Goal: Task Accomplishment & Management: Complete application form

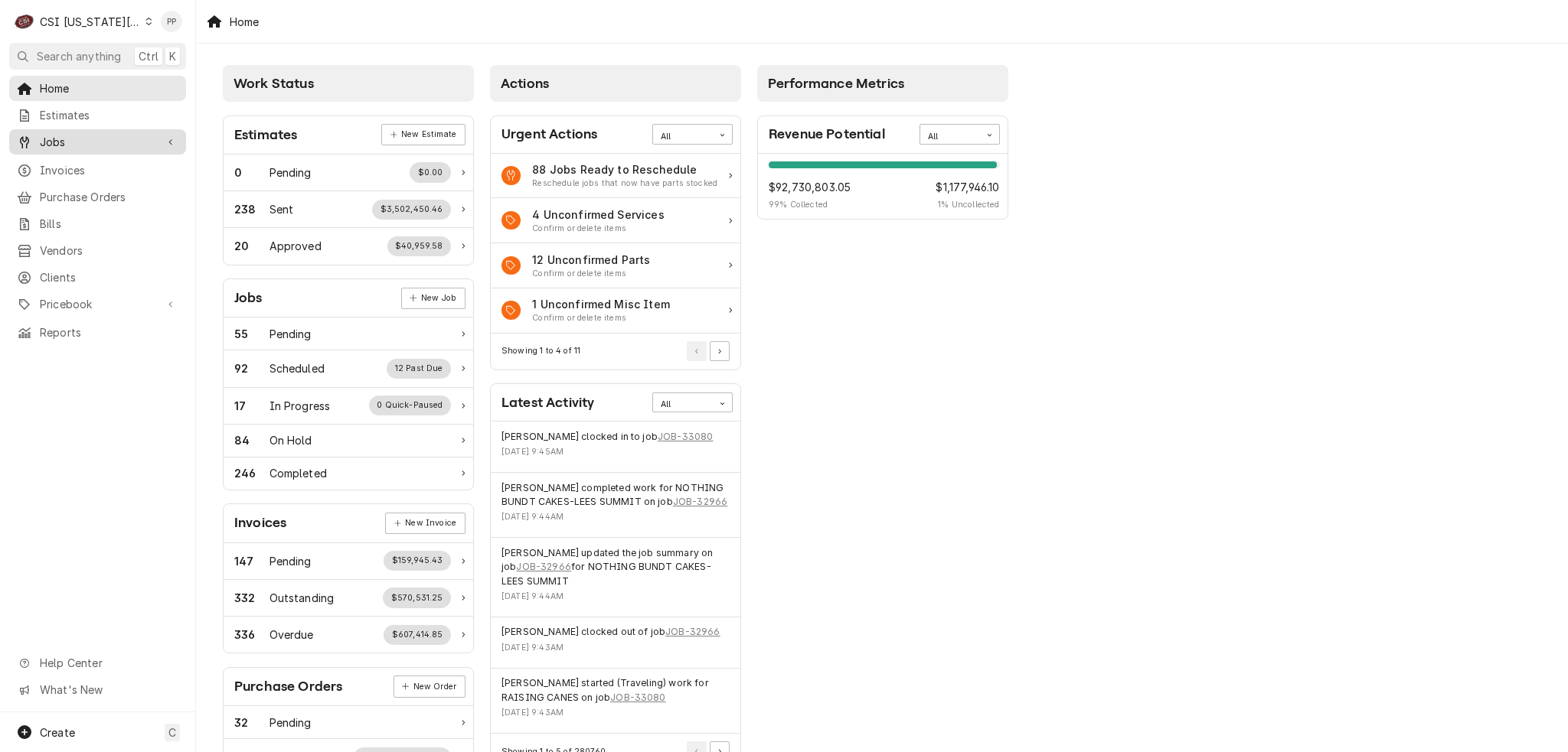
click at [172, 139] on icon "Dynamic Content Wrapper" at bounding box center [170, 142] width 3 height 6
click at [169, 139] on icon "Dynamic Content Wrapper" at bounding box center [171, 141] width 8 height 5
click at [144, 296] on span "Pricebook" at bounding box center [98, 304] width 115 height 16
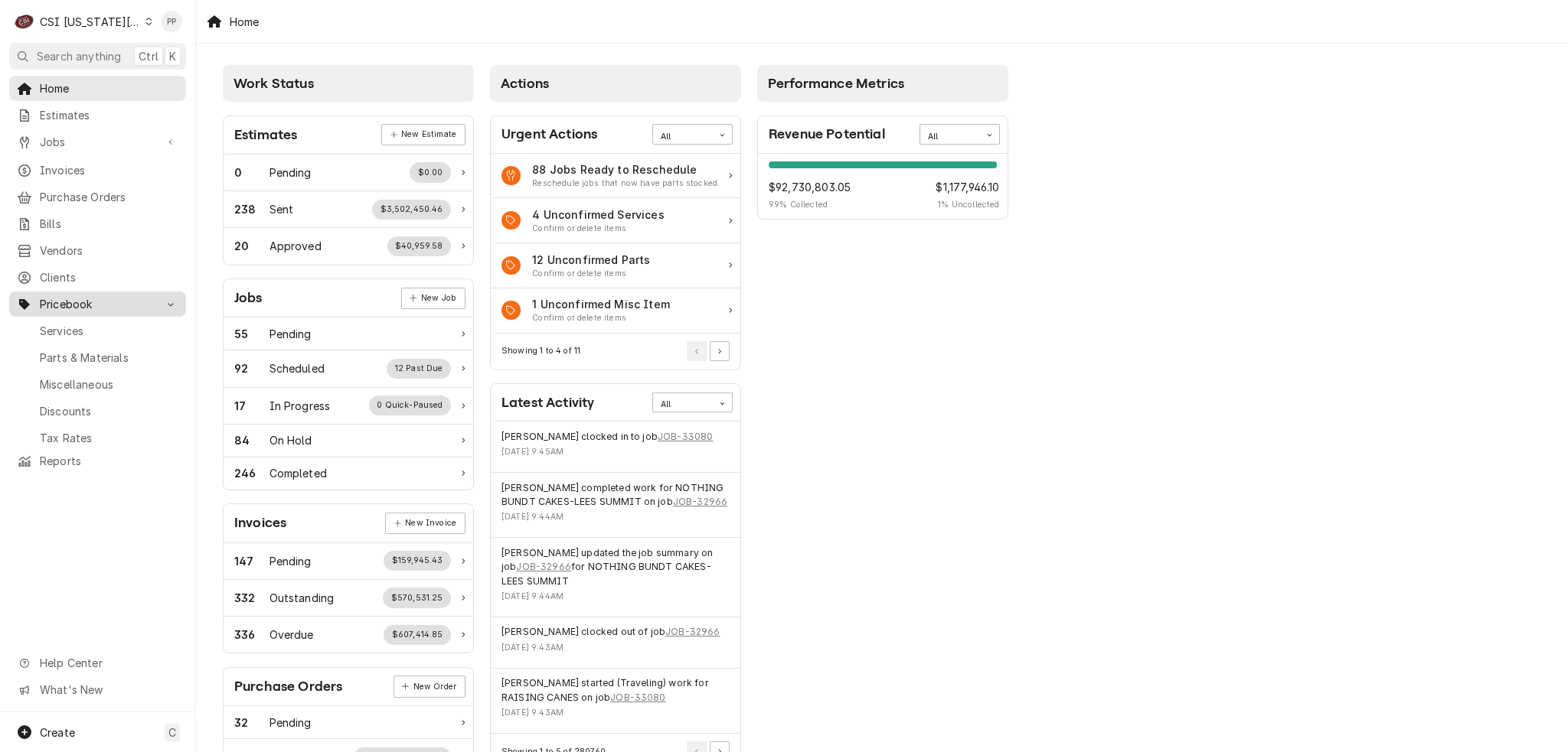
click at [163, 297] on div "Dynamic Content Wrapper" at bounding box center [171, 304] width 15 height 15
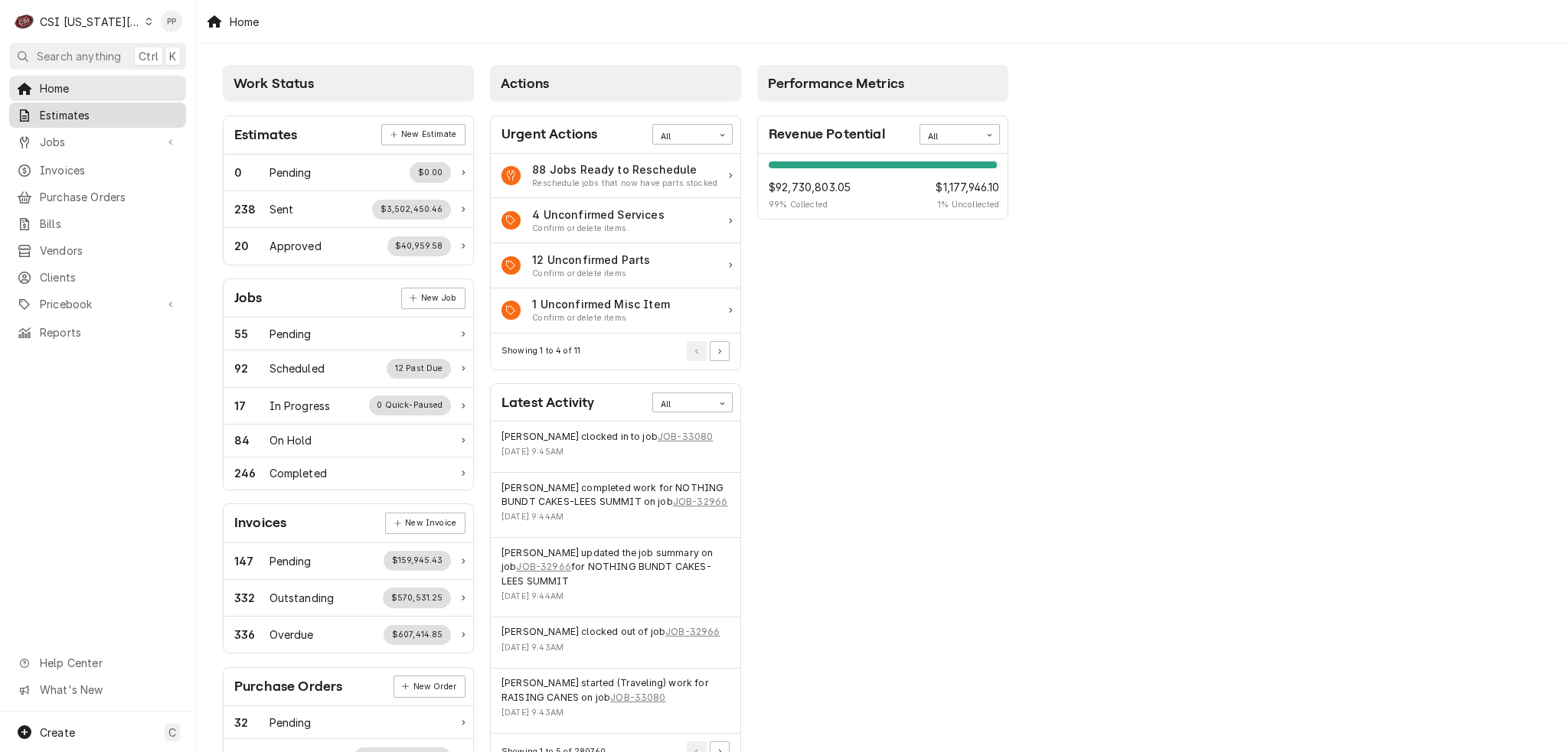
click at [110, 107] on span "Estimates" at bounding box center [109, 115] width 138 height 16
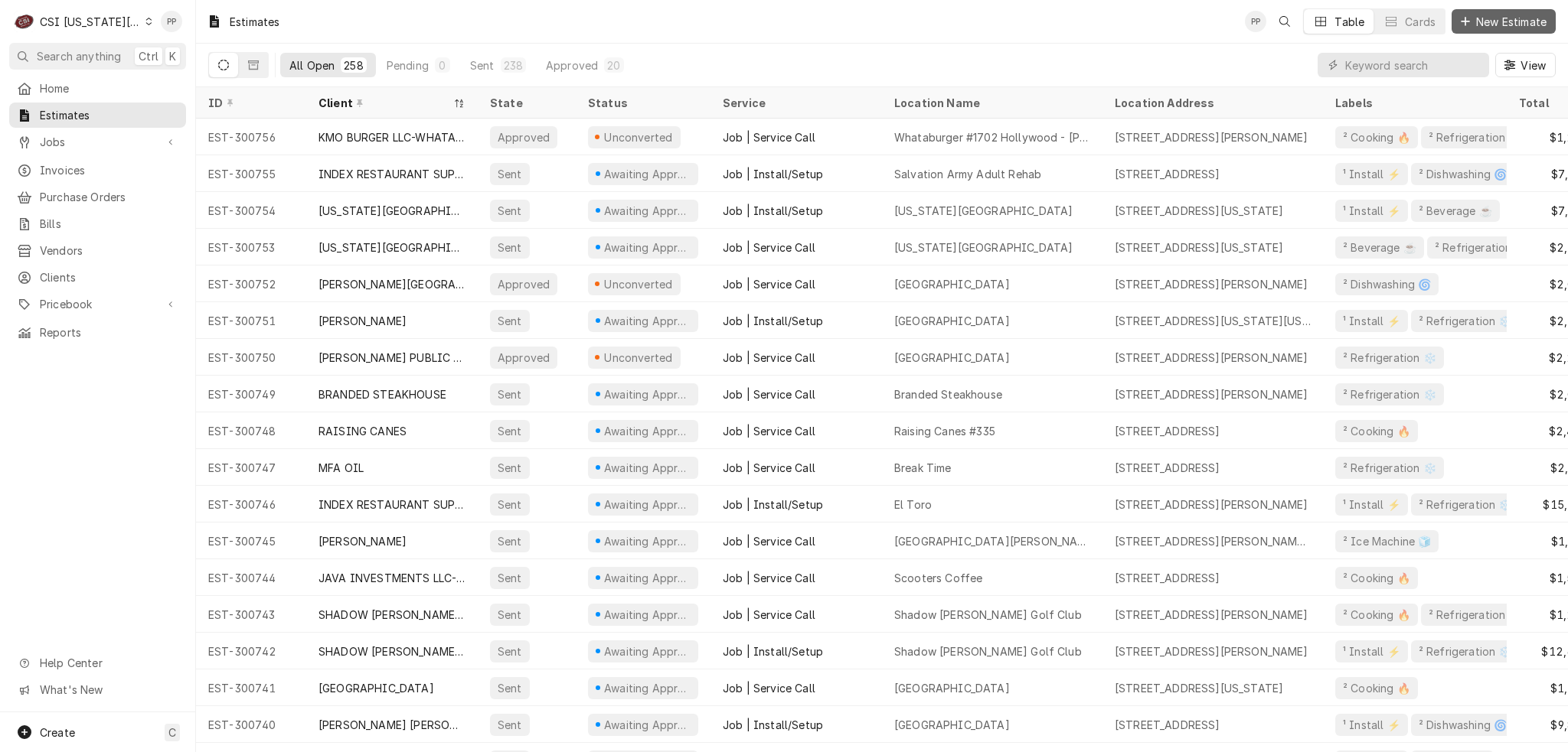
click at [1476, 24] on span "New Estimate" at bounding box center [1512, 22] width 77 height 16
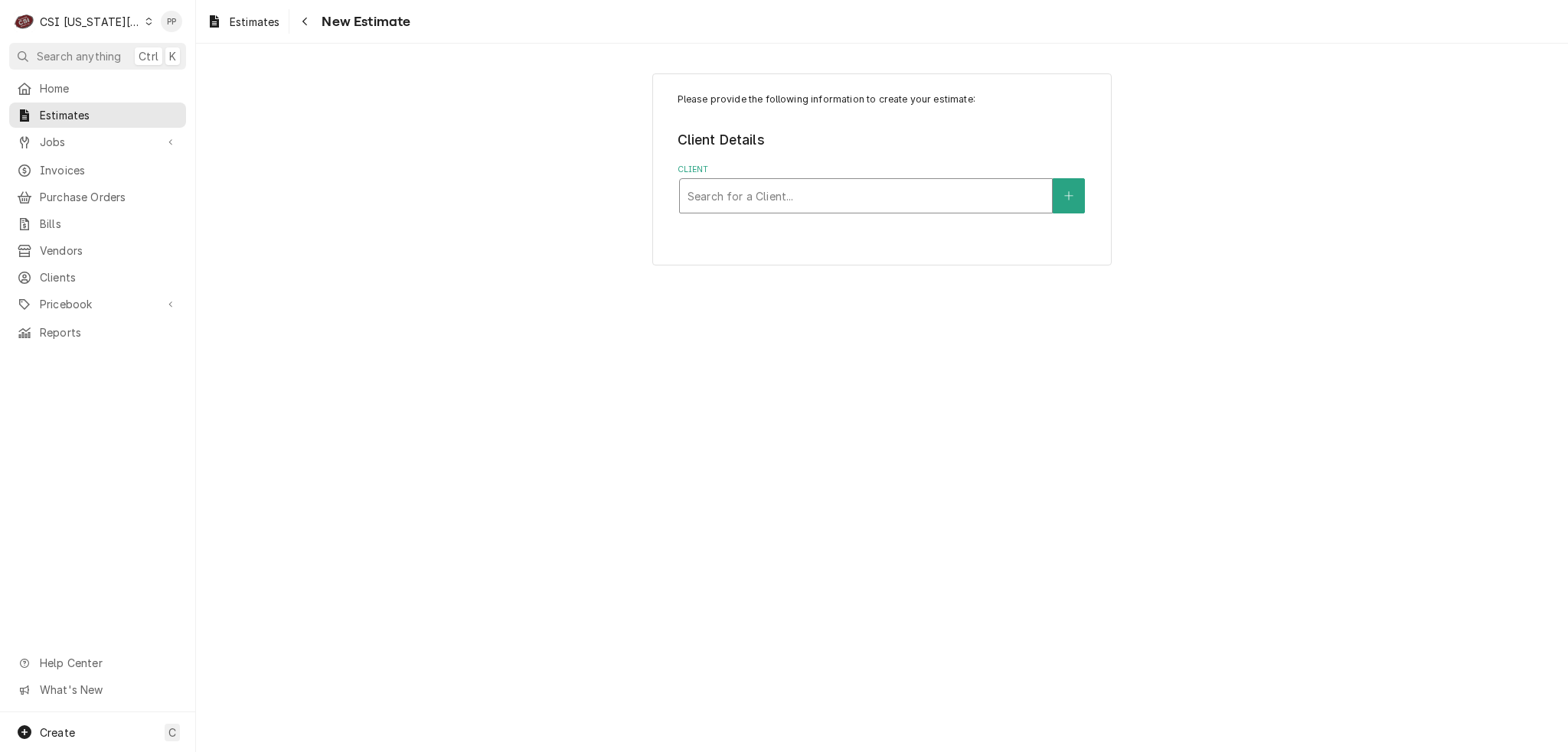
click at [841, 204] on div "Client" at bounding box center [866, 196] width 357 height 28
type input "index"
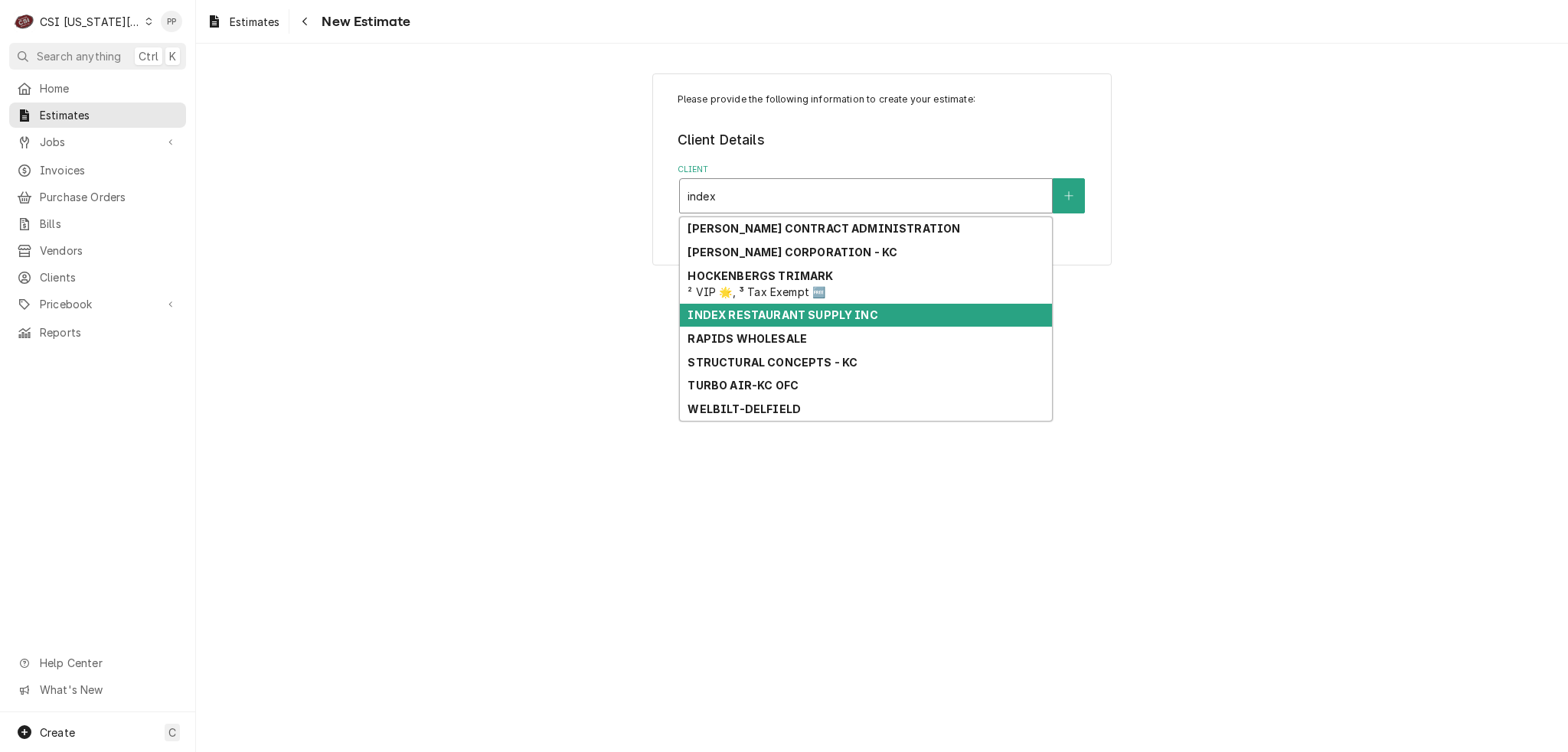
click at [796, 311] on strong "INDEX RESTAURANT SUPPLY INC" at bounding box center [782, 314] width 190 height 13
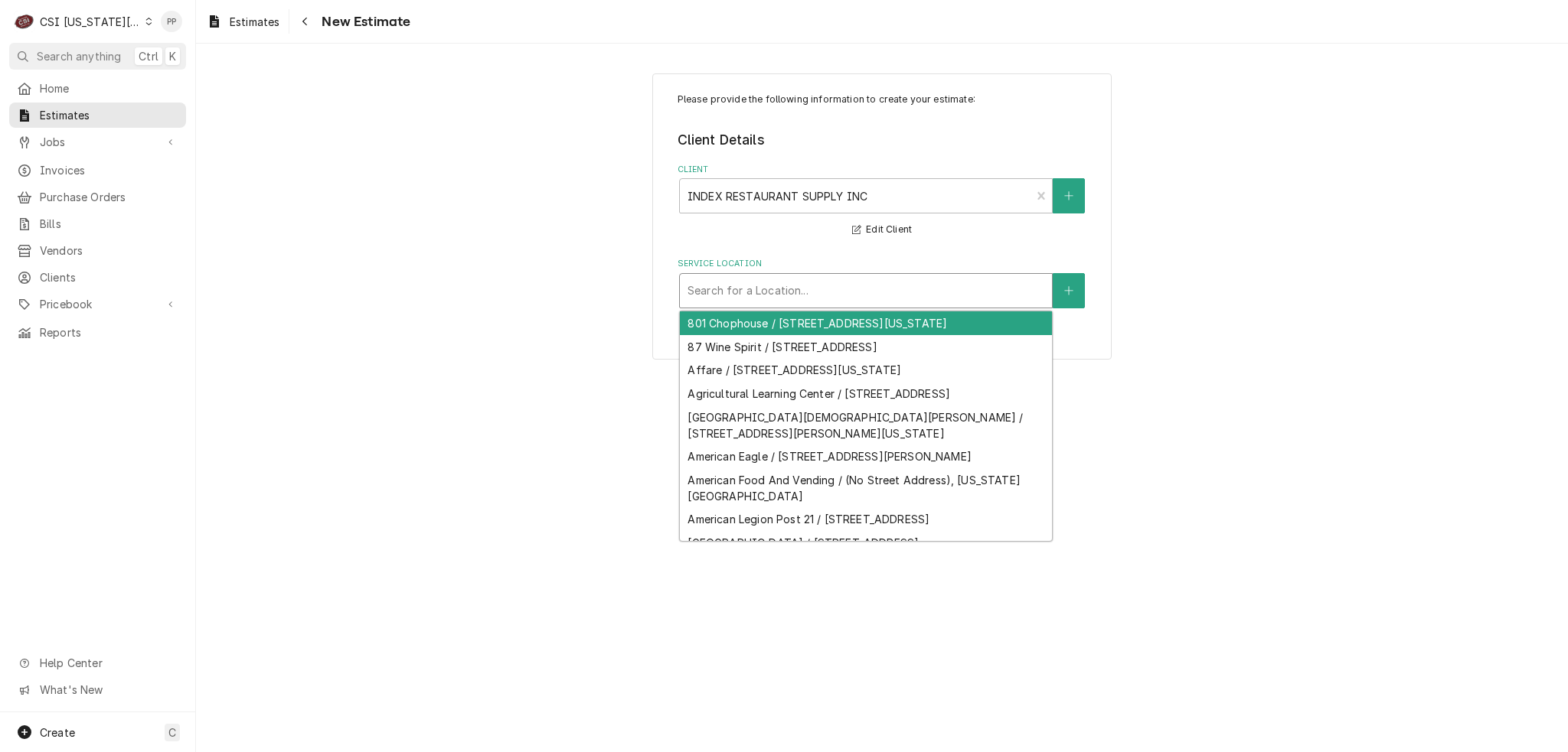
click at [792, 298] on div "Service Location" at bounding box center [866, 291] width 357 height 28
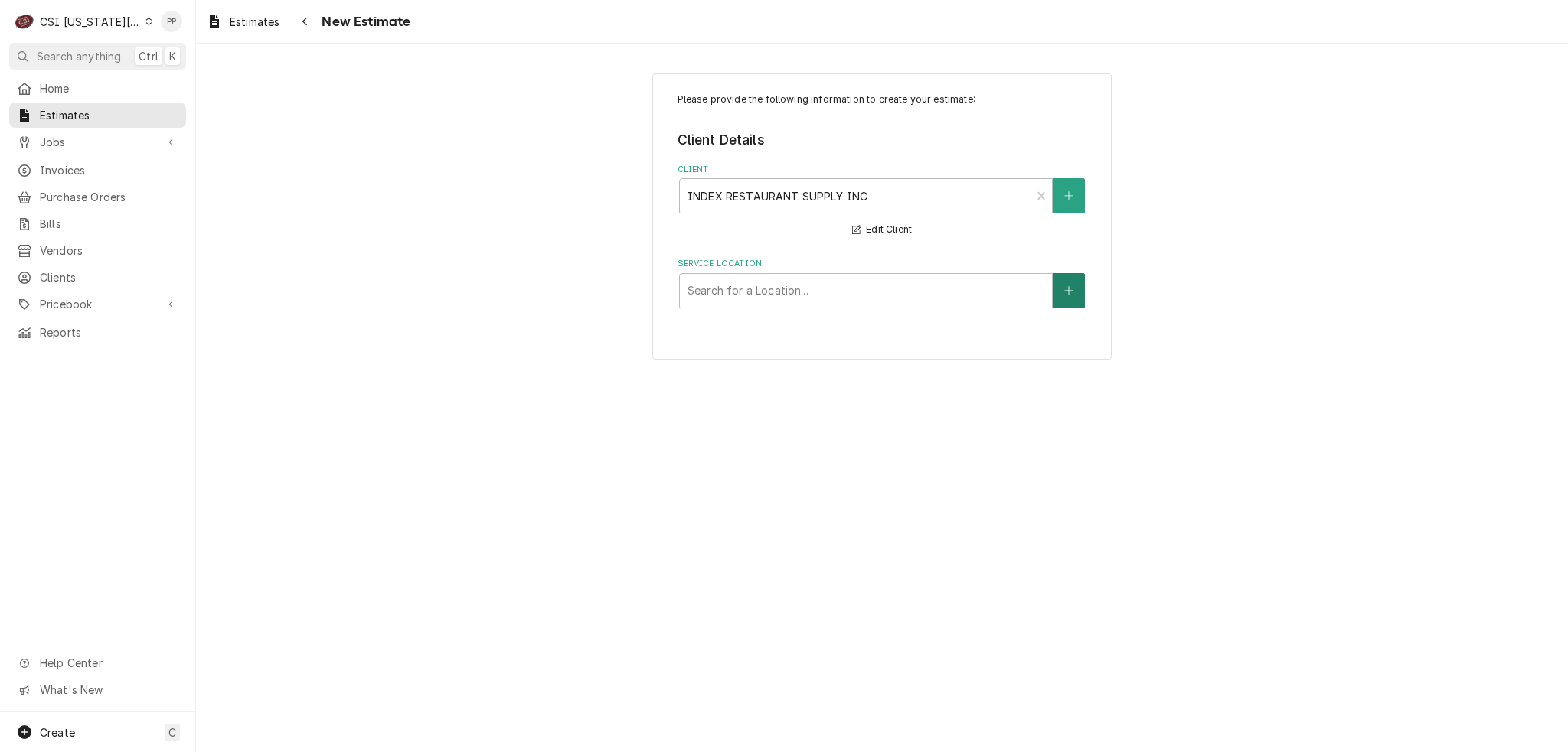
click at [1078, 277] on button "Service Location" at bounding box center [1069, 291] width 32 height 35
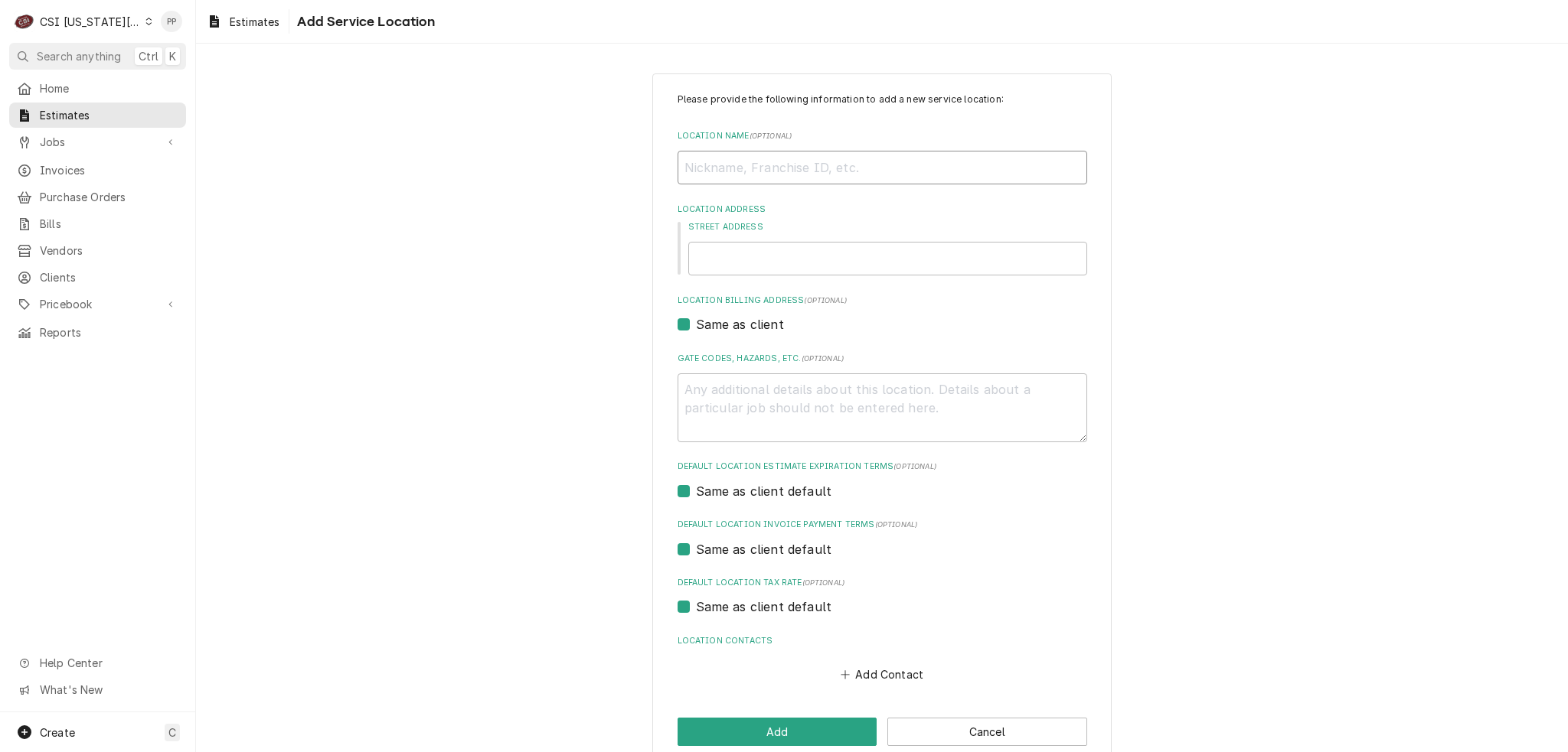
click at [775, 165] on input "Location Name ( optional )" at bounding box center [882, 168] width 409 height 34
type textarea "x"
type input "W"
type textarea "x"
type input "WE"
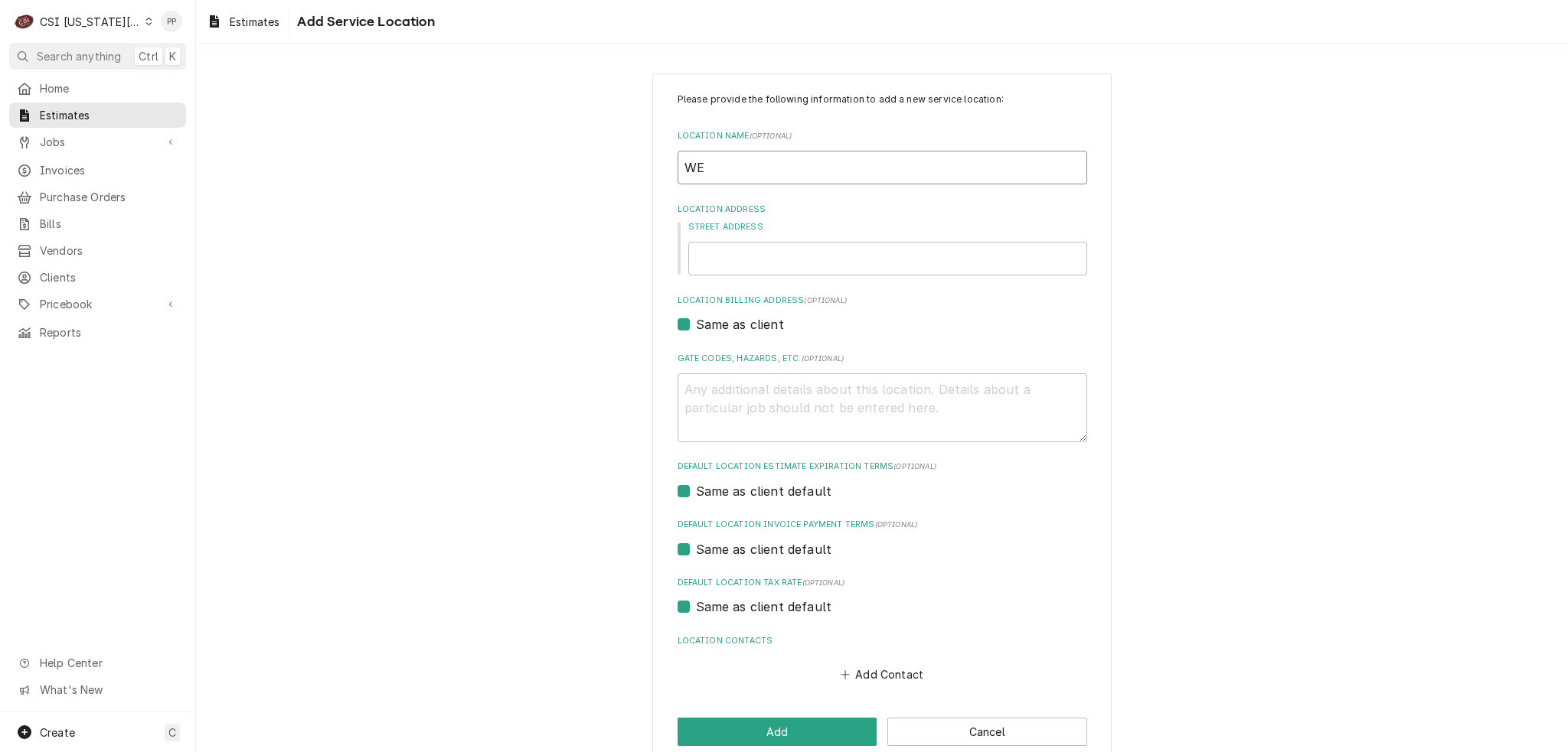
type textarea "x"
type input "WEl"
type textarea "x"
type input "WEll"
type textarea "x"
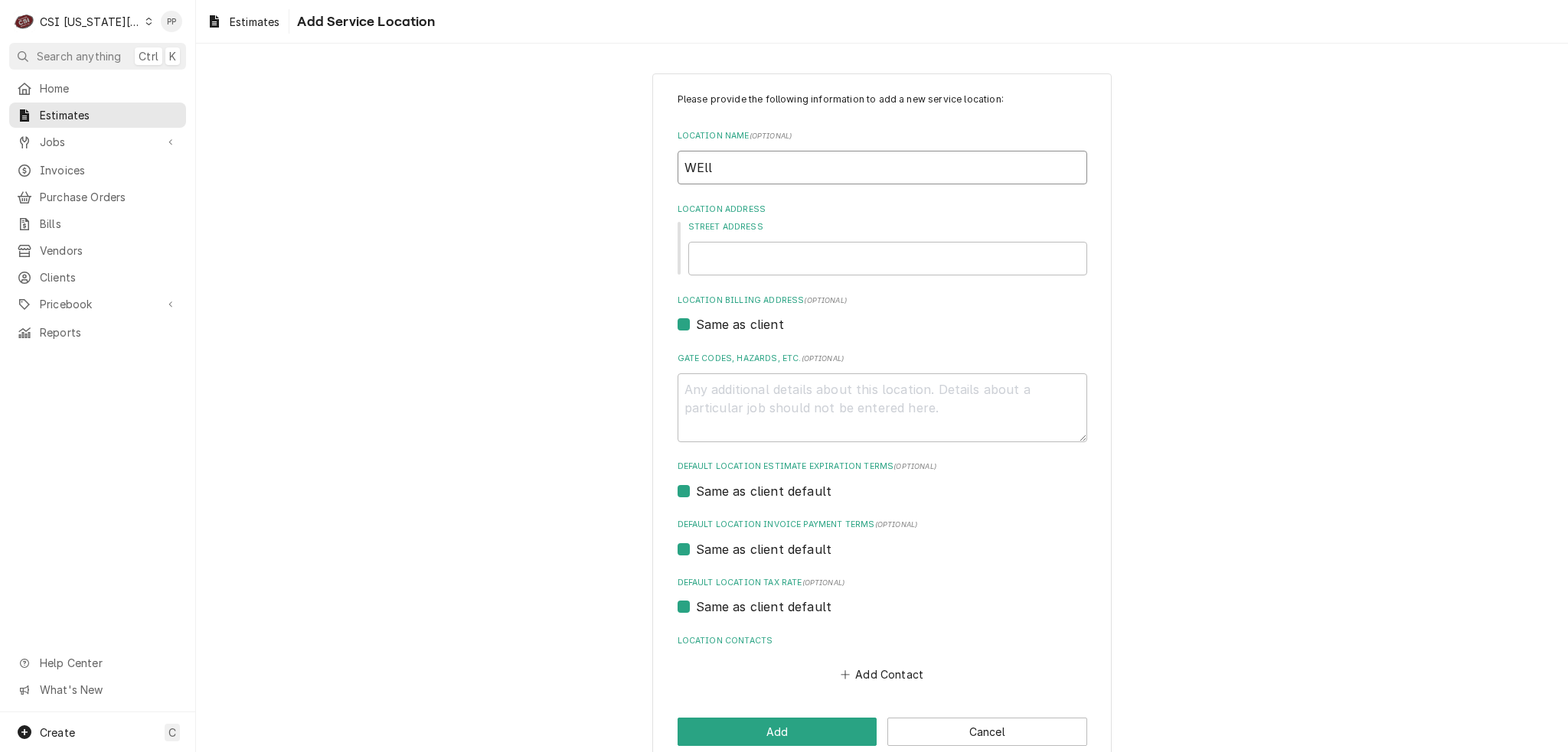
type input "WElls"
type textarea "x"
type input "WEllsv"
type textarea "x"
type input "WElls"
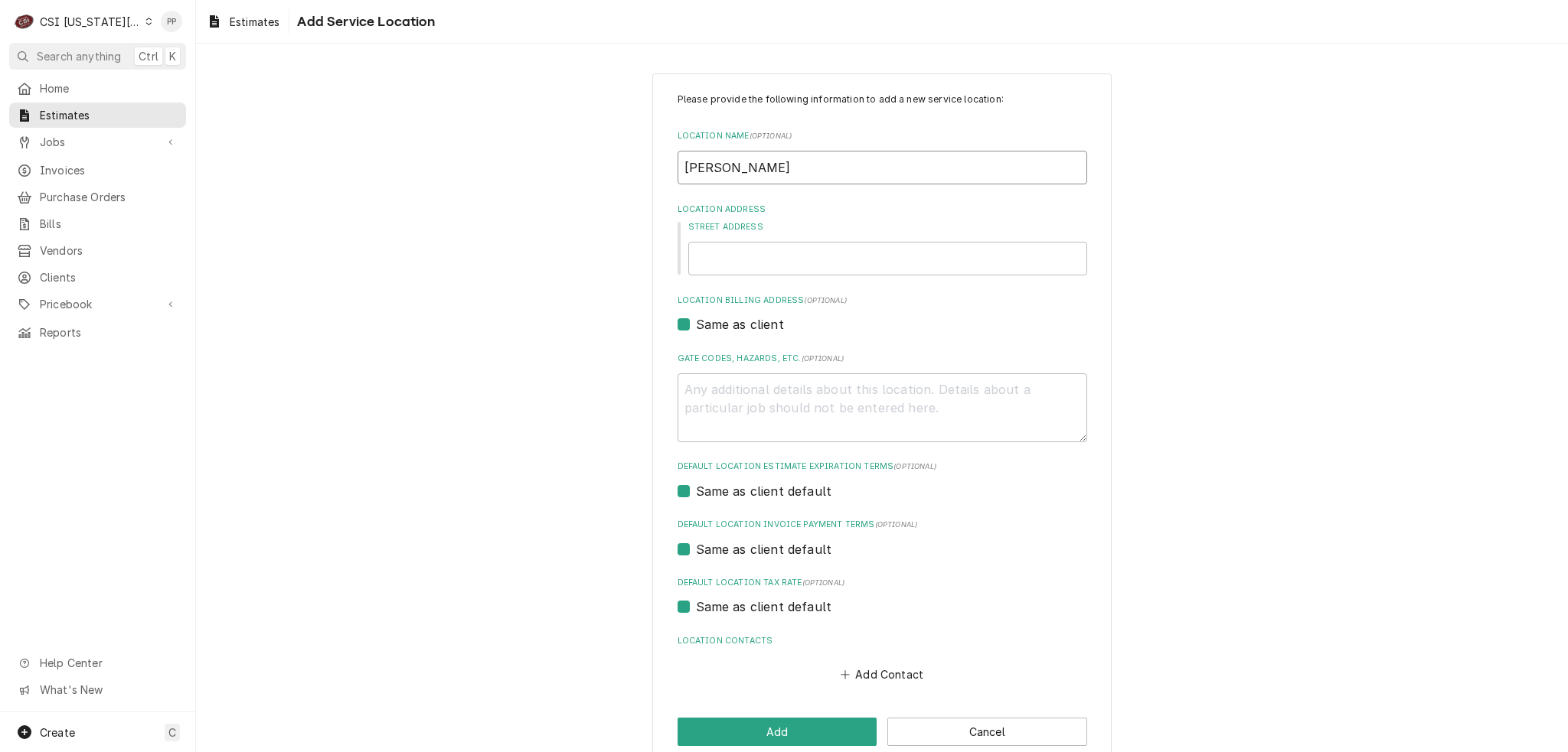
type textarea "x"
type input "WEll"
type textarea "x"
type input "WEl"
type textarea "x"
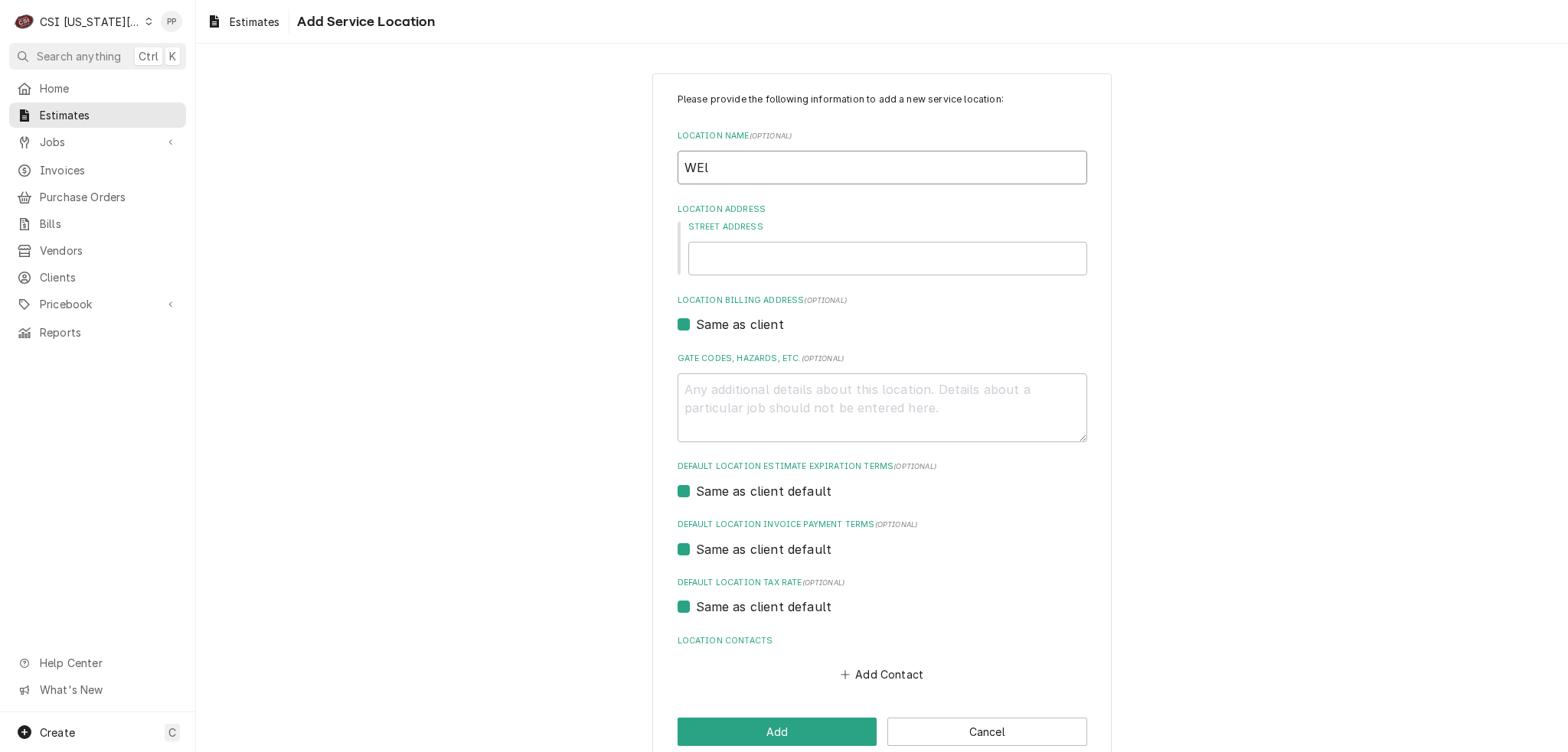
type input "WE"
type textarea "x"
type input "W"
type textarea "x"
type input "We"
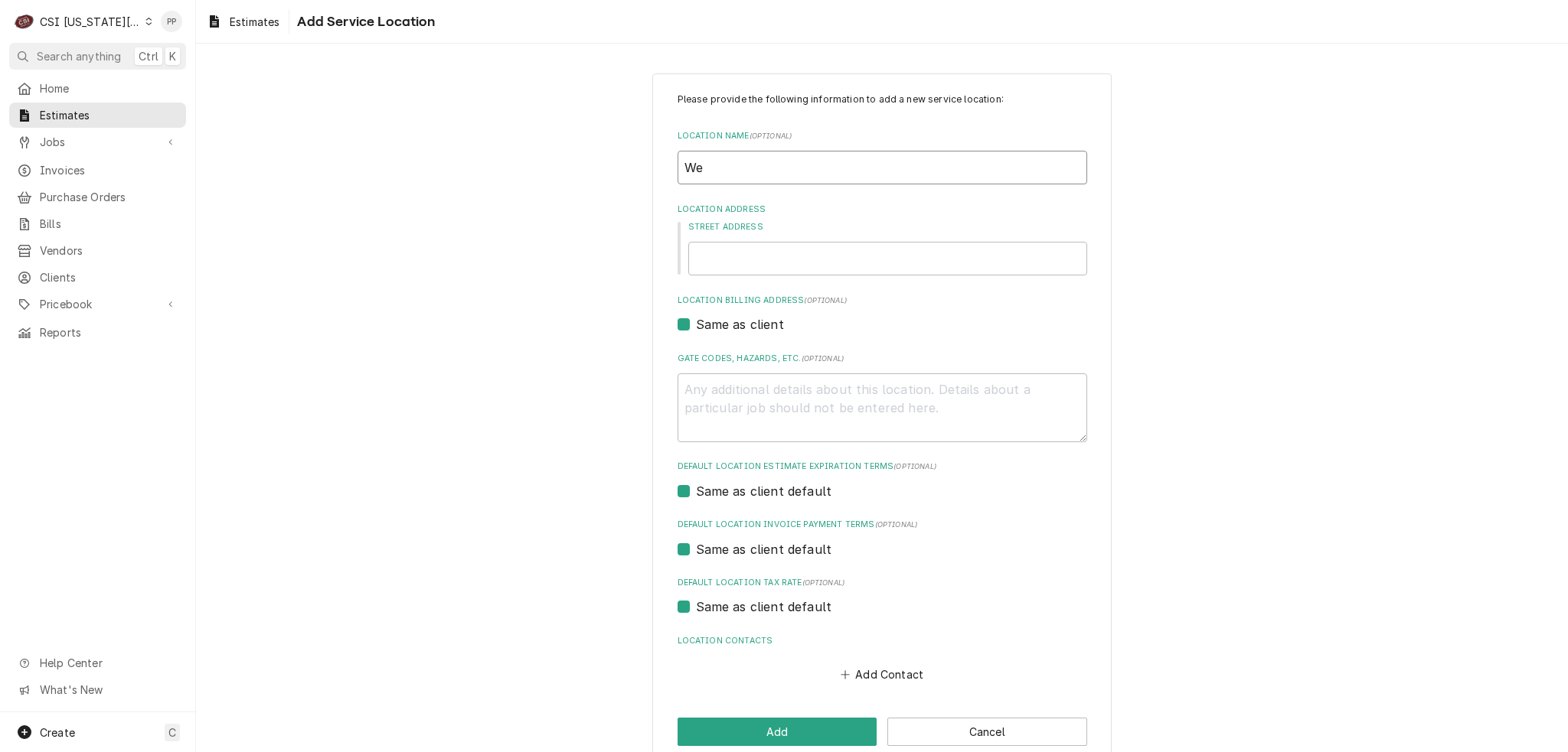
type textarea "x"
type input "Wel"
type textarea "x"
type input "Well"
type textarea "x"
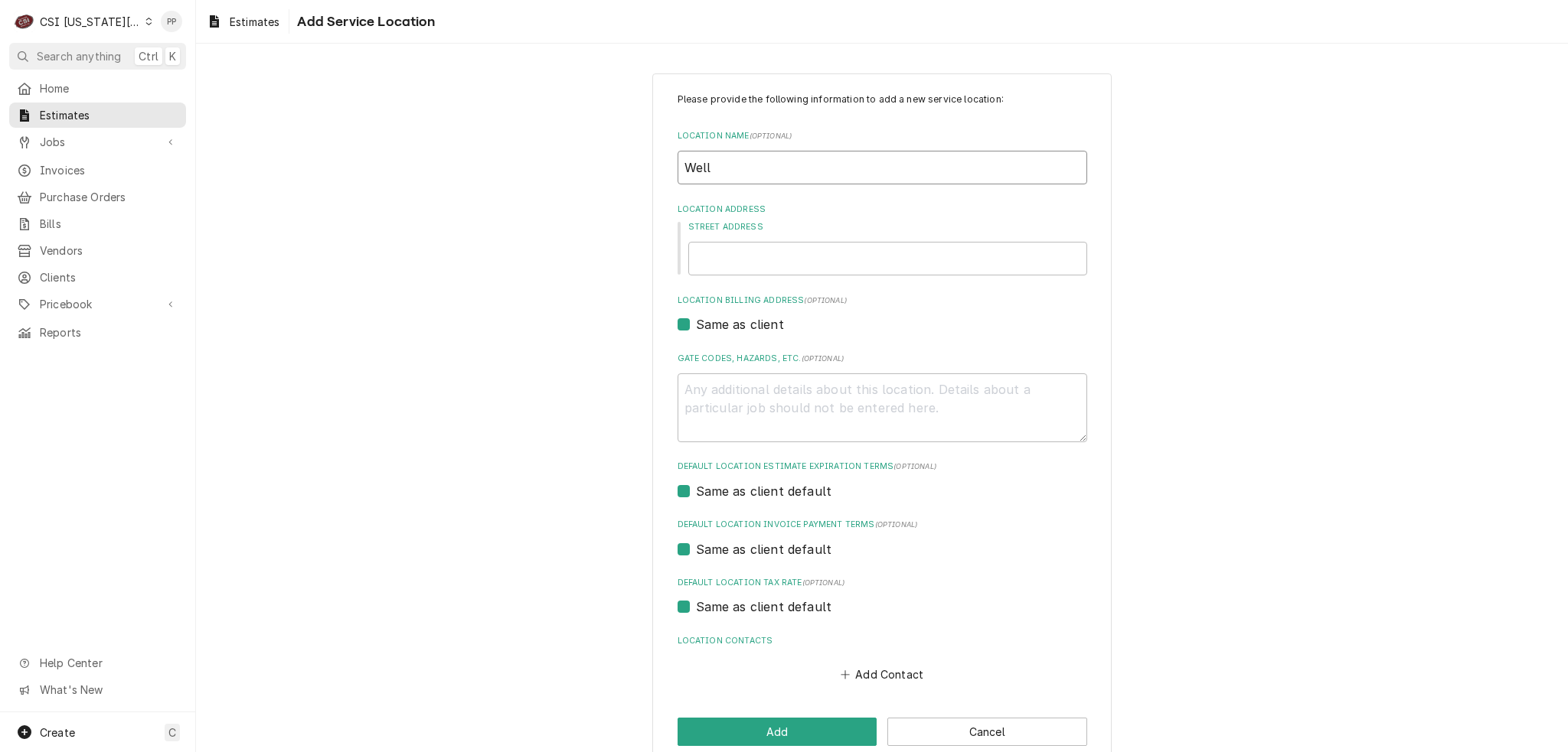
type input "Wells"
type textarea "x"
type input "Wellsv"
type textarea "x"
type input "Wellsvi"
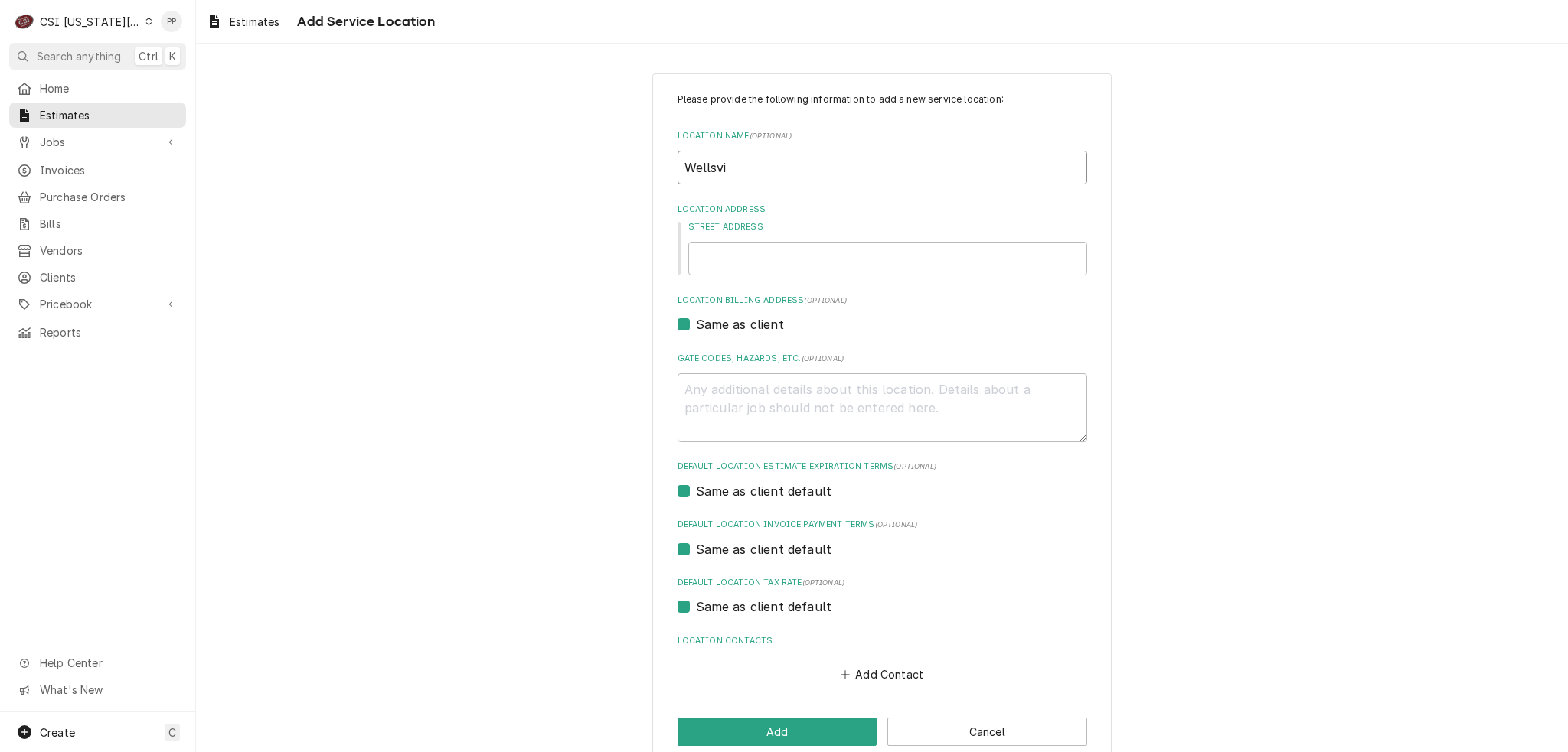
type textarea "x"
type input "Wellsvil"
type textarea "x"
type input "Wellsvill"
type textarea "x"
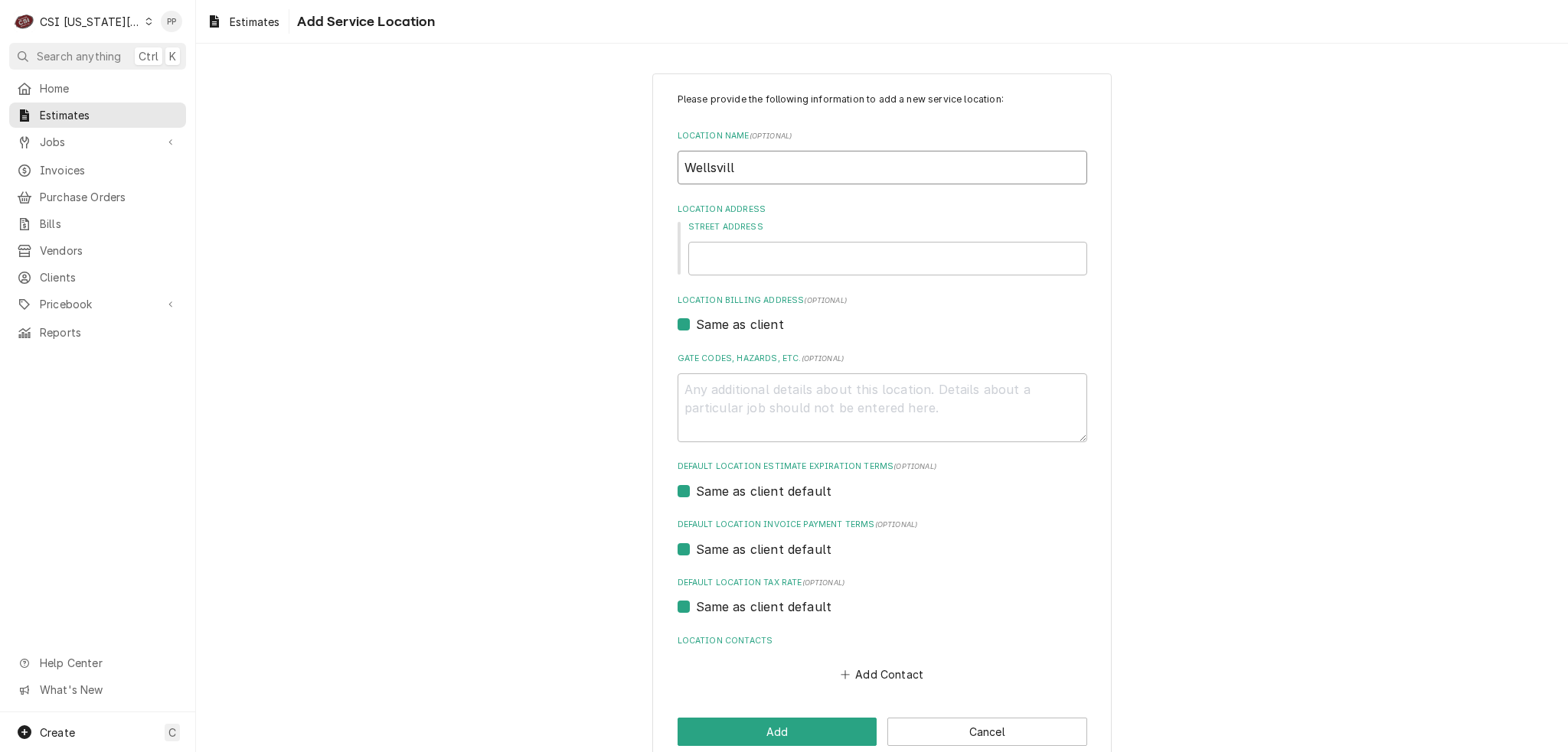
type input "Wellsville"
type textarea "x"
type input "Wellsville"
type textarea "x"
type input "Wellsville H"
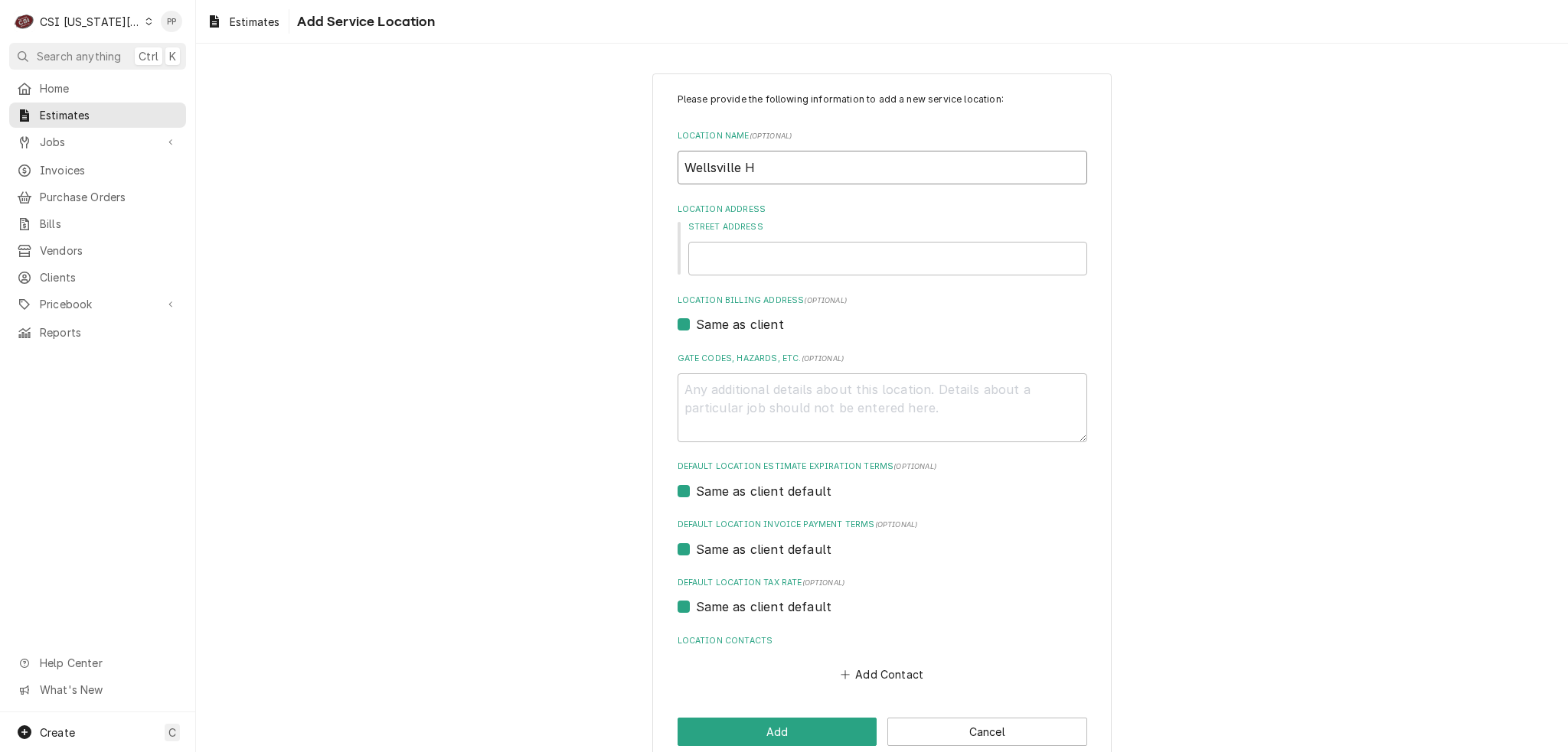
type textarea "x"
type input "Wellsville He"
type textarea "x"
type input "Wellsville Hea"
type textarea "x"
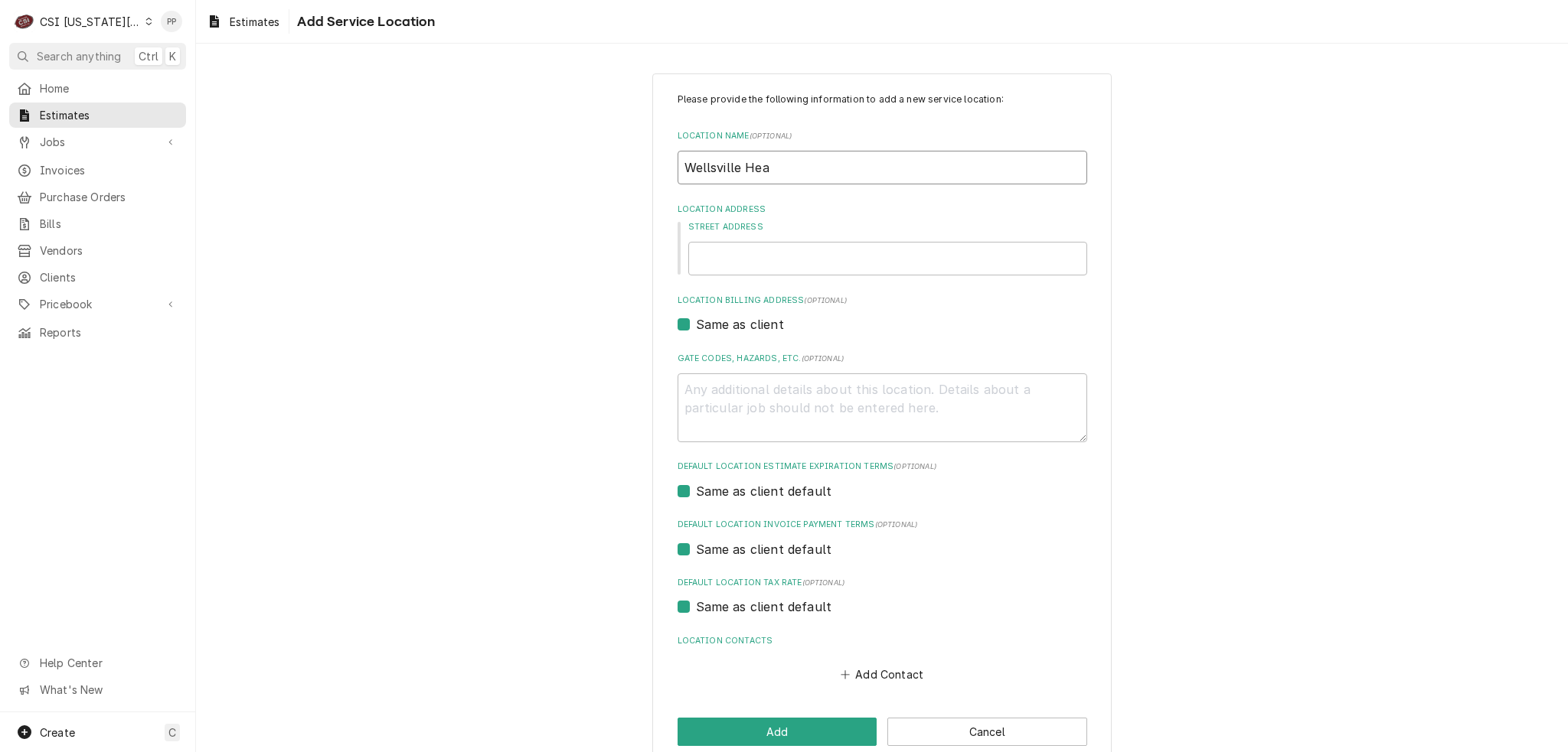
type input "Wellsville Heat"
type textarea "x"
type input "Wellsville Heatl"
type textarea "x"
type input "Wellsville Heat"
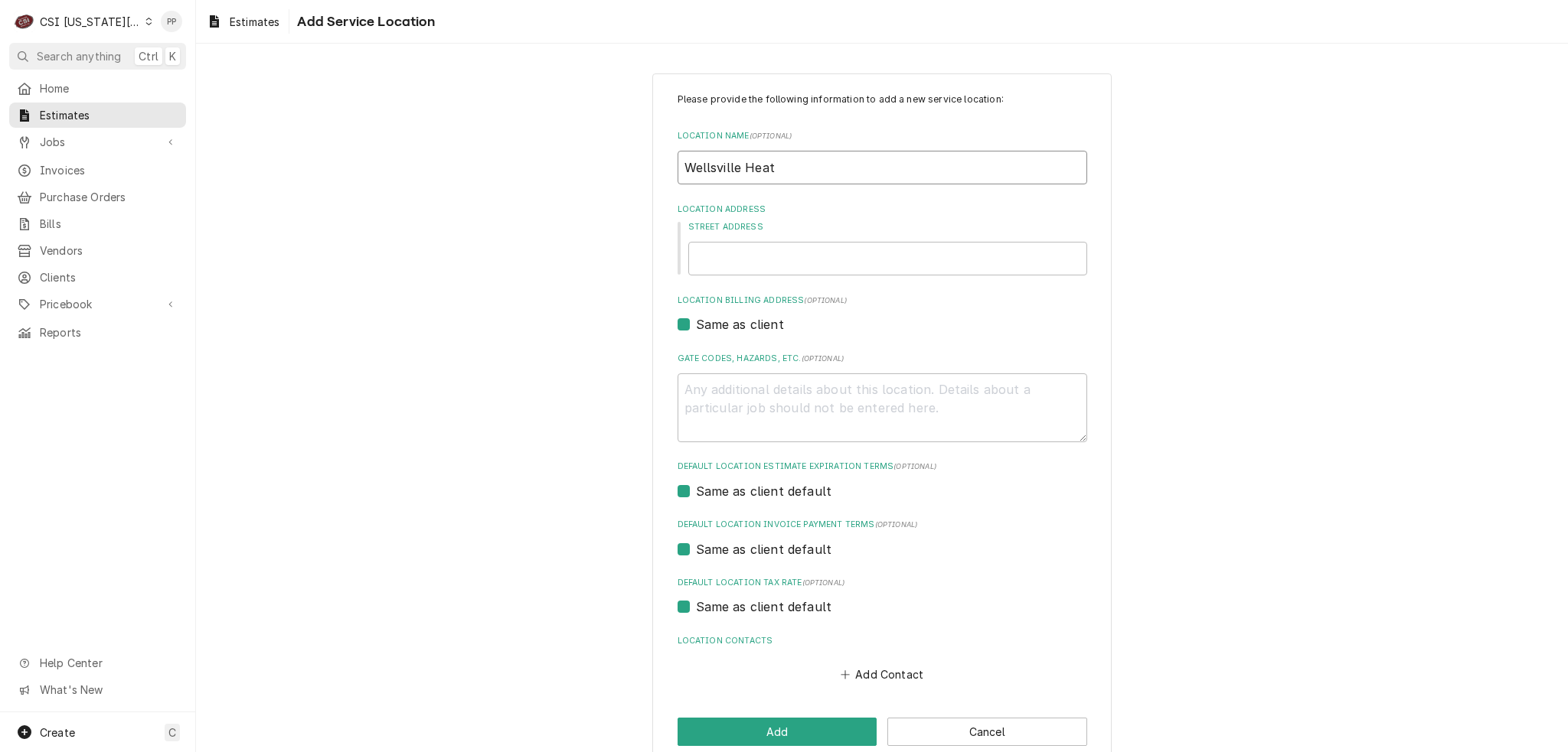
type textarea "x"
type input "Wellsville Hea"
type textarea "x"
type input "Wellsville Heal"
type textarea "x"
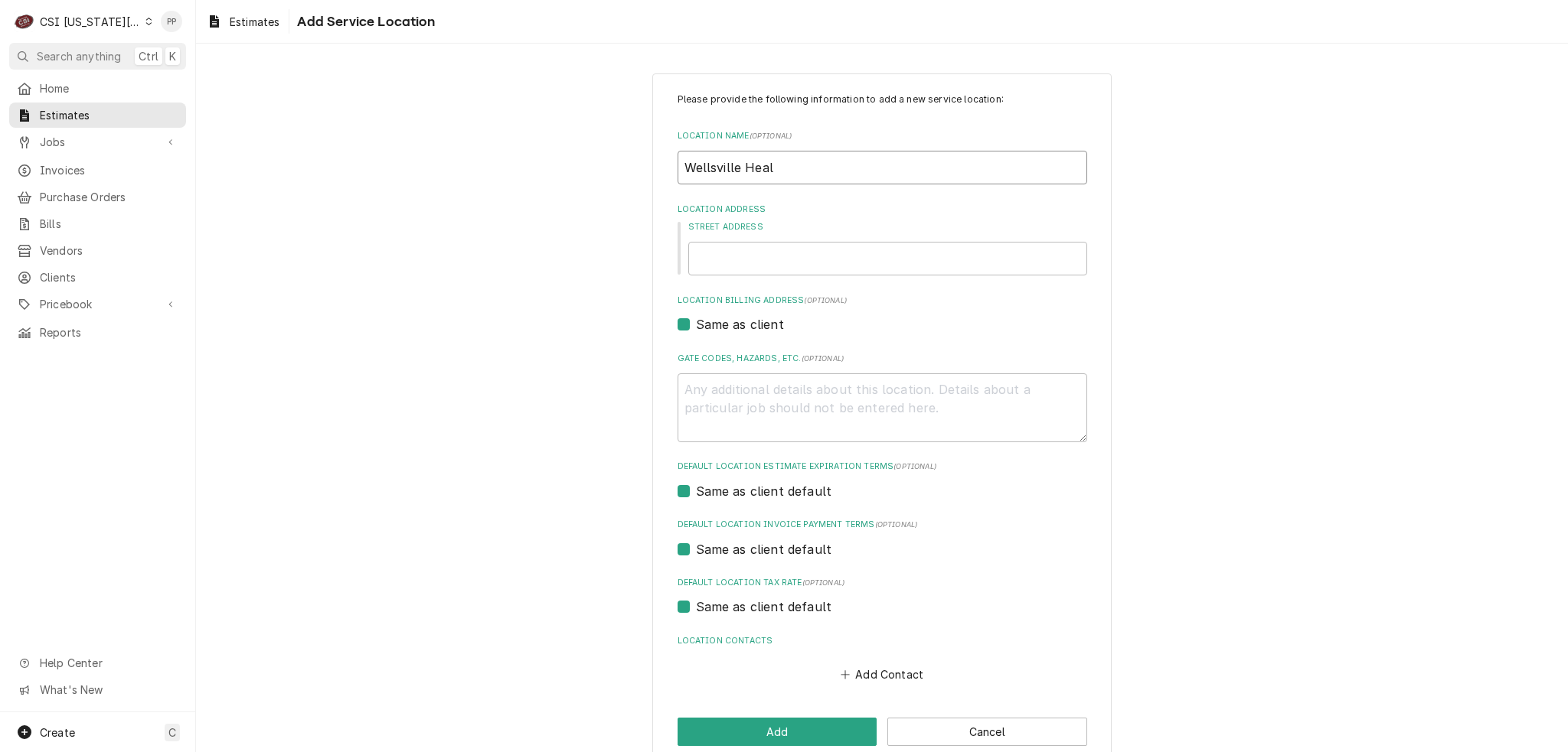
type input "Wellsville Healt"
type textarea "x"
type input "Wellsville Health"
type textarea "x"
type input "Wellsville Health"
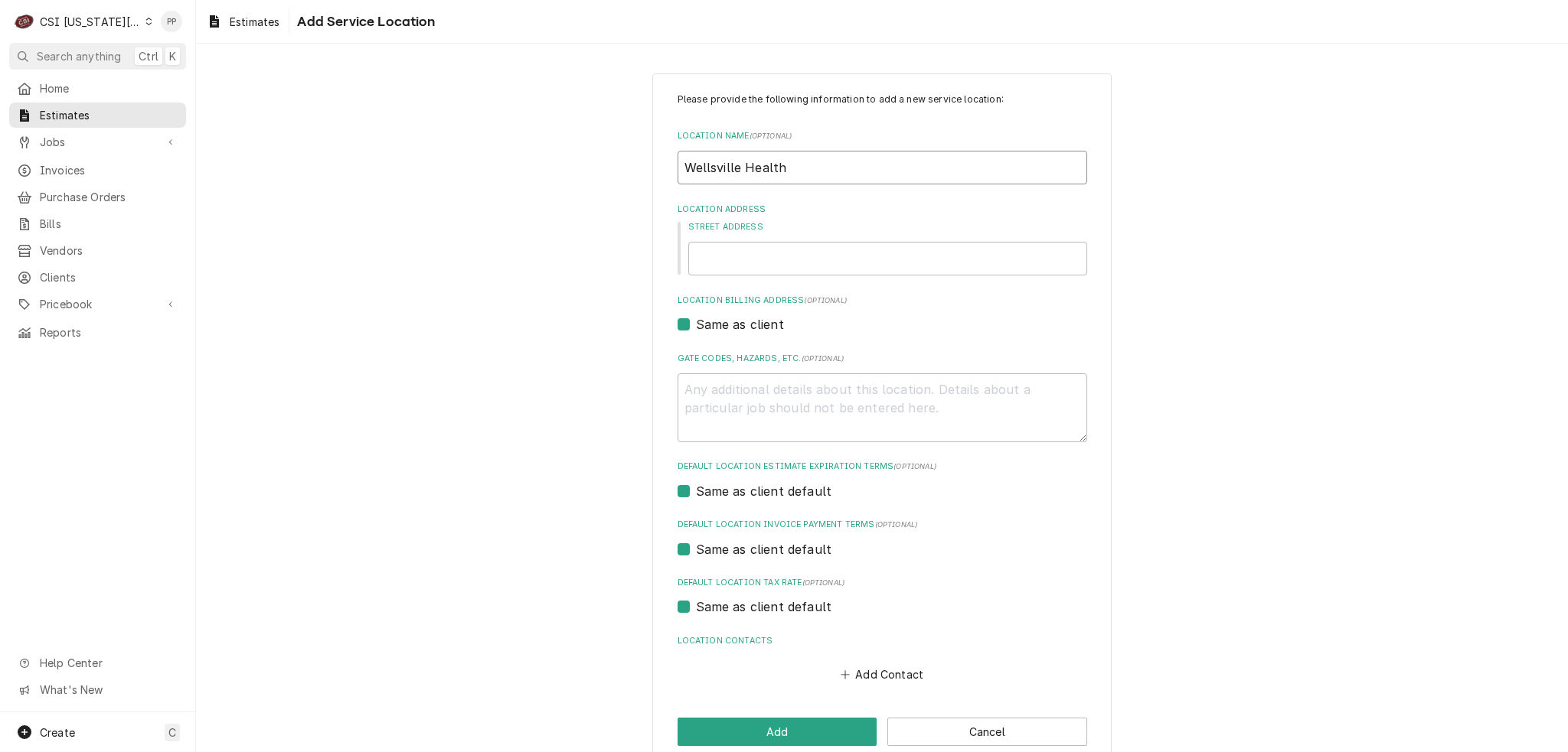
type textarea "x"
type input "Wellsville Health a"
type textarea "x"
type input "Wellsville Health an"
type textarea "x"
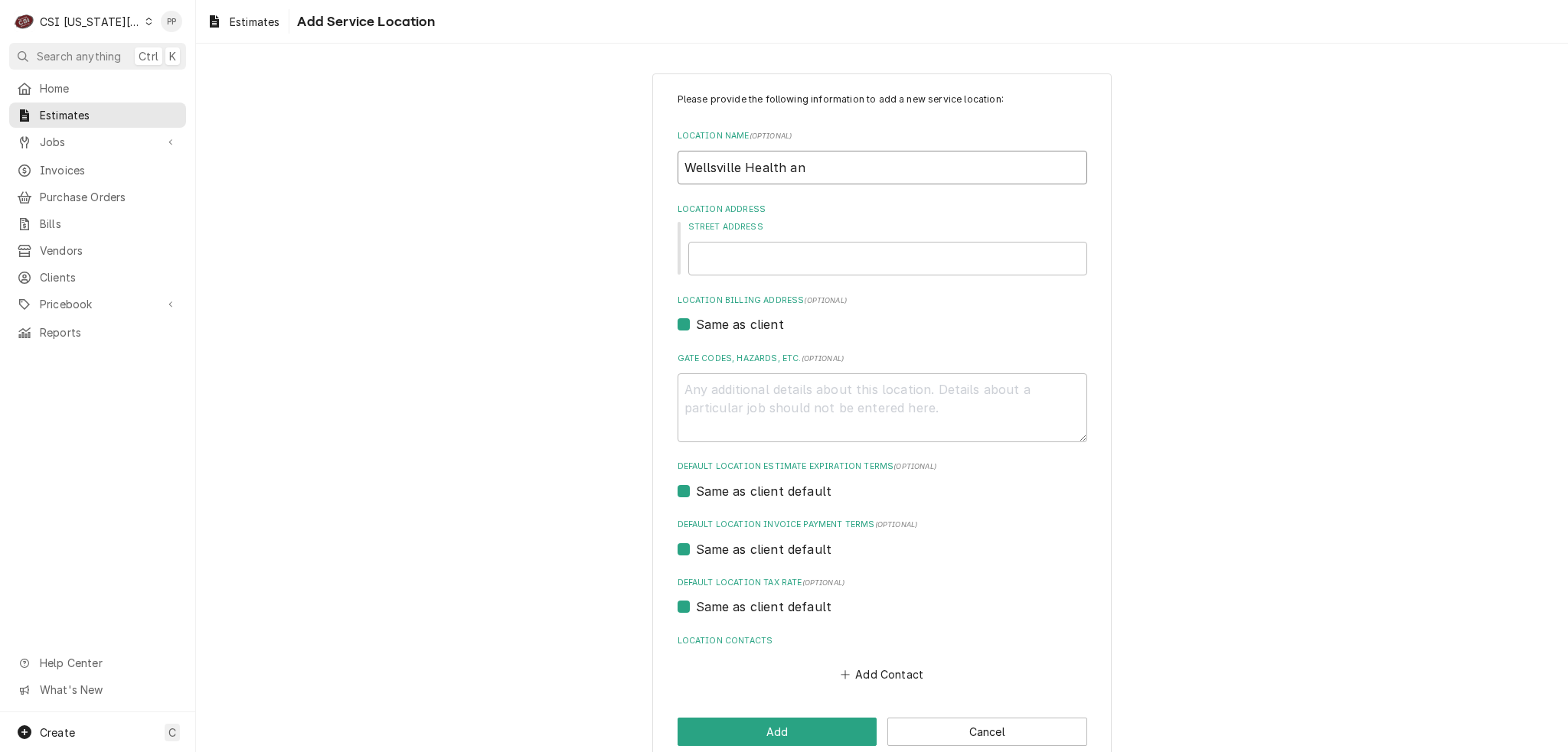
type input "Wellsville Health and"
type textarea "x"
type input "Wellsville Health and"
type textarea "x"
type input "Wellsville Health and R"
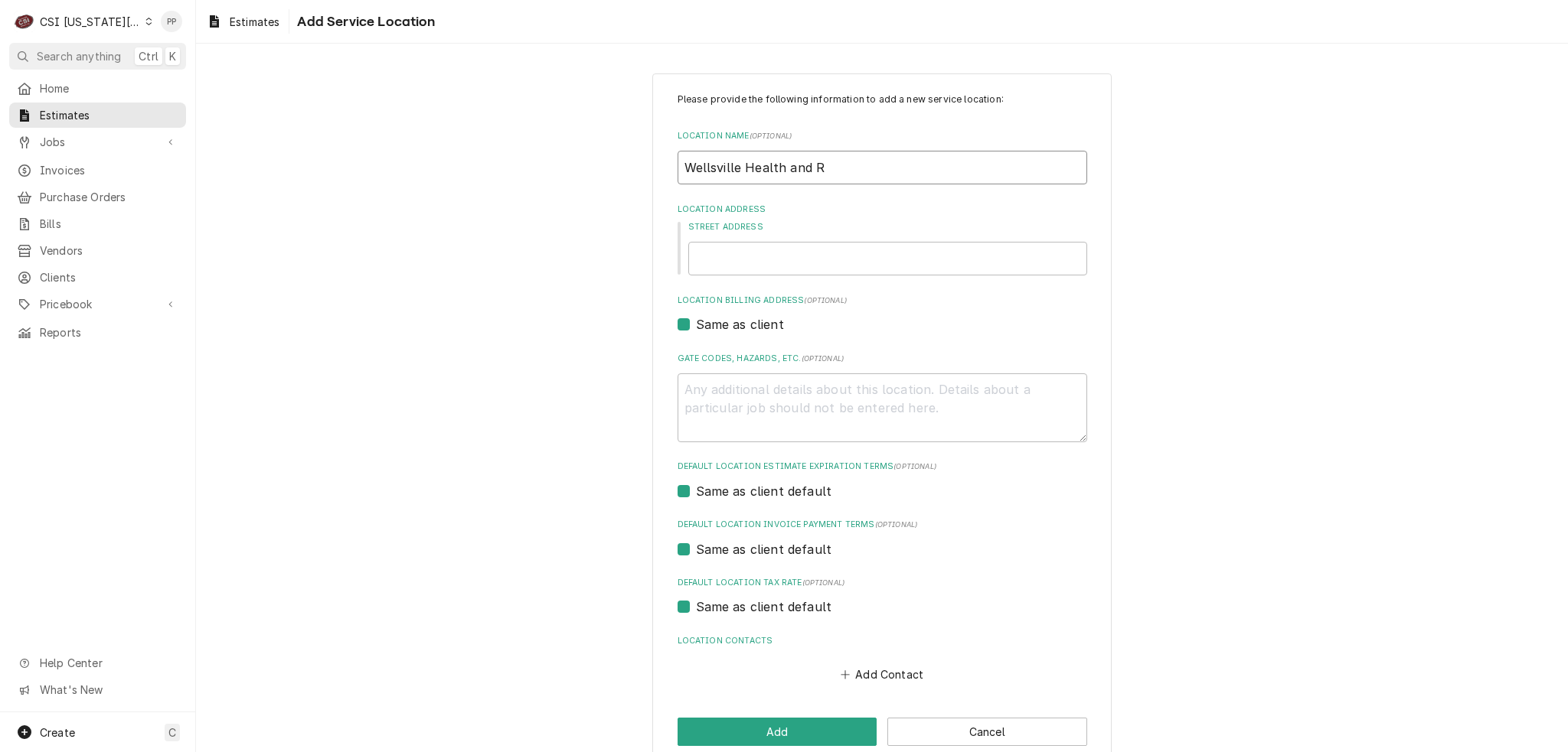
type textarea "x"
type input "Wellsville Health and Re"
type textarea "x"
type input "Wellsville Health and Rea"
type textarea "x"
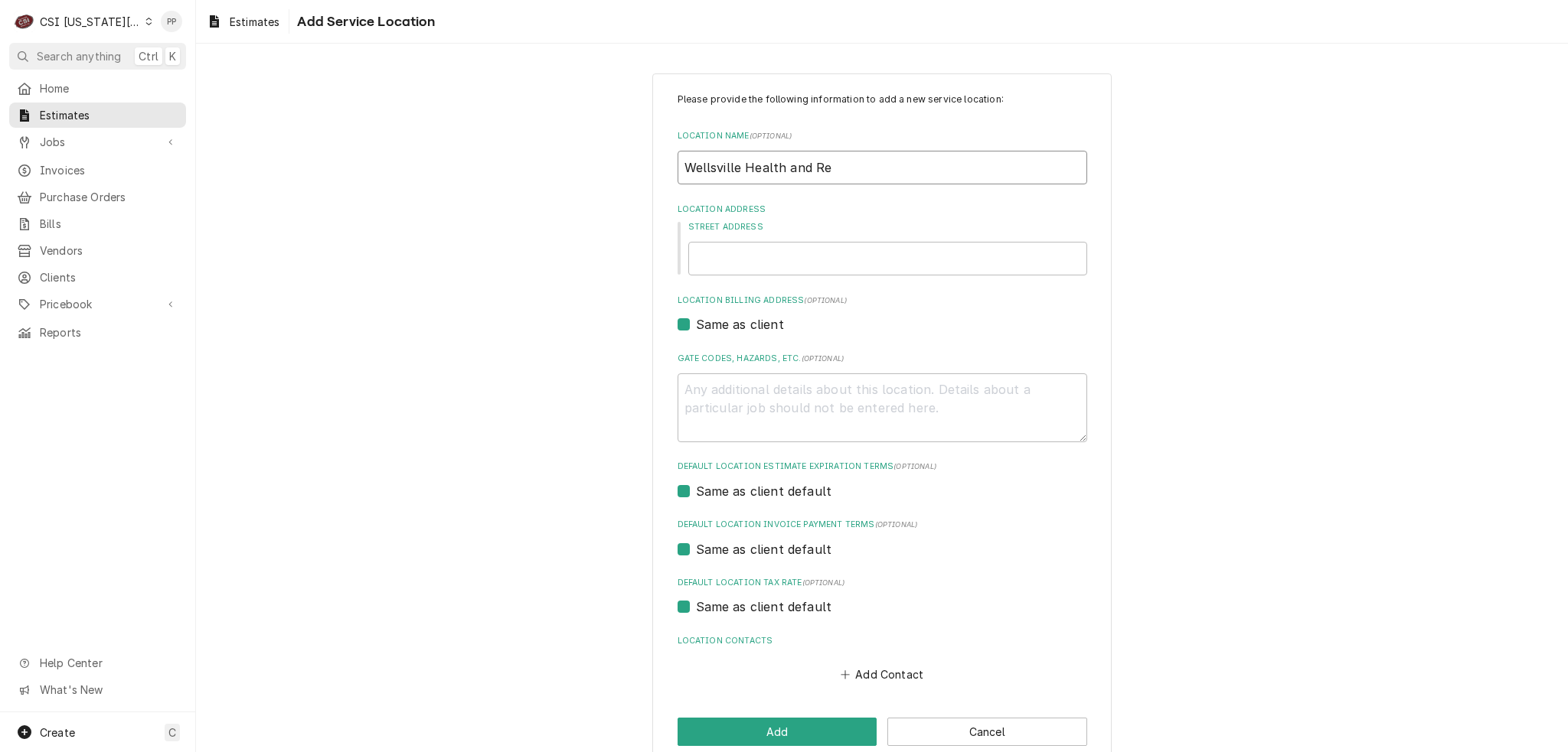
type input "Wellsville Health and Re"
type textarea "x"
type input "Wellsville Health and Reh"
type textarea "x"
type input "Wellsville Health and Reha"
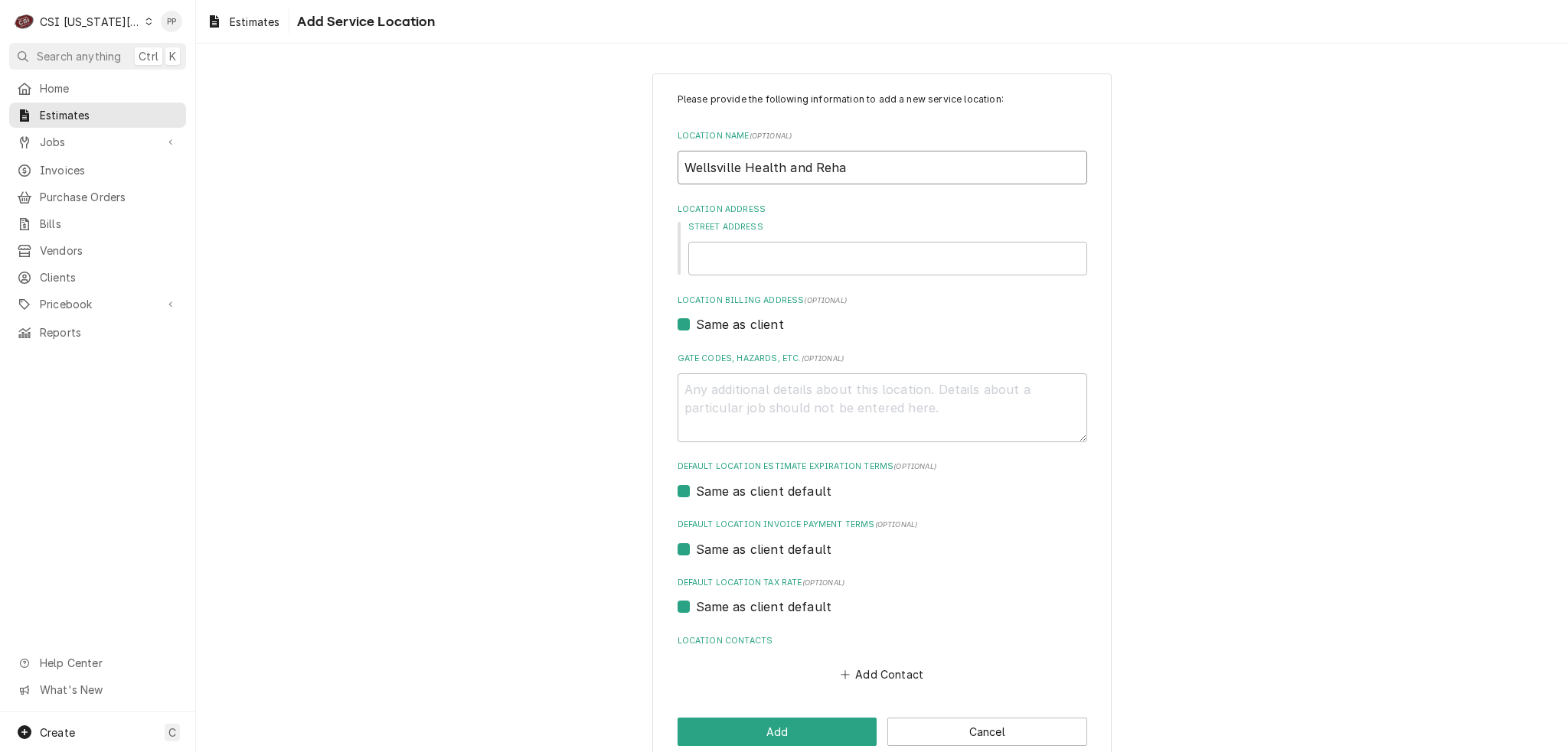
type textarea "x"
type input "Wellsville Health and Rehab"
type textarea "x"
type input "Wellsville Health and Rehab"
type textarea "x"
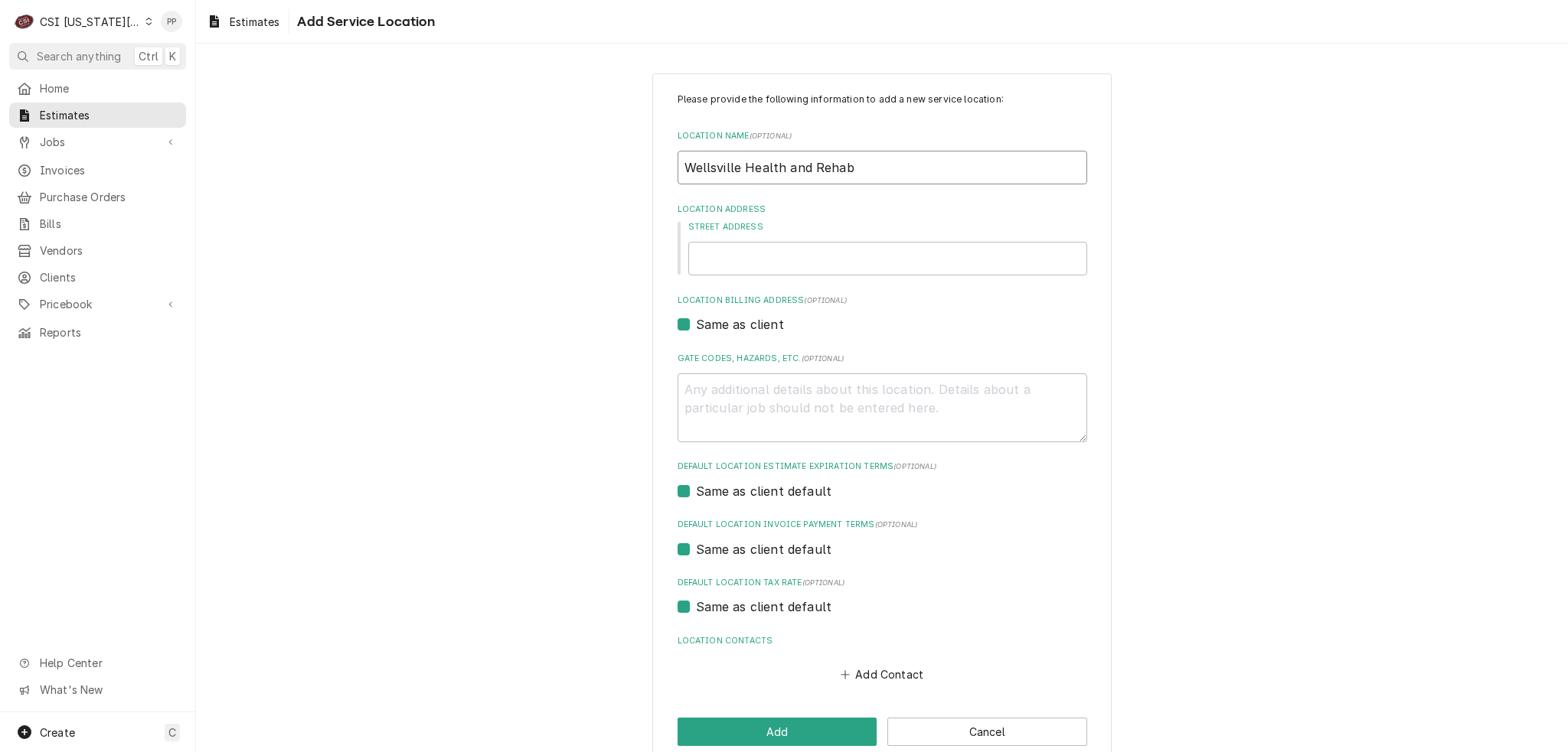
type input "Wellsville Health and Rehab"
click at [726, 250] on input "Street Address" at bounding box center [888, 258] width 399 height 34
type textarea "x"
type input "3"
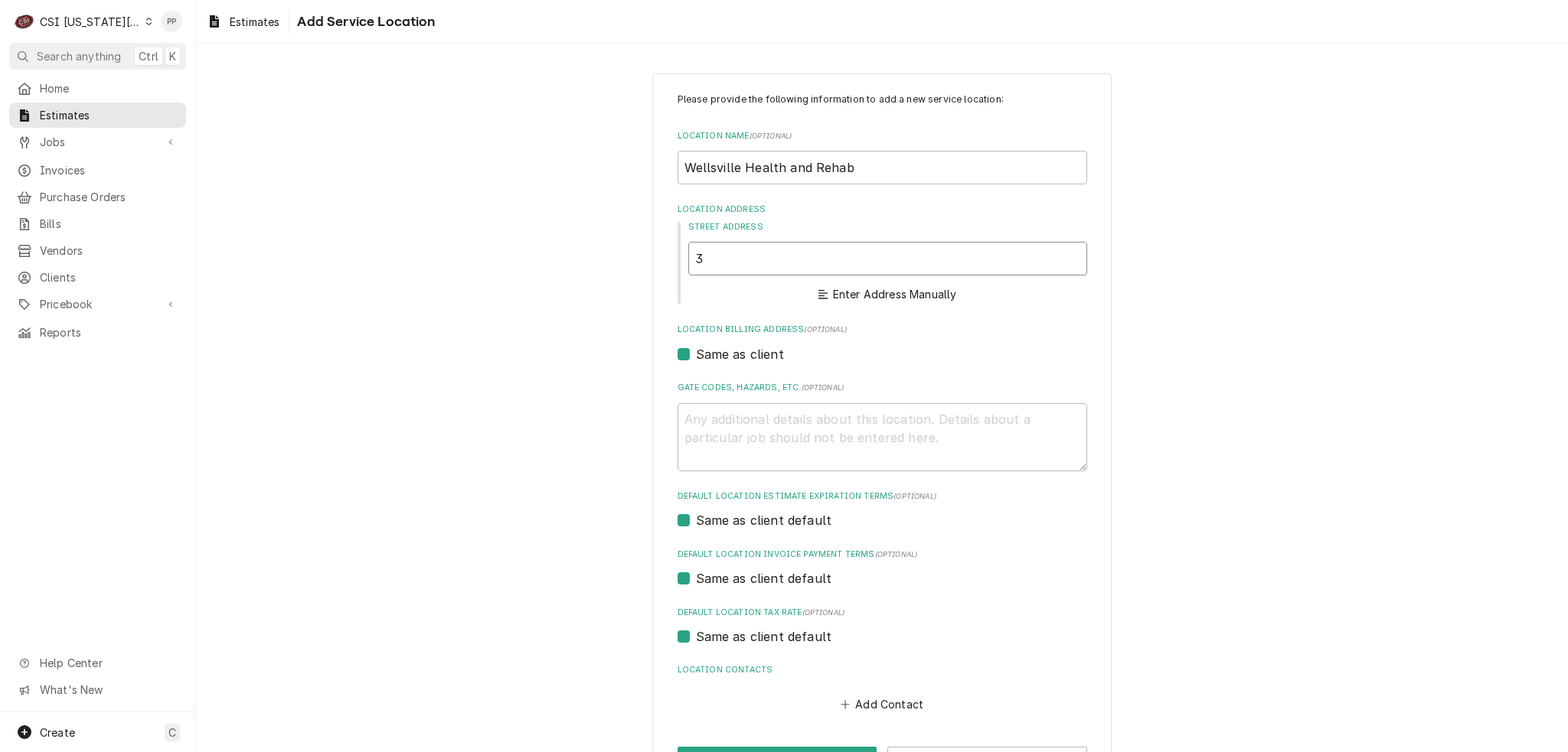
type textarea "x"
type input "30"
type textarea "x"
type input "304"
type textarea "x"
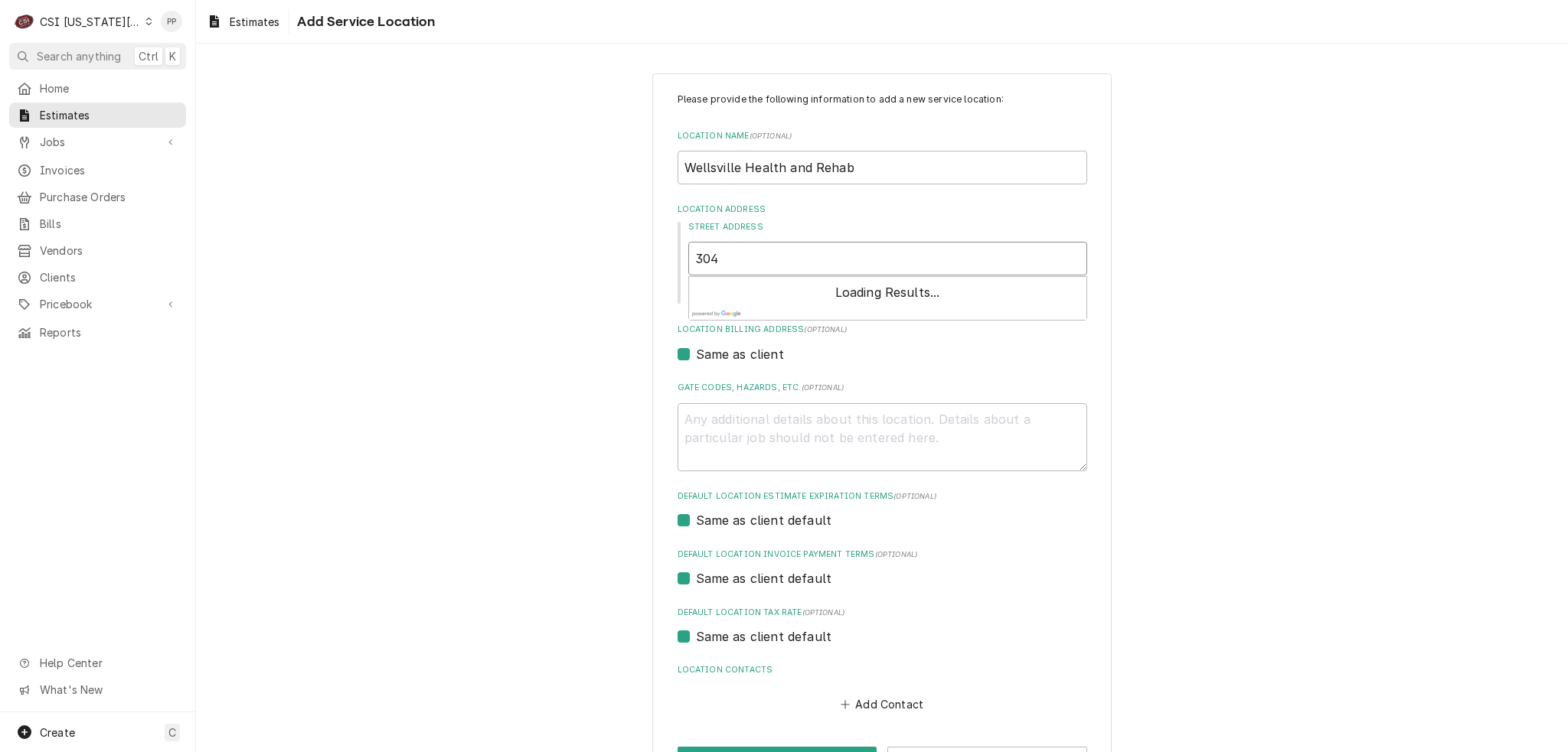
type input "304"
type textarea "x"
type input "304 w"
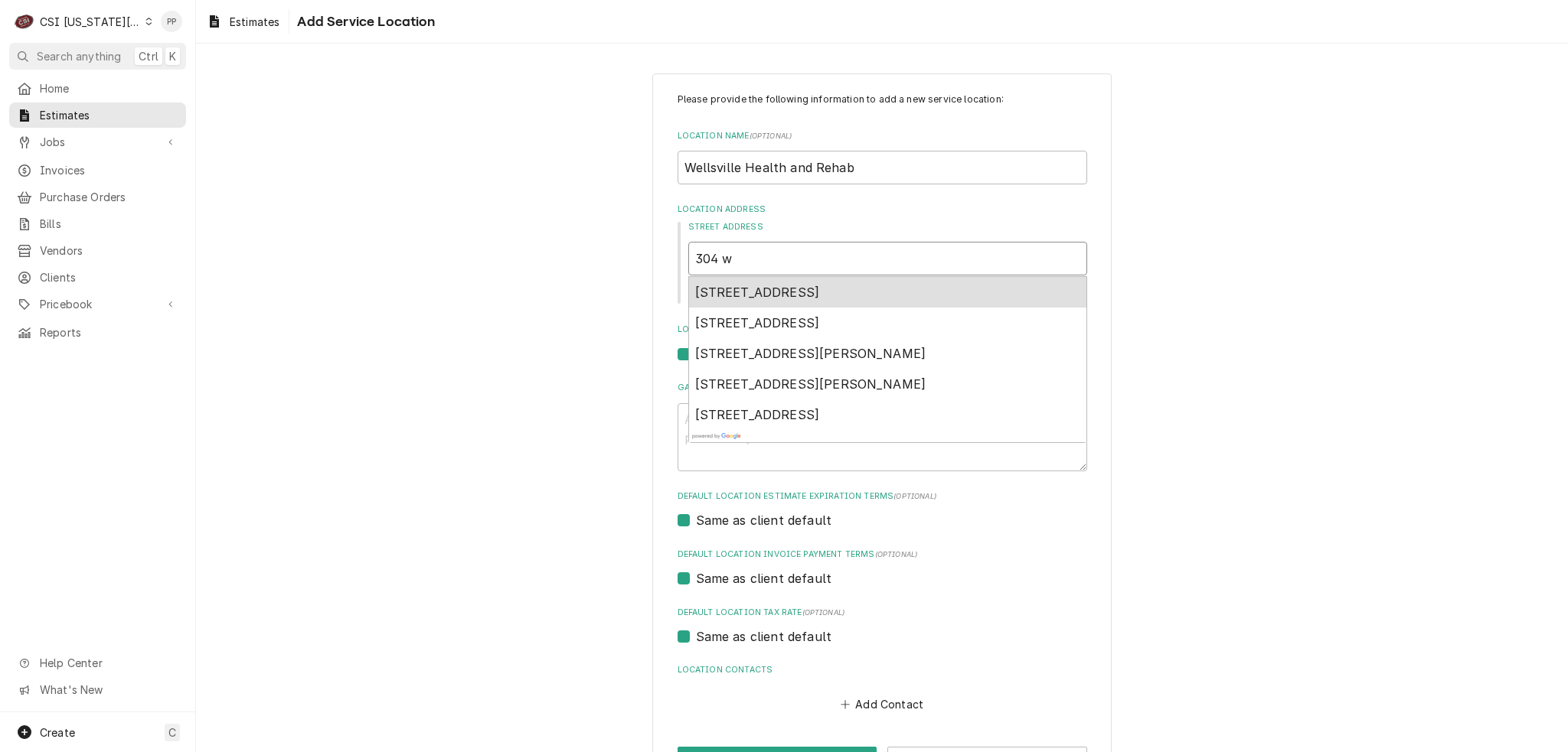
type textarea "x"
type input "304 we"
type textarea "x"
type input "304 wes"
type textarea "x"
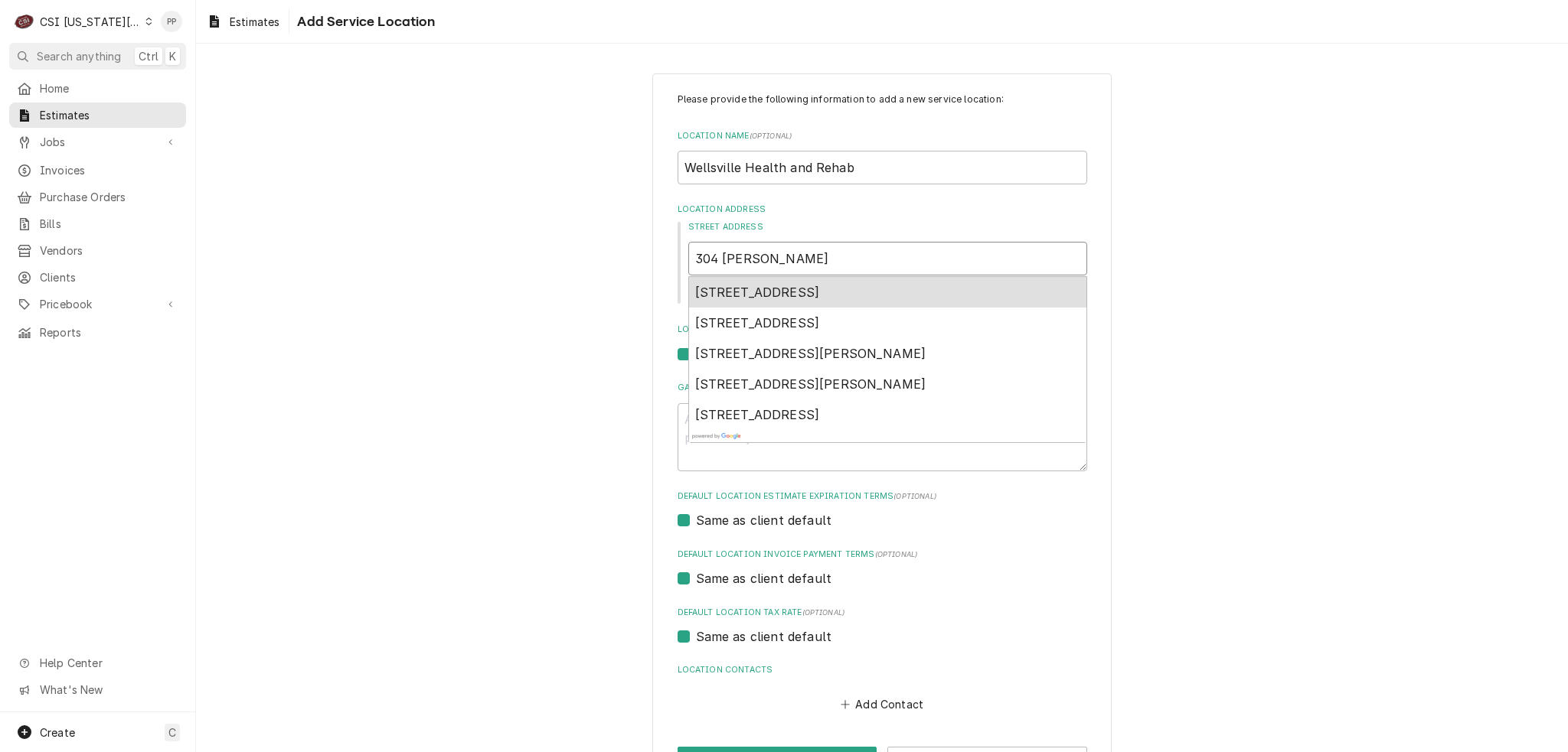
type input "304 west"
type textarea "x"
type input "304 west"
type textarea "x"
type input "304 west 7"
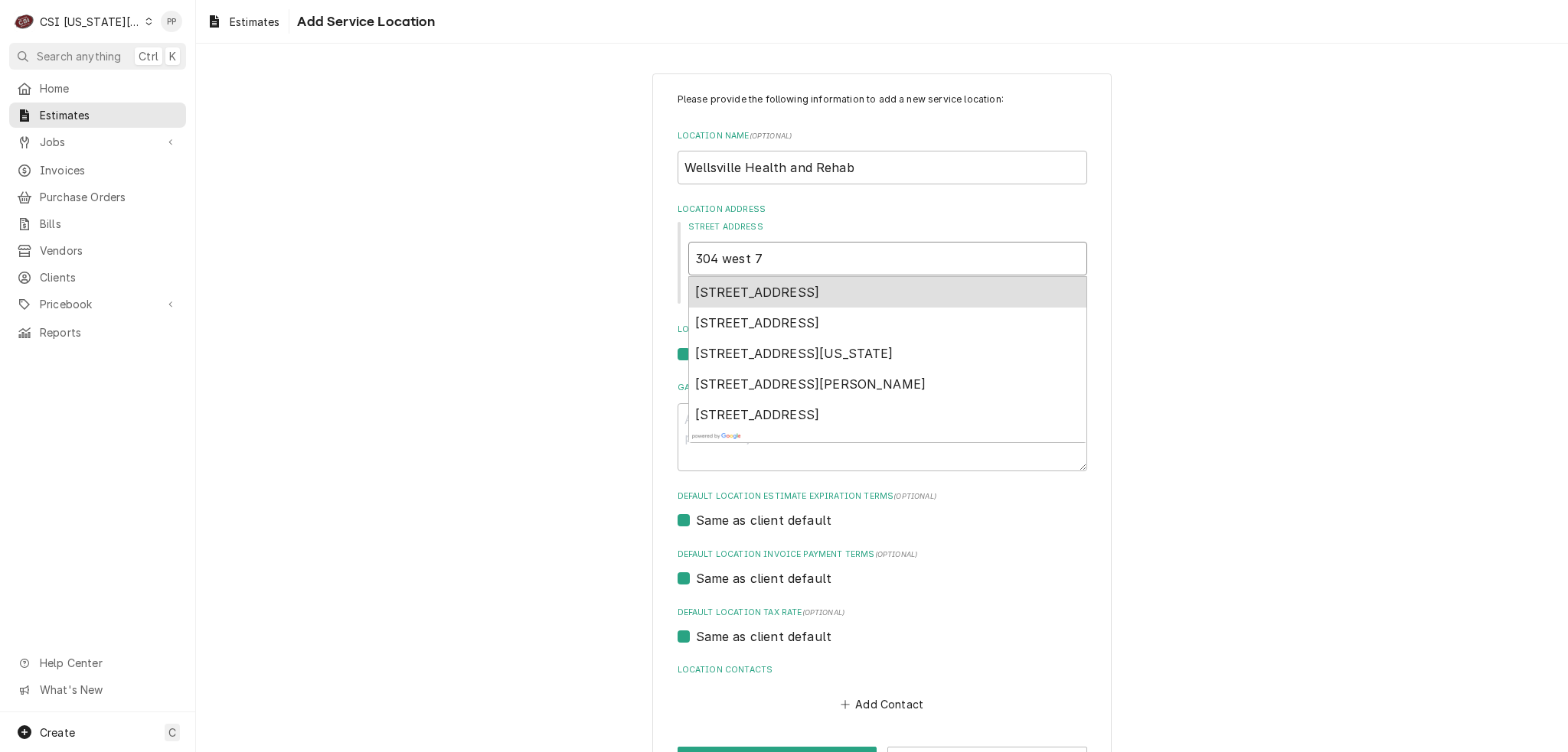
type textarea "x"
type input "304 west 7t"
type textarea "x"
type input "304 west 7th"
click at [769, 298] on span "304 West 7th Street, Wellsville, KS, USA" at bounding box center [758, 292] width 125 height 15
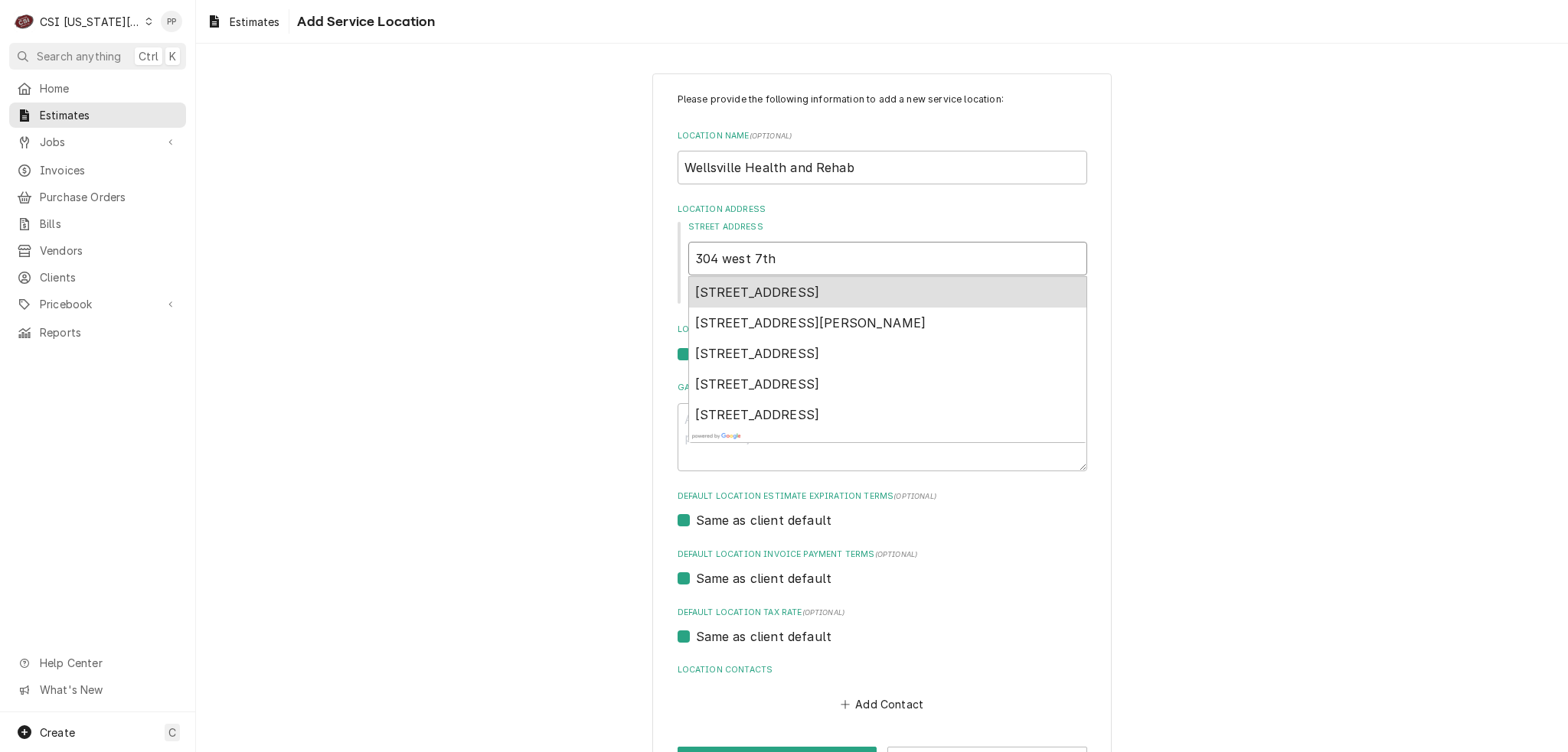
type textarea "x"
type input "304 W 7th St"
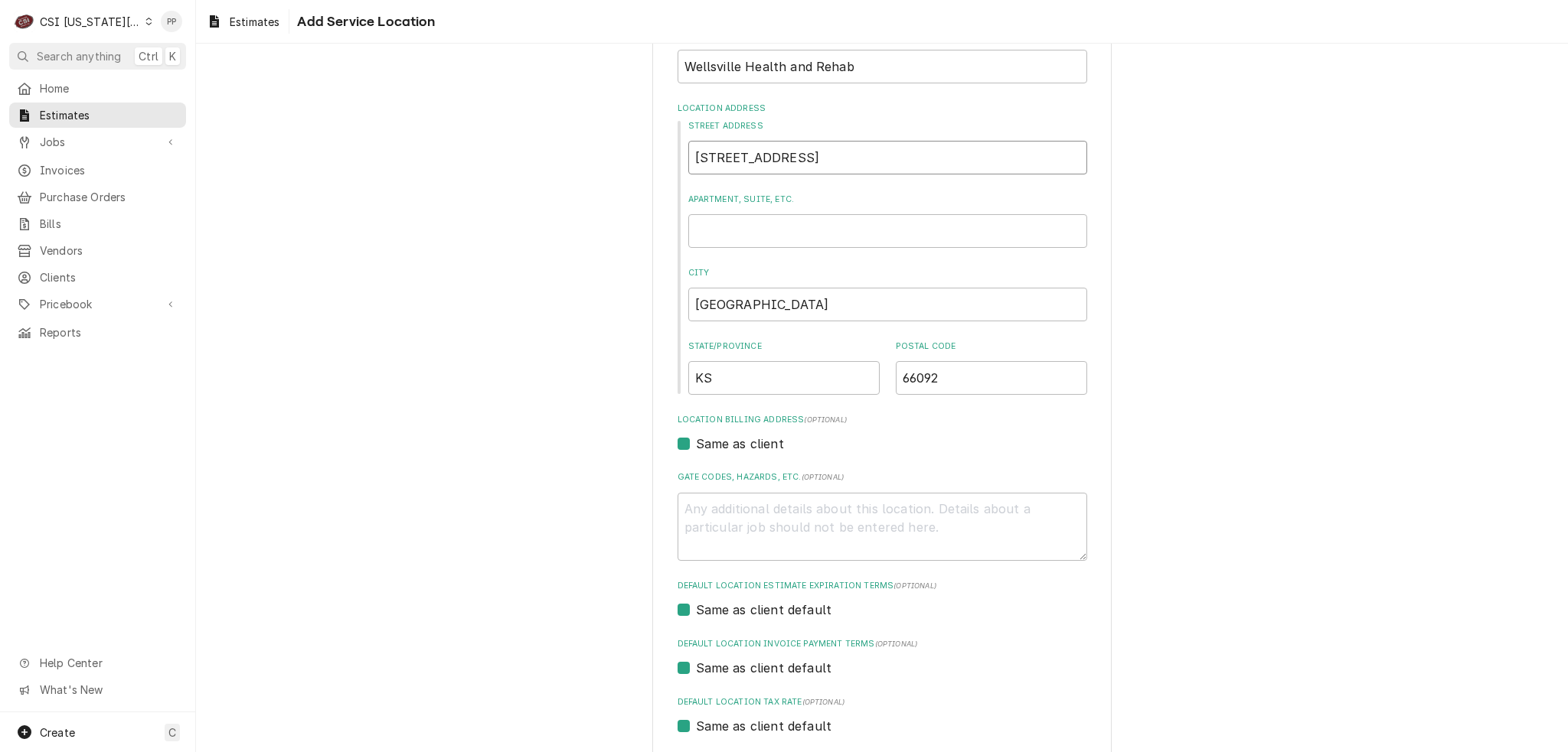
type textarea "x"
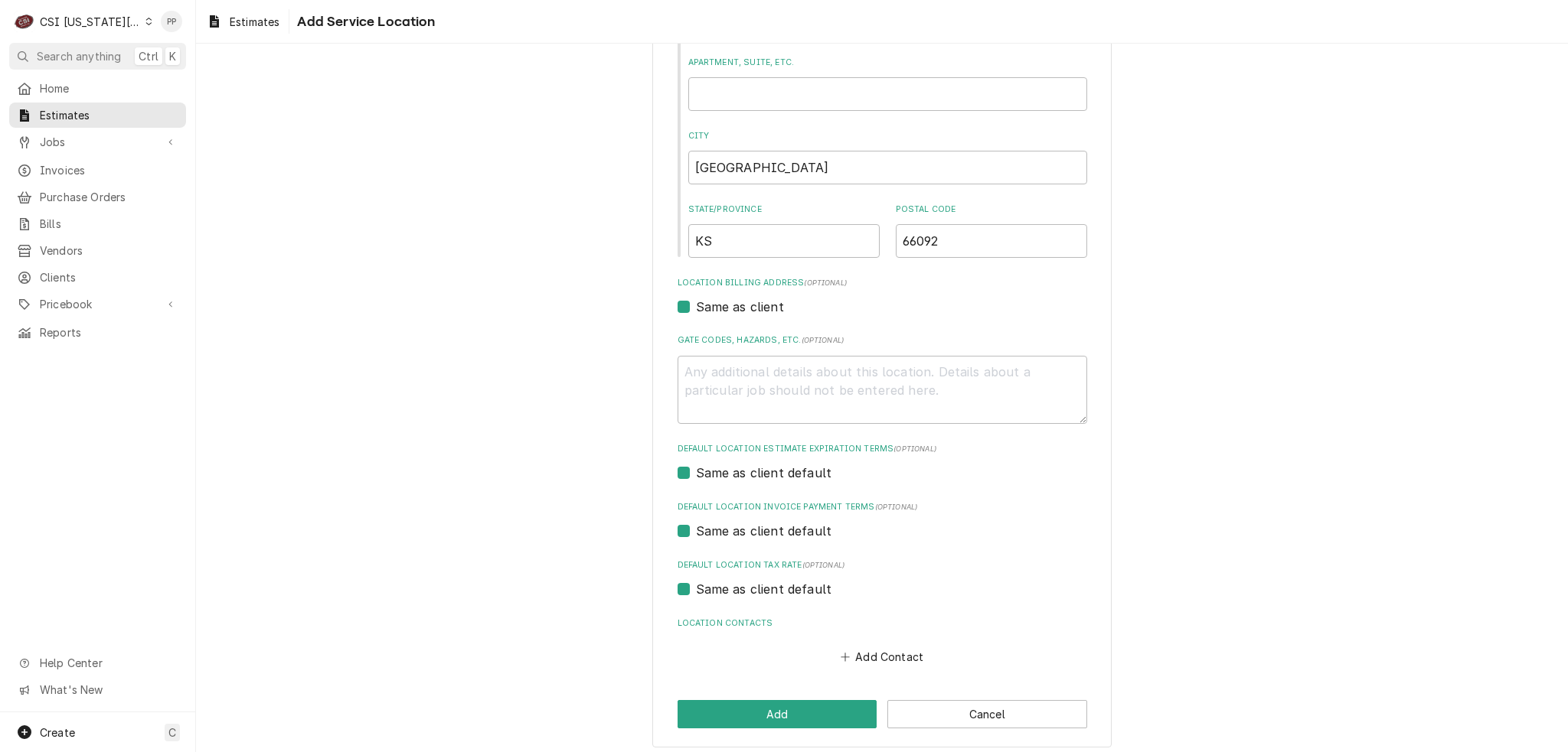
scroll to position [245, 0]
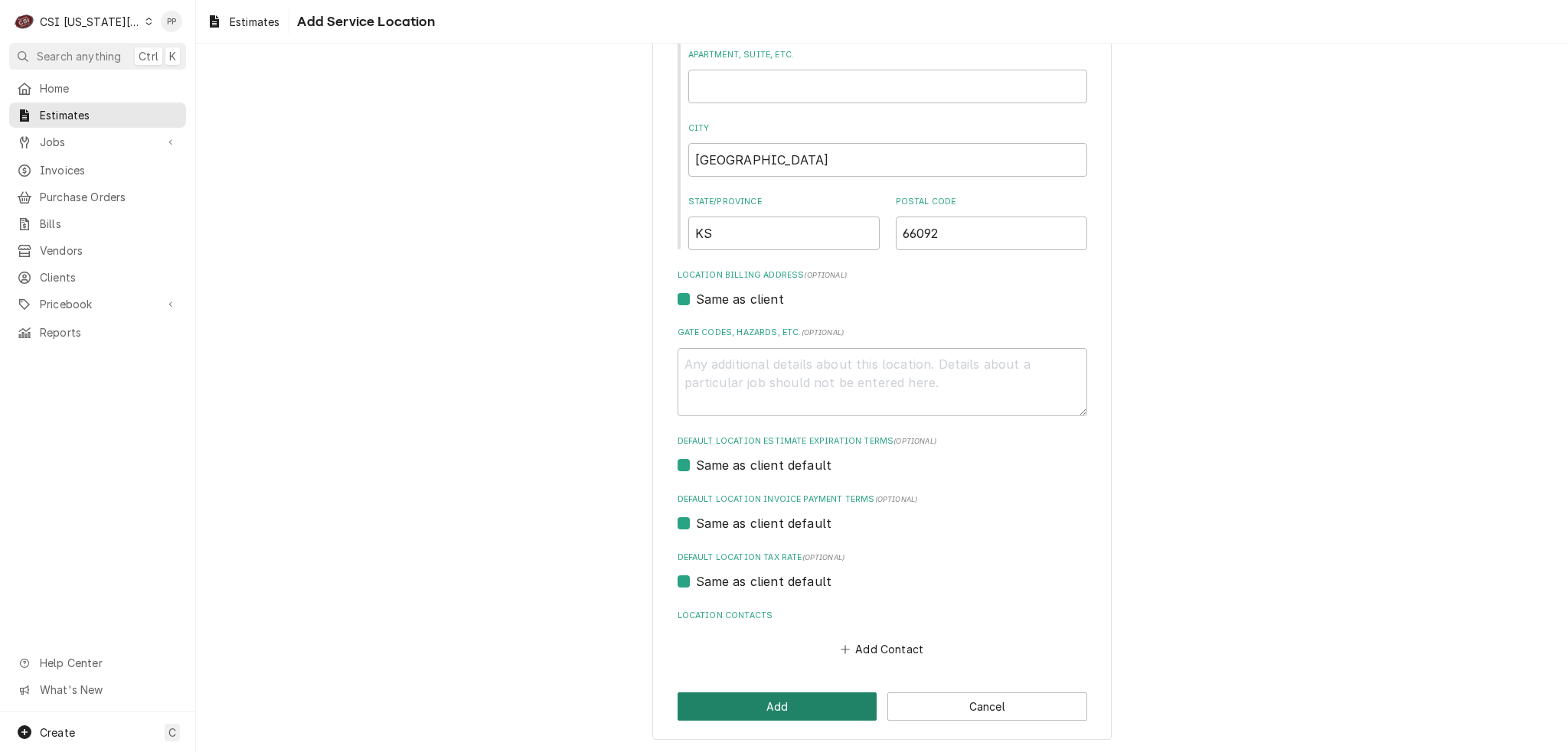
type input "304 W 7th St"
click at [772, 713] on button "Add" at bounding box center [778, 707] width 200 height 28
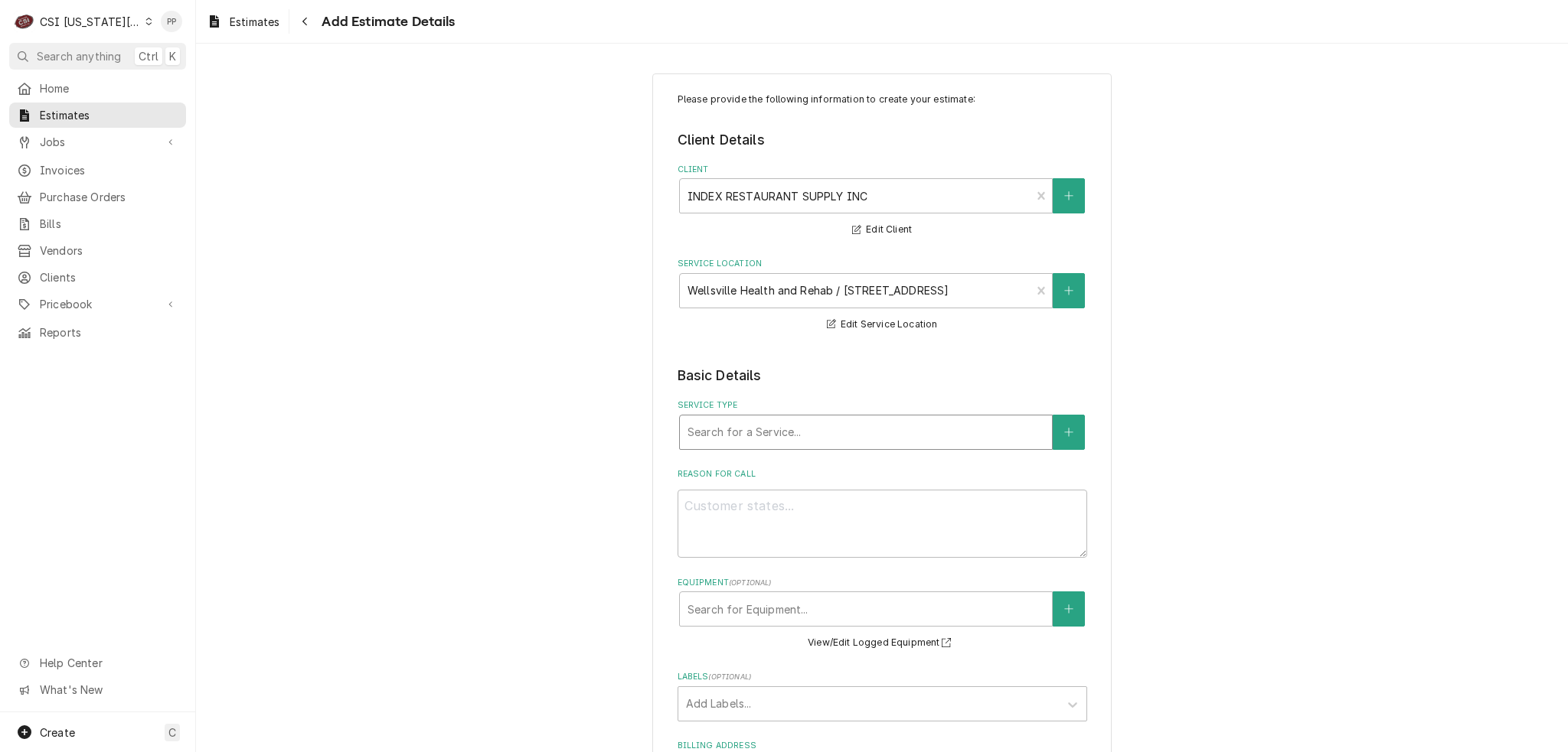
click at [812, 443] on div "Service Type" at bounding box center [866, 432] width 357 height 28
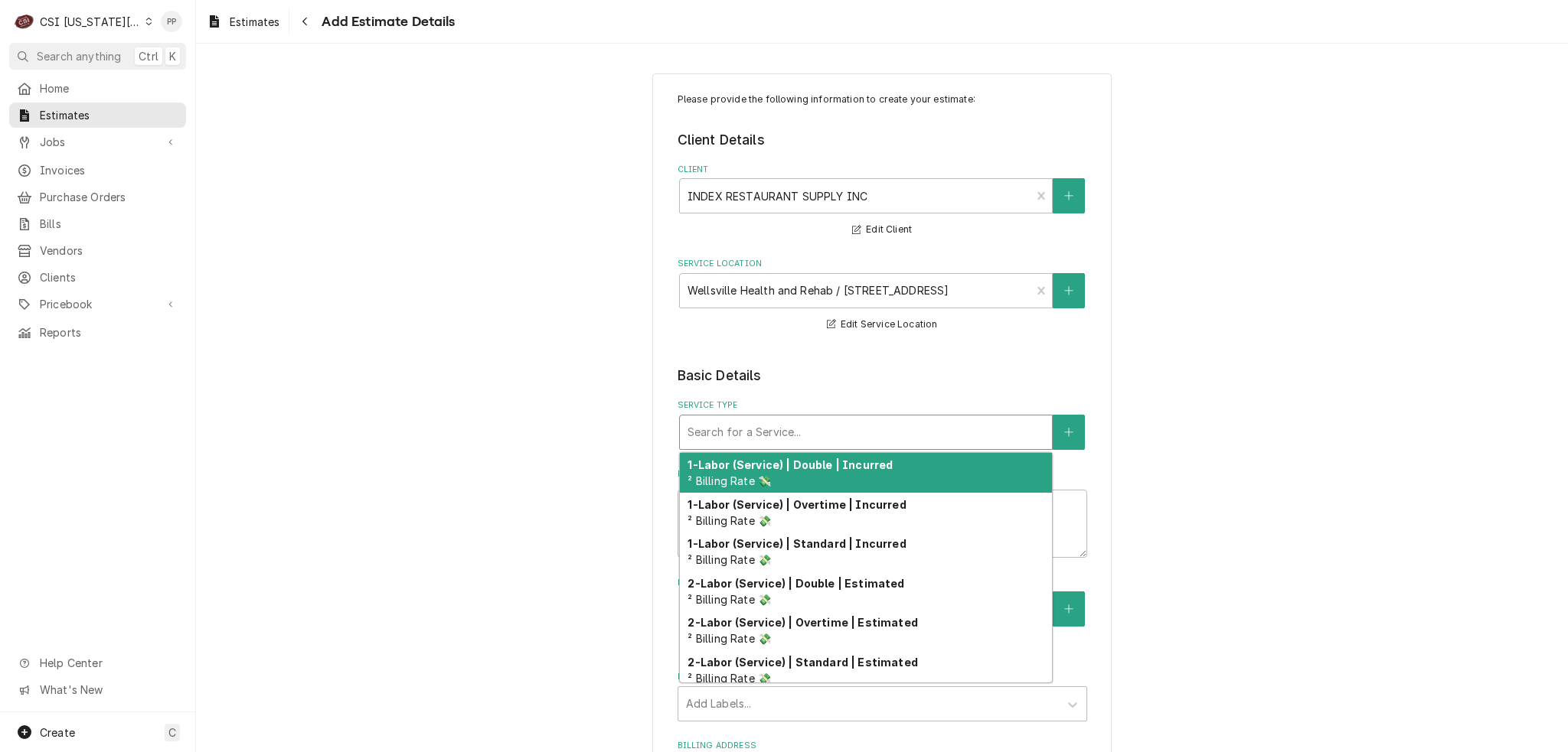
type textarea "x"
type input "j"
type textarea "x"
type input "jo"
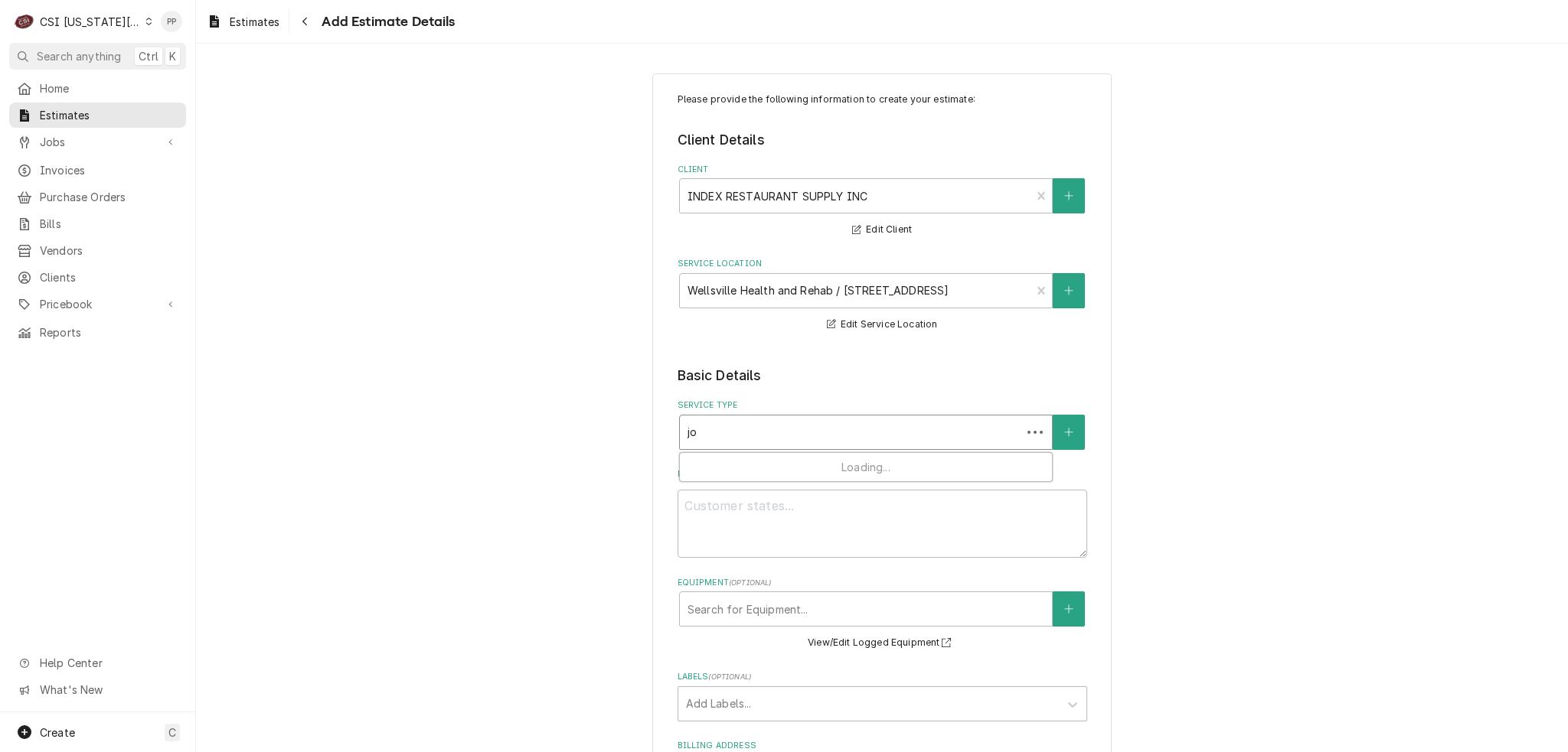
type textarea "x"
type input "job"
type textarea "x"
type input "job"
type textarea "x"
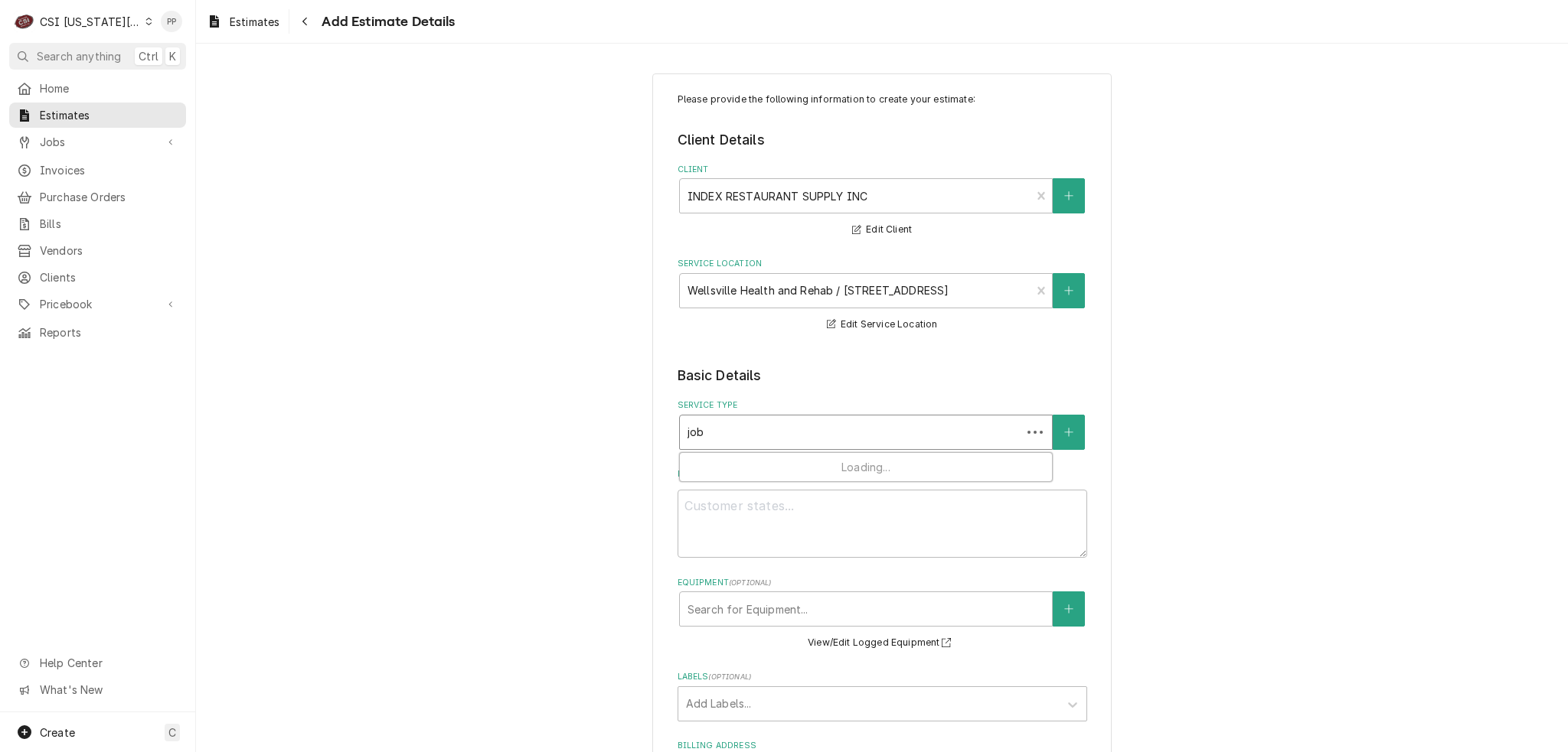
type input "job i"
type textarea "x"
type input "job in"
type textarea "x"
type input "job ins"
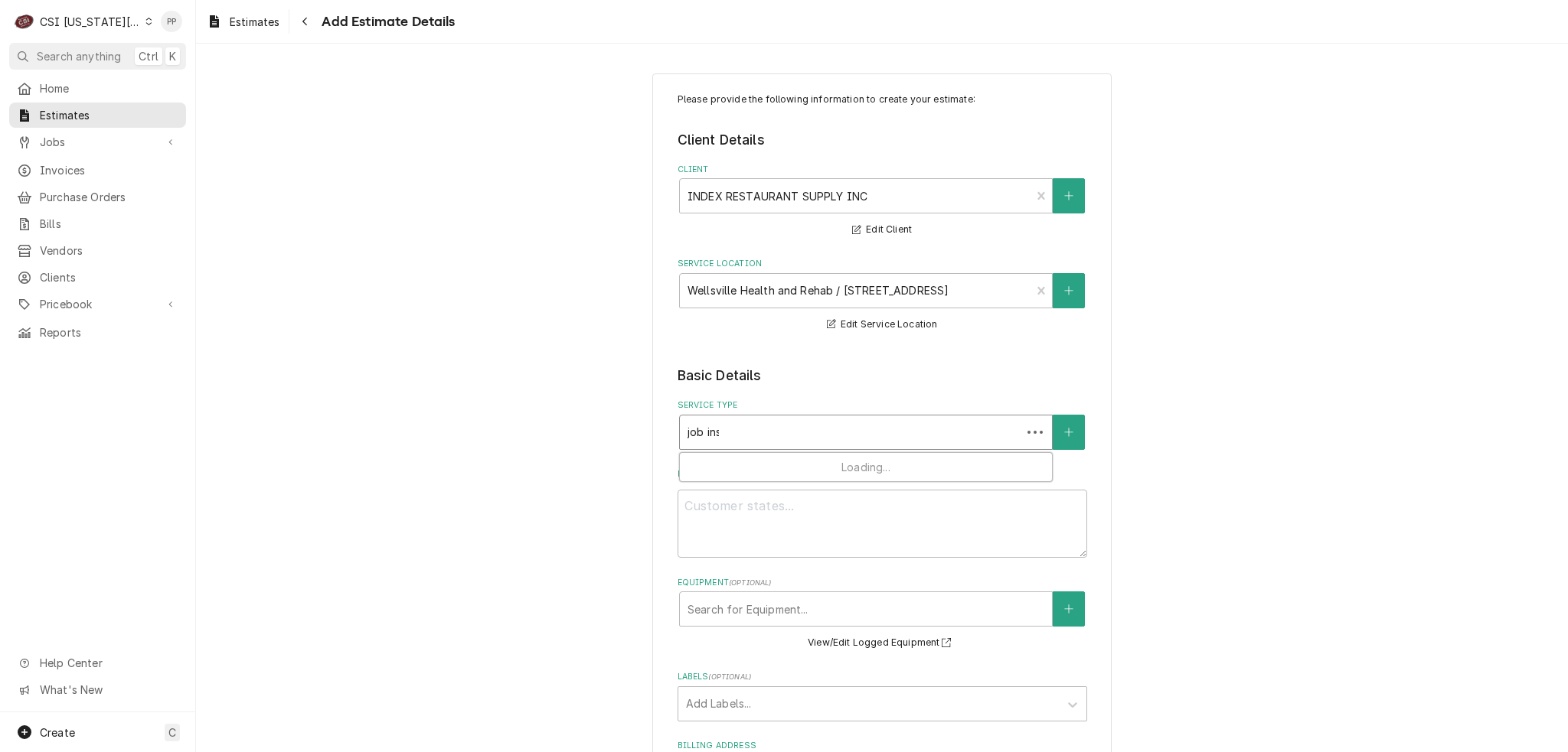
type textarea "x"
type input "job inst"
type textarea "x"
type input "job insta"
type textarea "x"
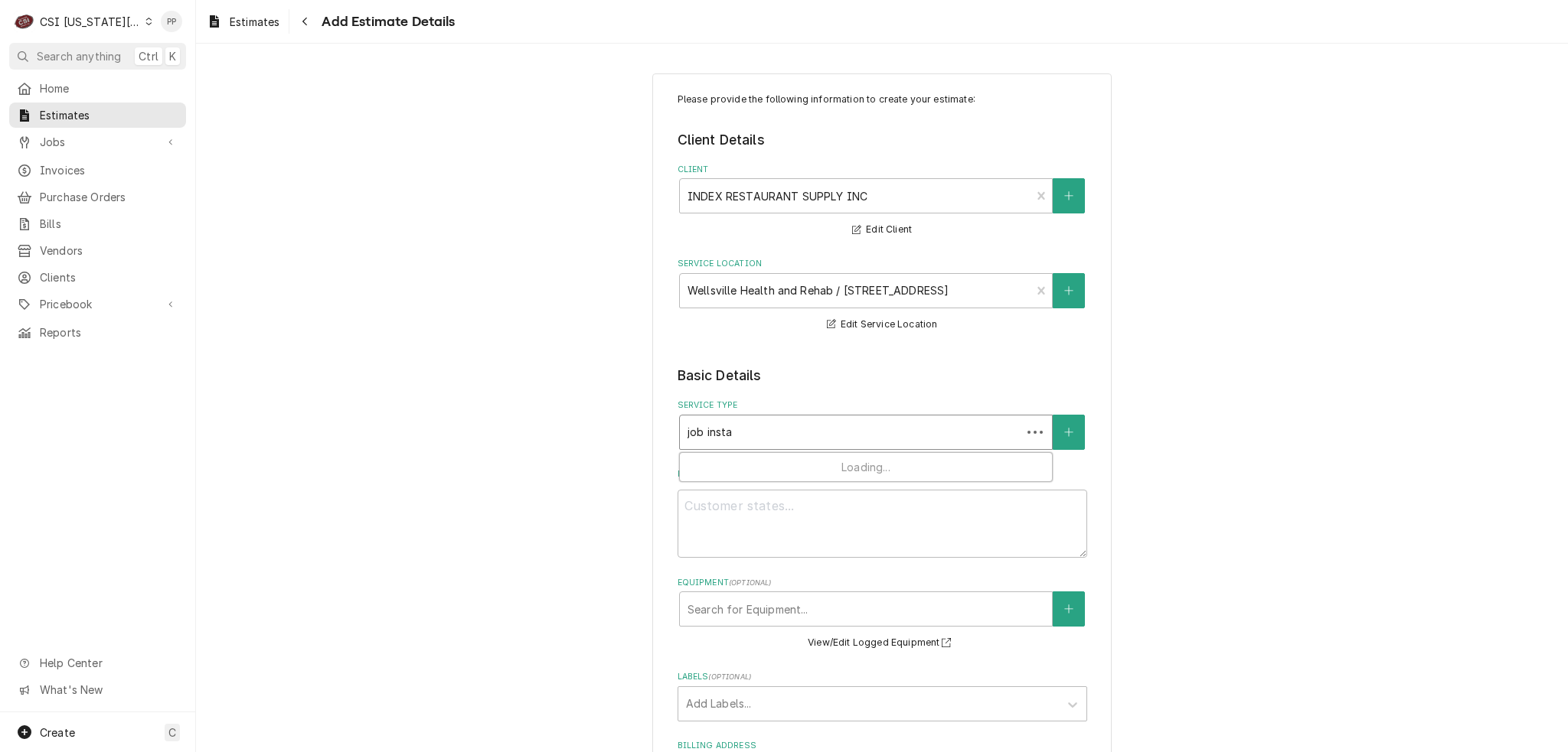
type input "job instal"
type textarea "x"
type input "job install"
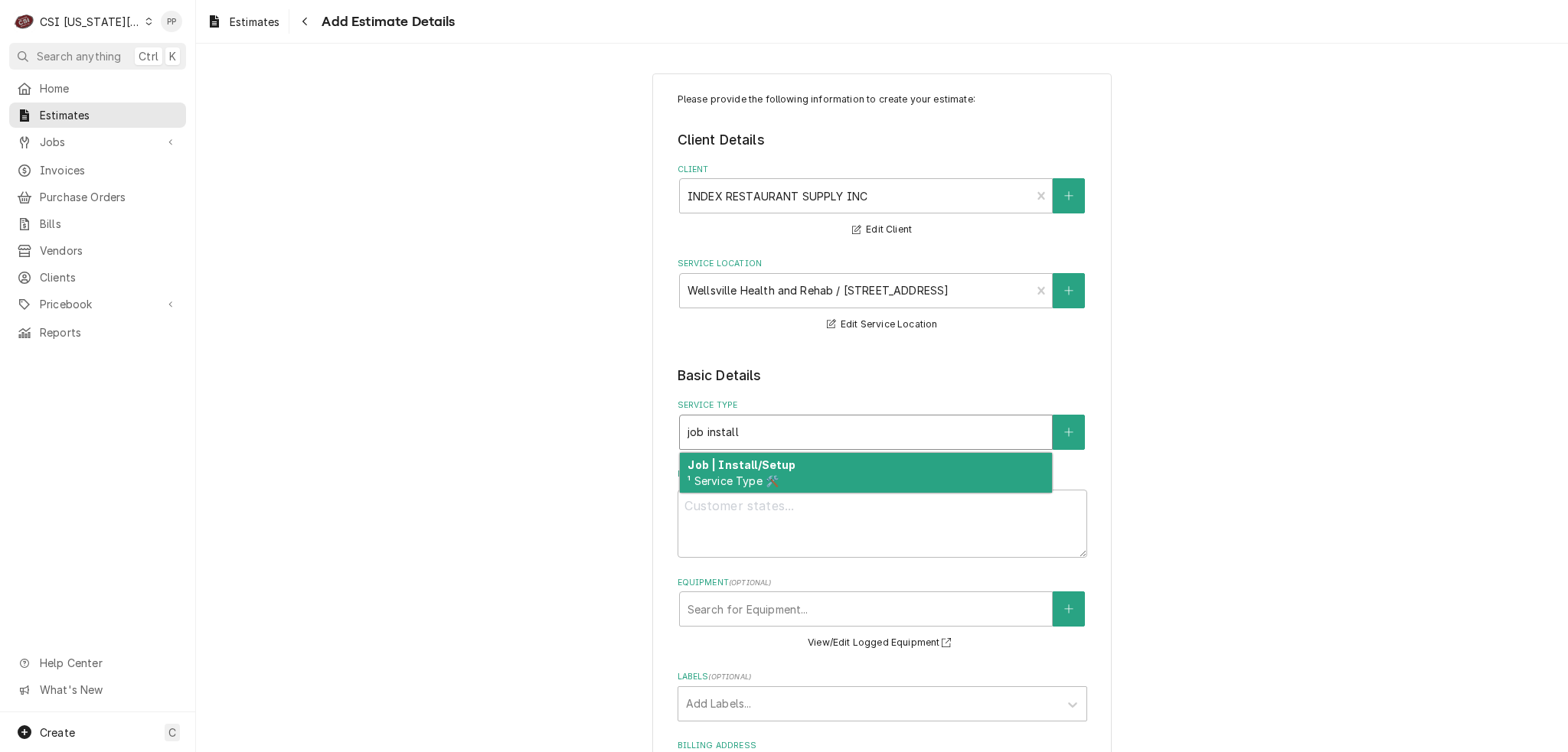
click at [808, 458] on div "Job | Install/Setup ¹ Service Type 🛠️" at bounding box center [866, 473] width 372 height 40
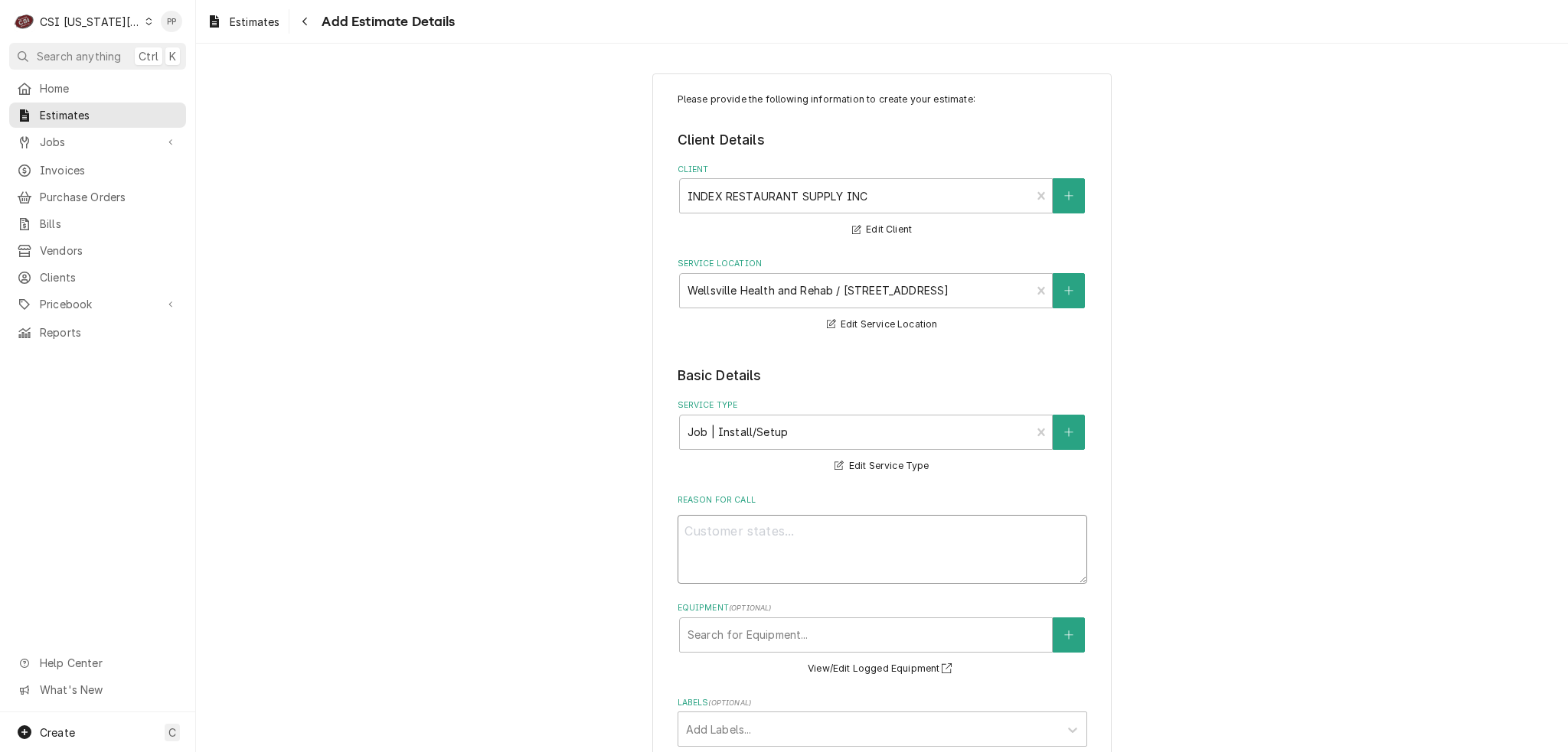
drag, startPoint x: 787, startPoint y: 538, endPoint x: 795, endPoint y: 541, distance: 8.5
click at [787, 539] on textarea "Reason For Call" at bounding box center [882, 550] width 409 height 69
type textarea "x"
type textarea "Q"
type textarea "x"
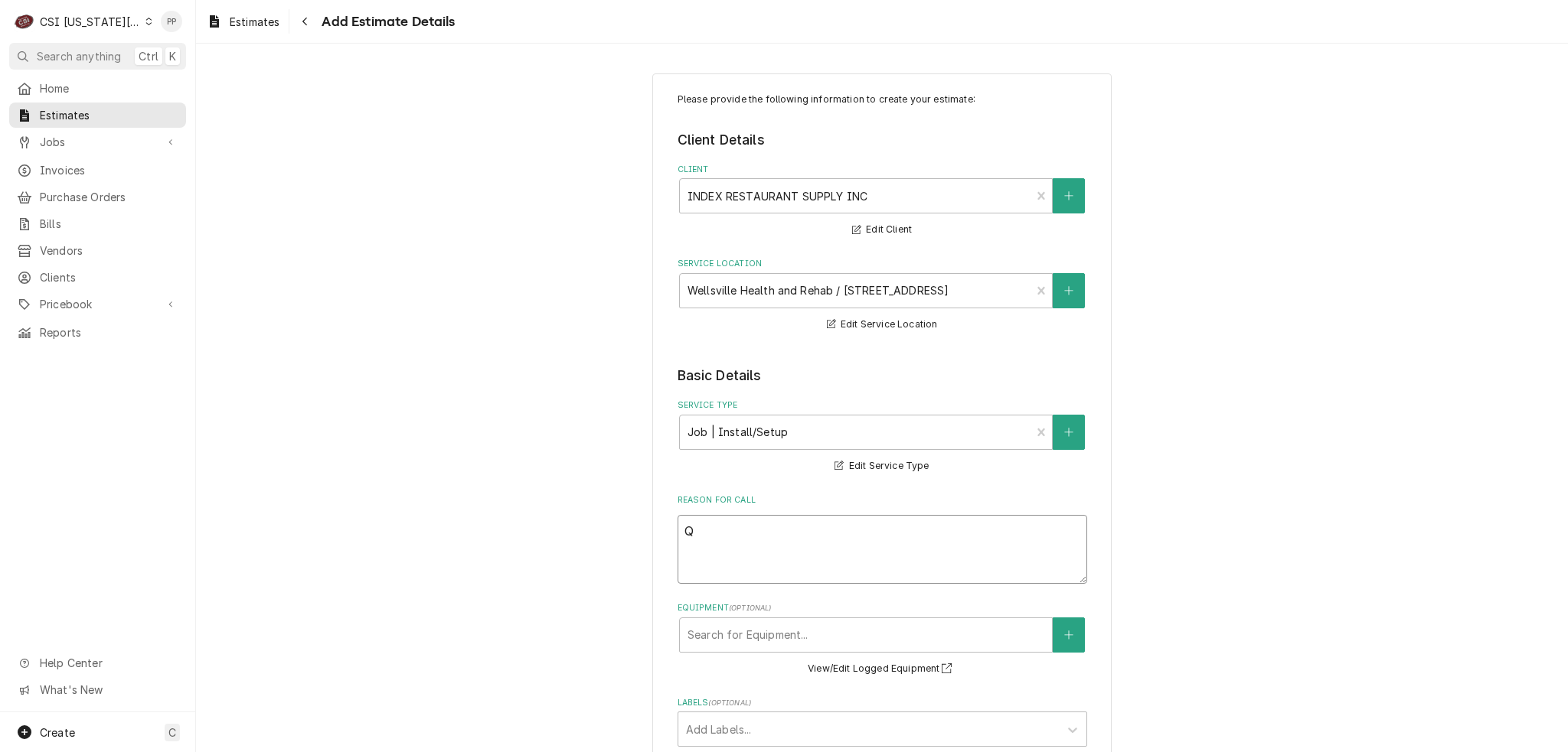
type textarea "Qu"
type textarea "x"
type textarea "Quo"
type textarea "x"
type textarea "Quoe"
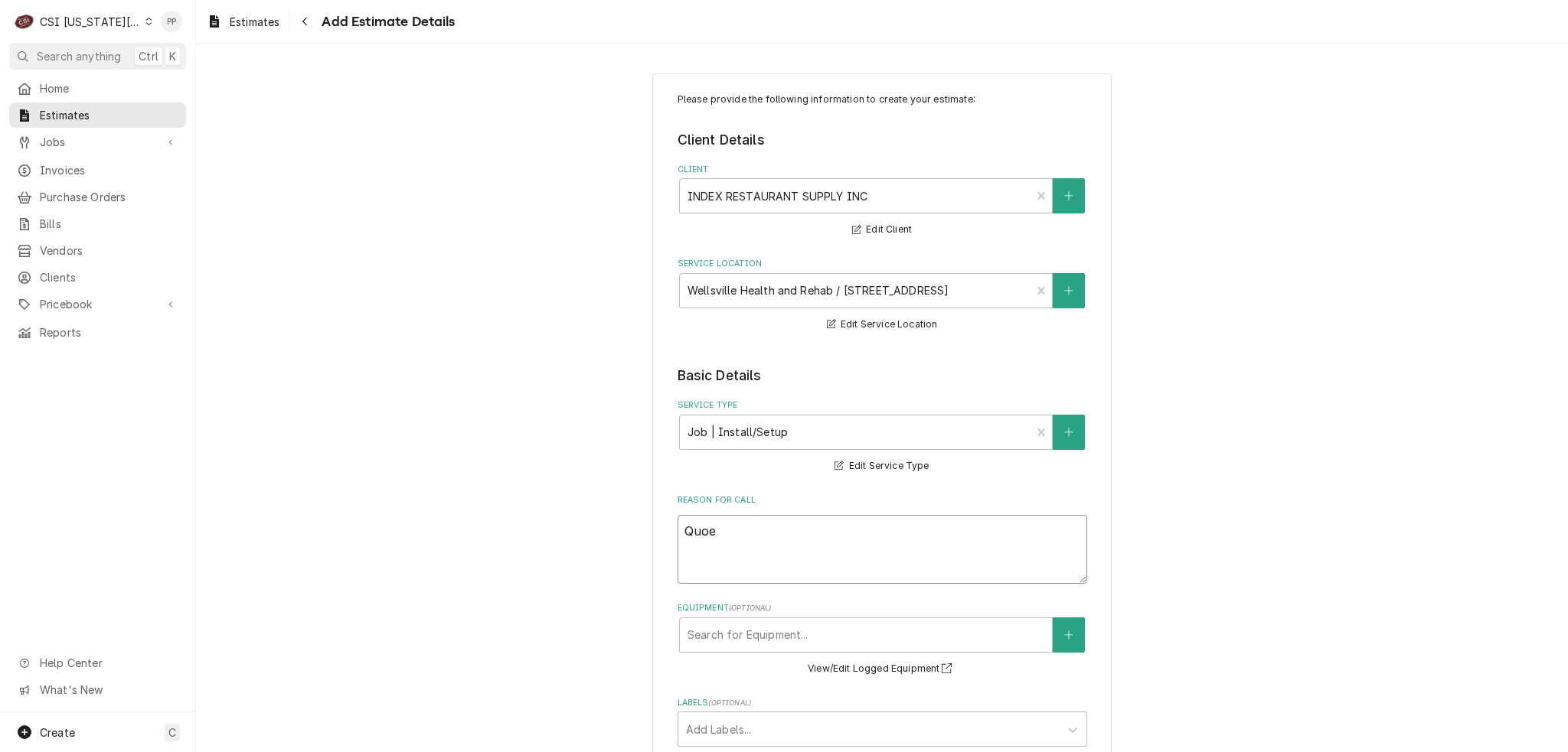
type textarea "x"
type textarea "Quo"
type textarea "x"
type textarea "Quot"
type textarea "x"
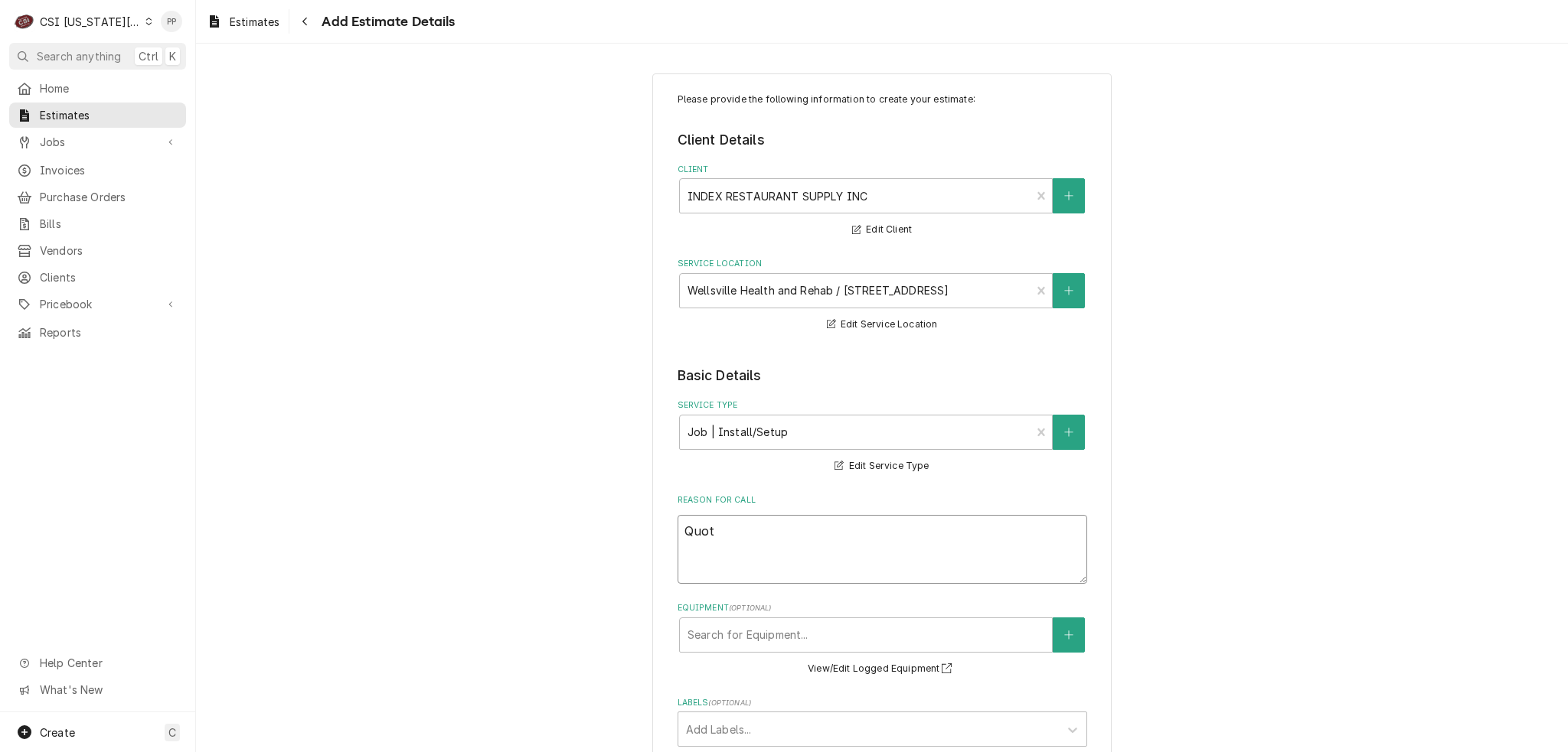
type textarea "Quote"
type textarea "x"
type textarea "Quote"
type textarea "x"
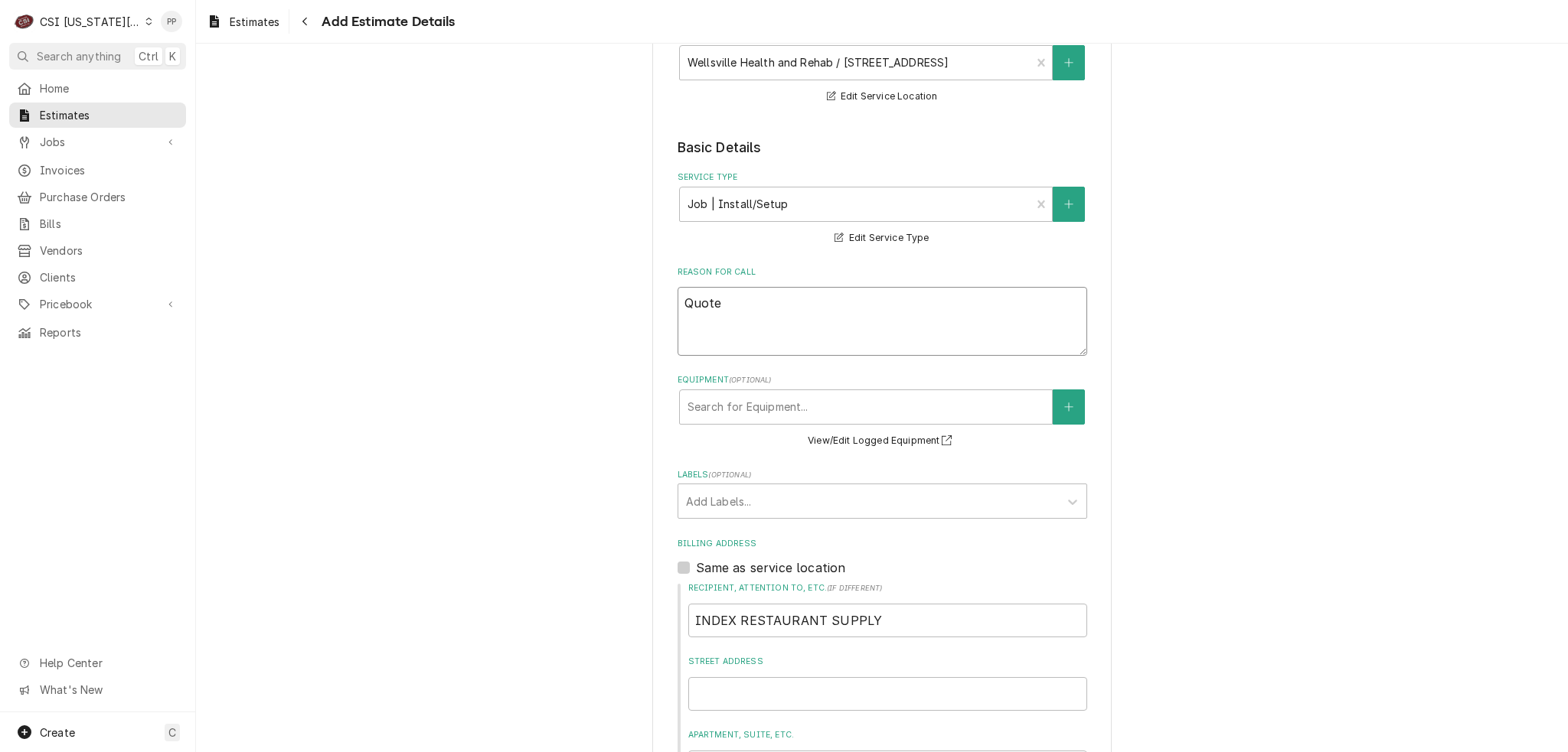
scroll to position [230, 0]
type textarea "Quote"
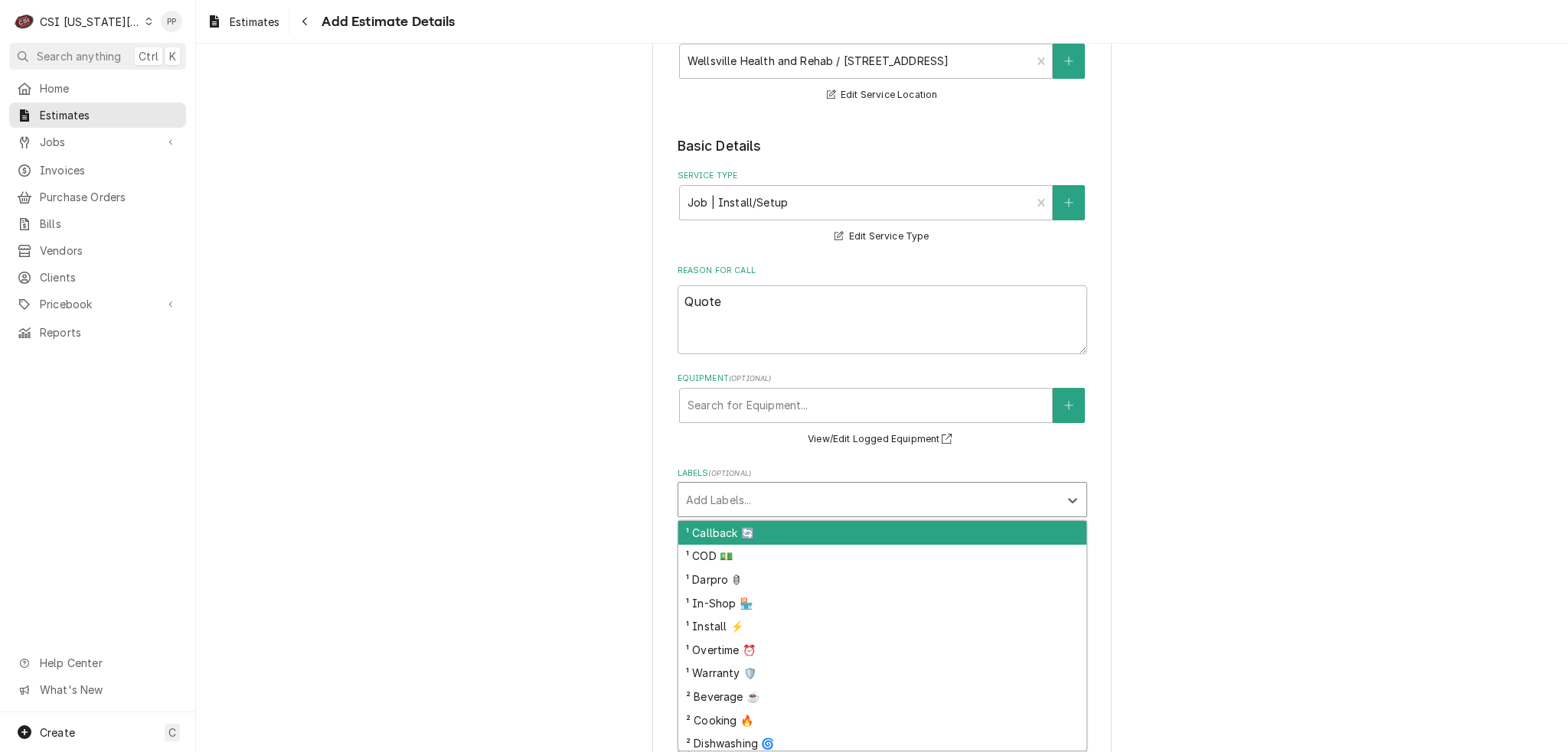
click at [752, 507] on div "Labels" at bounding box center [869, 500] width 365 height 28
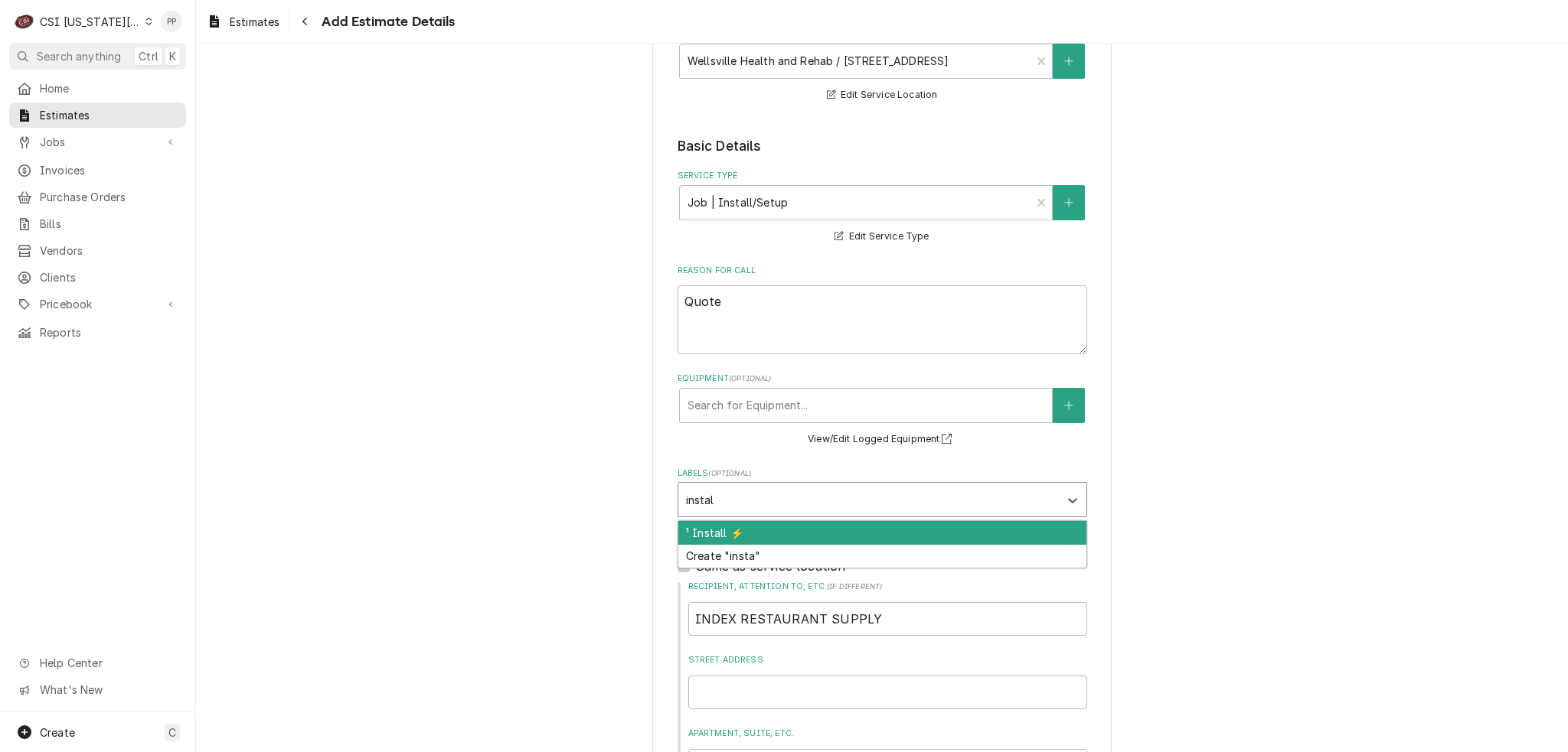
type input "install"
type textarea "x"
type input "ref"
type textarea "x"
type input "refr"
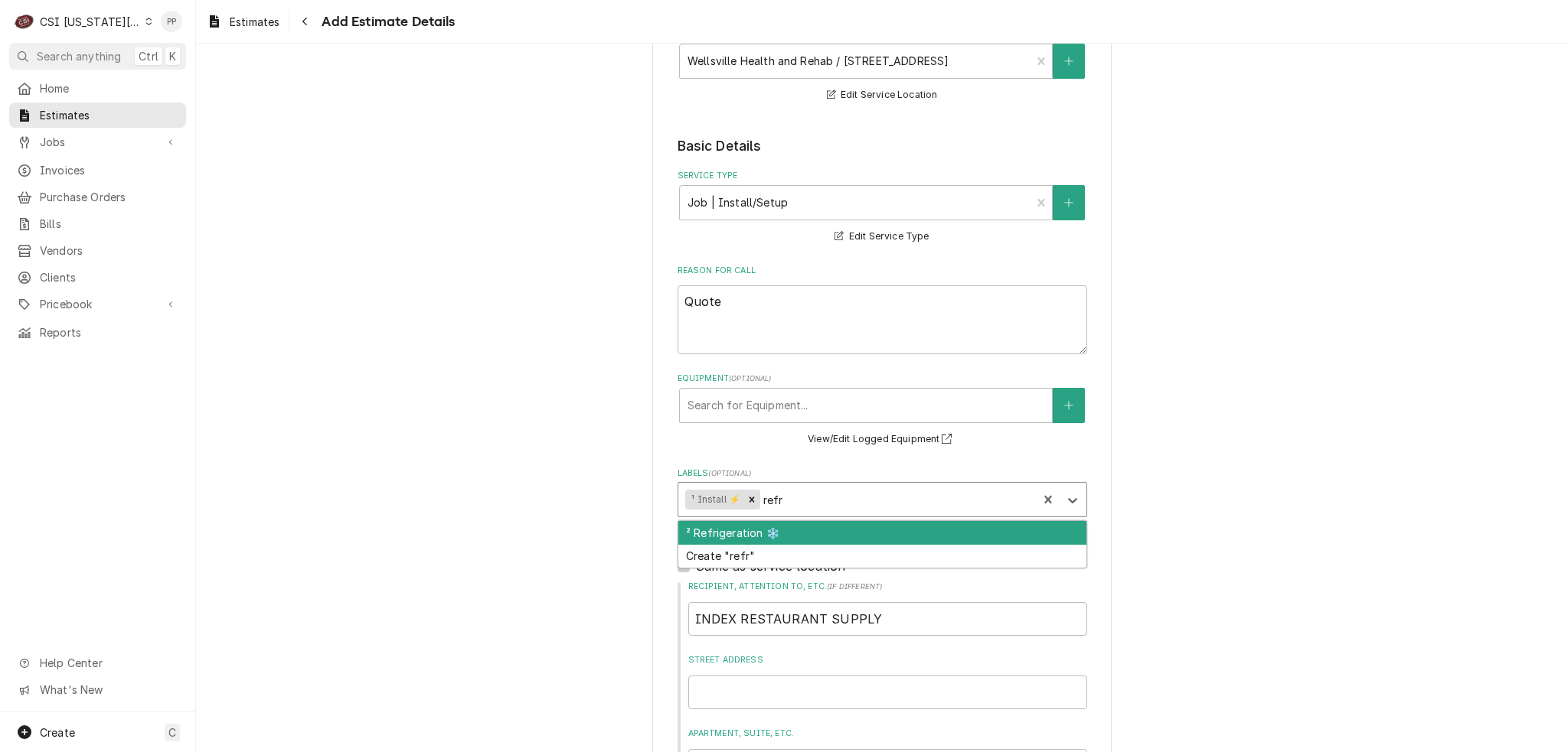
type textarea "x"
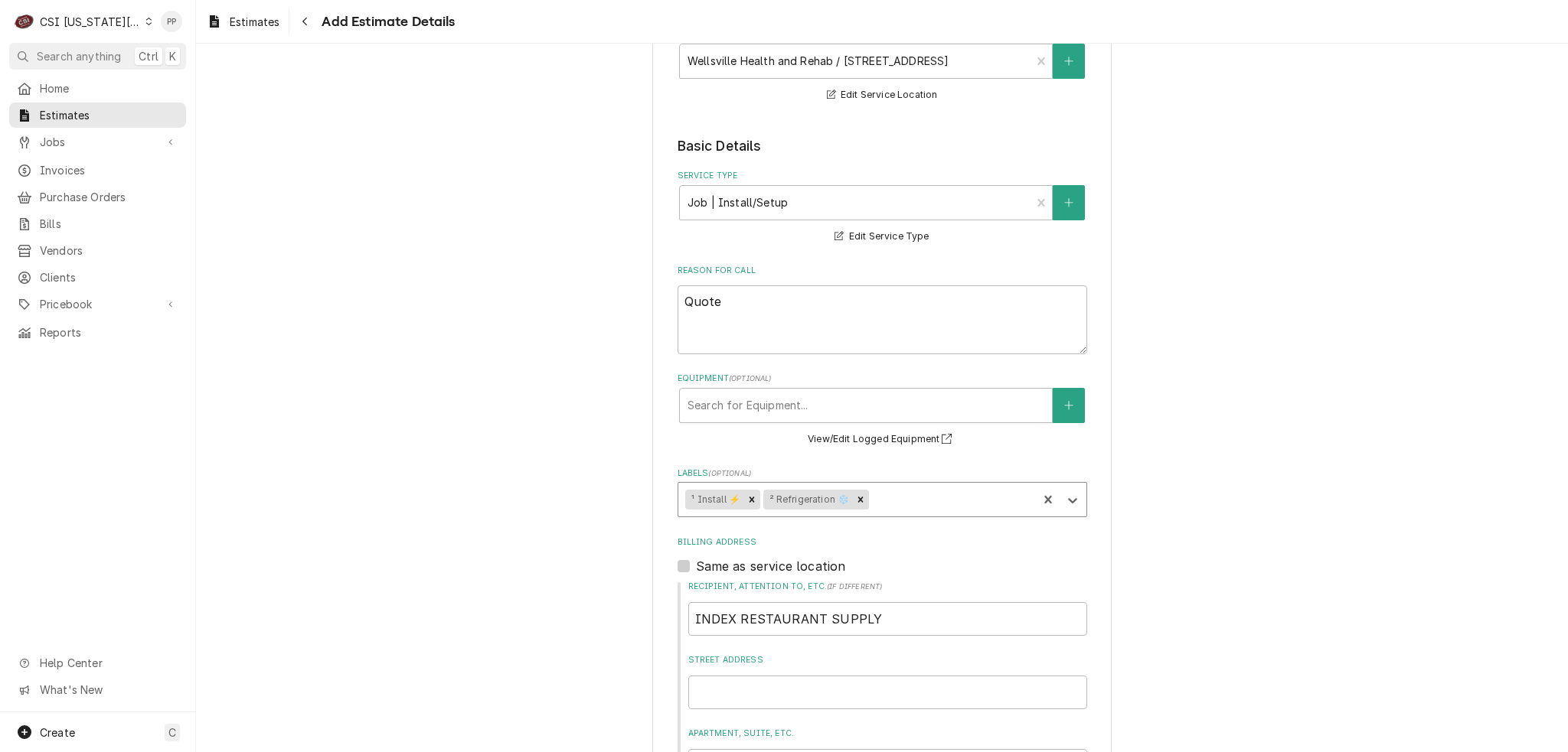
type textarea "x"
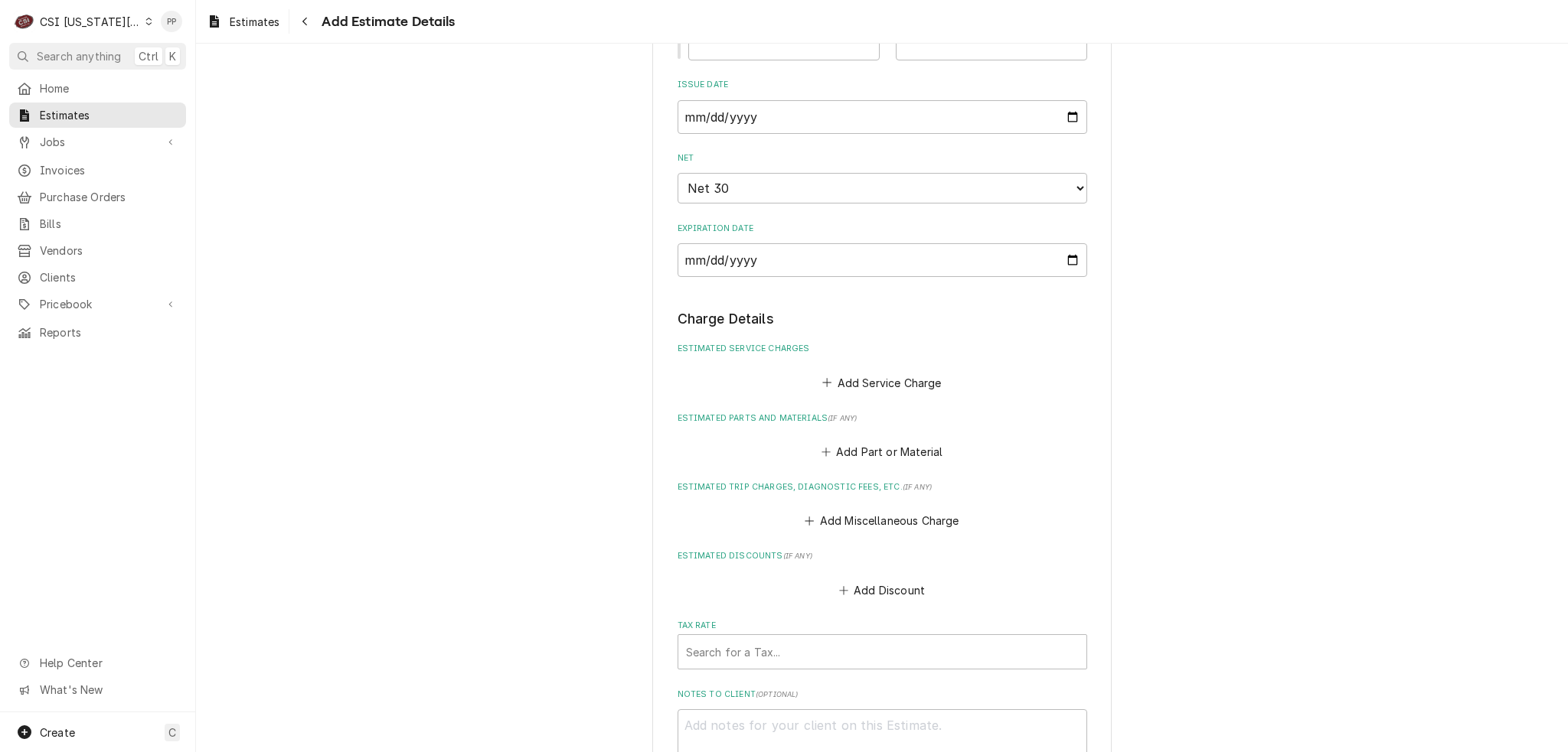
scroll to position [1148, 0]
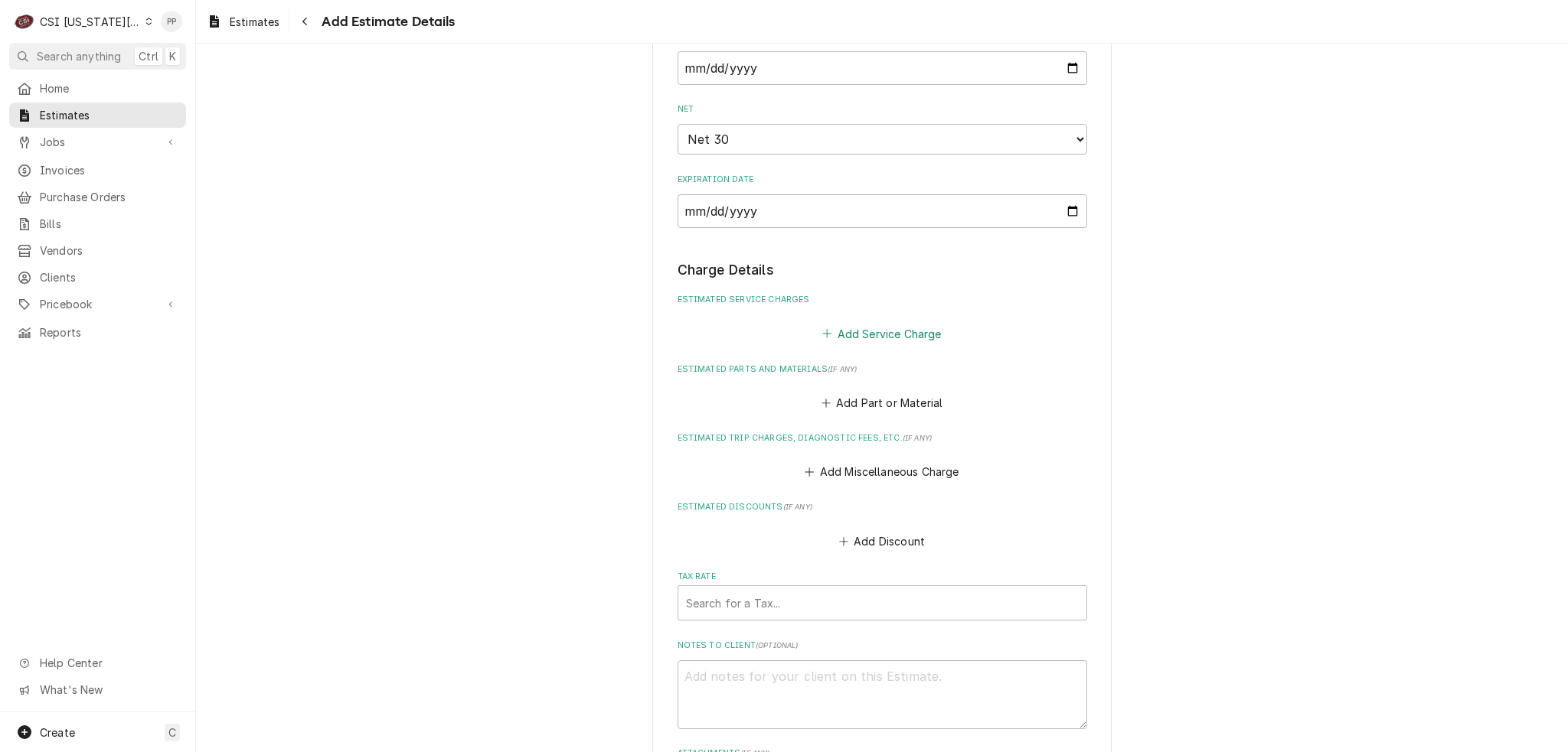
click at [906, 332] on button "Add Service Charge" at bounding box center [882, 334] width 124 height 22
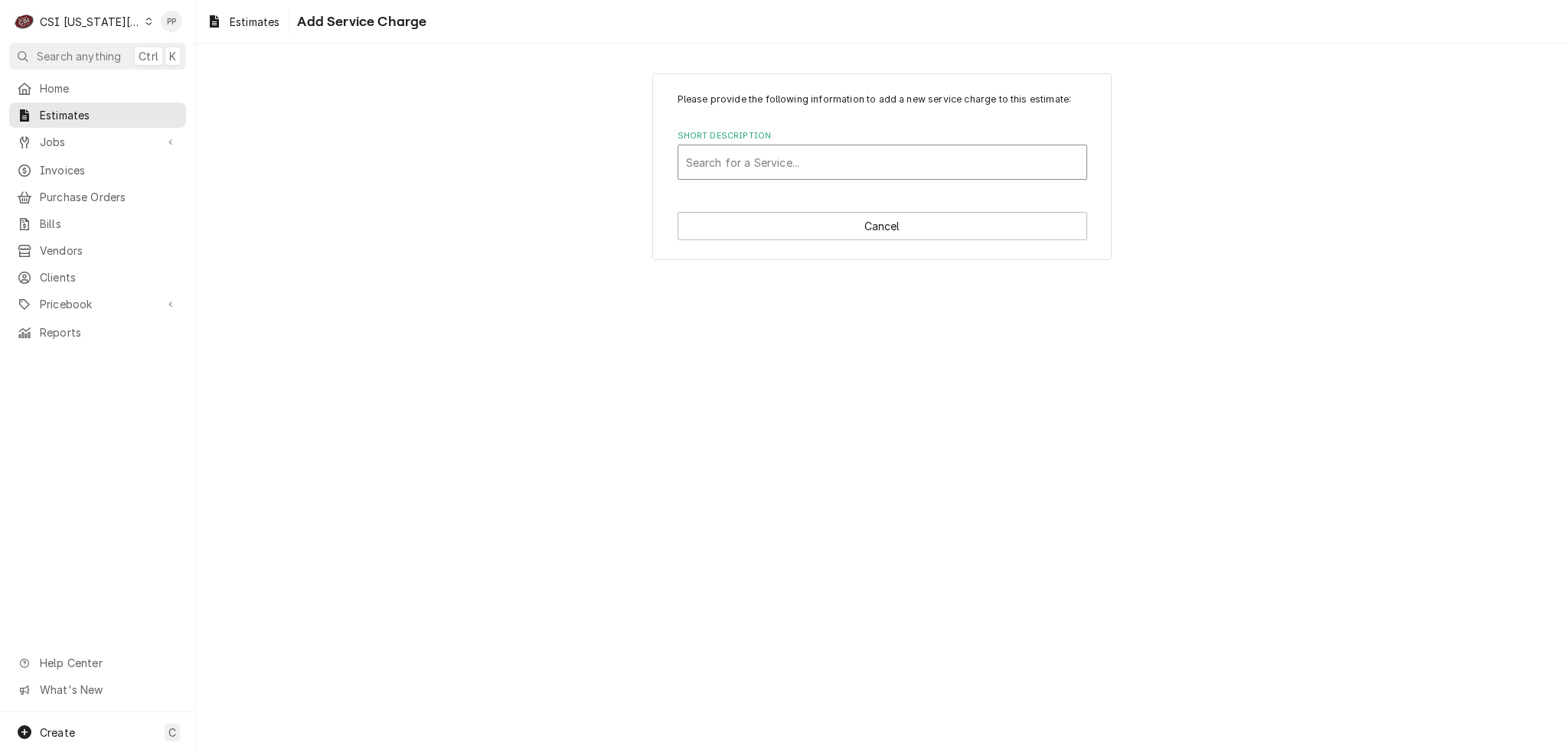
click at [816, 171] on div "Short Description" at bounding box center [882, 162] width 393 height 28
type input "walk in"
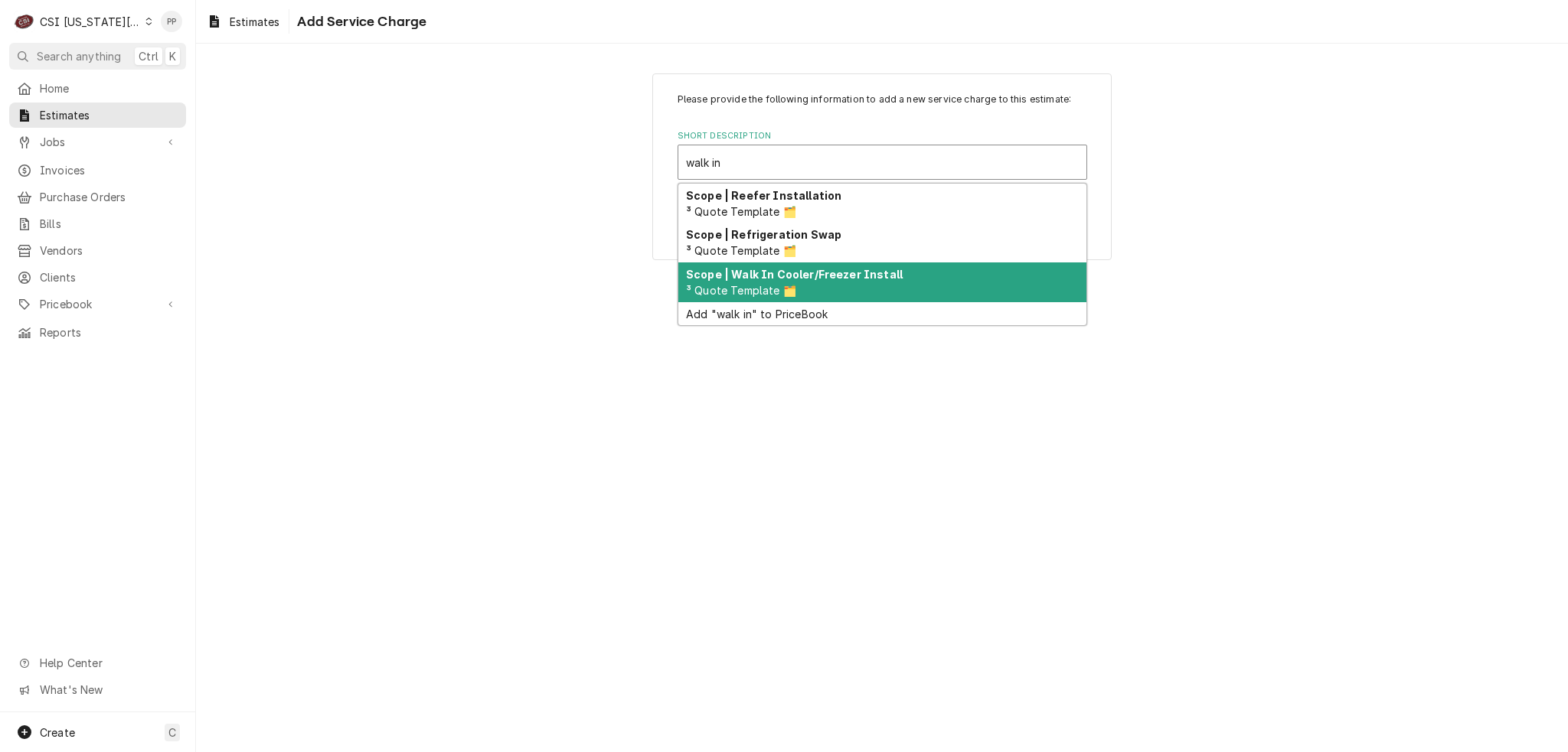
click at [866, 286] on div "Scope | Walk In Cooler/Freezer Install ³ Quote Template 🗂️" at bounding box center [882, 282] width 408 height 40
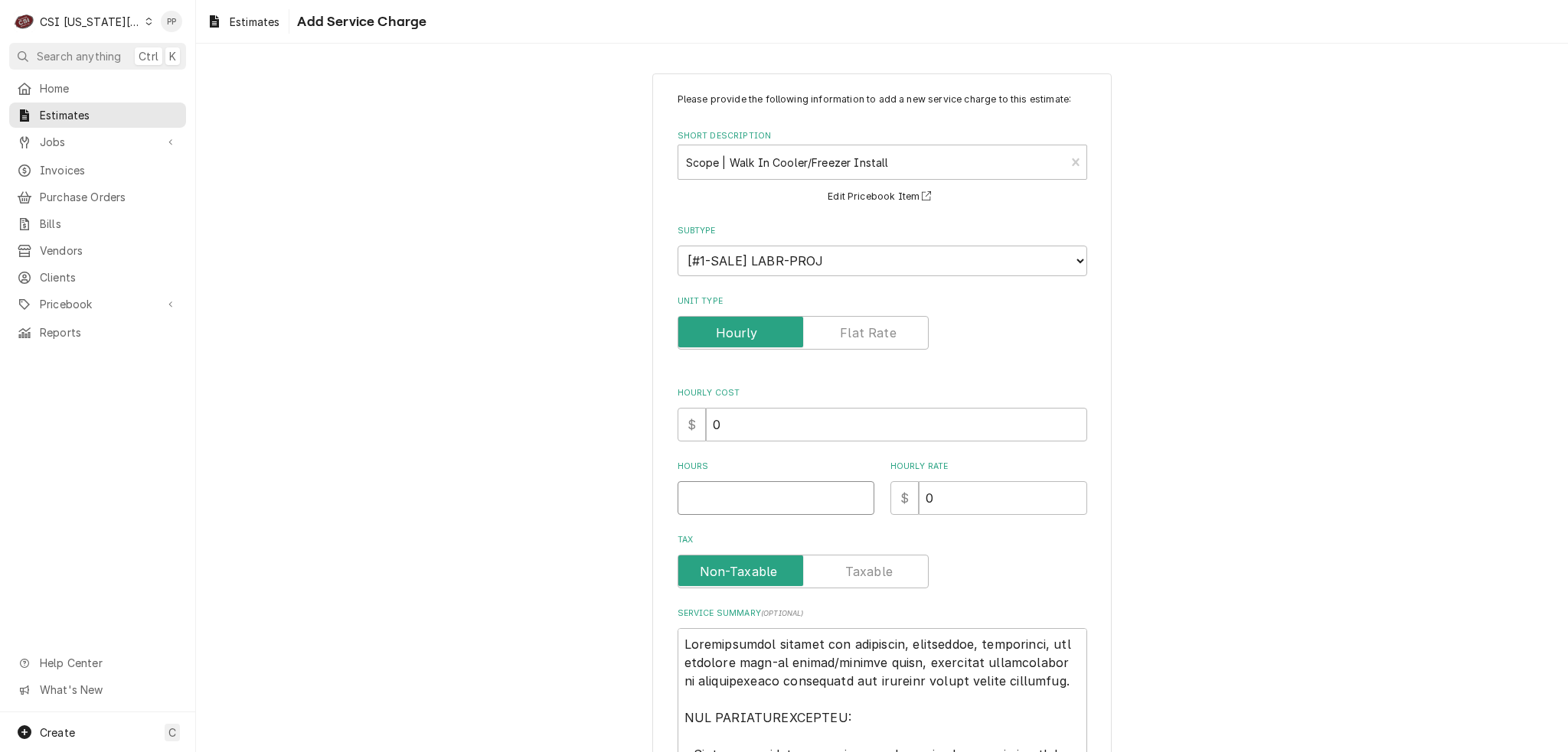
click at [773, 498] on input "Hours" at bounding box center [776, 498] width 197 height 34
type textarea "x"
type input "1"
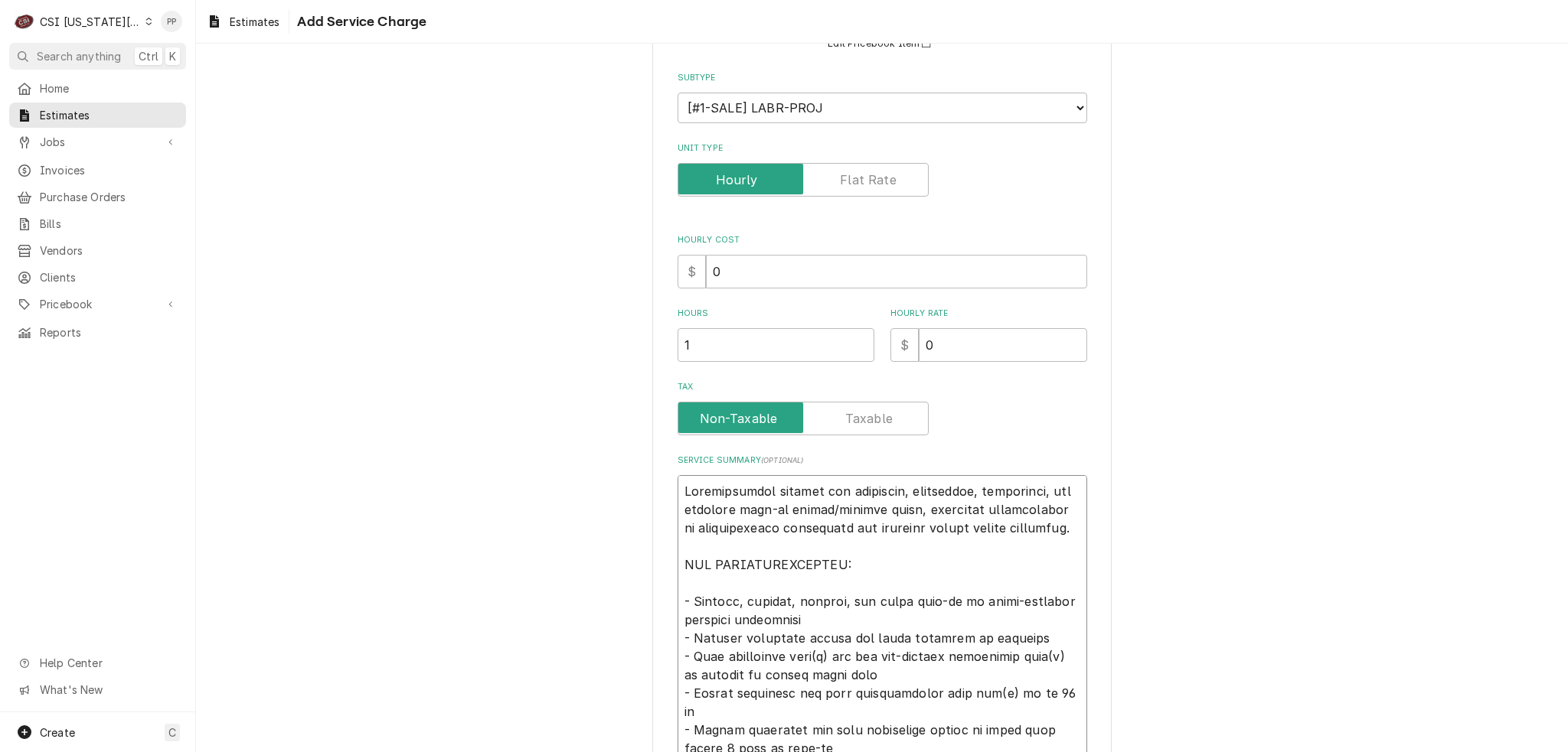
drag, startPoint x: 756, startPoint y: 483, endPoint x: 915, endPoint y: 520, distance: 163.2
click at [915, 520] on textarea "Service Summary ( optional )" at bounding box center [882, 748] width 409 height 547
click at [896, 541] on textarea "Service Summary ( optional )" at bounding box center [882, 748] width 409 height 547
click at [908, 553] on textarea "Service Summary ( optional )" at bounding box center [882, 748] width 409 height 547
click at [890, 557] on textarea "Service Summary ( optional )" at bounding box center [882, 748] width 409 height 547
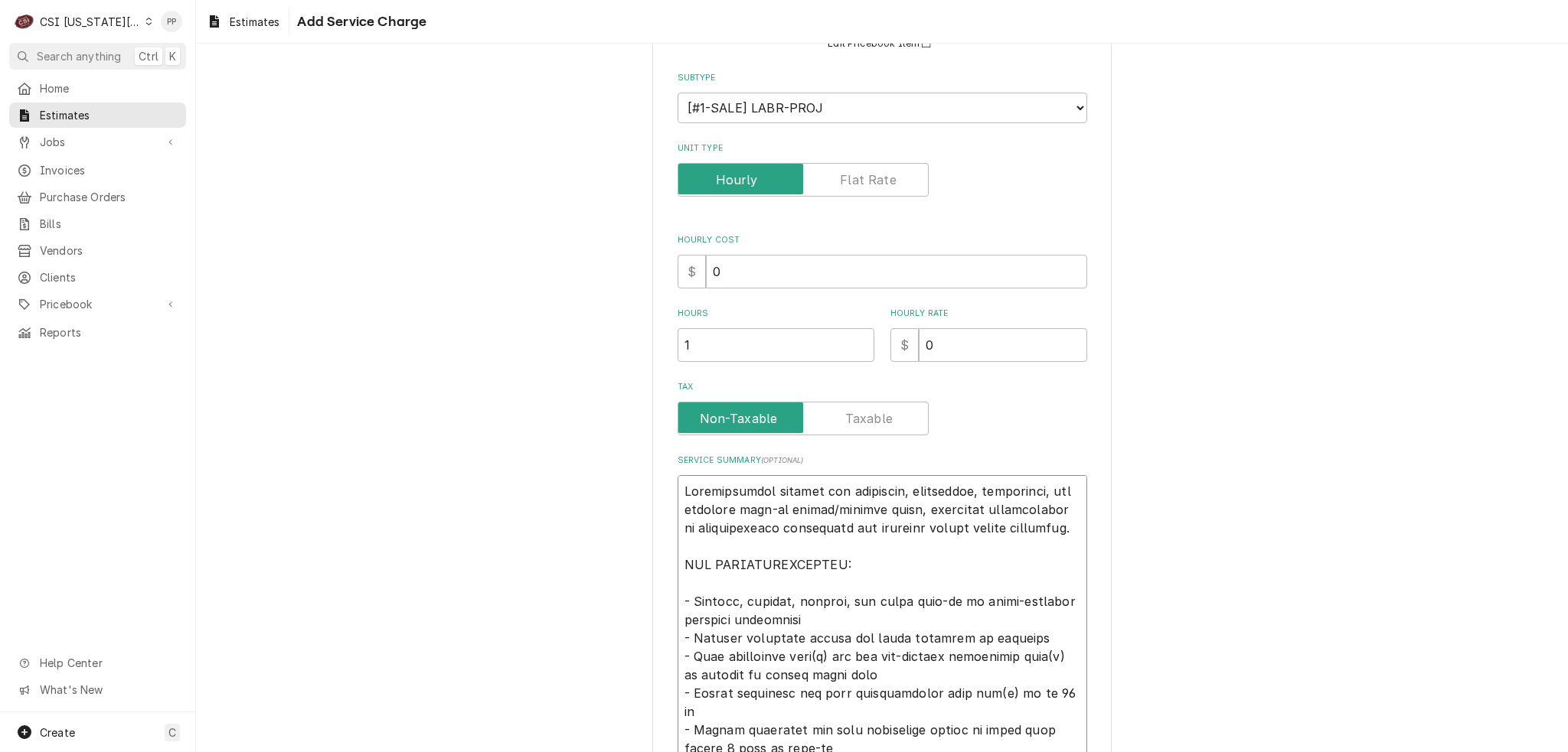
drag, startPoint x: 889, startPoint y: 561, endPoint x: 986, endPoint y: 567, distance: 97.2
click at [631, 463] on div "Please provide the following information to add a new service charge to this es…" at bounding box center [882, 511] width 1372 height 1208
click at [1018, 574] on textarea "Service Summary ( optional )" at bounding box center [882, 748] width 409 height 547
click at [870, 550] on textarea "Service Summary ( optional )" at bounding box center [882, 748] width 409 height 547
click at [872, 554] on textarea "Service Summary ( optional )" at bounding box center [882, 748] width 409 height 547
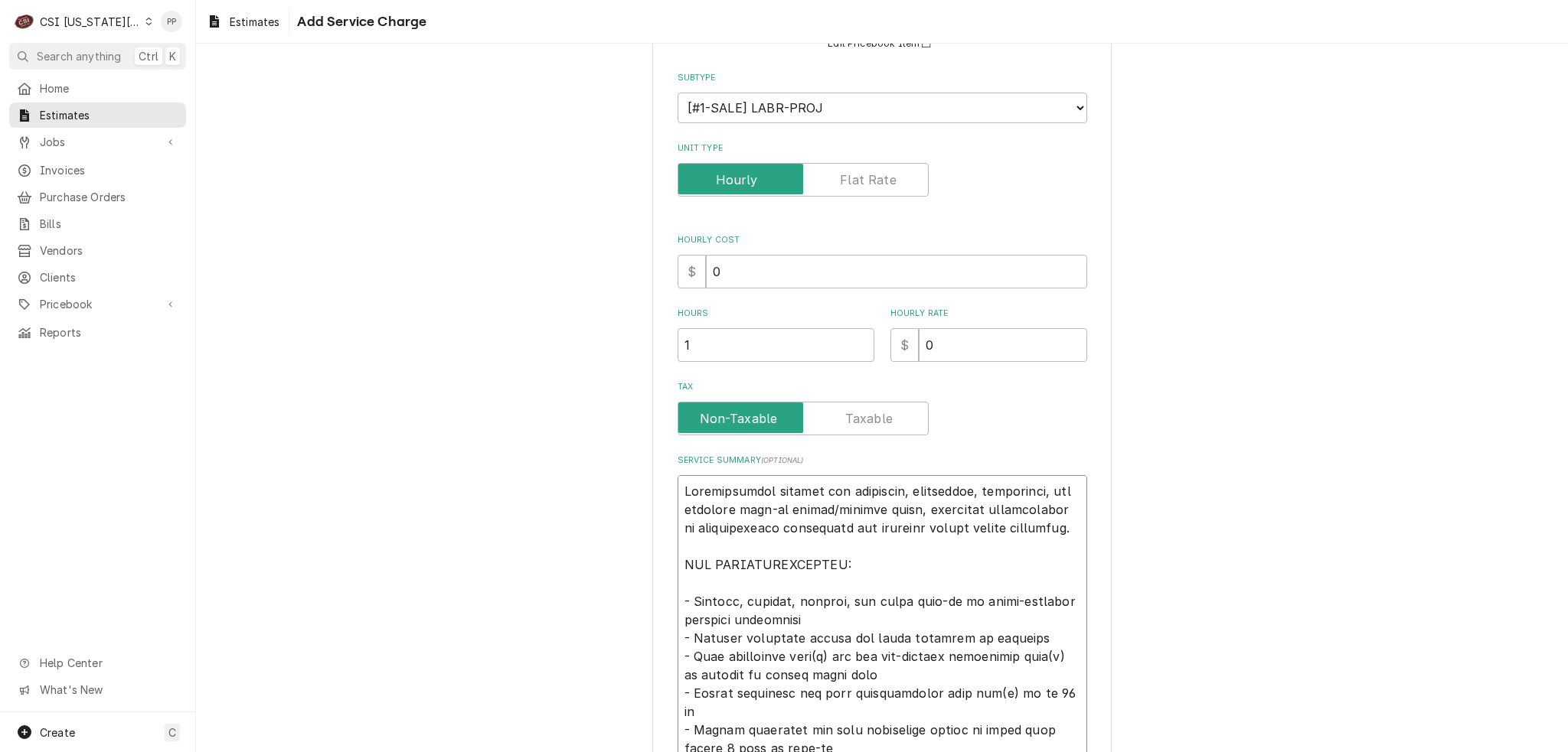
click at [868, 563] on textarea "Service Summary ( optional )" at bounding box center [882, 748] width 409 height 547
drag, startPoint x: 868, startPoint y: 563, endPoint x: 661, endPoint y: 479, distance: 223.4
click at [661, 479] on div "Please provide the following information to add a new service charge to this es…" at bounding box center [882, 511] width 459 height 1182
click at [861, 570] on textarea "Service Summary ( optional )" at bounding box center [882, 748] width 409 height 547
drag, startPoint x: 724, startPoint y: 482, endPoint x: 912, endPoint y: 556, distance: 202.0
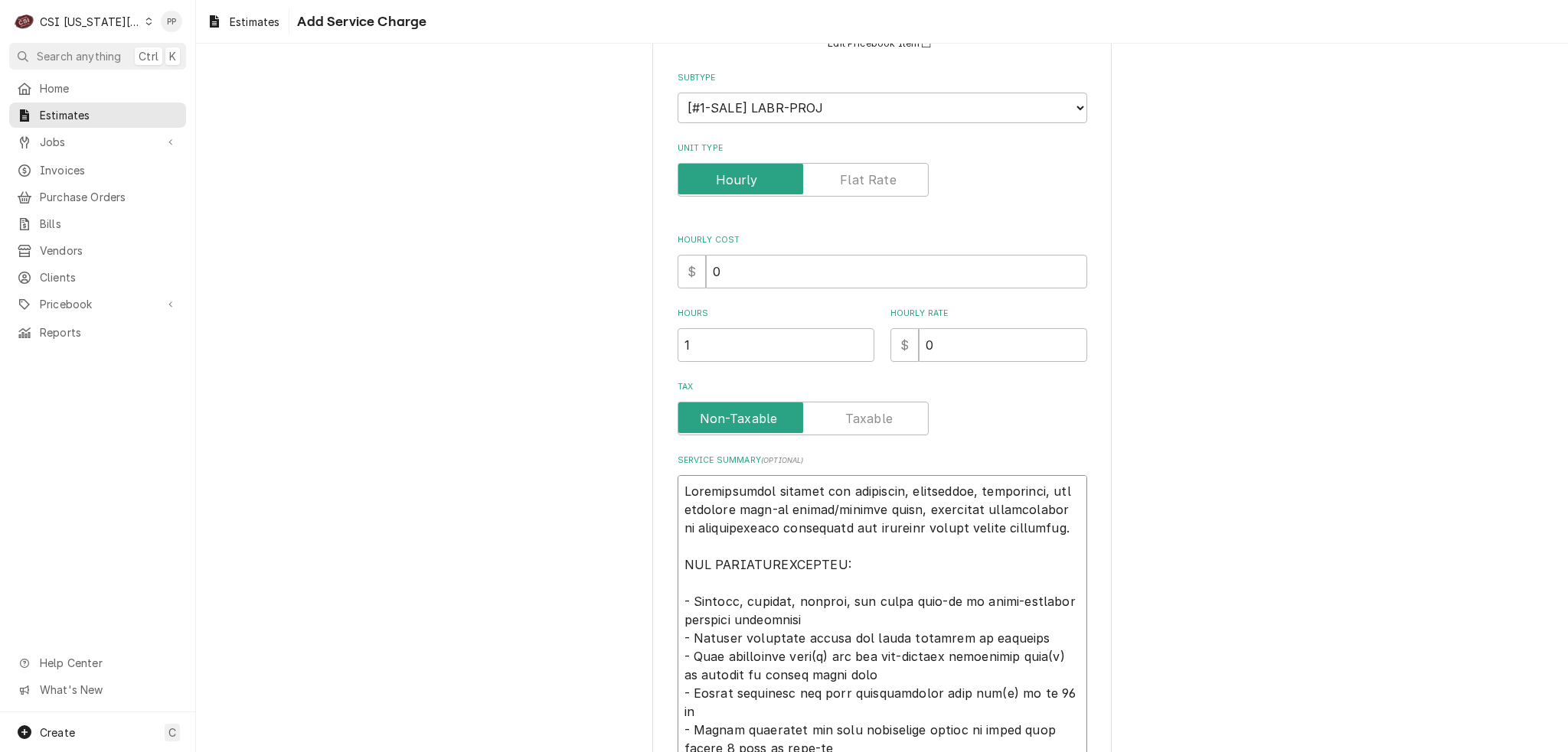
click at [912, 556] on textarea "Service Summary ( optional )" at bounding box center [882, 748] width 409 height 547
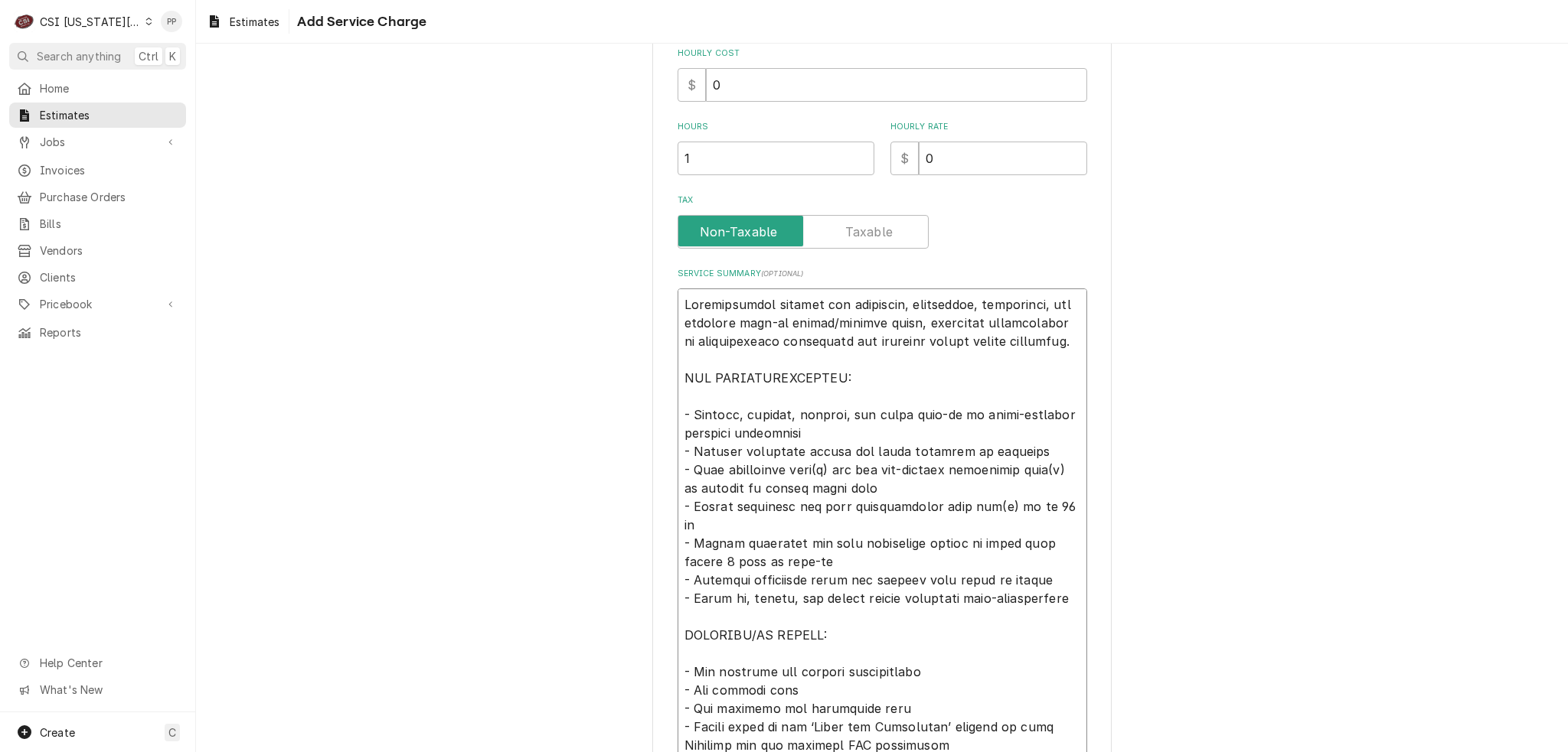
scroll to position [383, 0]
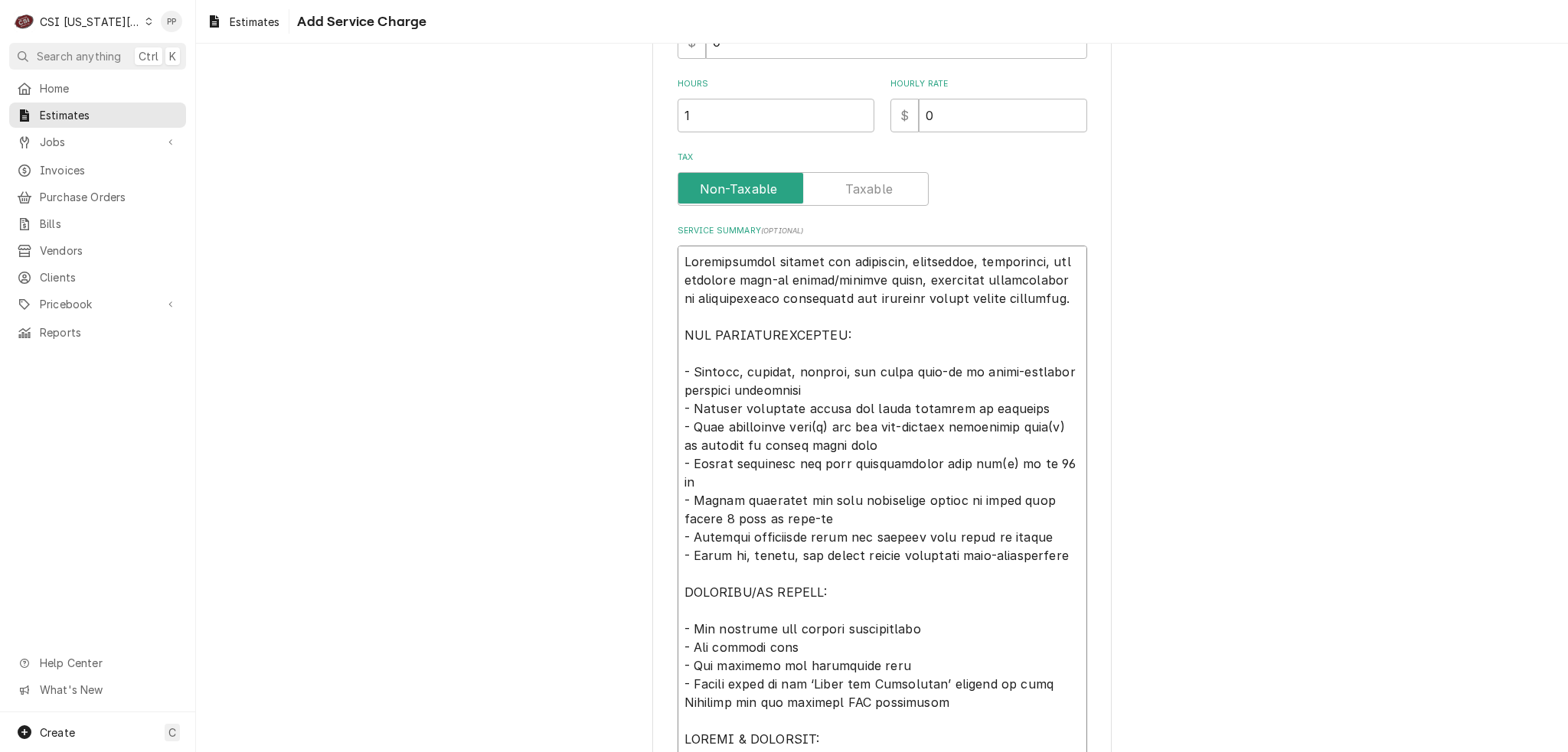
click at [822, 421] on textarea "Service Summary ( optional )" at bounding box center [882, 518] width 409 height 547
type textarea "x"
type textarea "Comprehensive service for receiving, inspecting, delivering, and erecting walk-…"
type textarea "x"
type textarea "Comprehensive service for receiving, inspecting, delivering, and erecting walk-…"
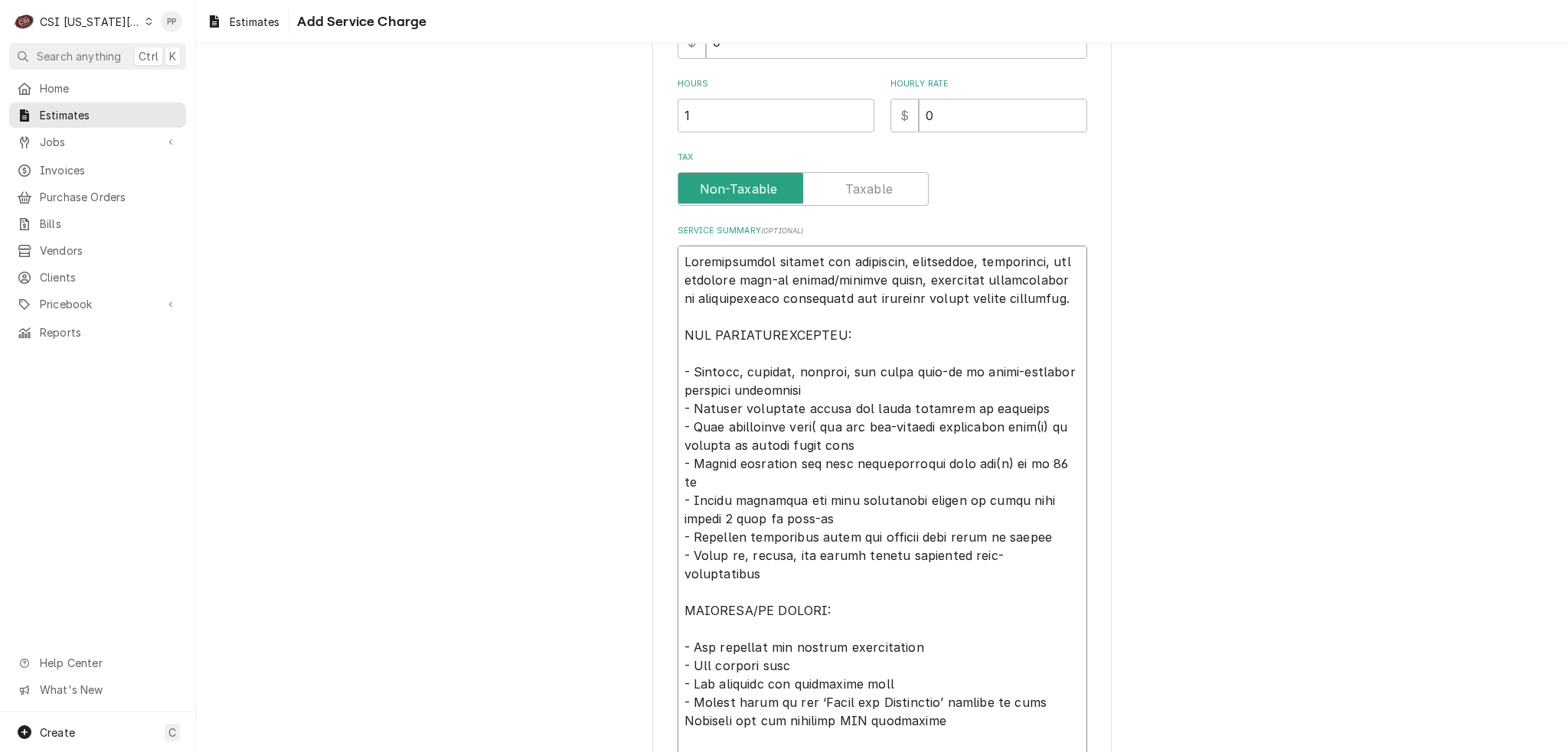
type textarea "x"
type textarea "Comprehensive service for receiving, inspecting, delivering, and erecting walk-…"
type textarea "x"
type textarea "Comprehensive service for receiving, inspecting, delivering, and erecting walk-…"
click at [1059, 419] on textarea "Service Summary ( optional )" at bounding box center [882, 518] width 409 height 547
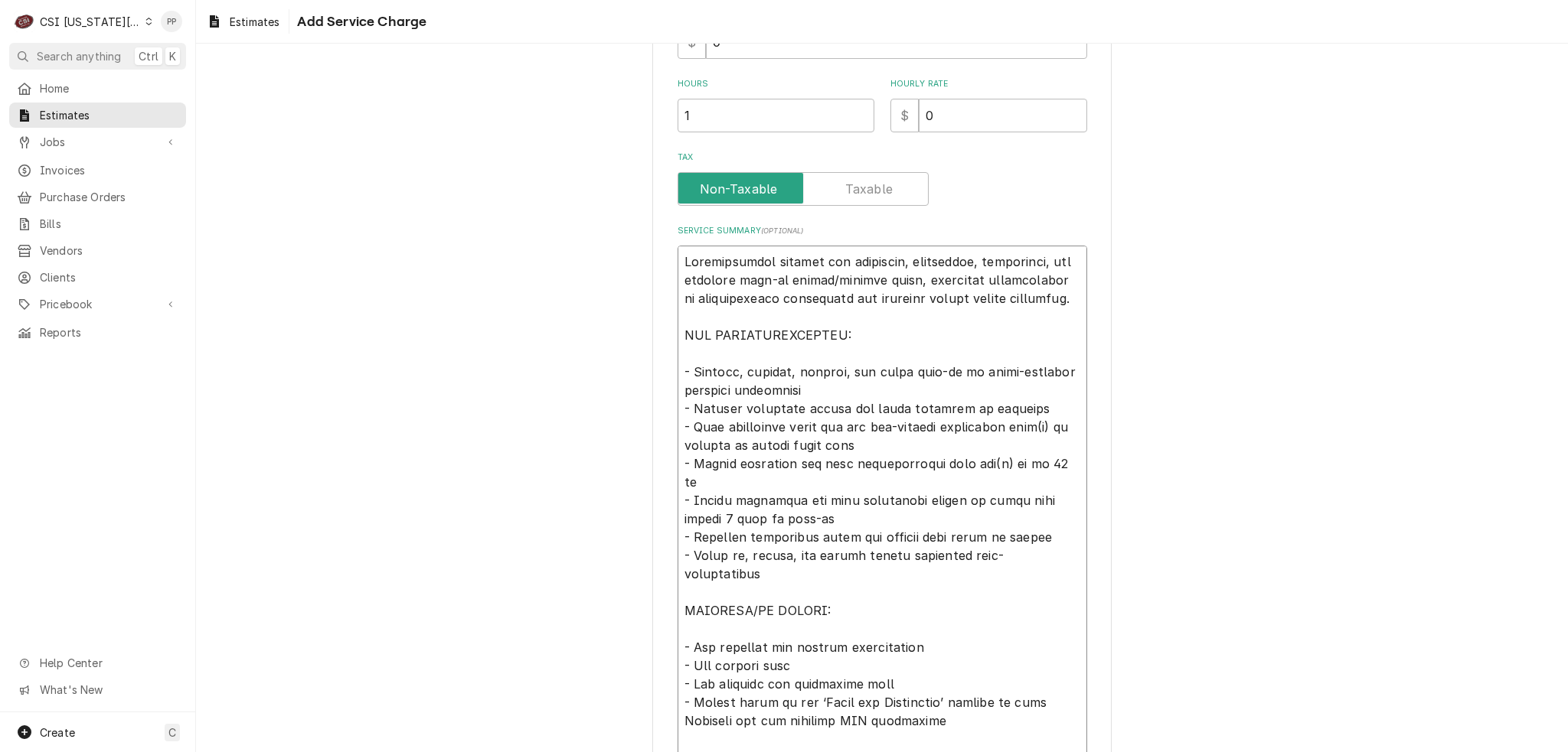
type textarea "x"
type textarea "Comprehensive service for receiving, inspecting, delivering, and erecting walk-…"
type textarea "x"
type textarea "Comprehensive service for receiving, inspecting, delivering, and erecting walk-…"
type textarea "x"
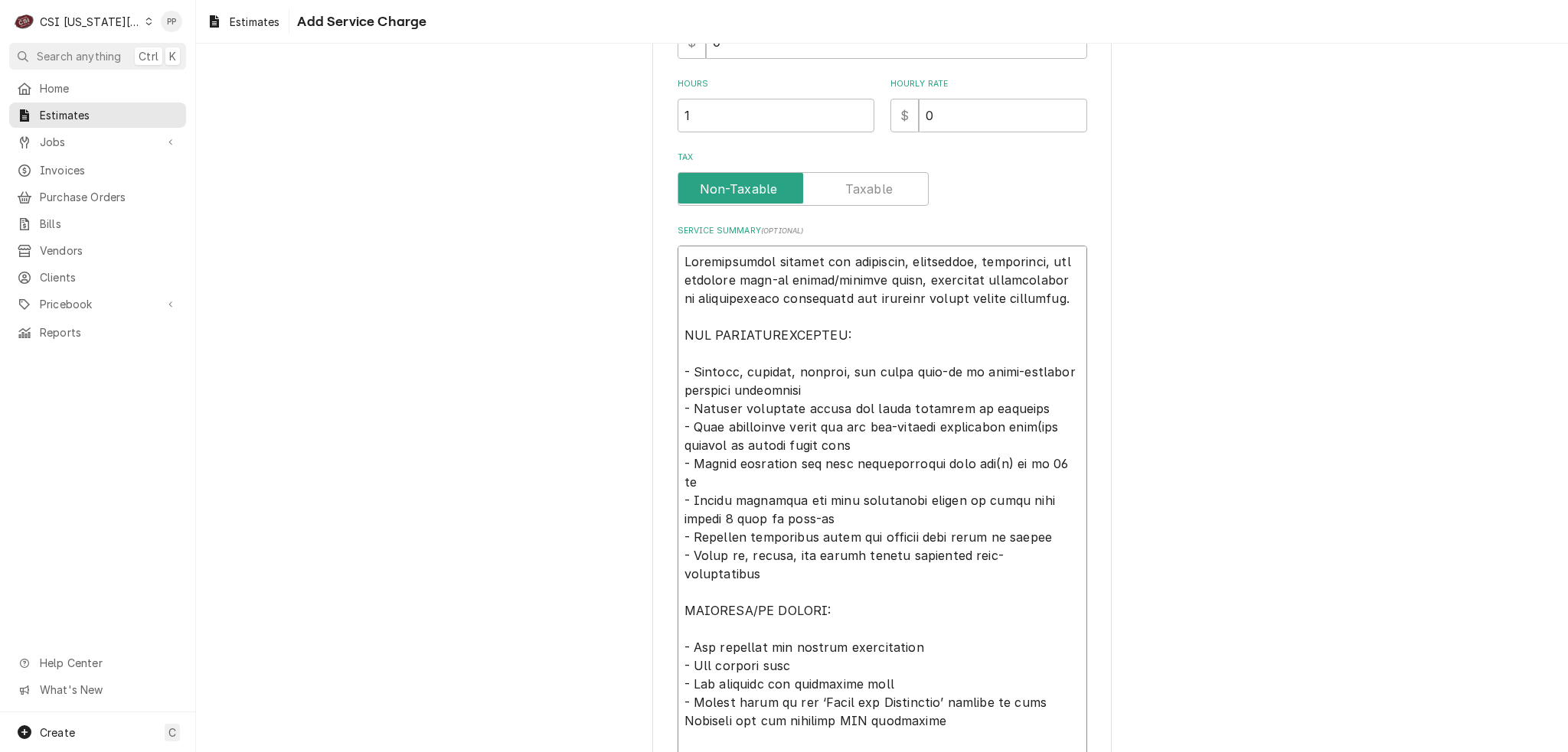
type textarea "Comprehensive service for receiving, inspecting, delivering, and erecting walk-…"
type textarea "x"
type textarea "Comprehensive service for receiving, inspecting, delivering, and erecting walk-…"
type textarea "x"
type textarea "Comprehensive service for receiving, inspecting, delivering, and erecting walk-…"
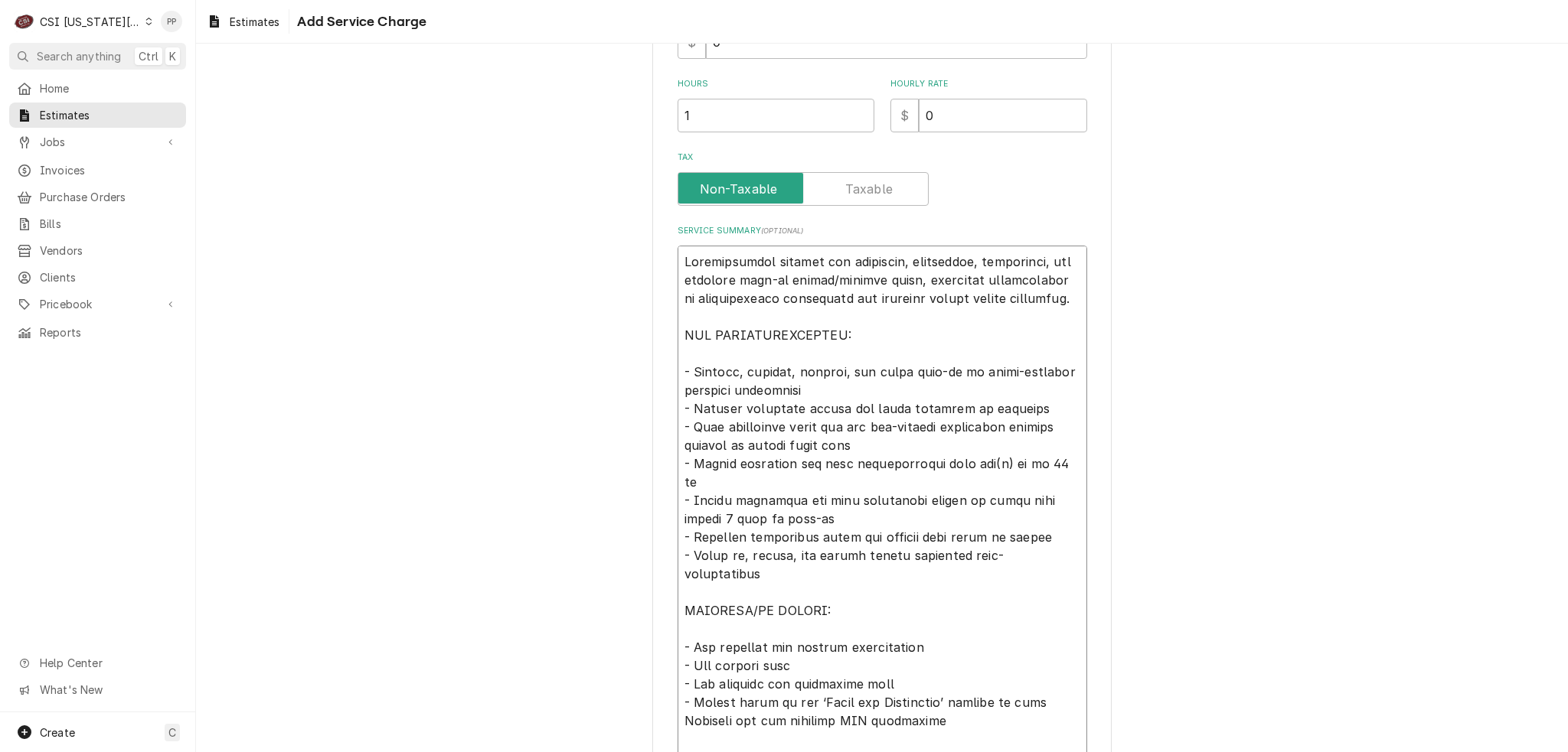
type textarea "x"
type textarea "Comprehensive service for receiving, inspecting, delivering, and erecting walk-…"
drag, startPoint x: 888, startPoint y: 435, endPoint x: 876, endPoint y: 434, distance: 12.0
click at [886, 434] on textarea "Service Summary ( optional )" at bounding box center [882, 518] width 409 height 547
drag, startPoint x: 870, startPoint y: 434, endPoint x: 750, endPoint y: 442, distance: 120.3
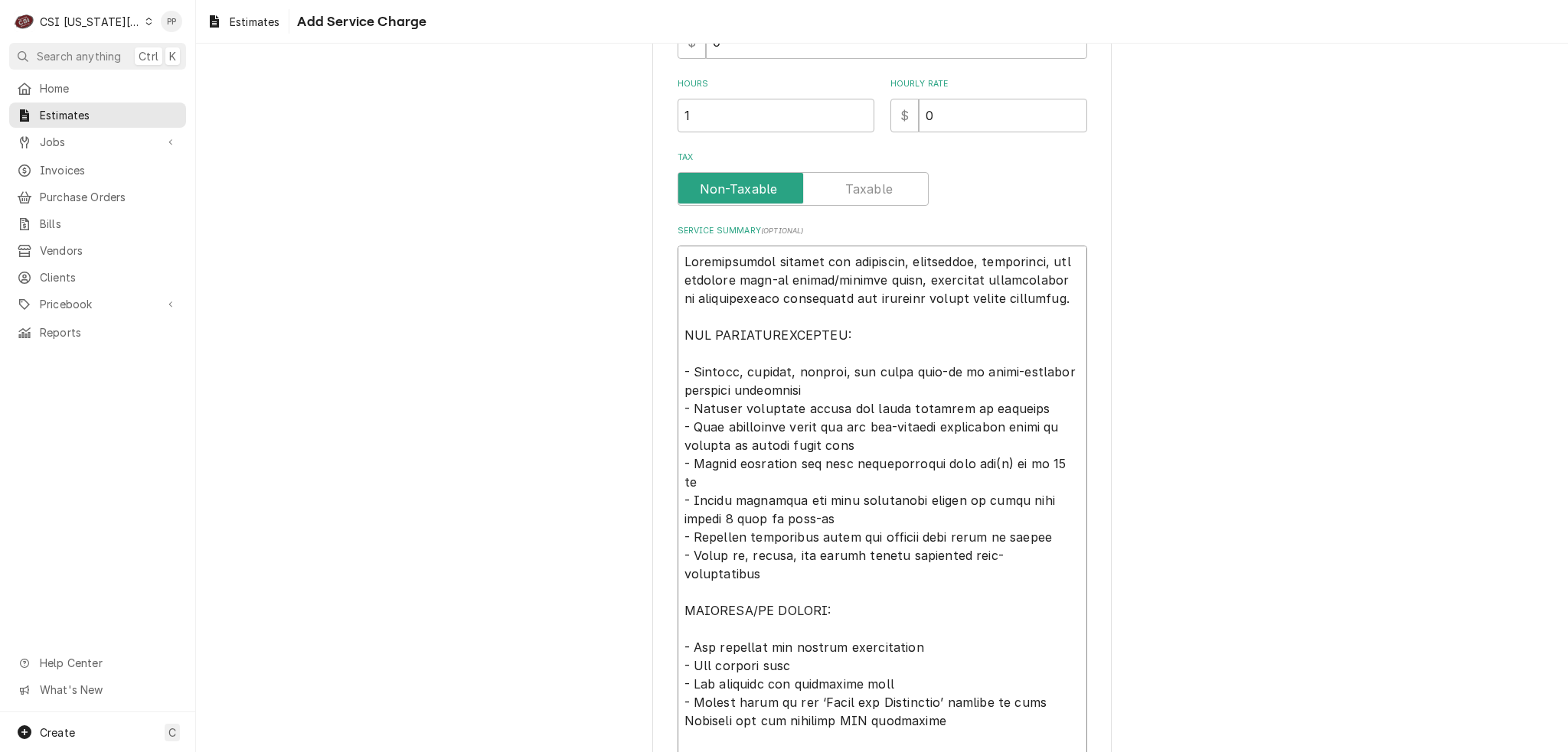
click at [750, 442] on textarea "Service Summary ( optional )" at bounding box center [882, 518] width 409 height 547
click at [819, 442] on textarea "Service Summary ( optional )" at bounding box center [882, 518] width 409 height 547
drag, startPoint x: 846, startPoint y: 440, endPoint x: 744, endPoint y: 440, distance: 102.0
click at [744, 440] on textarea "Service Summary ( optional )" at bounding box center [882, 518] width 409 height 547
type textarea "x"
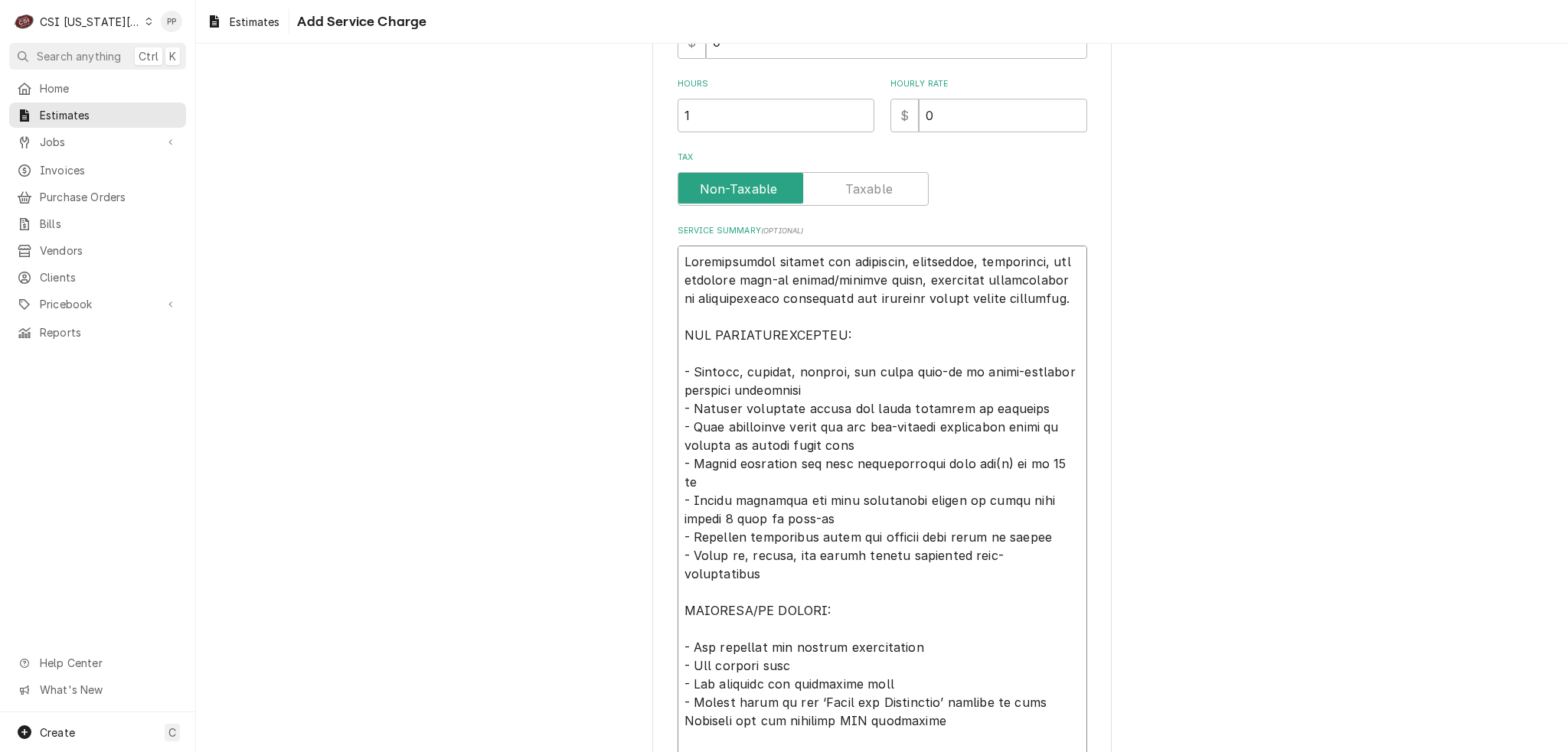
type textarea "Comprehensive service for receiving, inspecting, delivering, and erecting walk-…"
type textarea "x"
type textarea "Comprehensive service for receiving, inspecting, delivering, and erecting walk-…"
type textarea "x"
type textarea "Comprehensive service for receiving, inspecting, delivering, and erecting walk-…"
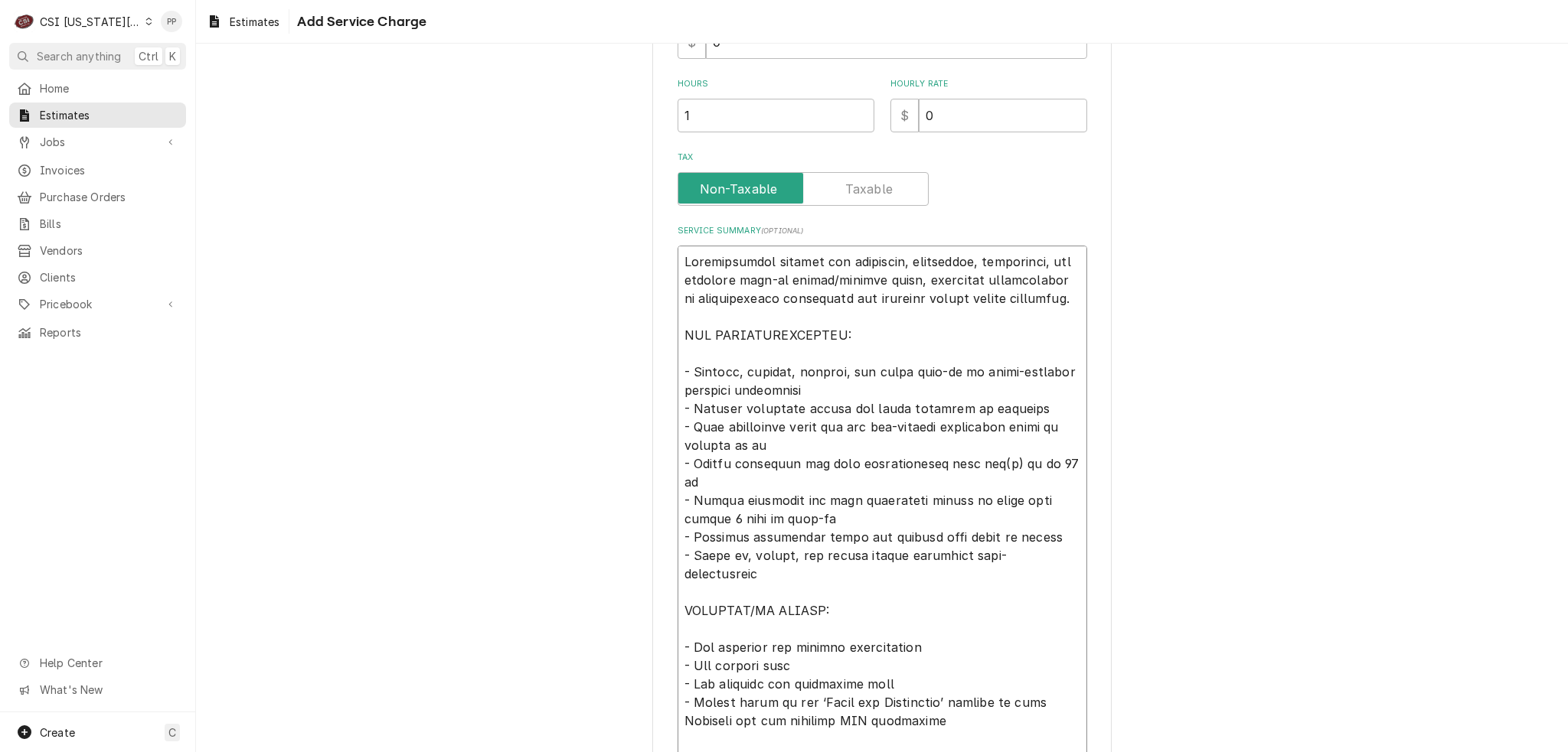
type textarea "x"
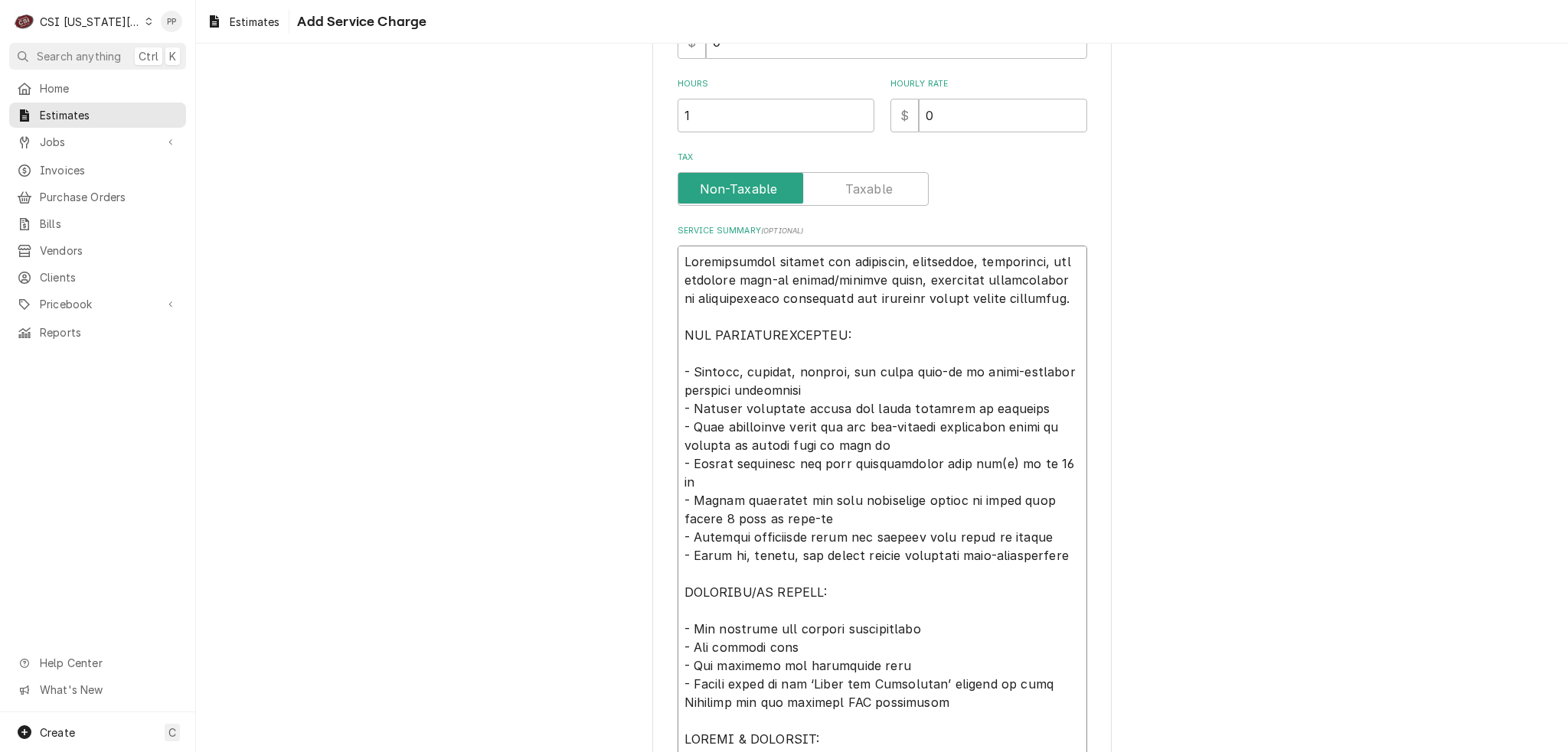
click at [980, 461] on textarea "Service Summary ( optional )" at bounding box center [882, 518] width 409 height 547
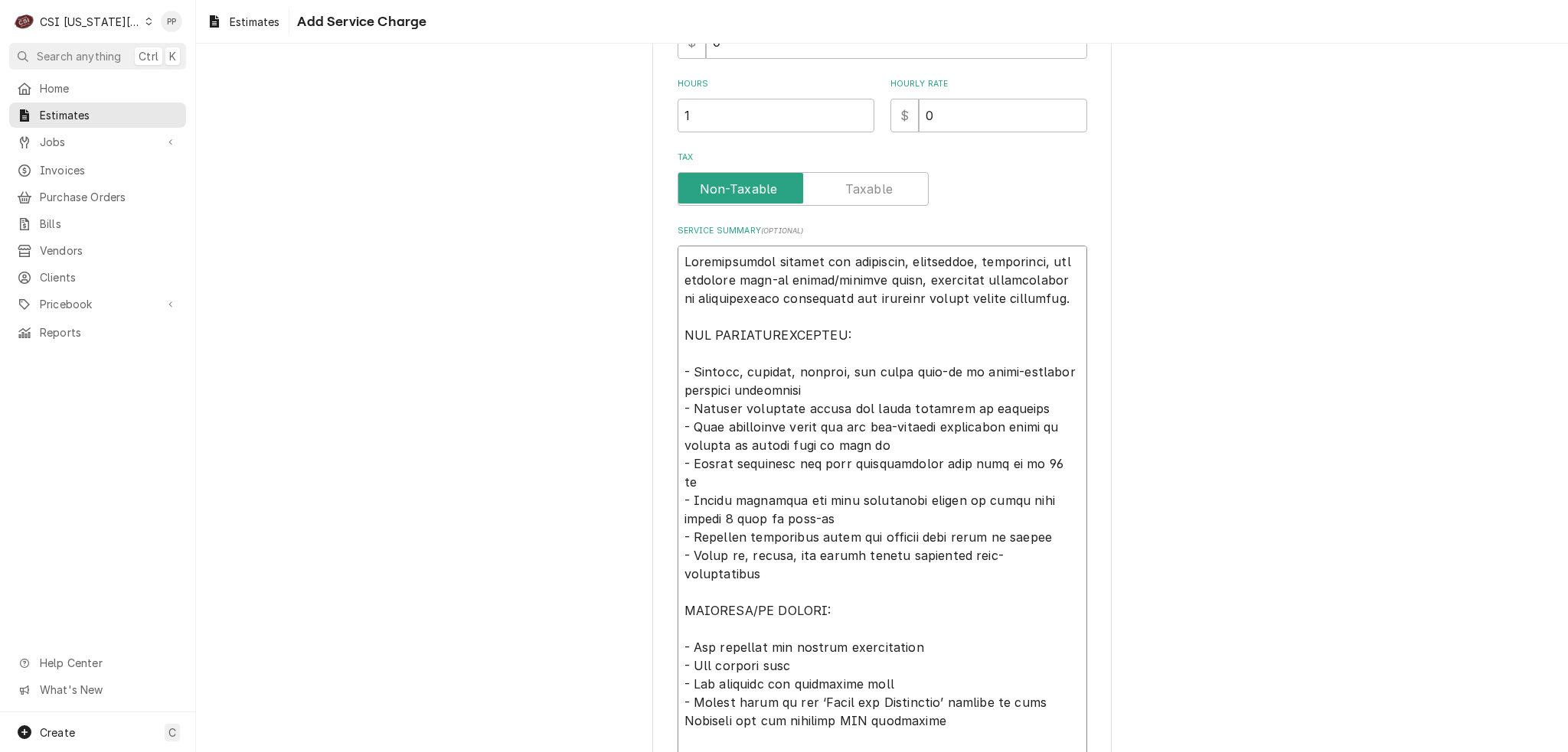
click at [1043, 461] on textarea "Service Summary ( optional )" at bounding box center [882, 518] width 409 height 547
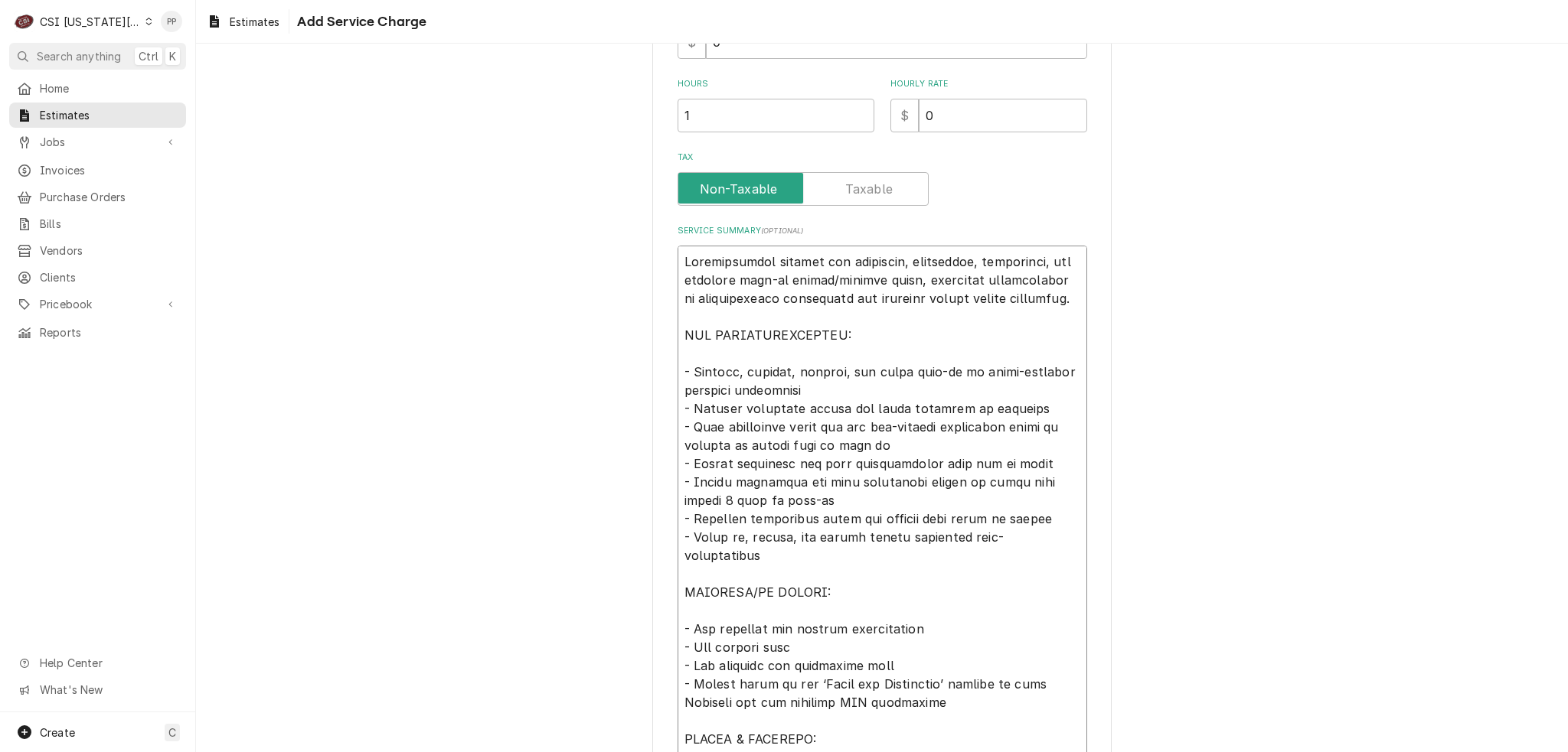
click at [833, 498] on textarea "Service Summary ( optional )" at bounding box center [882, 518] width 409 height 547
click at [1051, 523] on textarea "Service Summary ( optional )" at bounding box center [882, 518] width 409 height 547
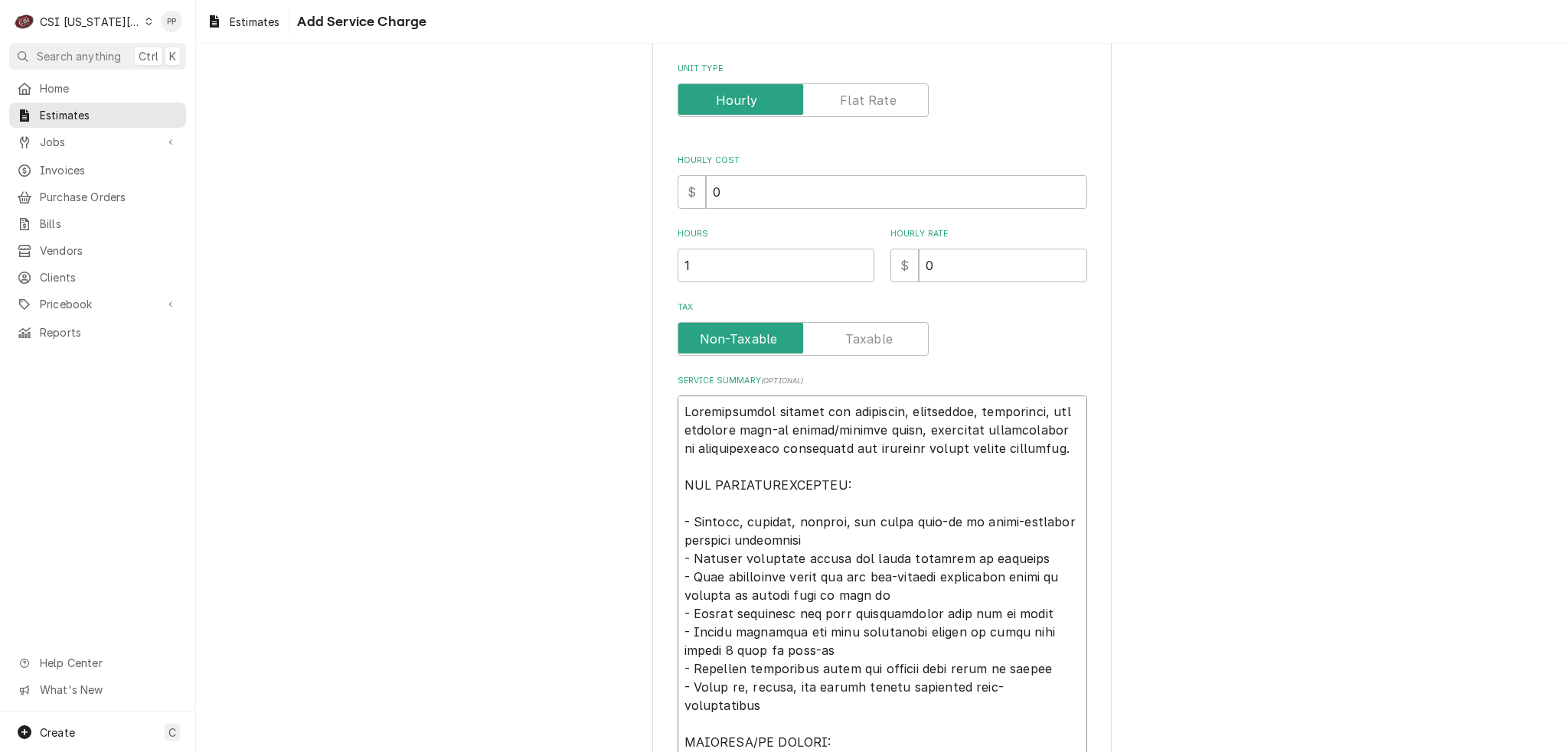
scroll to position [513, 0]
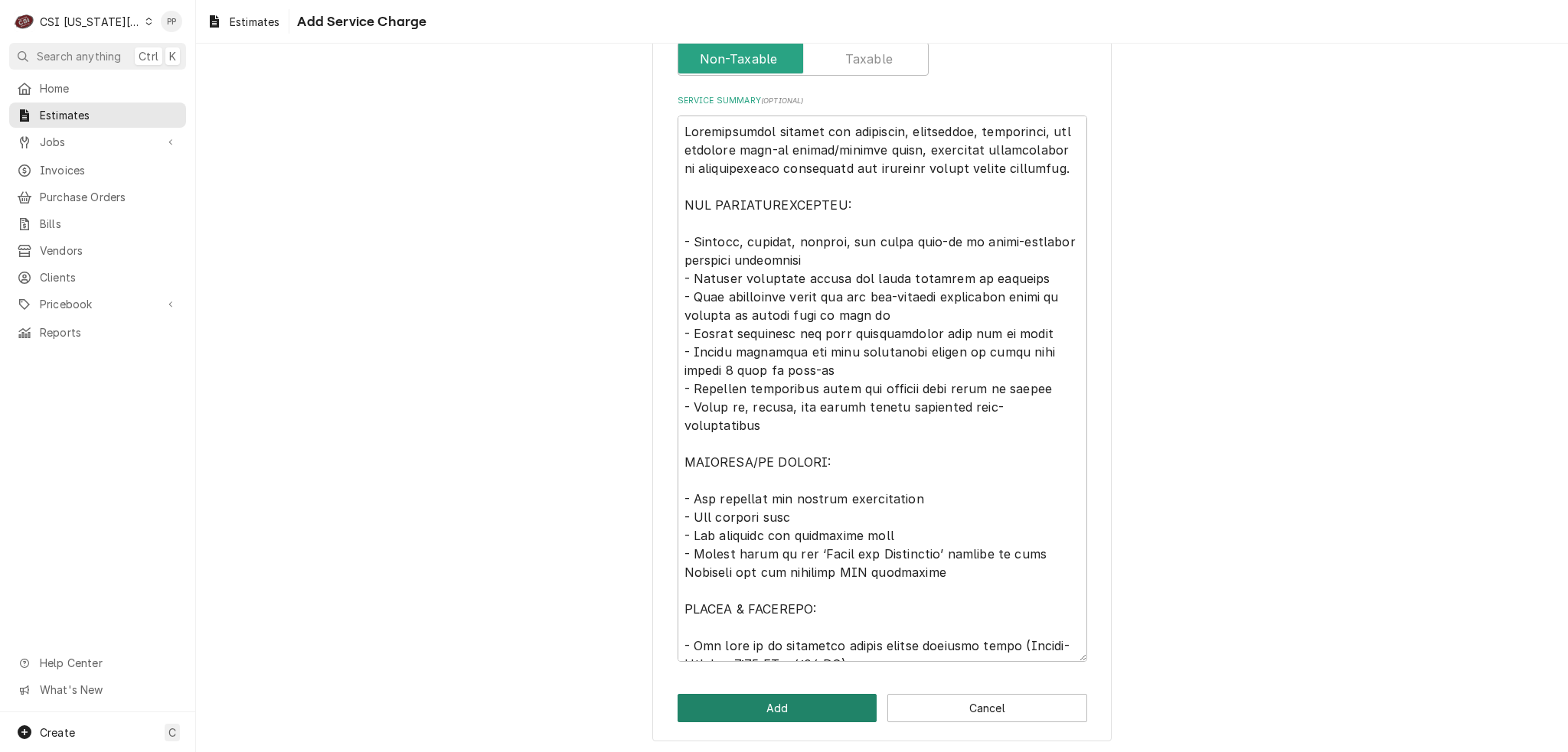
click at [790, 709] on button "Add" at bounding box center [778, 708] width 200 height 28
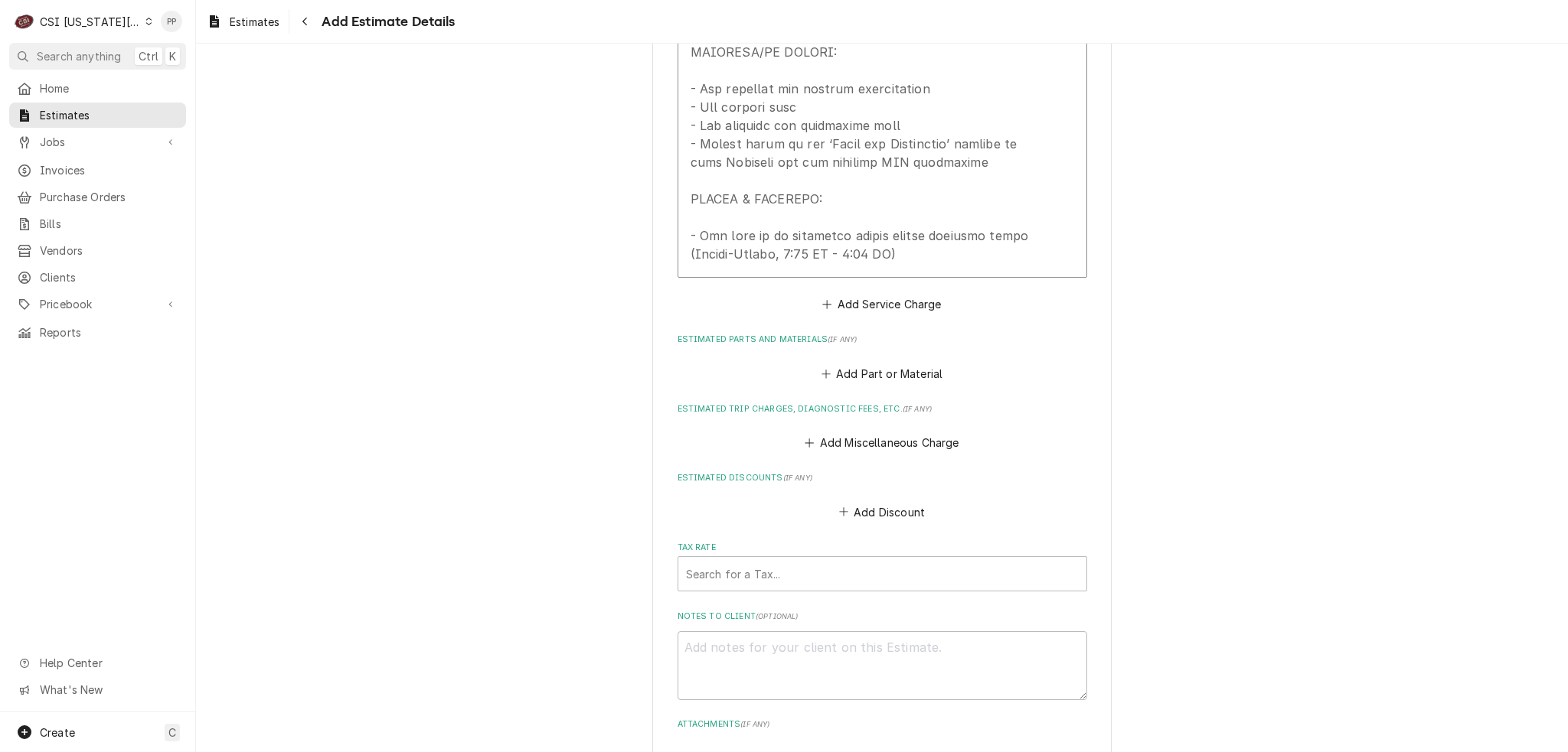
scroll to position [2048, 0]
click at [885, 293] on button "Add Service Charge" at bounding box center [882, 304] width 124 height 22
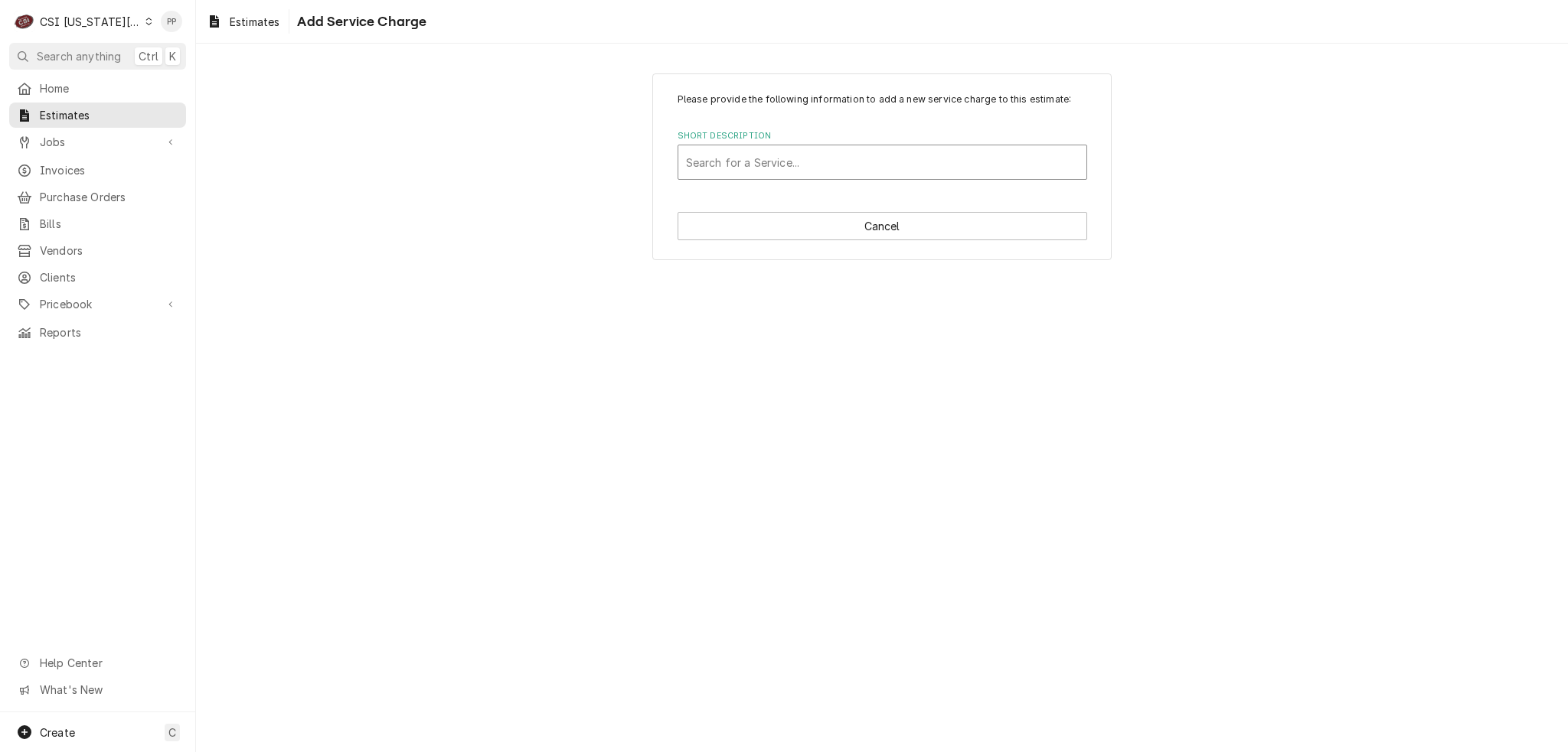
click at [875, 168] on div "Short Description" at bounding box center [882, 162] width 393 height 28
drag, startPoint x: 1317, startPoint y: 217, endPoint x: 1220, endPoint y: 239, distance: 99.5
click at [1318, 217] on div "Please provide the following information to add a new service charge to this es…" at bounding box center [882, 167] width 1372 height 214
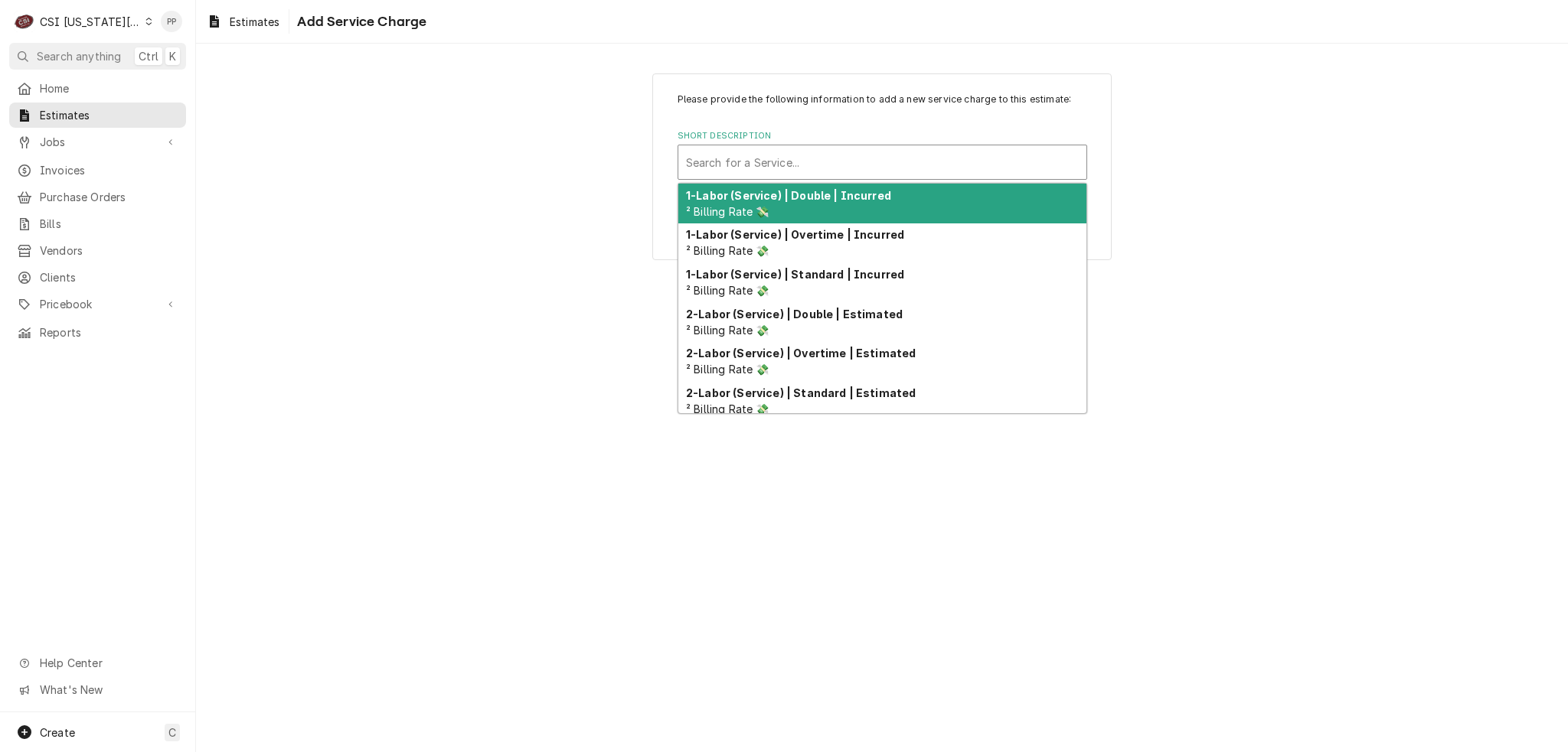
click at [865, 164] on div "Short Description" at bounding box center [882, 162] width 393 height 28
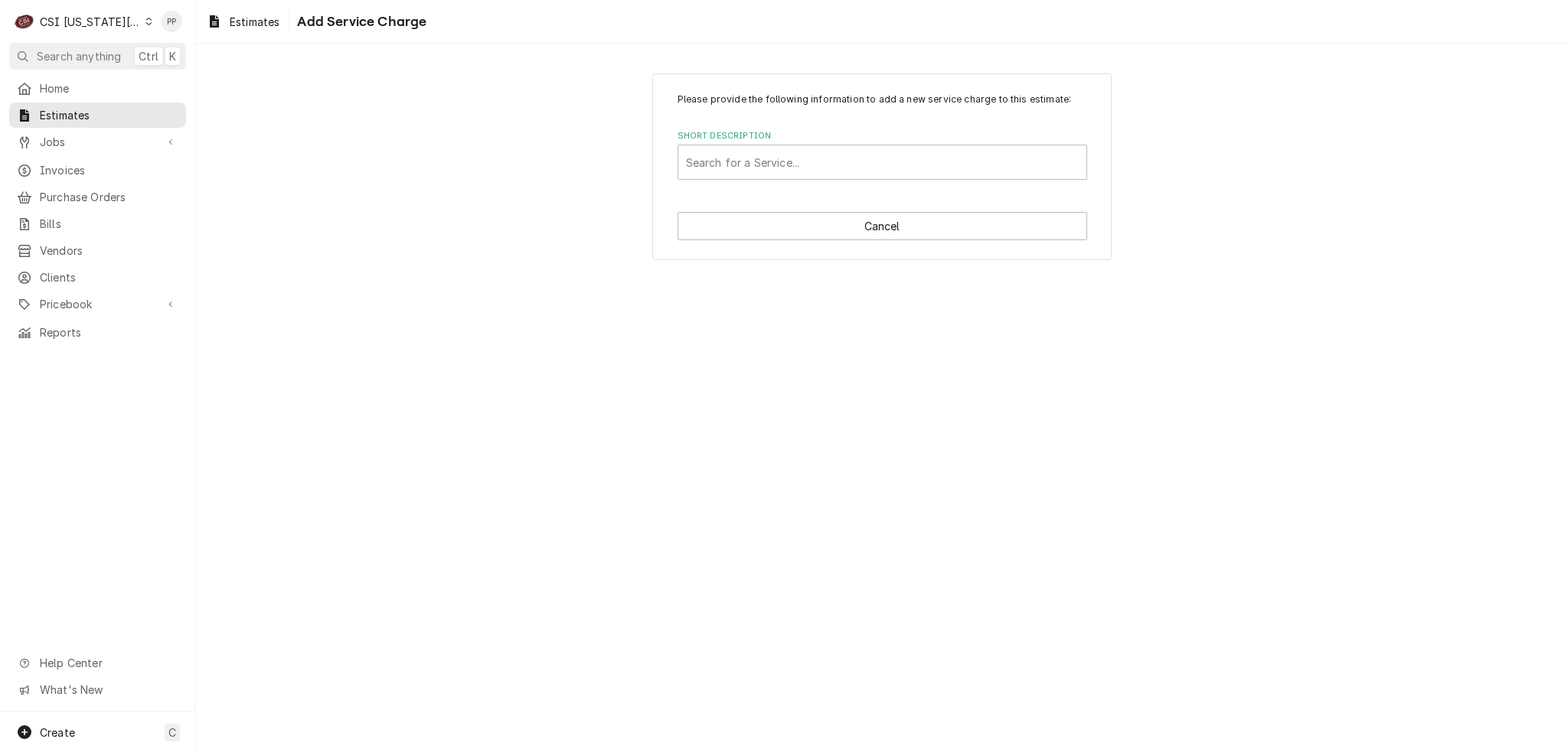
click at [1092, 179] on div "Please provide the following information to add a new service charge to this es…" at bounding box center [882, 167] width 459 height 187
click at [922, 220] on button "Cancel" at bounding box center [882, 226] width 409 height 28
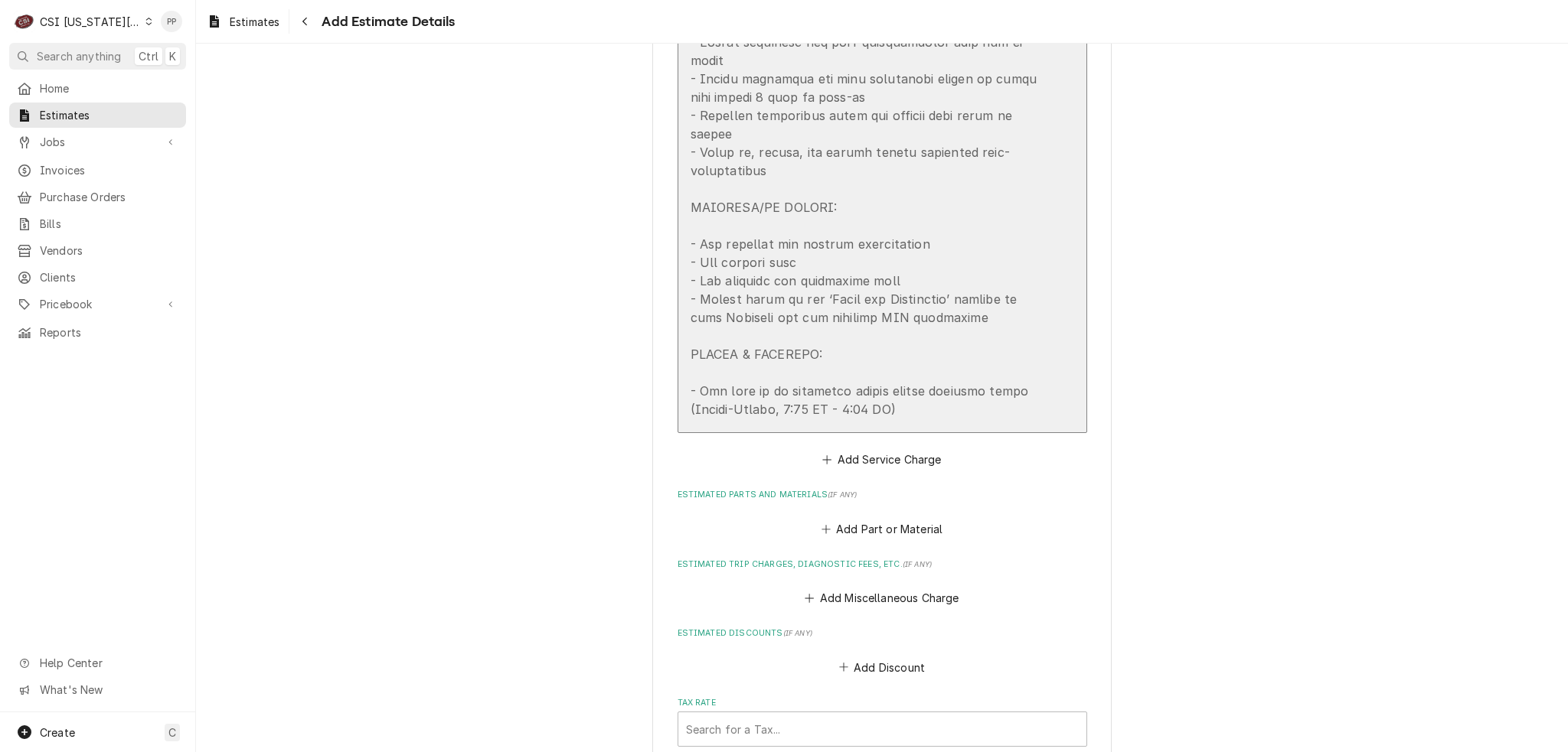
scroll to position [1770, 0]
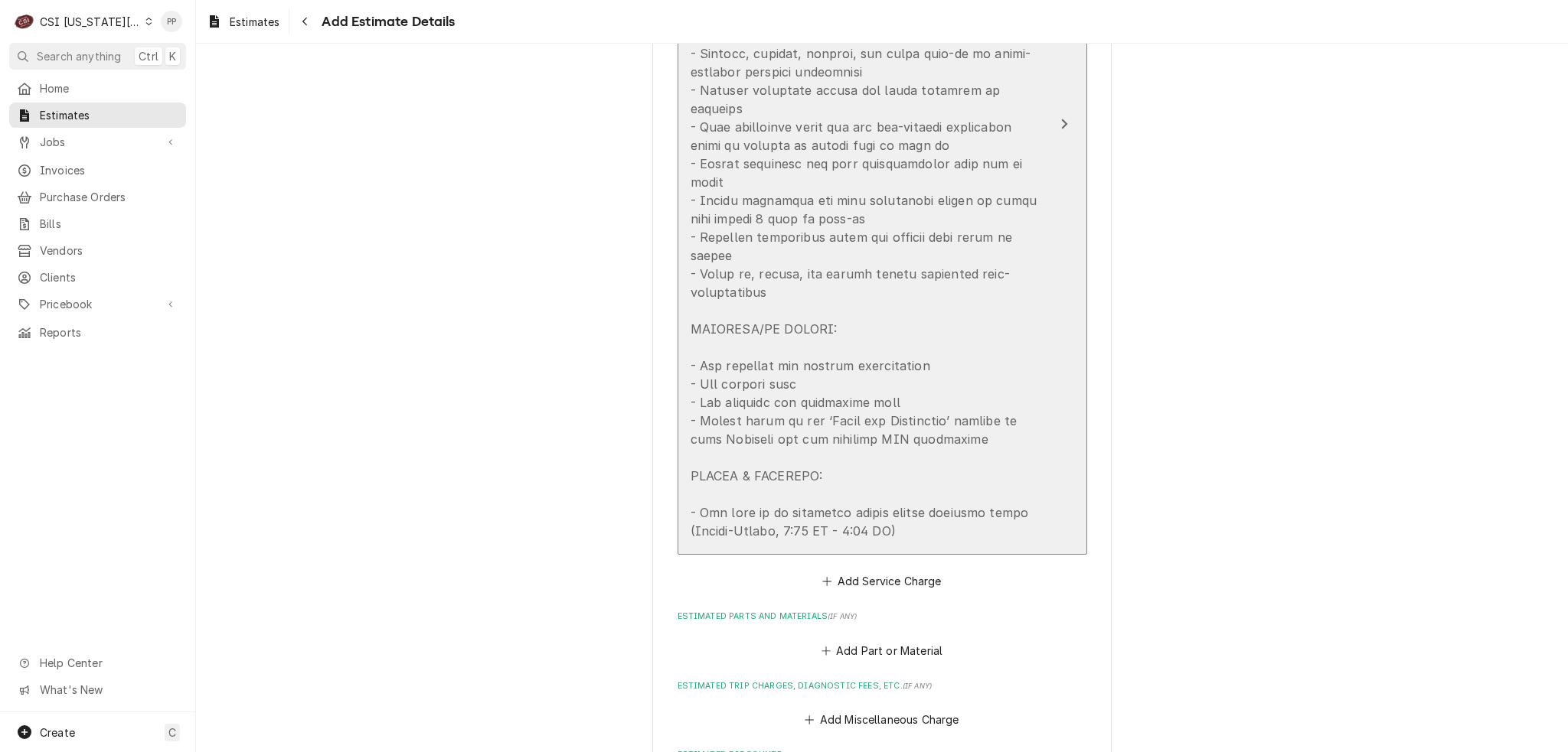
click at [916, 222] on div "Update Line Item" at bounding box center [866, 228] width 352 height 624
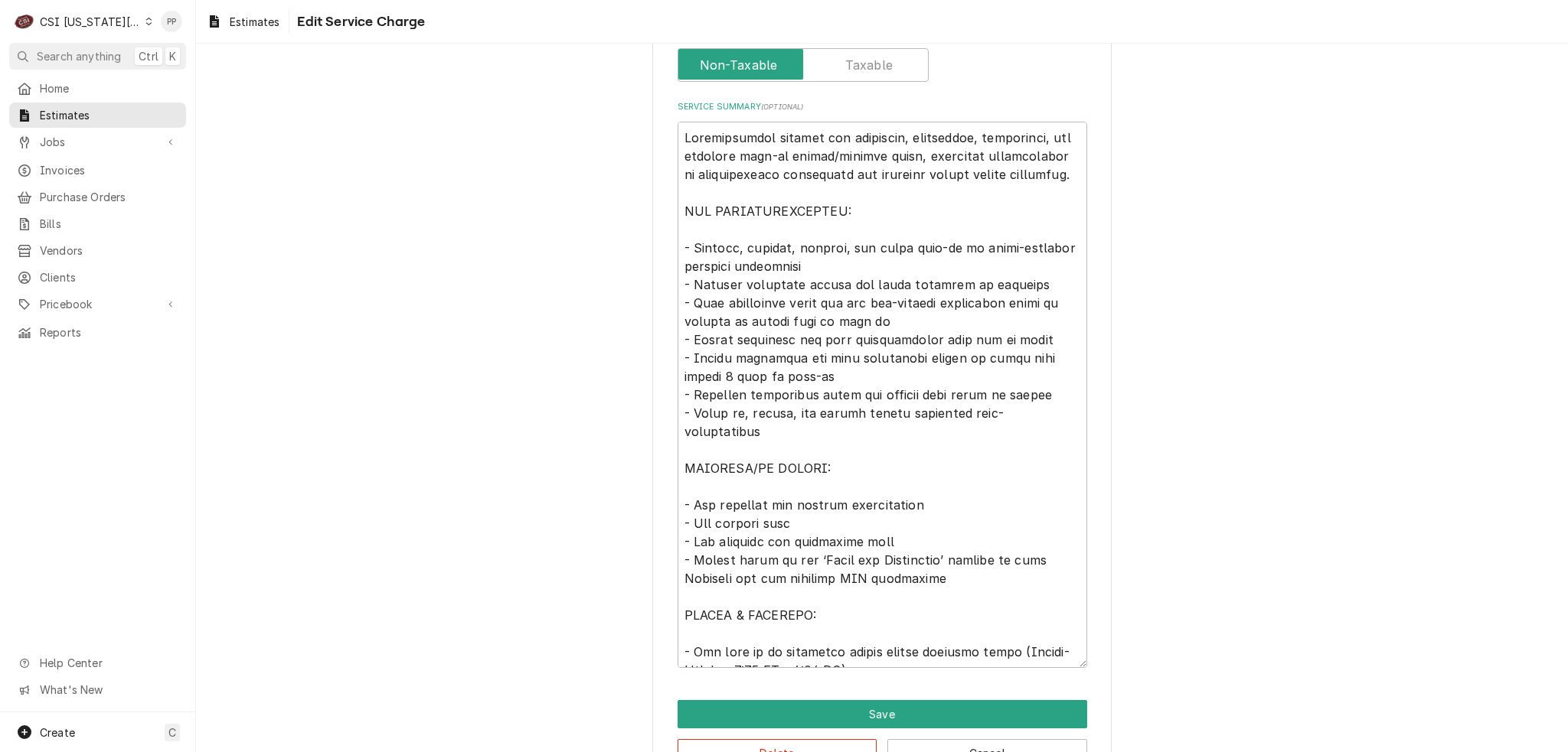
scroll to position [551, 0]
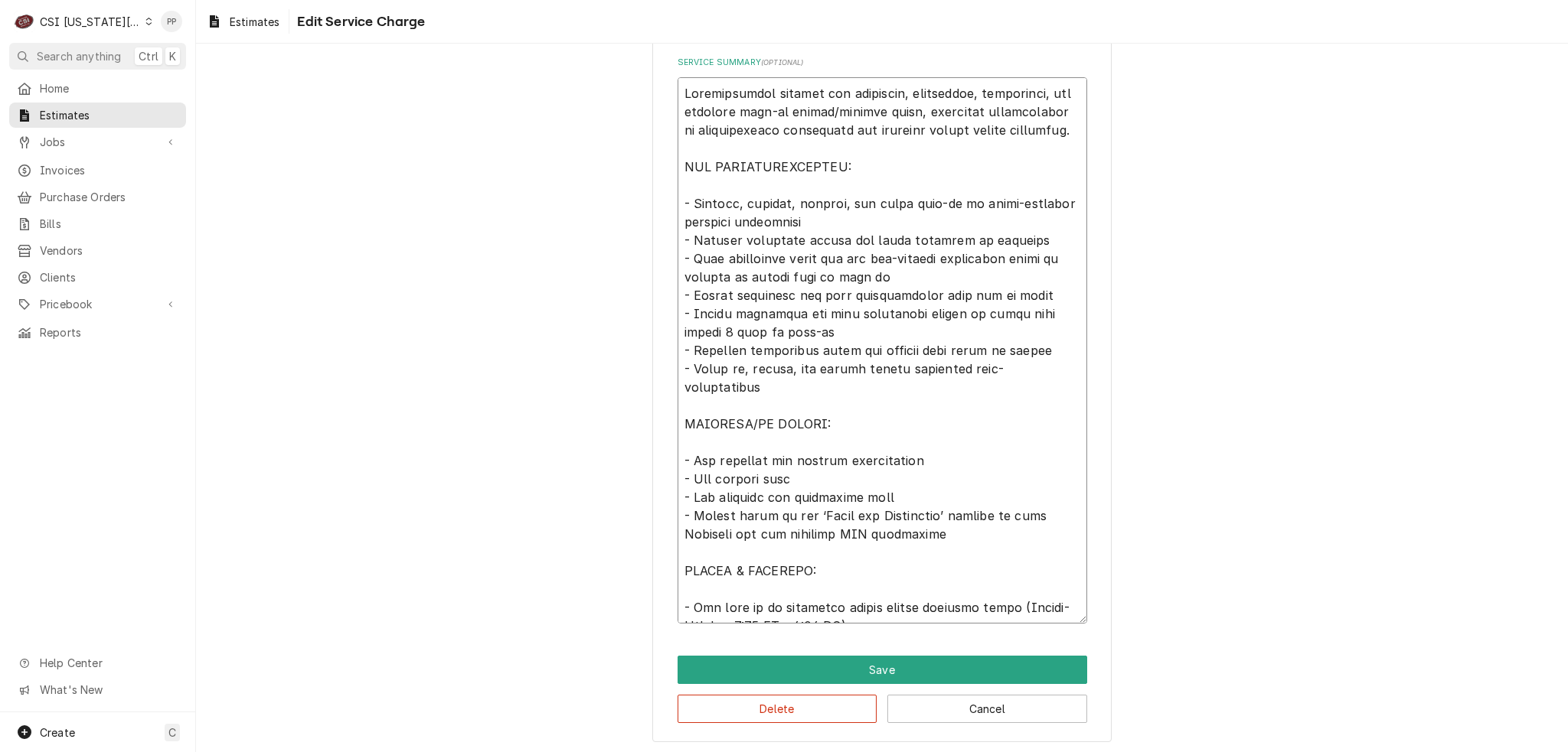
click at [839, 327] on textarea "Service Summary ( optional )" at bounding box center [882, 351] width 409 height 547
click at [923, 208] on textarea "Service Summary ( optional )" at bounding box center [882, 351] width 409 height 547
click at [924, 214] on textarea "Service Summary ( optional )" at bounding box center [882, 351] width 409 height 547
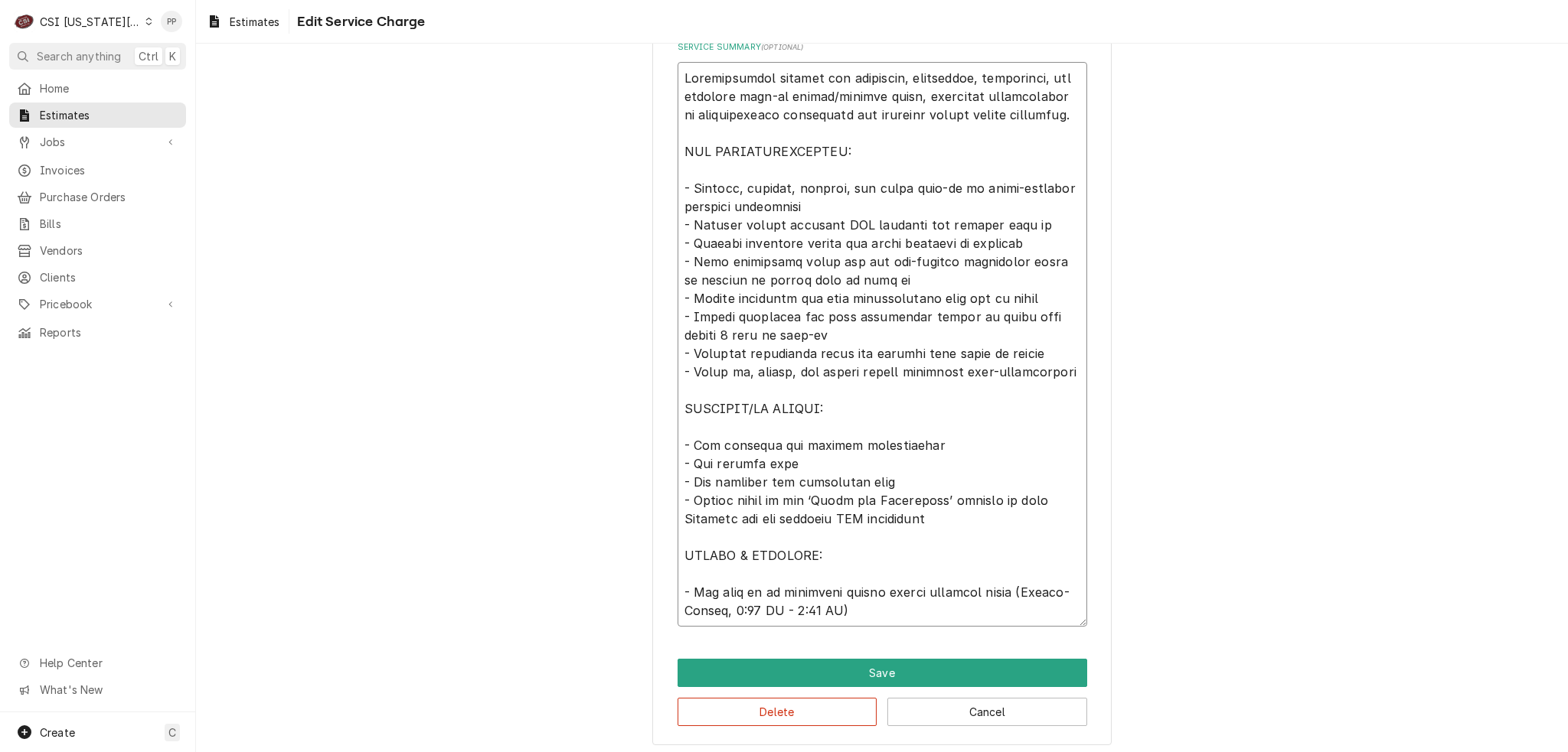
scroll to position [569, 0]
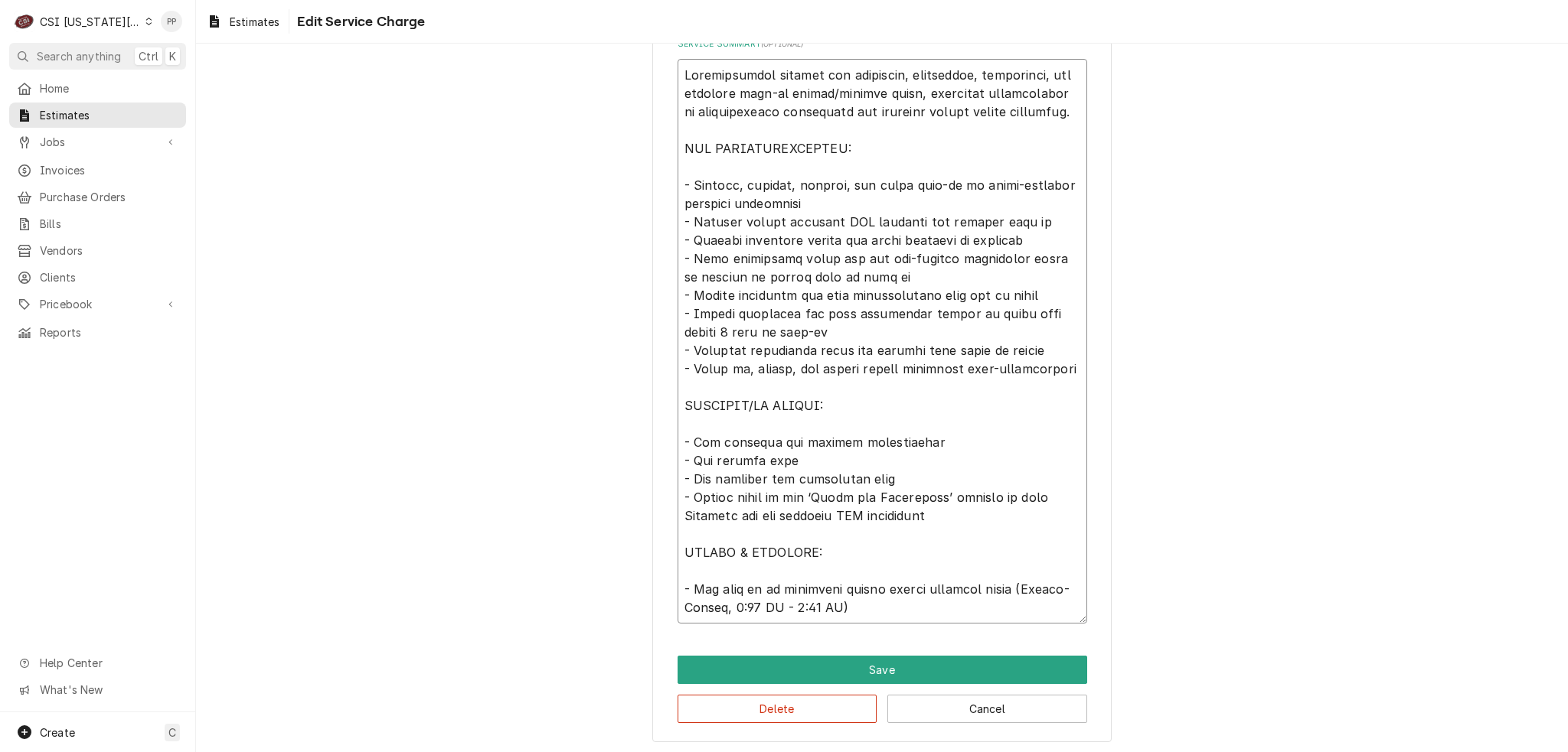
click at [913, 461] on textarea "Service Summary ( optional )" at bounding box center [882, 341] width 409 height 564
click at [909, 476] on textarea "Service Summary ( optional )" at bounding box center [882, 341] width 409 height 564
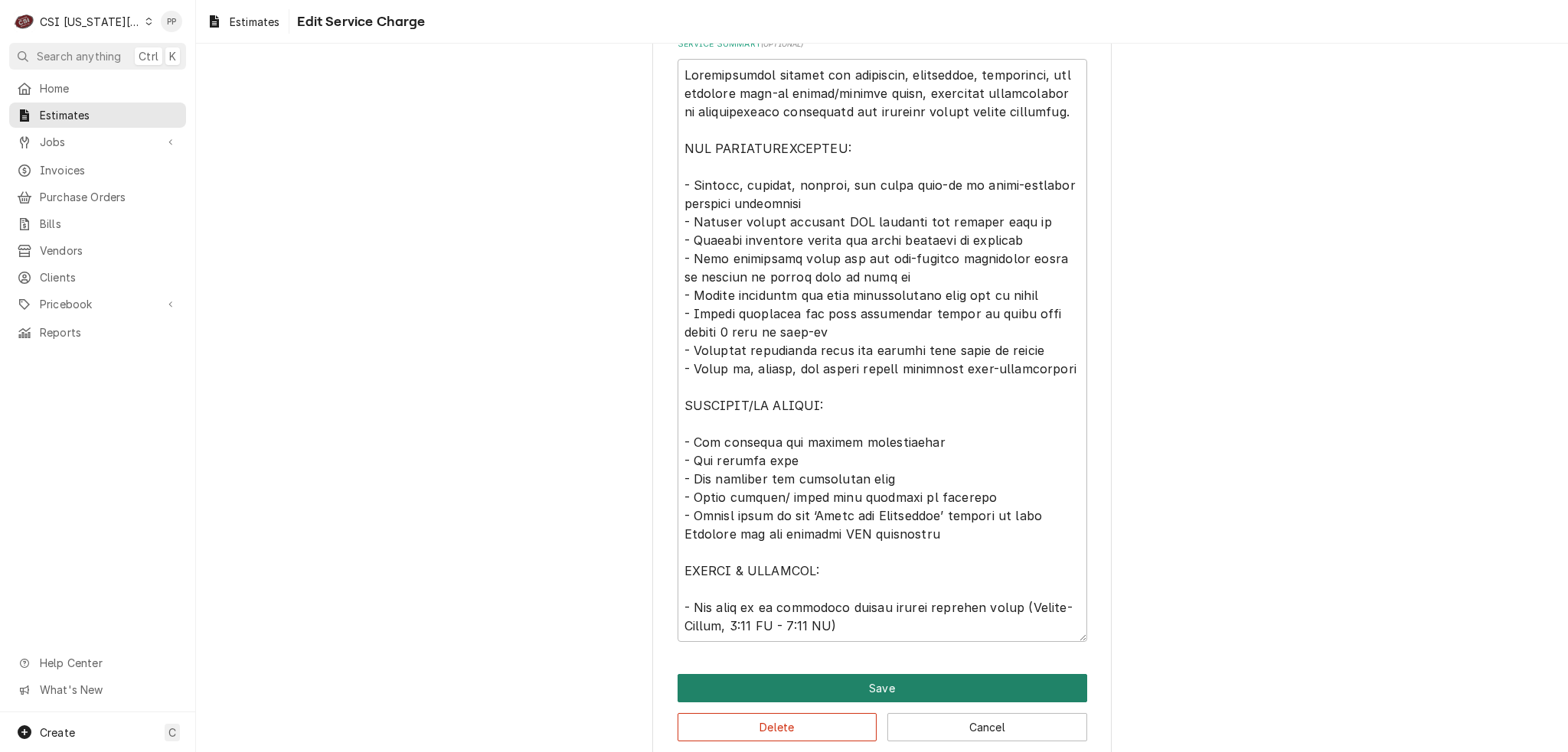
click at [906, 674] on button "Save" at bounding box center [882, 688] width 409 height 28
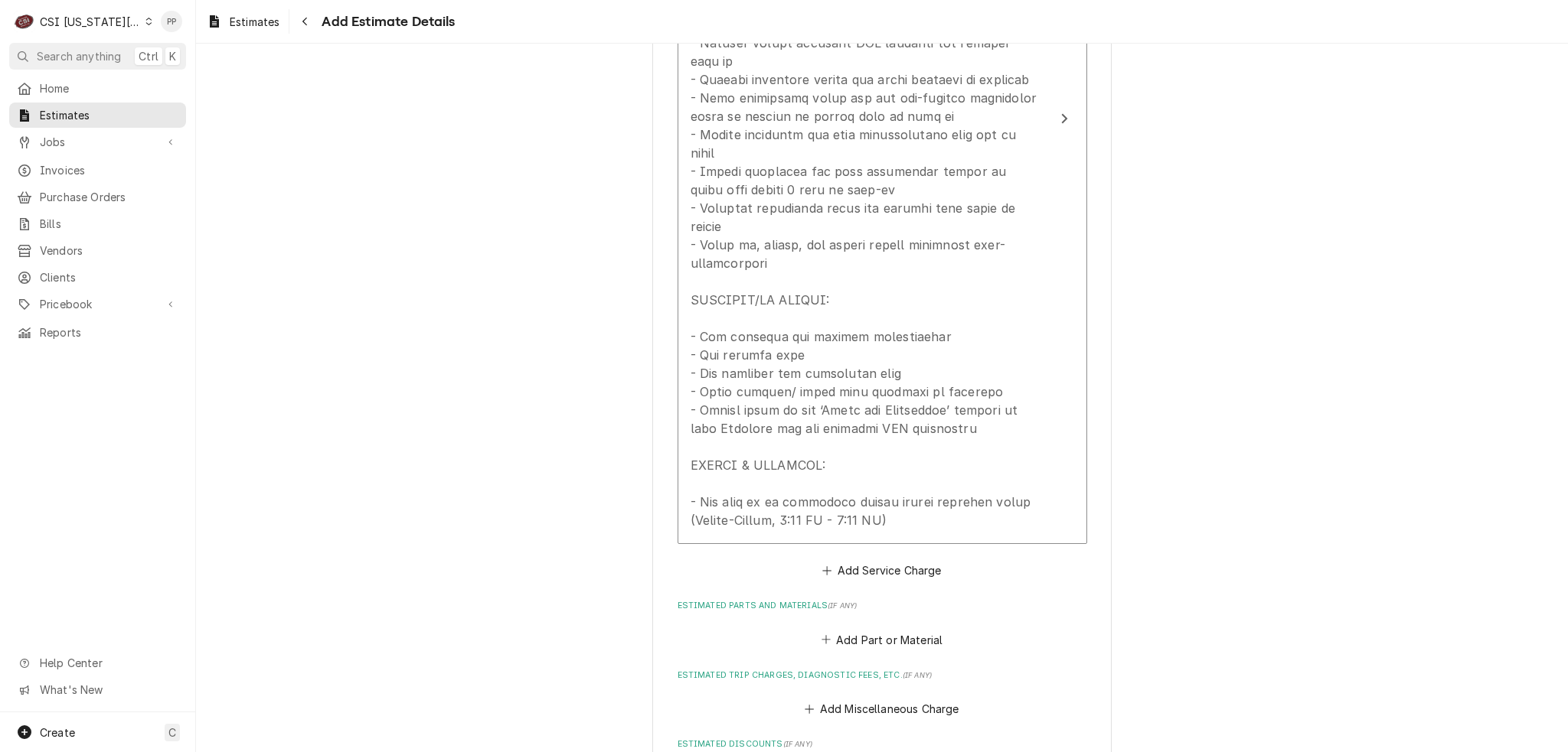
scroll to position [1799, 0]
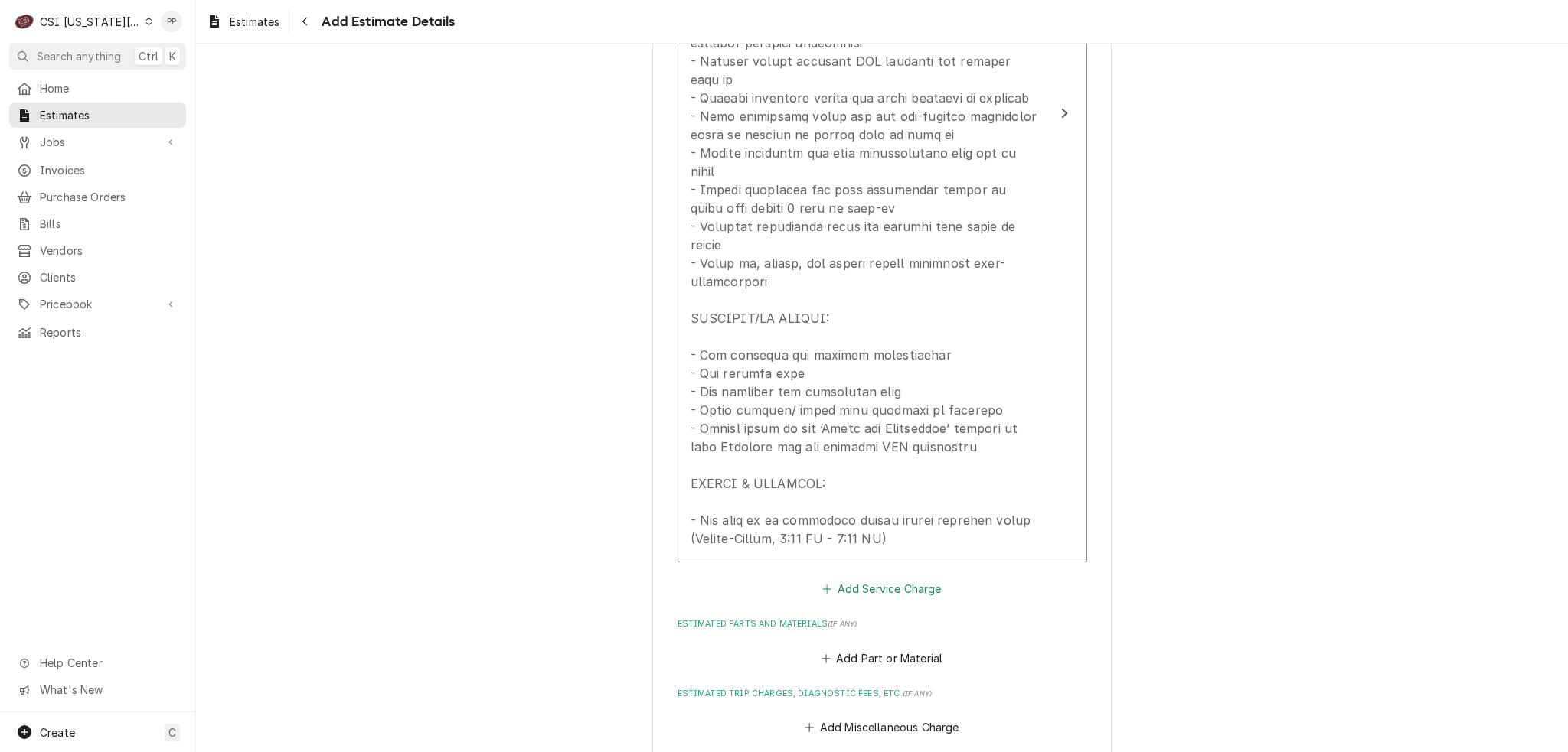
click at [872, 578] on button "Add Service Charge" at bounding box center [882, 589] width 124 height 22
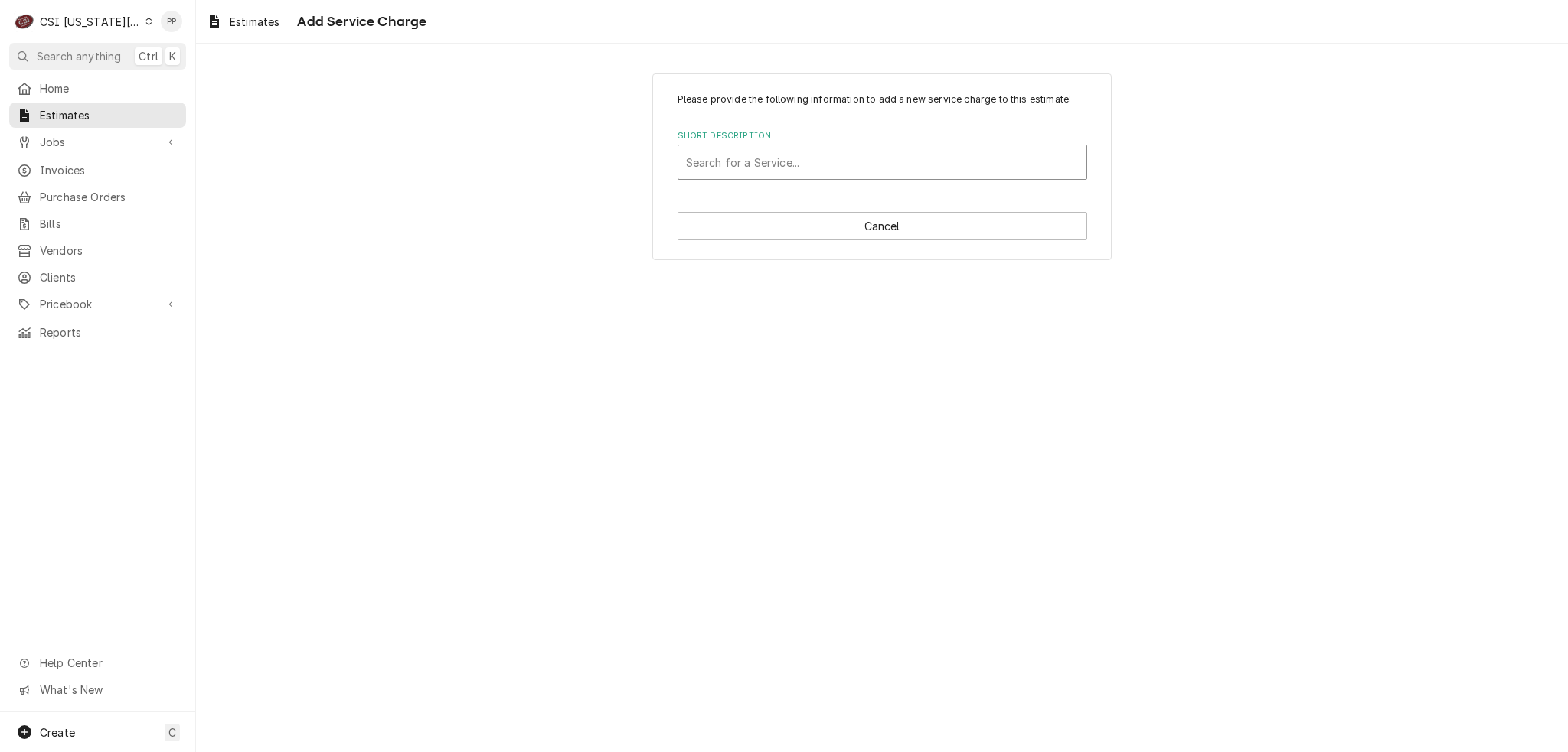
click at [856, 161] on div "Short Description" at bounding box center [882, 162] width 393 height 28
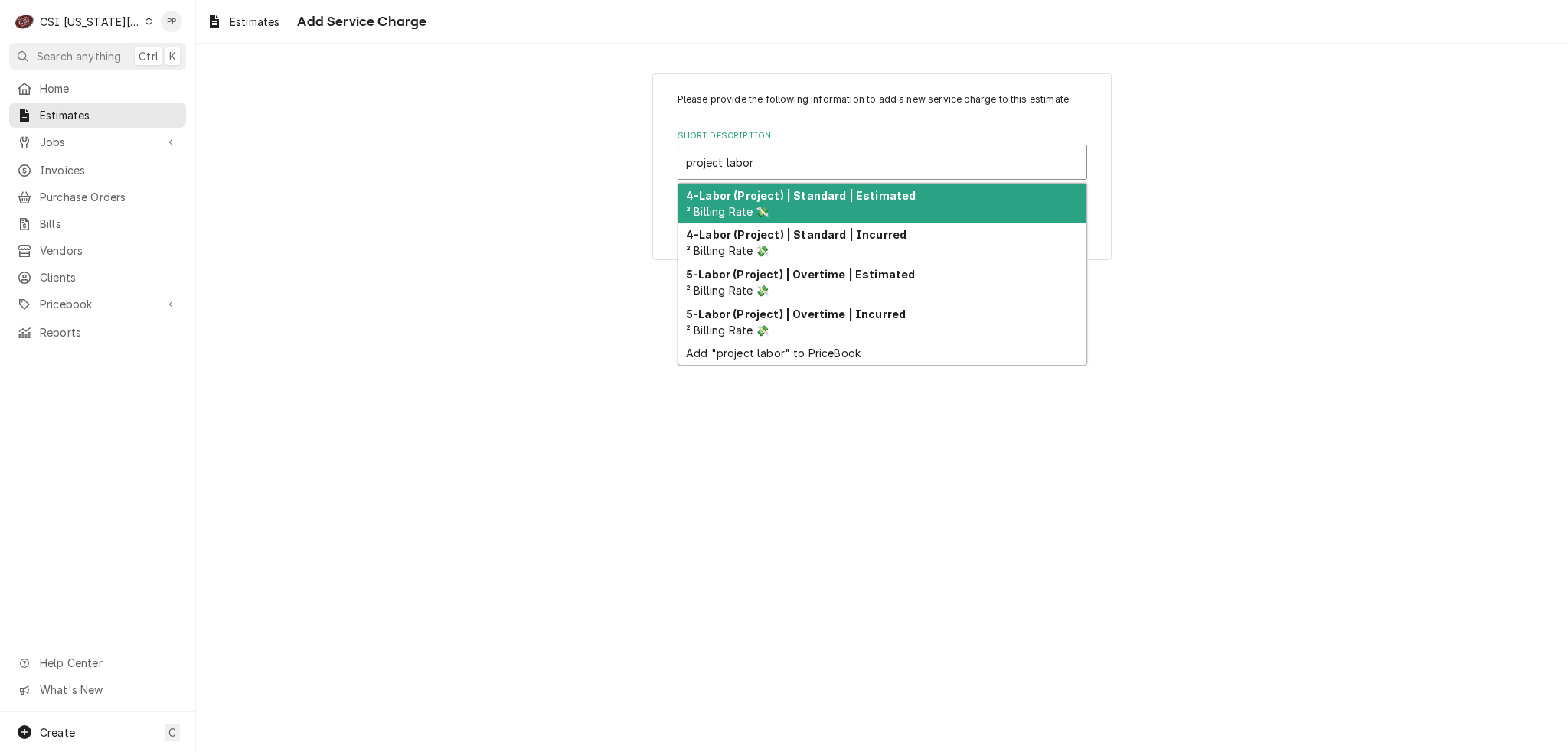
click at [862, 203] on div "4-Labor (Project) | Standard | Estimated ² Billing Rate 💸" at bounding box center [882, 204] width 408 height 40
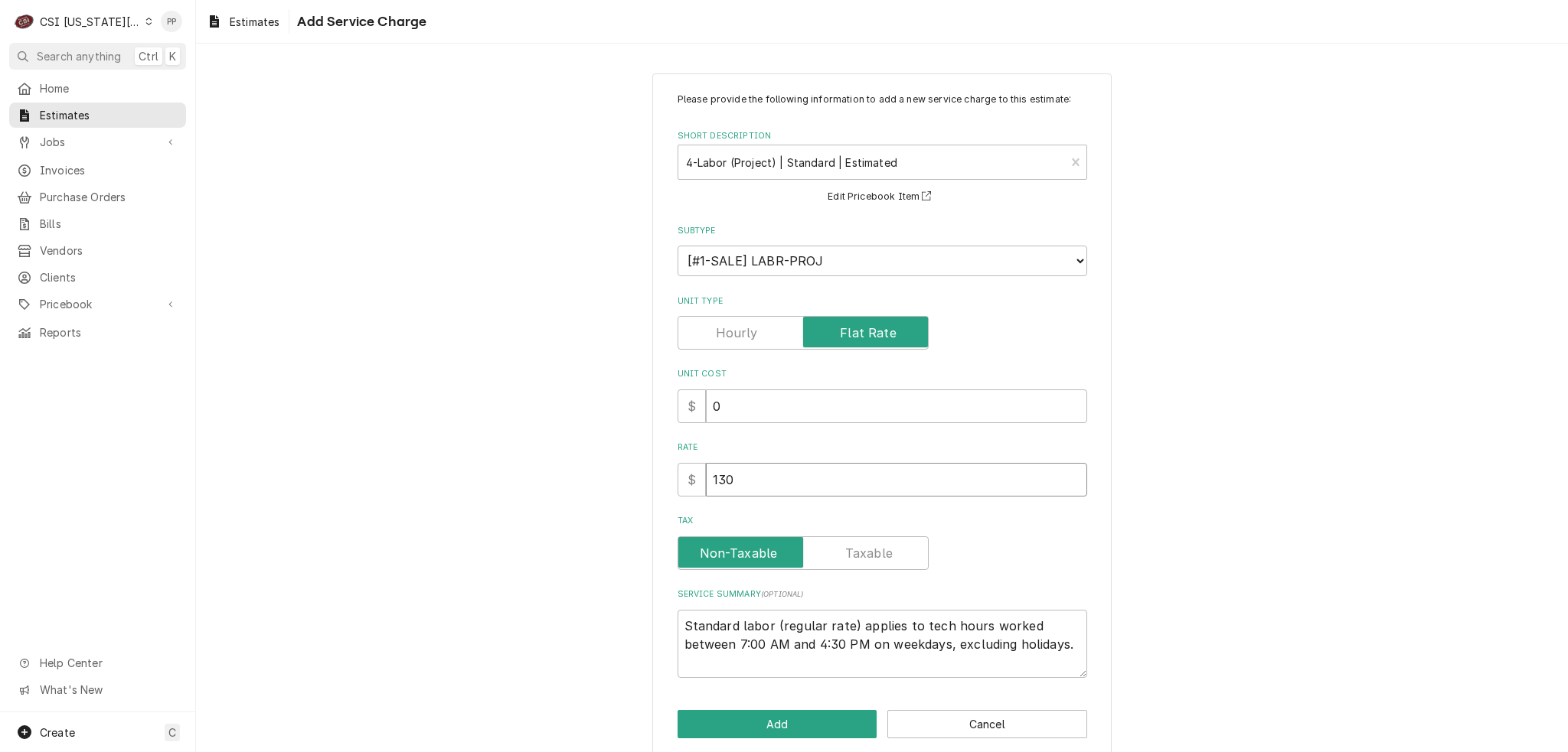
click at [742, 476] on input "130" at bounding box center [897, 480] width 382 height 34
drag, startPoint x: 742, startPoint y: 476, endPoint x: 699, endPoint y: 475, distance: 43.0
click at [706, 475] on input "130" at bounding box center [897, 480] width 382 height 34
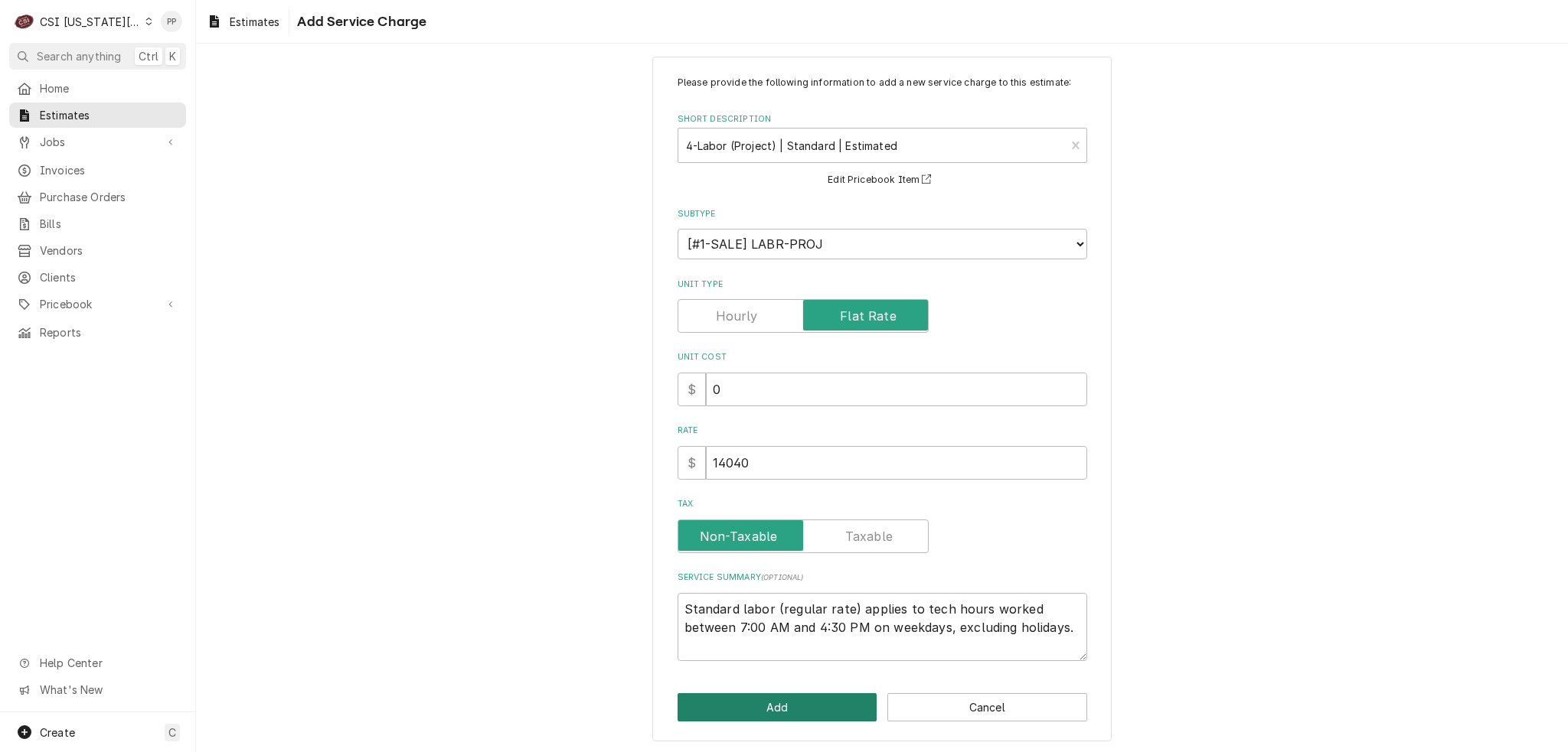
click at [812, 694] on button "Add" at bounding box center [778, 707] width 200 height 28
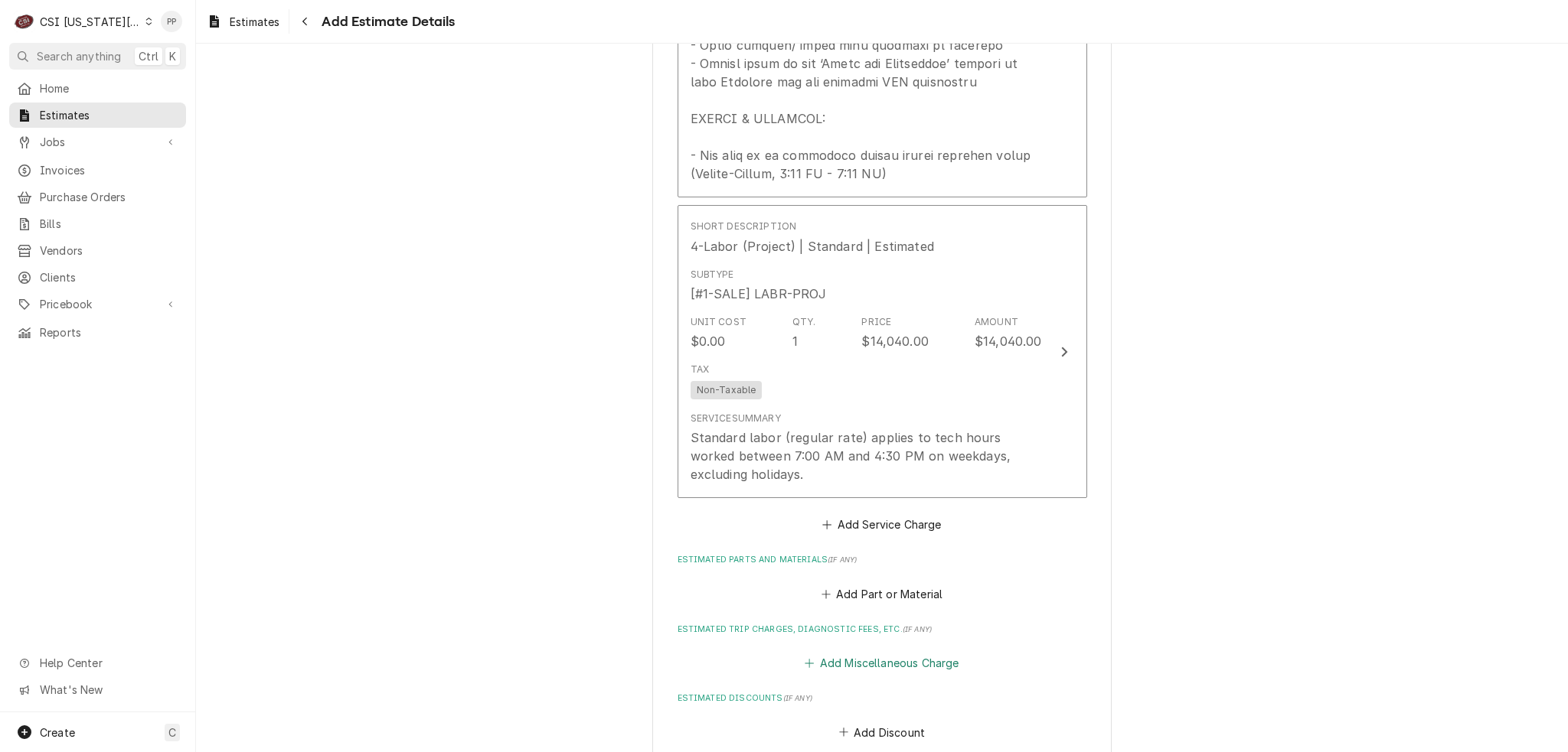
scroll to position [2287, 0]
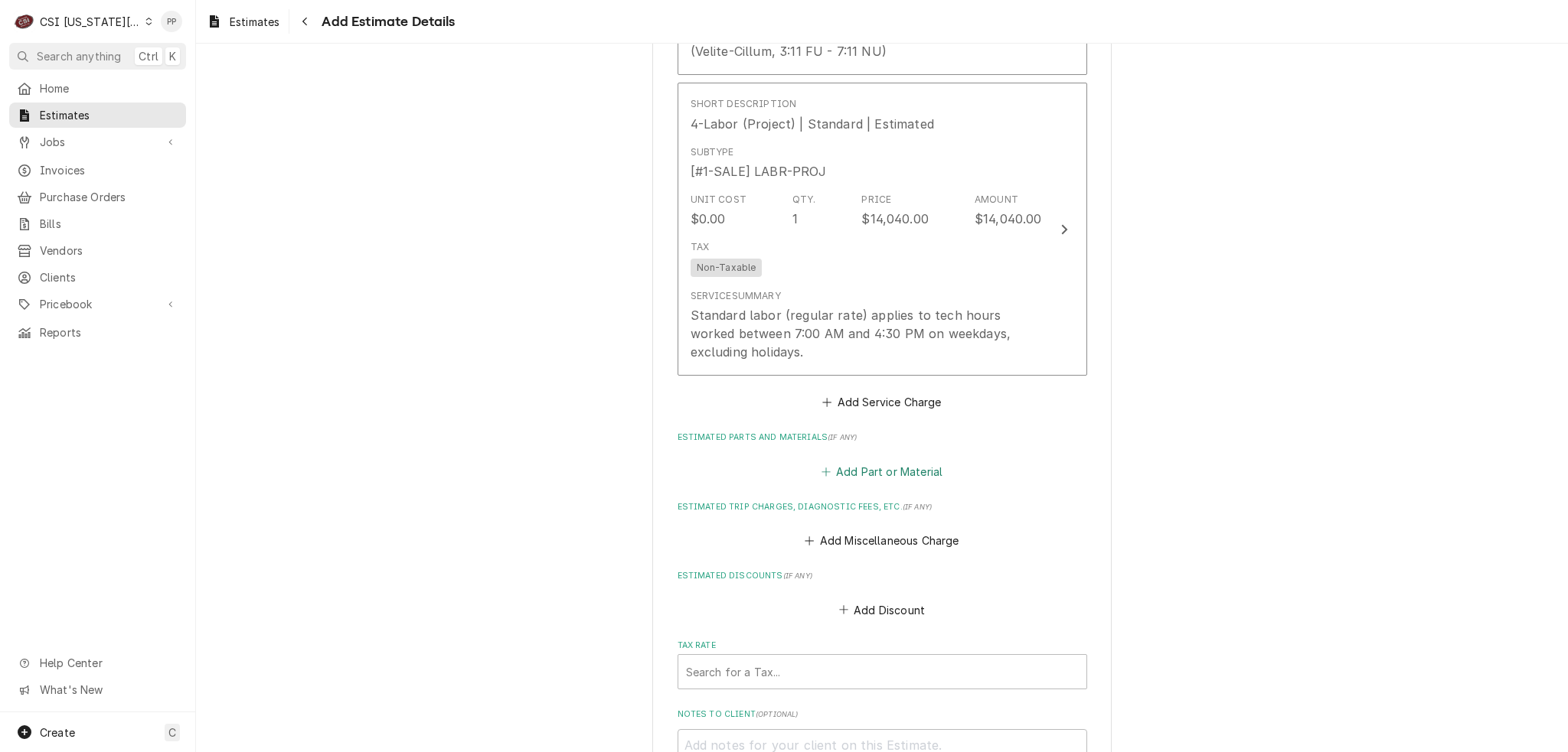
click at [881, 461] on button "Add Part or Material" at bounding box center [882, 471] width 126 height 22
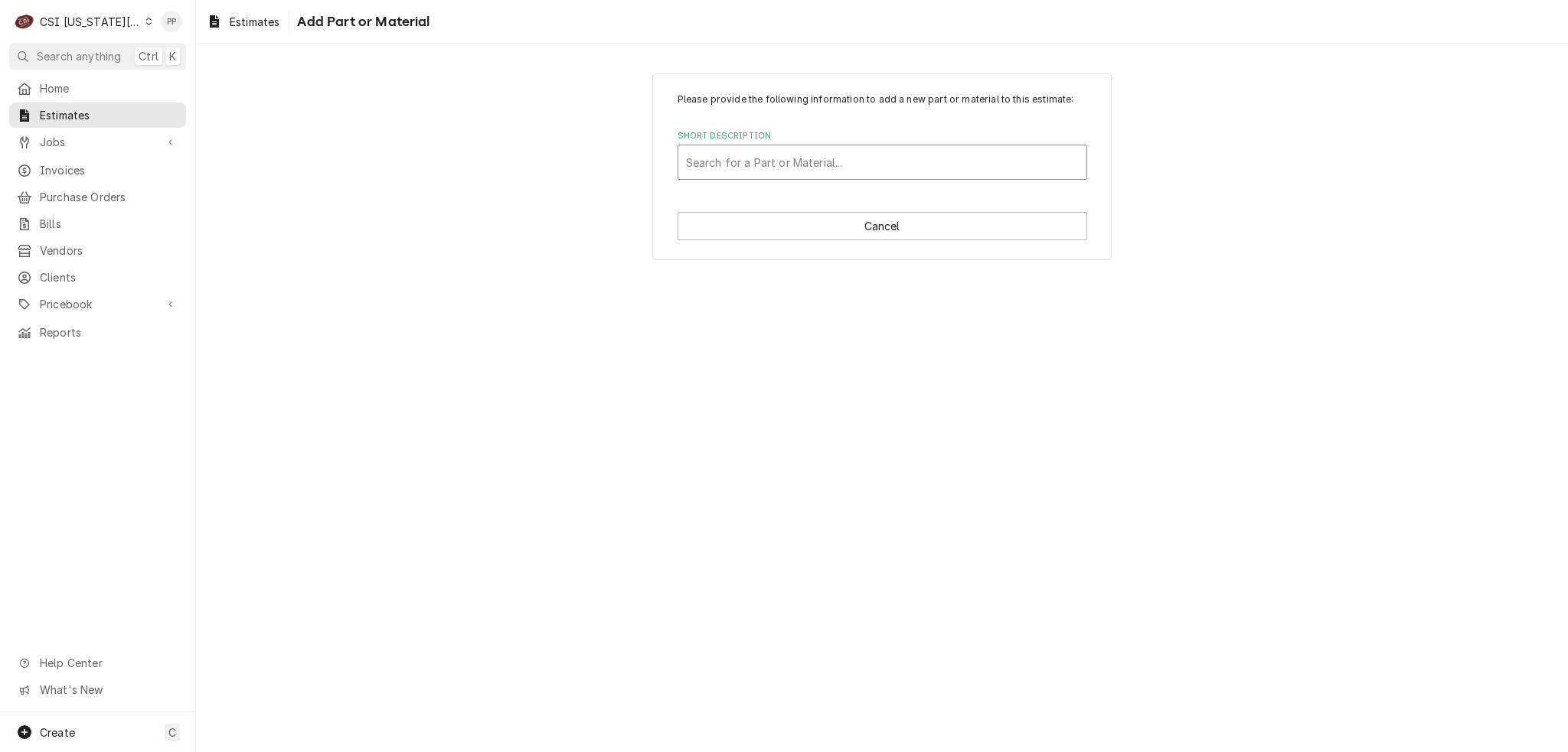
click at [832, 165] on div "Short Description" at bounding box center [882, 162] width 393 height 28
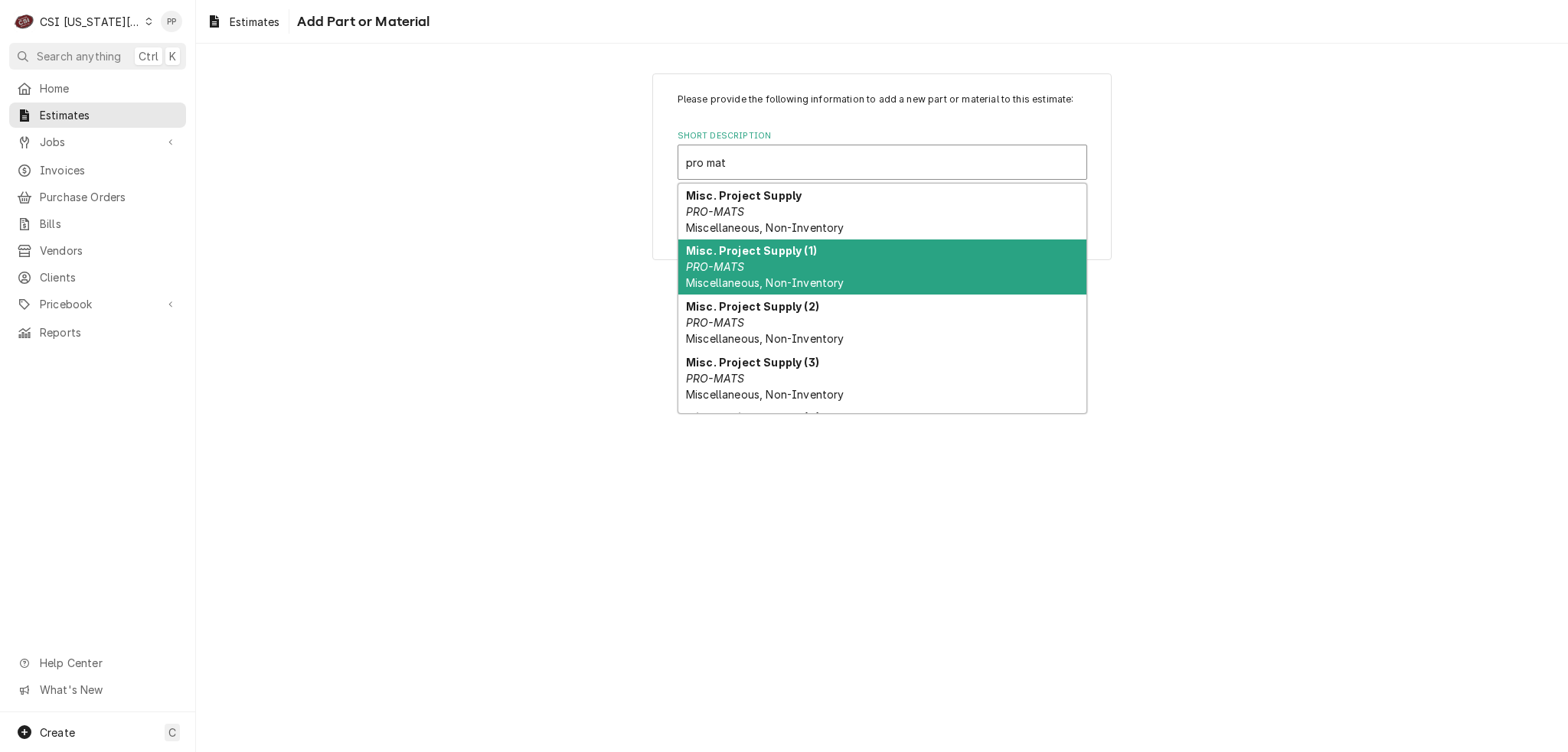
click at [819, 255] on div "Misc. Project Supply (1) PRO-MATS Miscellaneous, Non-Inventory" at bounding box center [882, 268] width 408 height 56
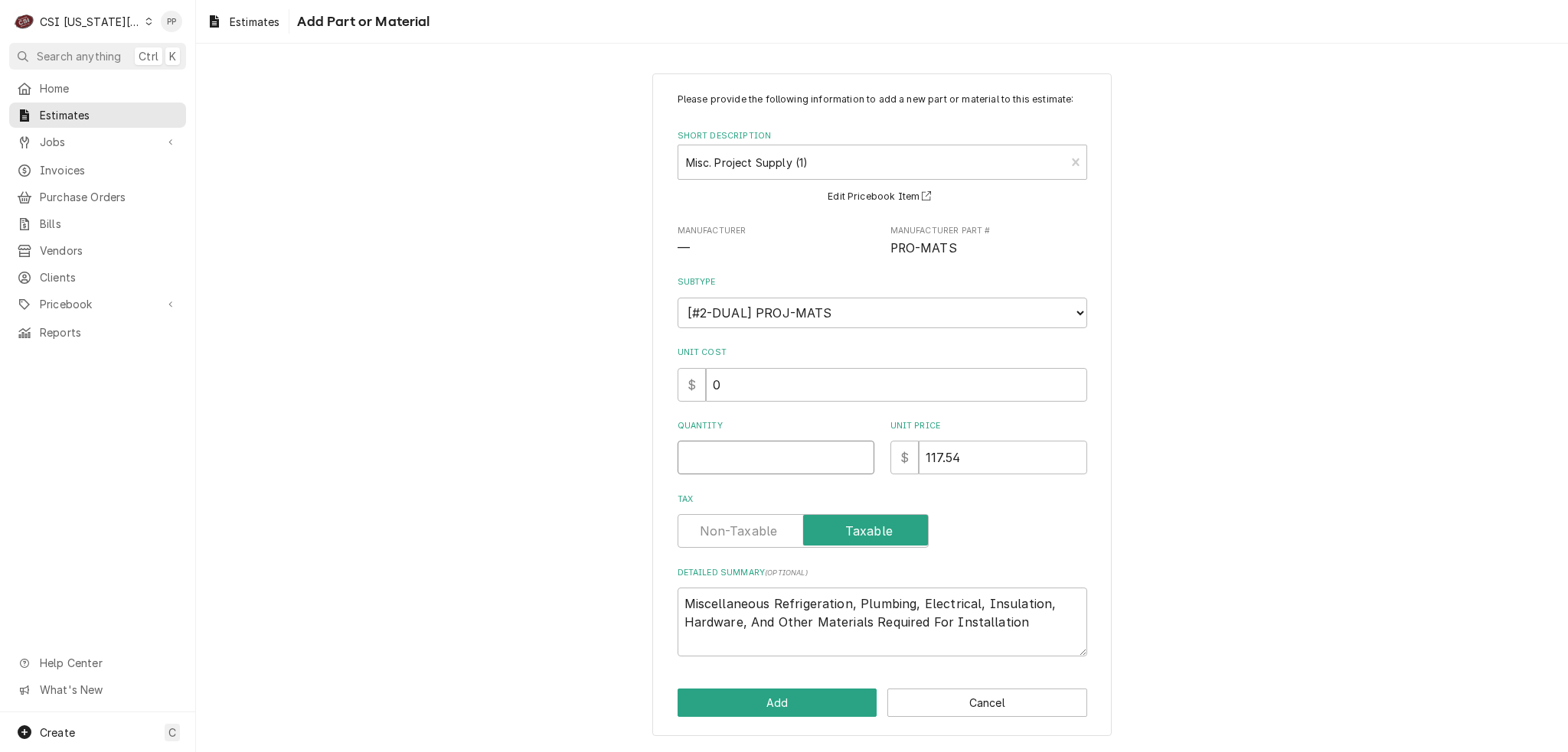
click at [747, 443] on input "Quantity" at bounding box center [776, 458] width 197 height 34
click at [779, 455] on input "Quantity" at bounding box center [776, 458] width 197 height 34
click at [1056, 619] on textarea "Miscellaneous Refrigeration, Plumbing, Electrical, Insulation, Hardware, And Ot…" at bounding box center [882, 622] width 409 height 69
click at [772, 697] on button "Add" at bounding box center [778, 703] width 200 height 28
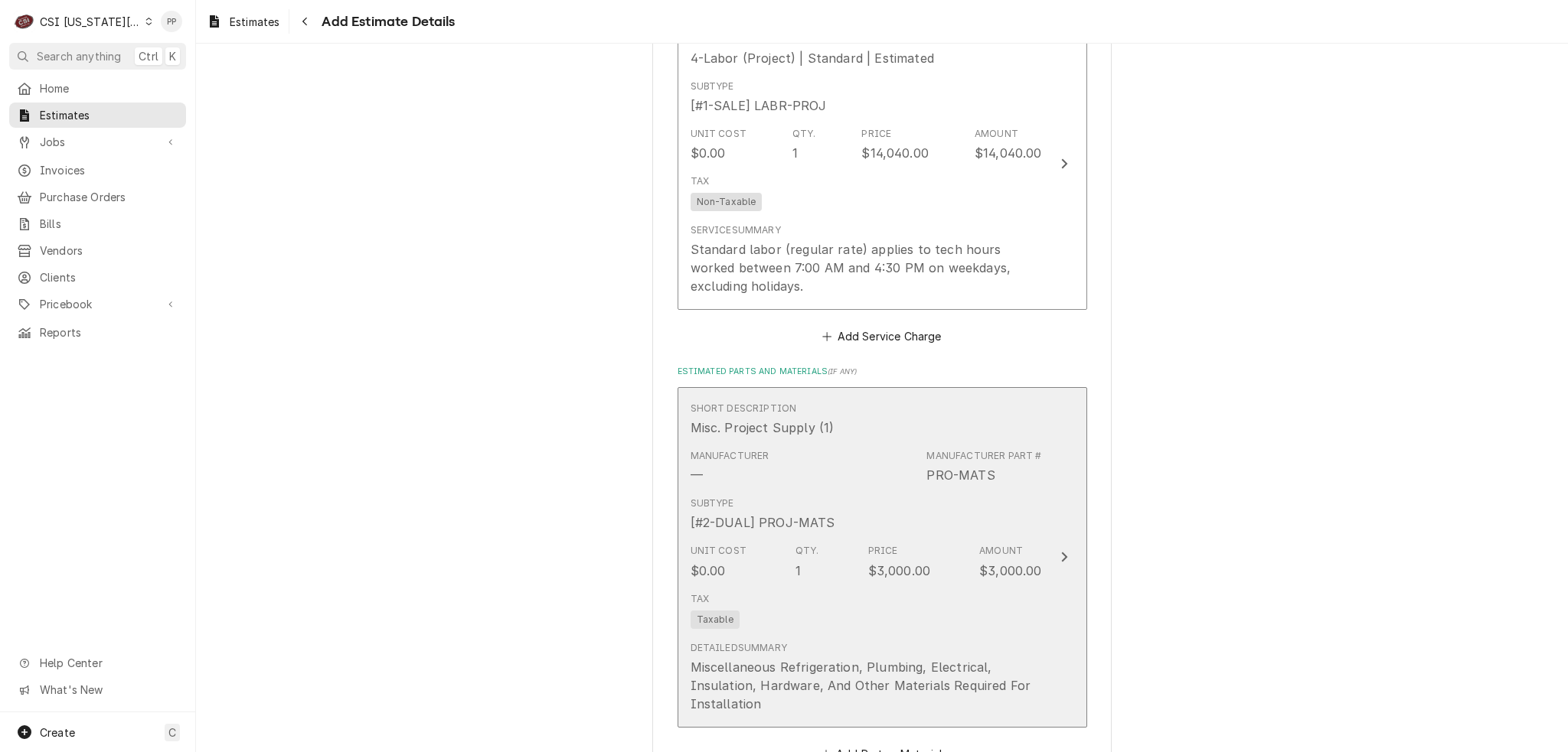
scroll to position [2658, 0]
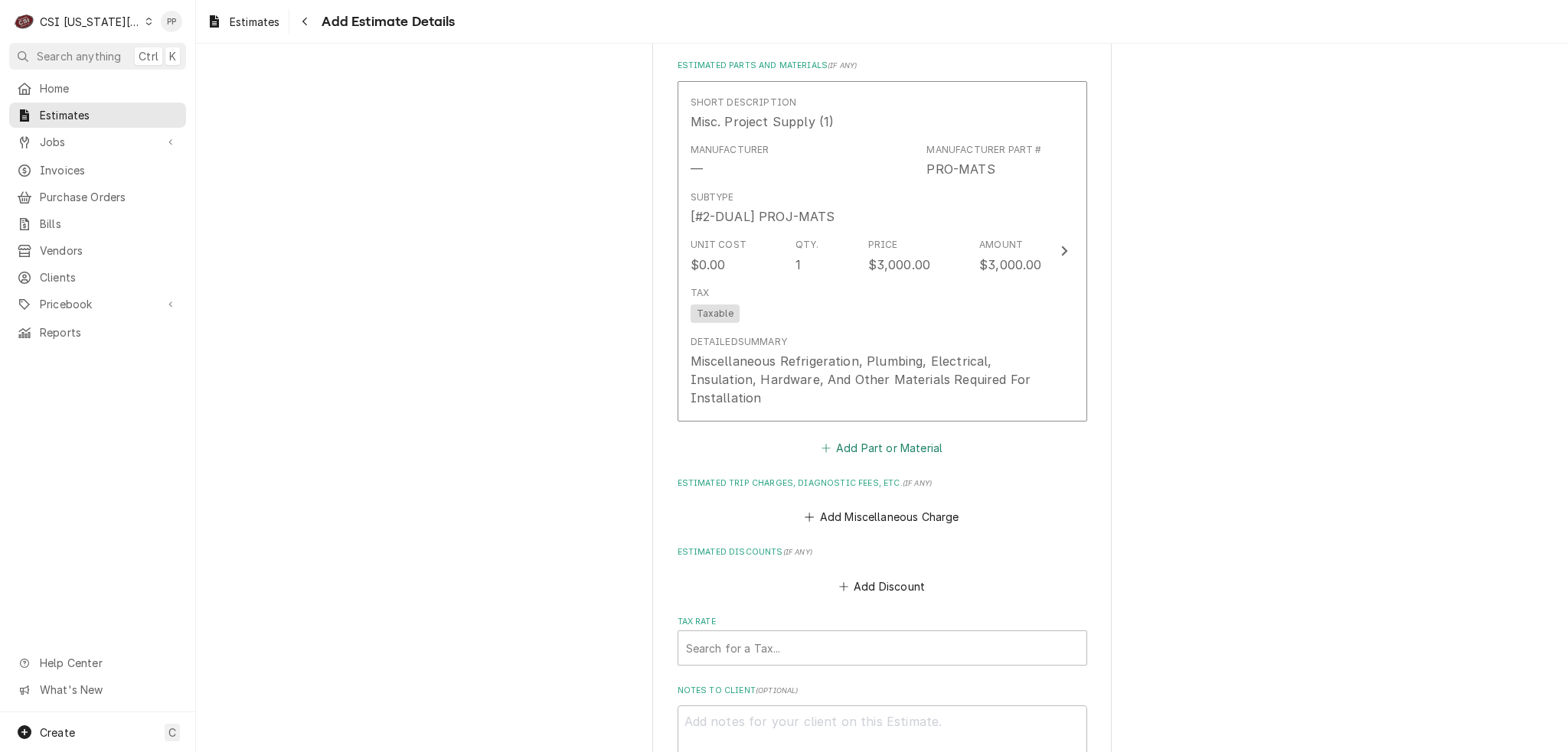
click at [892, 437] on button "Add Part or Material" at bounding box center [882, 448] width 126 height 22
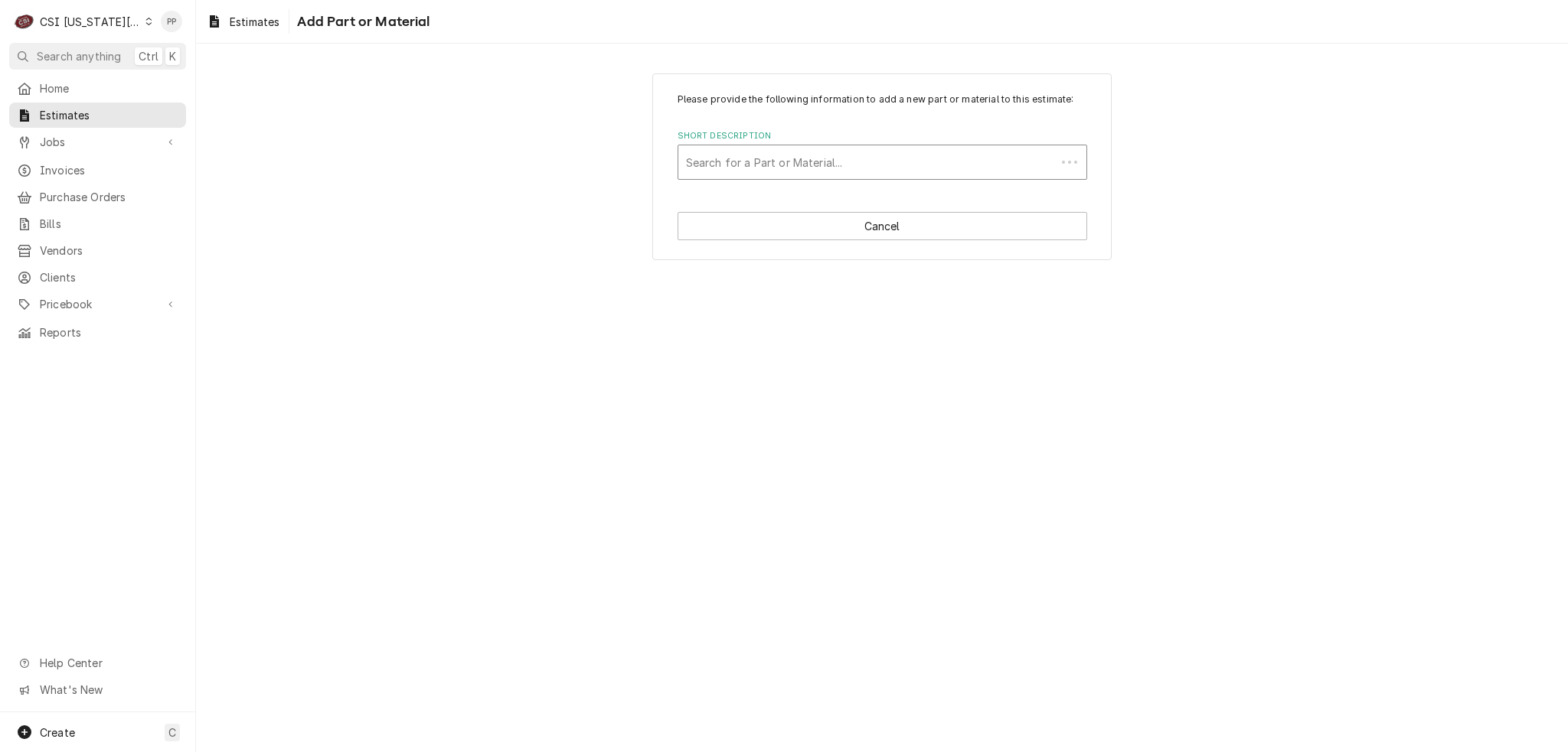
click at [872, 170] on div "Short Description" at bounding box center [867, 162] width 362 height 28
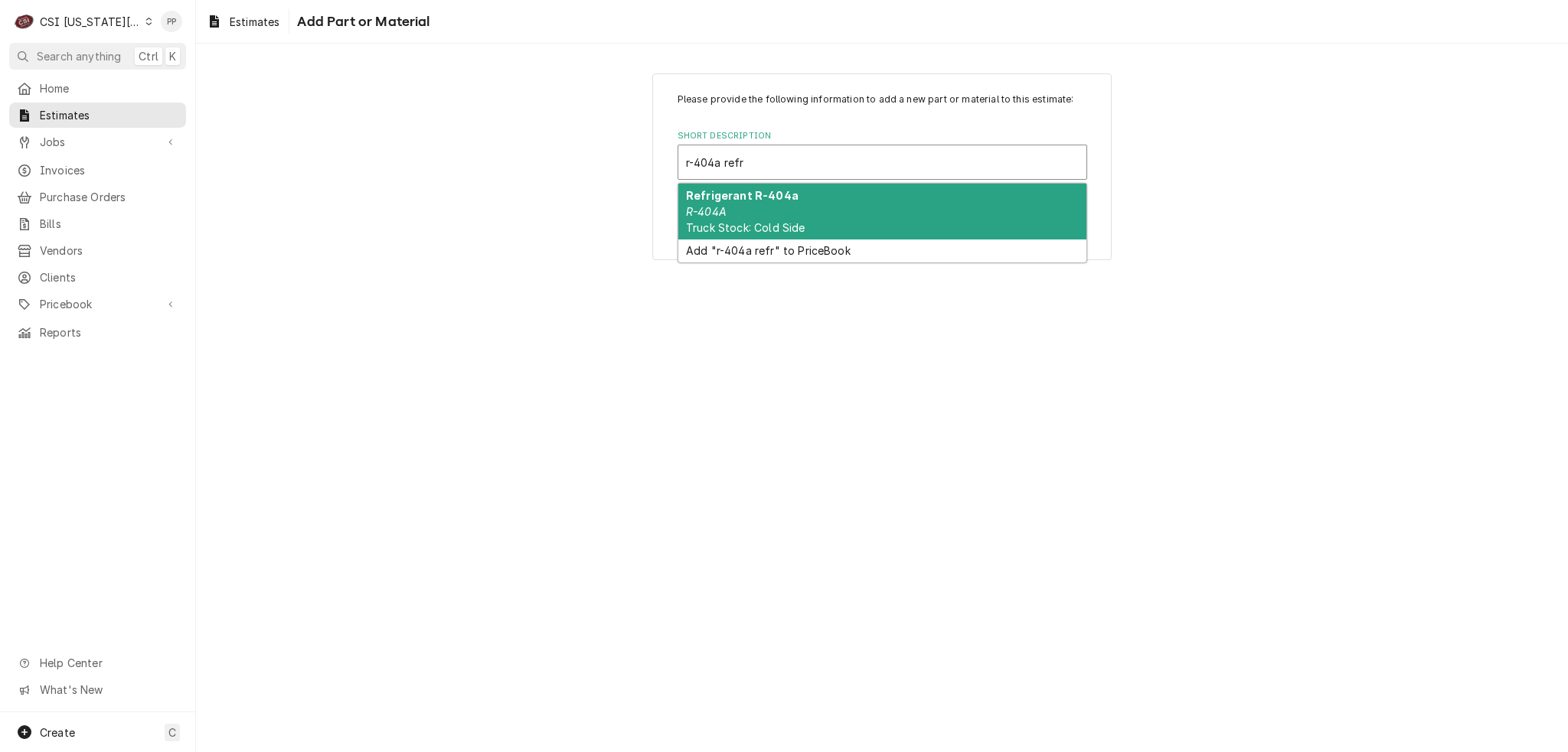
click at [862, 197] on div "Refrigerant R-404a R-404A Truck Stock: Cold Side" at bounding box center [882, 211] width 408 height 56
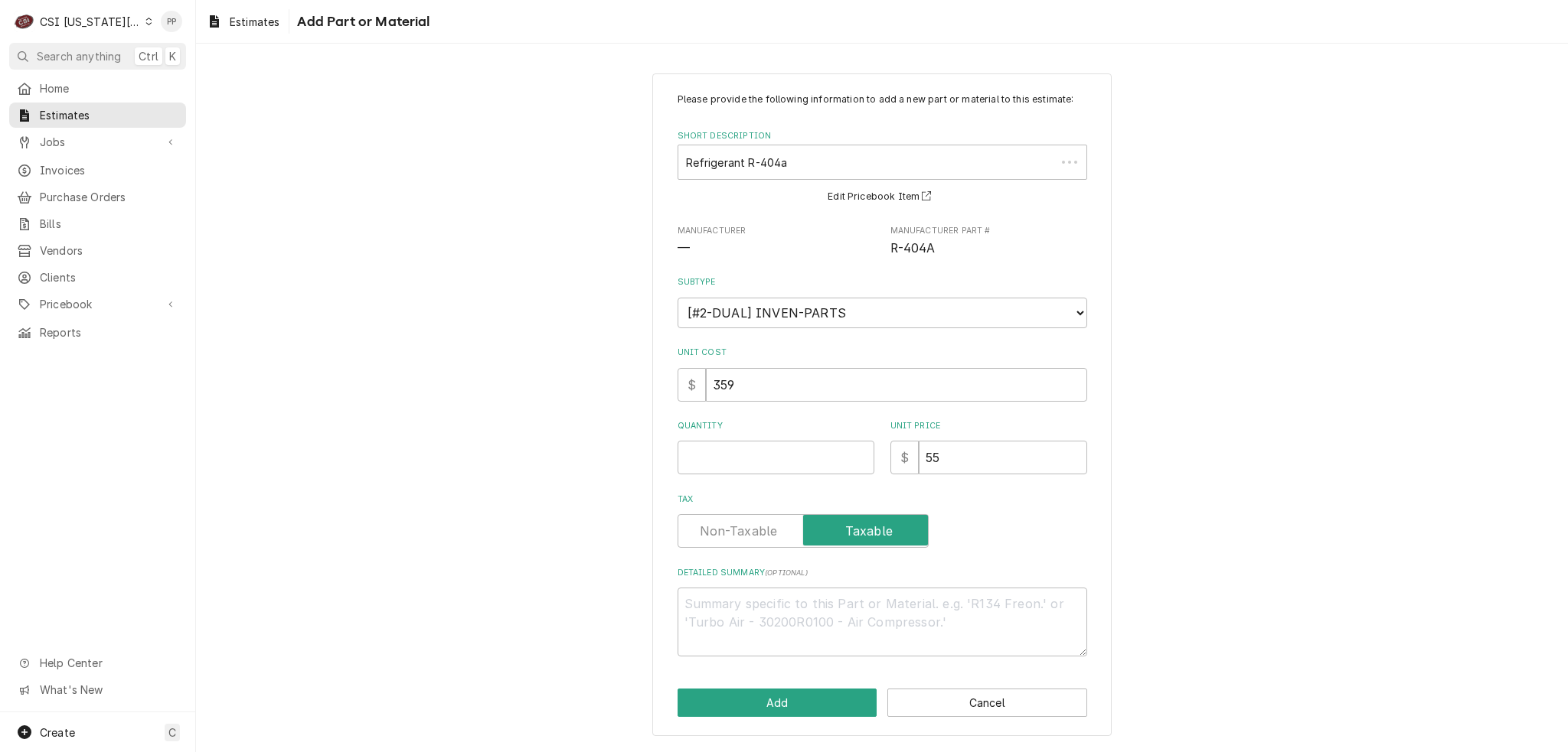
click at [767, 424] on label "Quantity" at bounding box center [776, 426] width 197 height 12
click at [767, 441] on input "Quantity" at bounding box center [776, 458] width 197 height 34
click at [770, 452] on input "Quantity" at bounding box center [776, 458] width 197 height 34
click at [779, 691] on button "Add" at bounding box center [778, 703] width 200 height 28
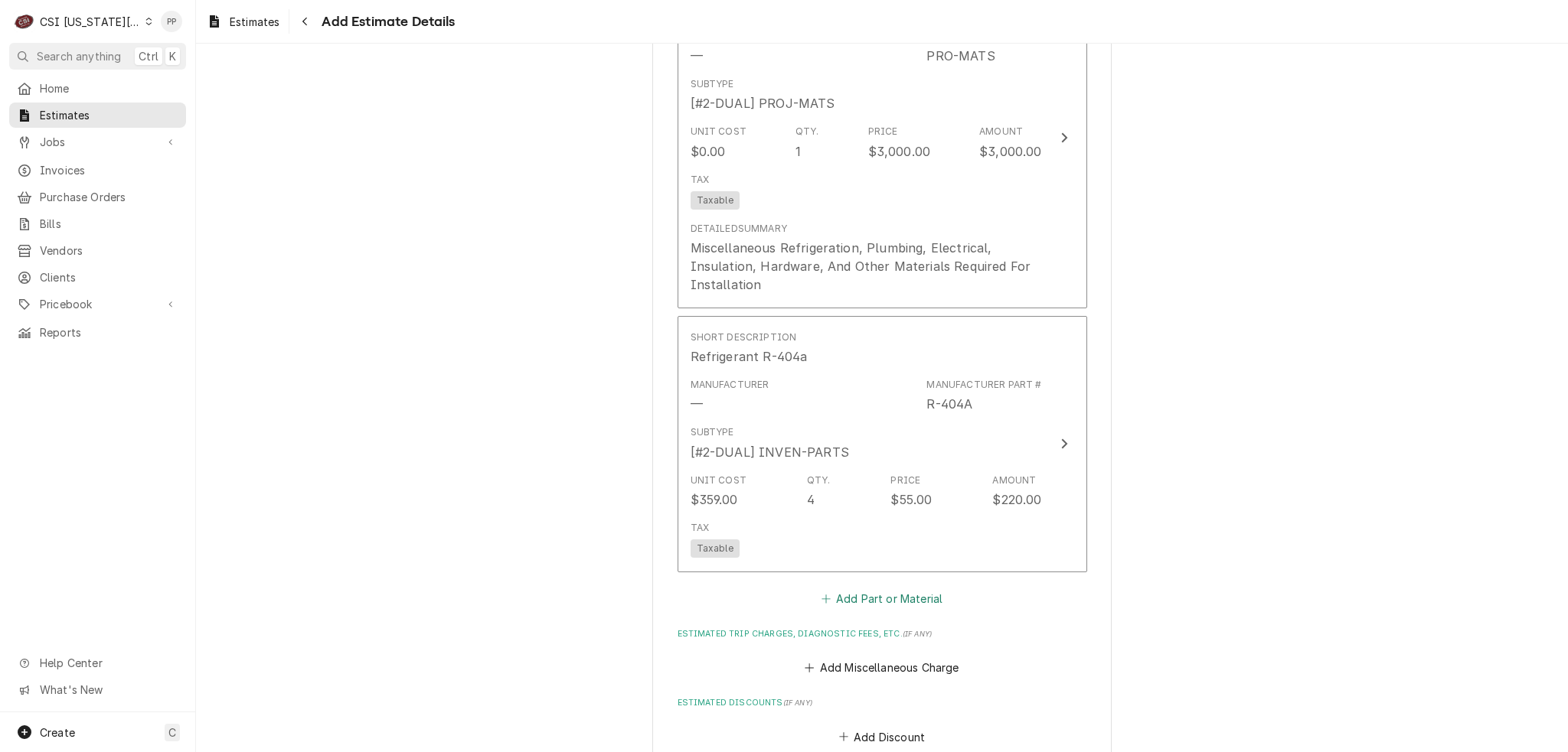
scroll to position [2848, 0]
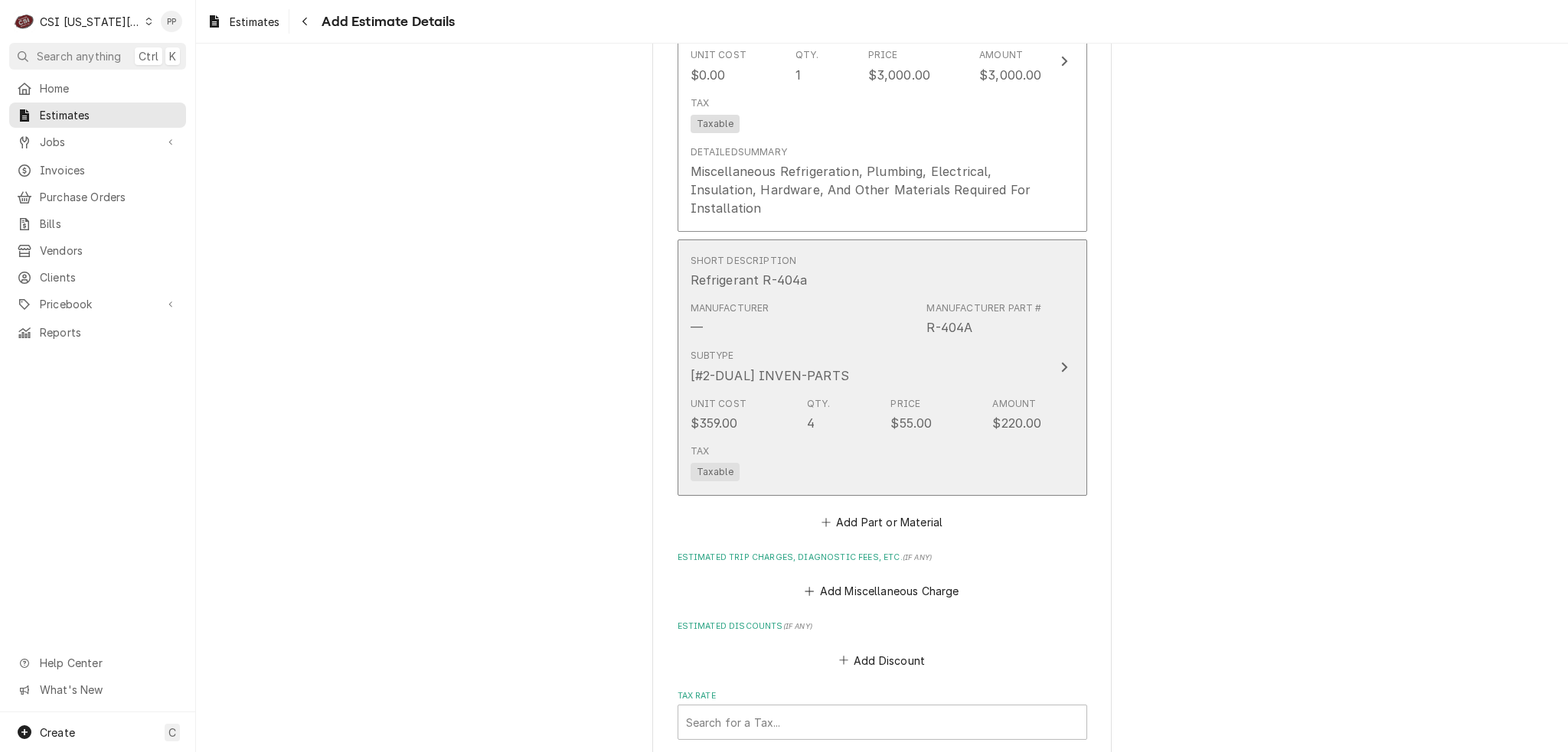
click at [955, 343] on div "Subtype [#2-DUAL] INVEN-PARTS" at bounding box center [866, 367] width 352 height 48
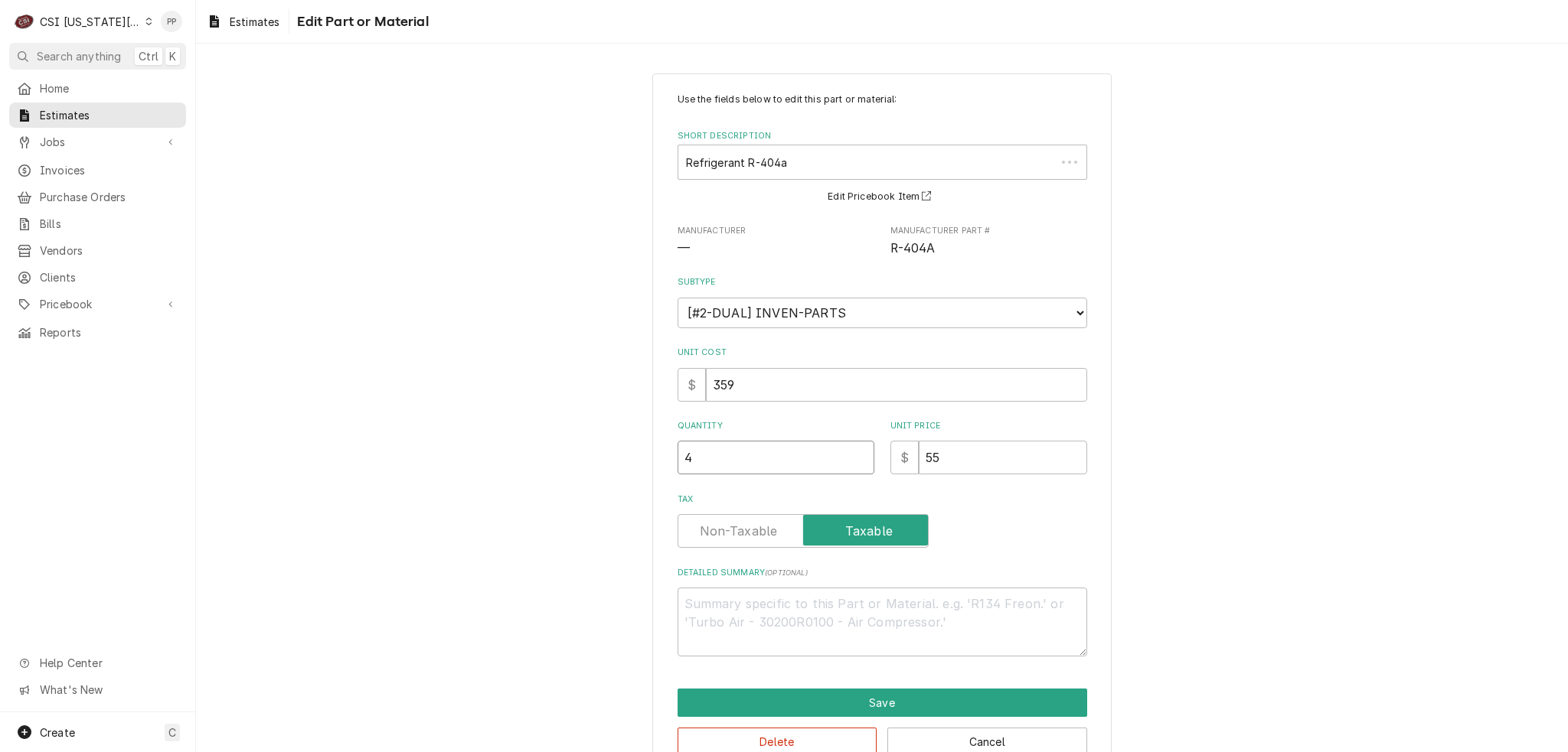
drag, startPoint x: 702, startPoint y: 458, endPoint x: 639, endPoint y: 456, distance: 63.0
click at [638, 456] on div "Use the fields below to edit this part or material: Short Description Refrigera…" at bounding box center [882, 424] width 1372 height 729
click at [901, 690] on button "Save" at bounding box center [882, 703] width 409 height 28
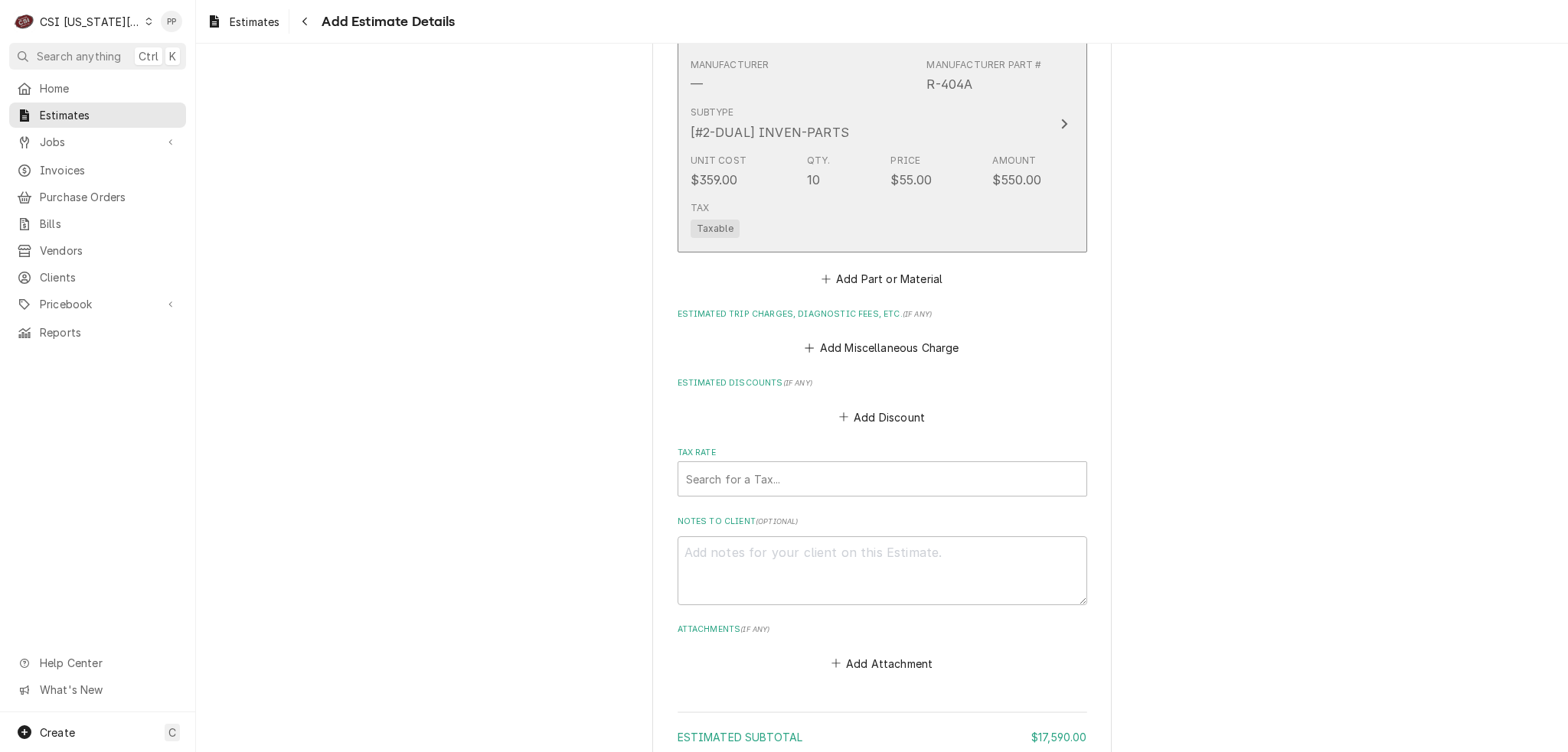
scroll to position [3104, 0]
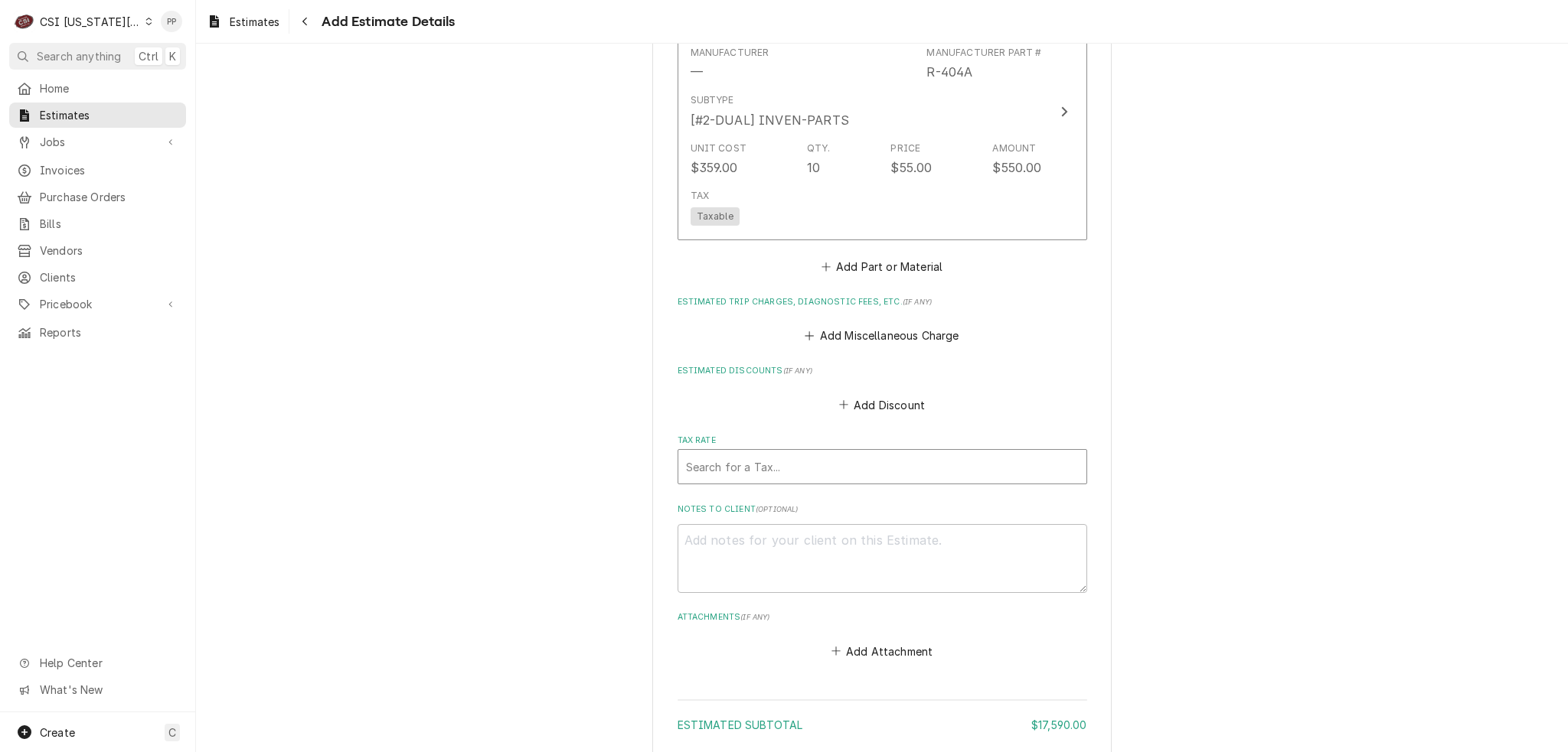
click at [786, 453] on div "Tax Rate" at bounding box center [882, 467] width 393 height 28
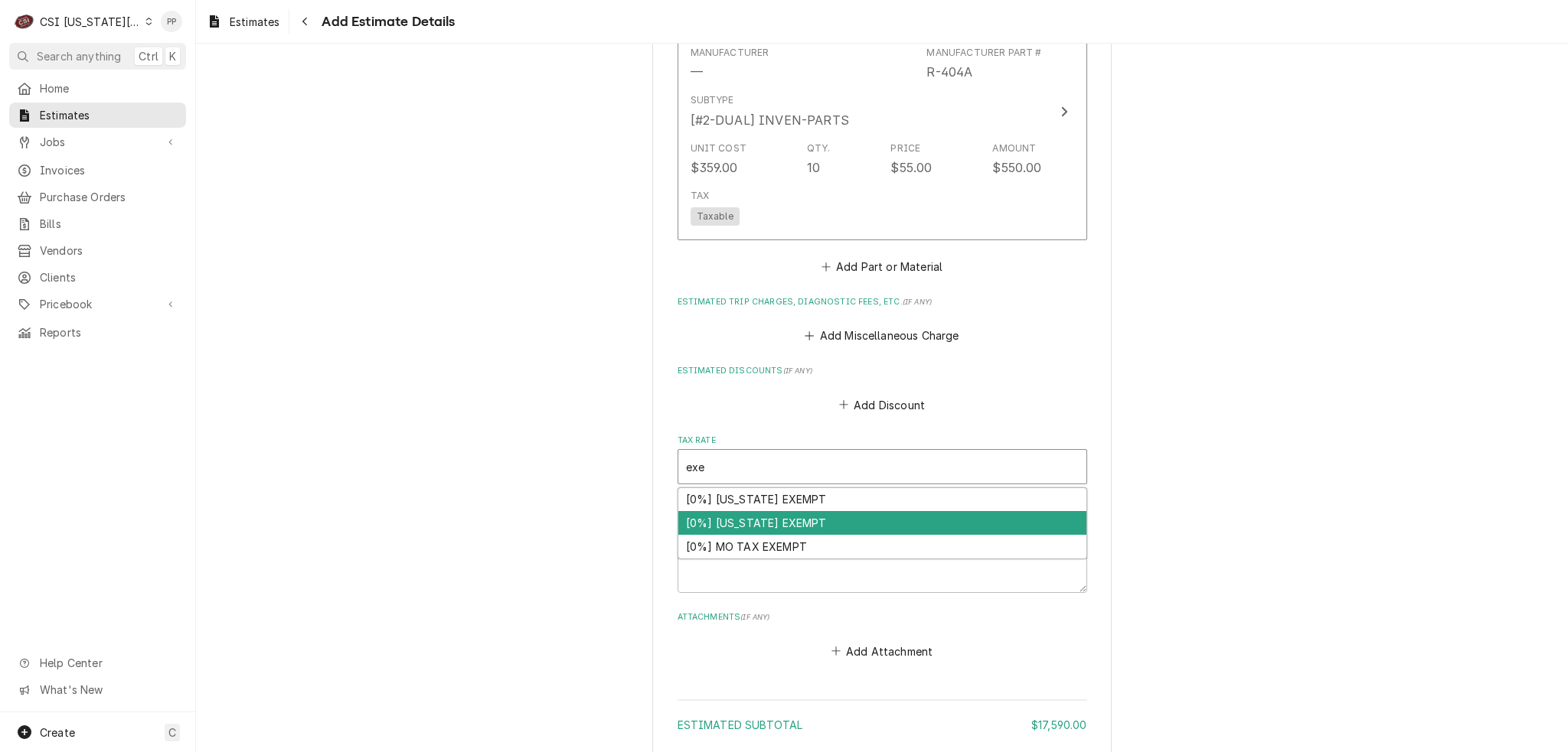
click at [791, 511] on div "[0%] KANSAS EXEMPT" at bounding box center [882, 523] width 408 height 24
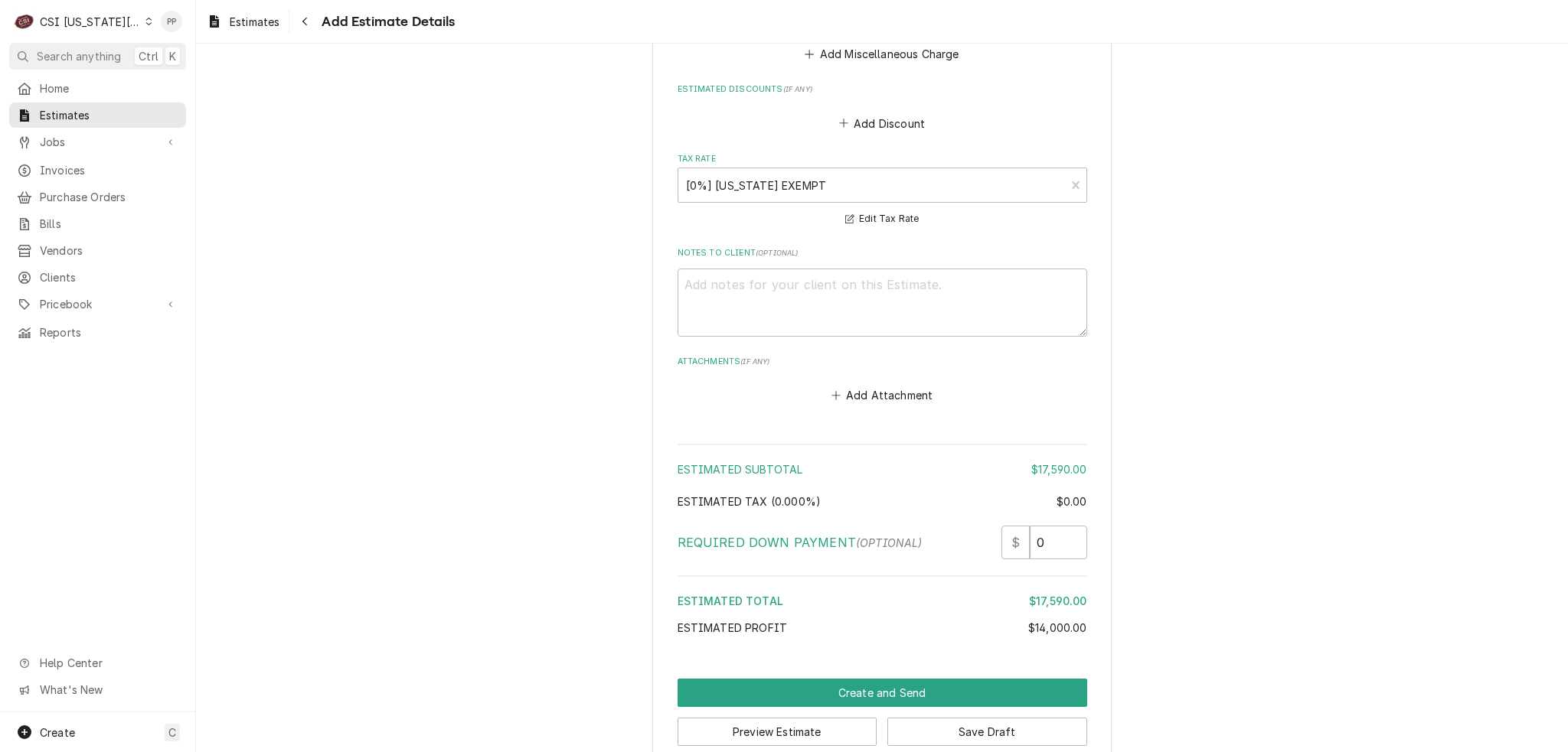
scroll to position [3388, 0]
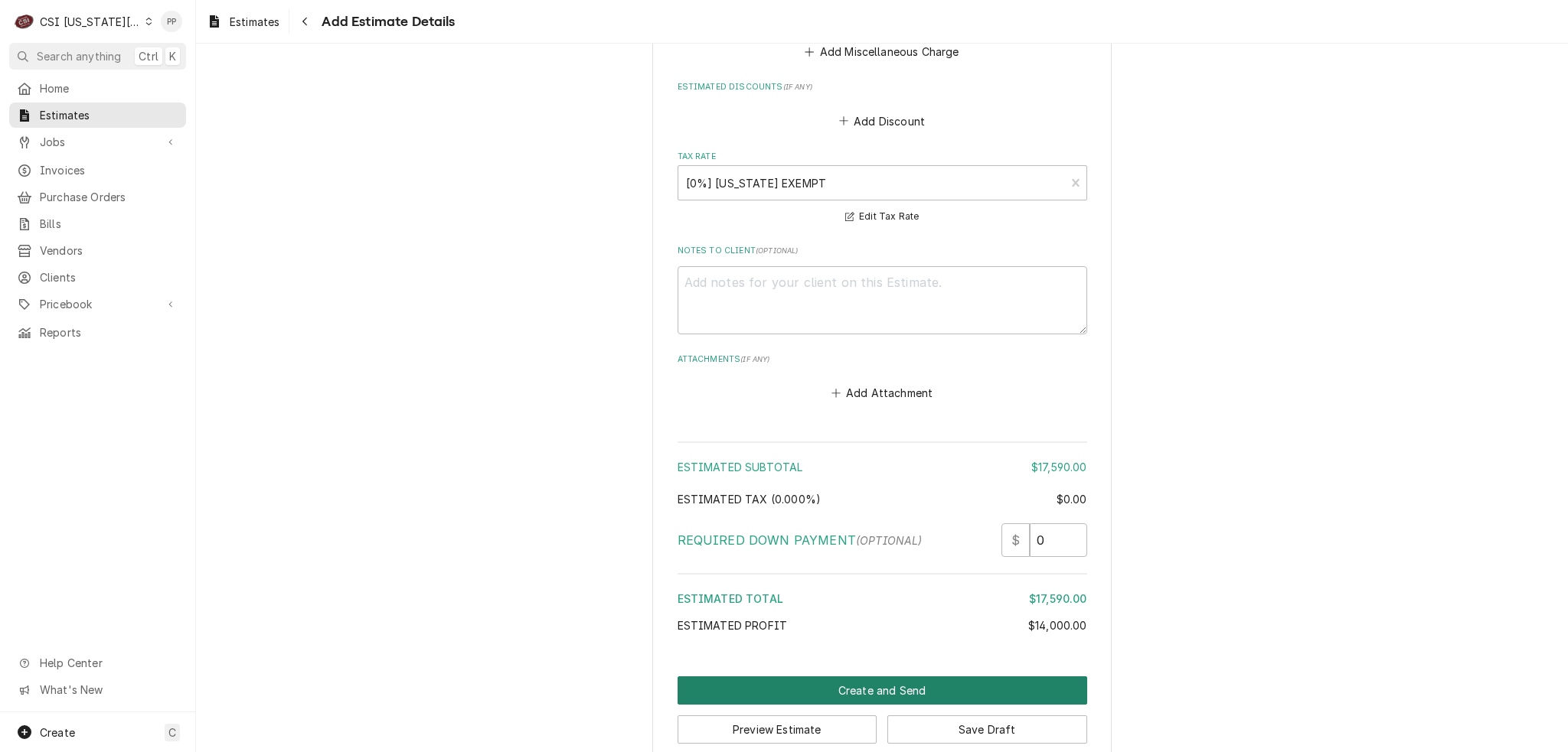
click at [900, 677] on button "Create and Send" at bounding box center [882, 690] width 409 height 28
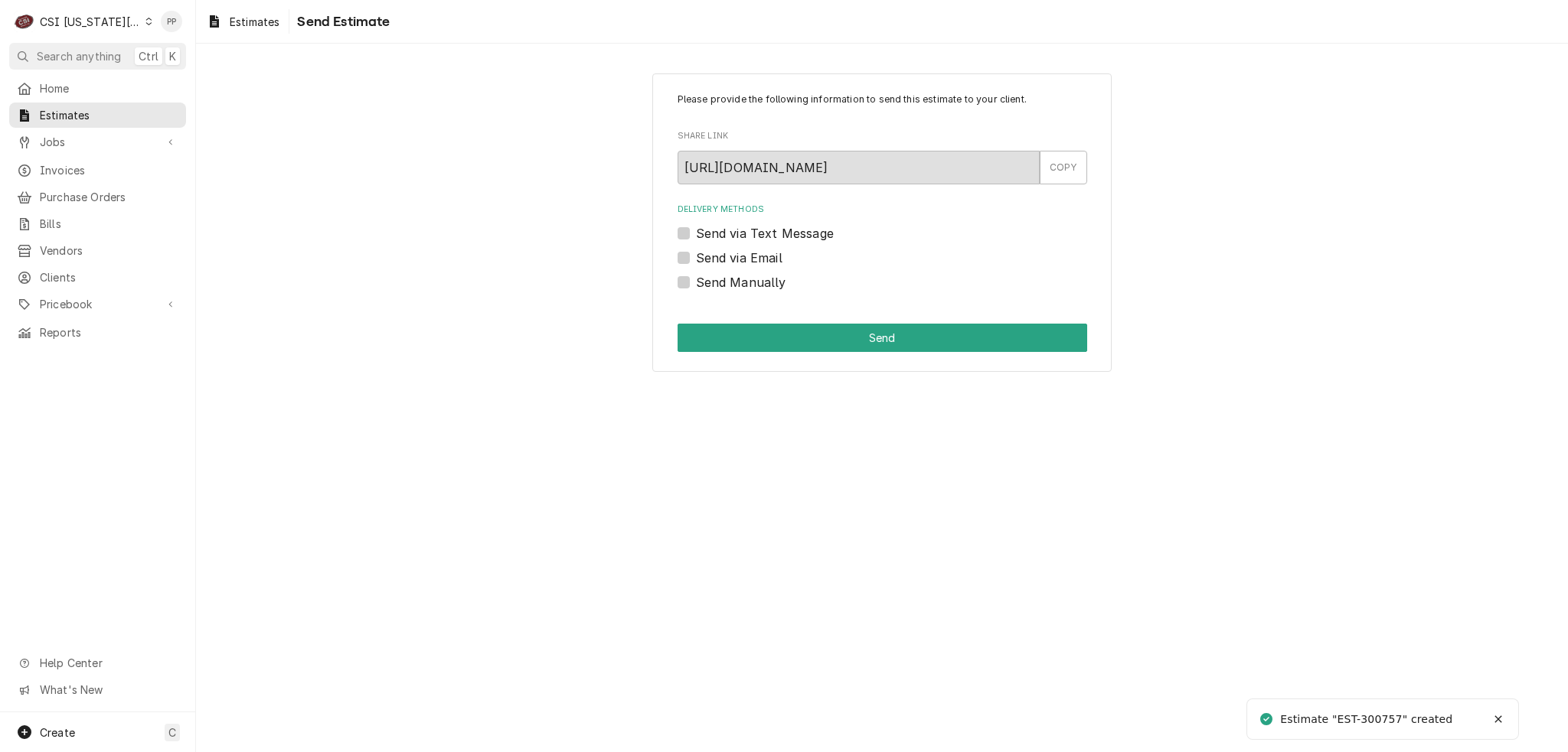
click at [696, 256] on label "Send via Email" at bounding box center [739, 258] width 86 height 18
click at [696, 256] on input "Send via Email" at bounding box center [901, 265] width 409 height 34
checkbox input "true"
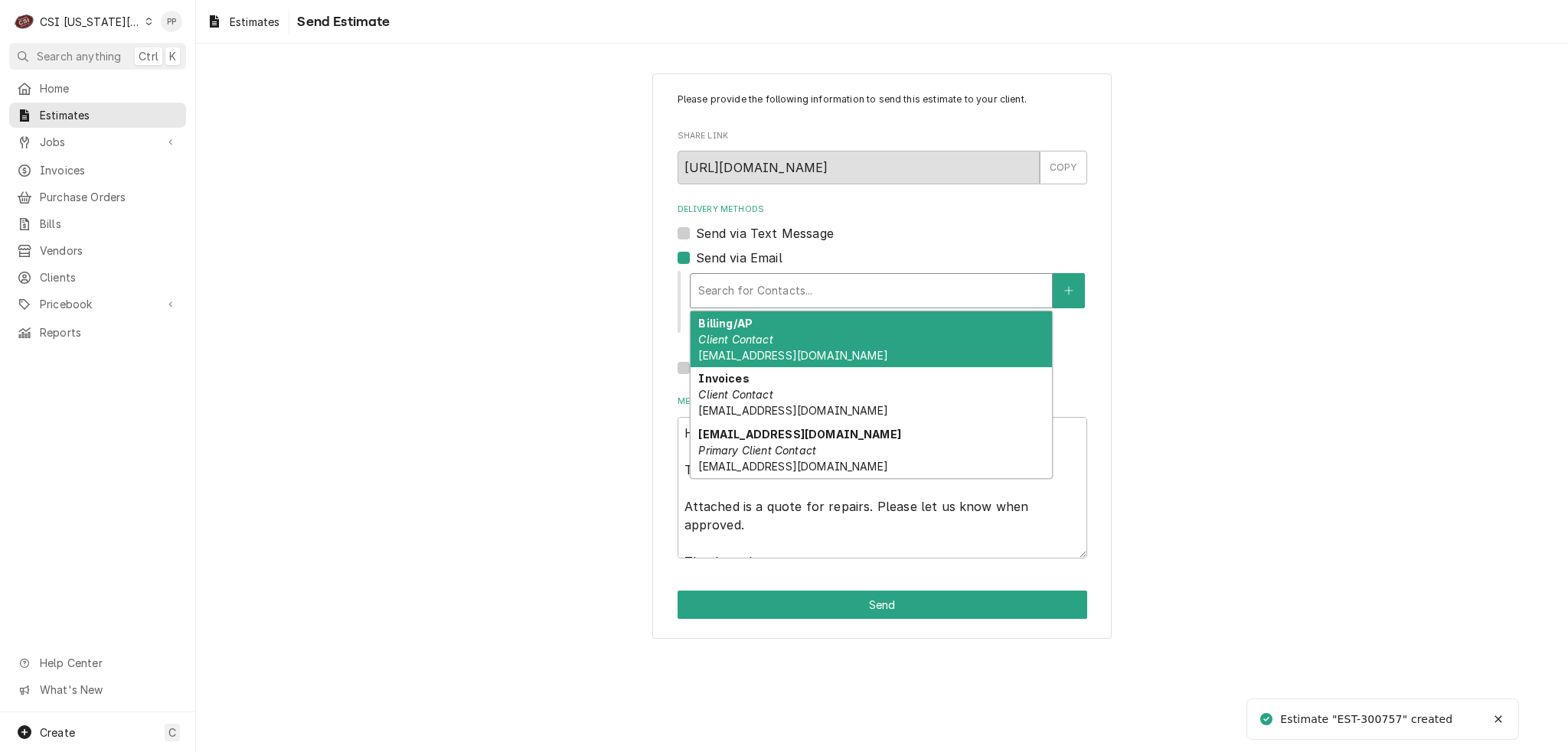
click at [732, 281] on div "Delivery Methods" at bounding box center [872, 291] width 346 height 28
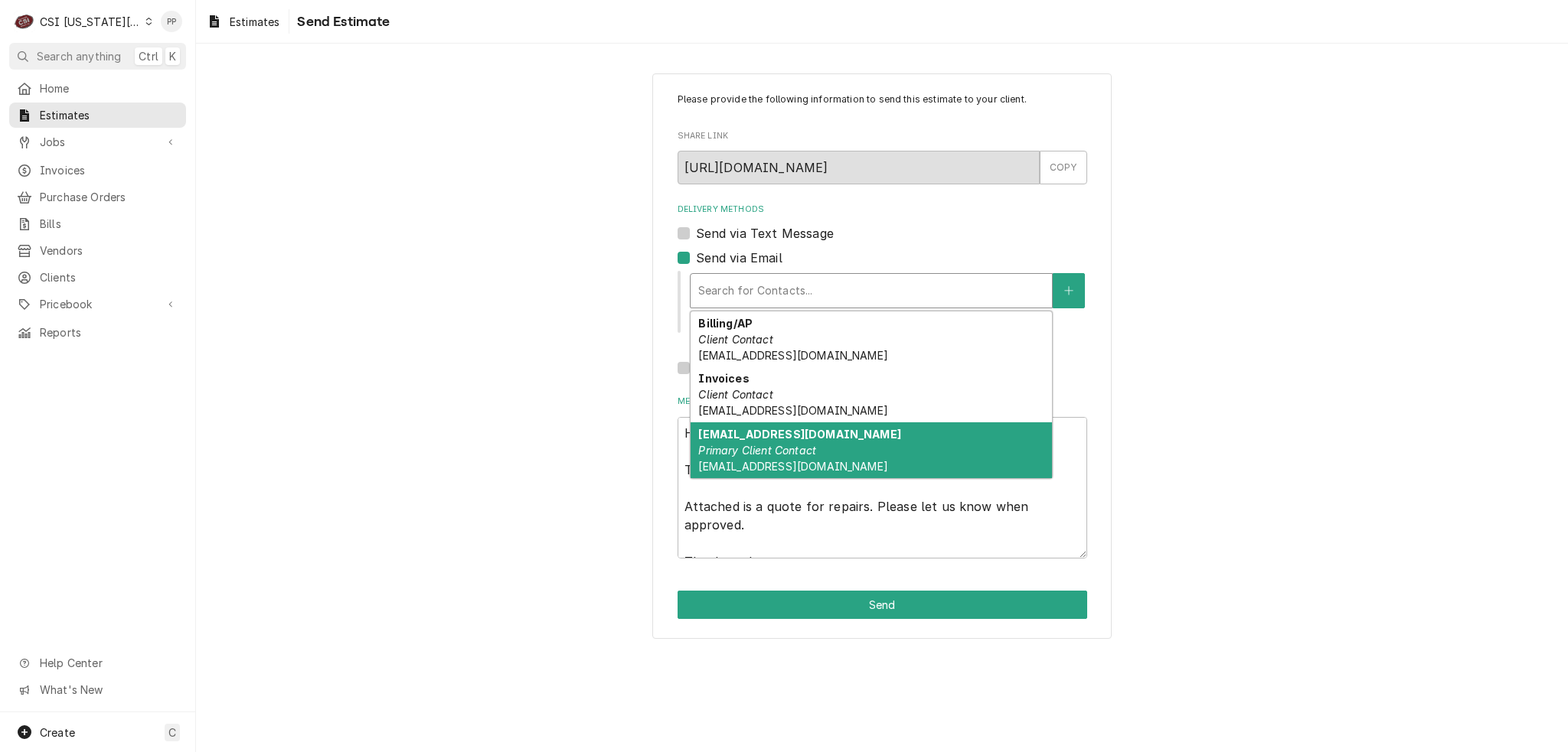
click at [772, 437] on strong "Phil@csi1.com" at bounding box center [799, 434] width 202 height 13
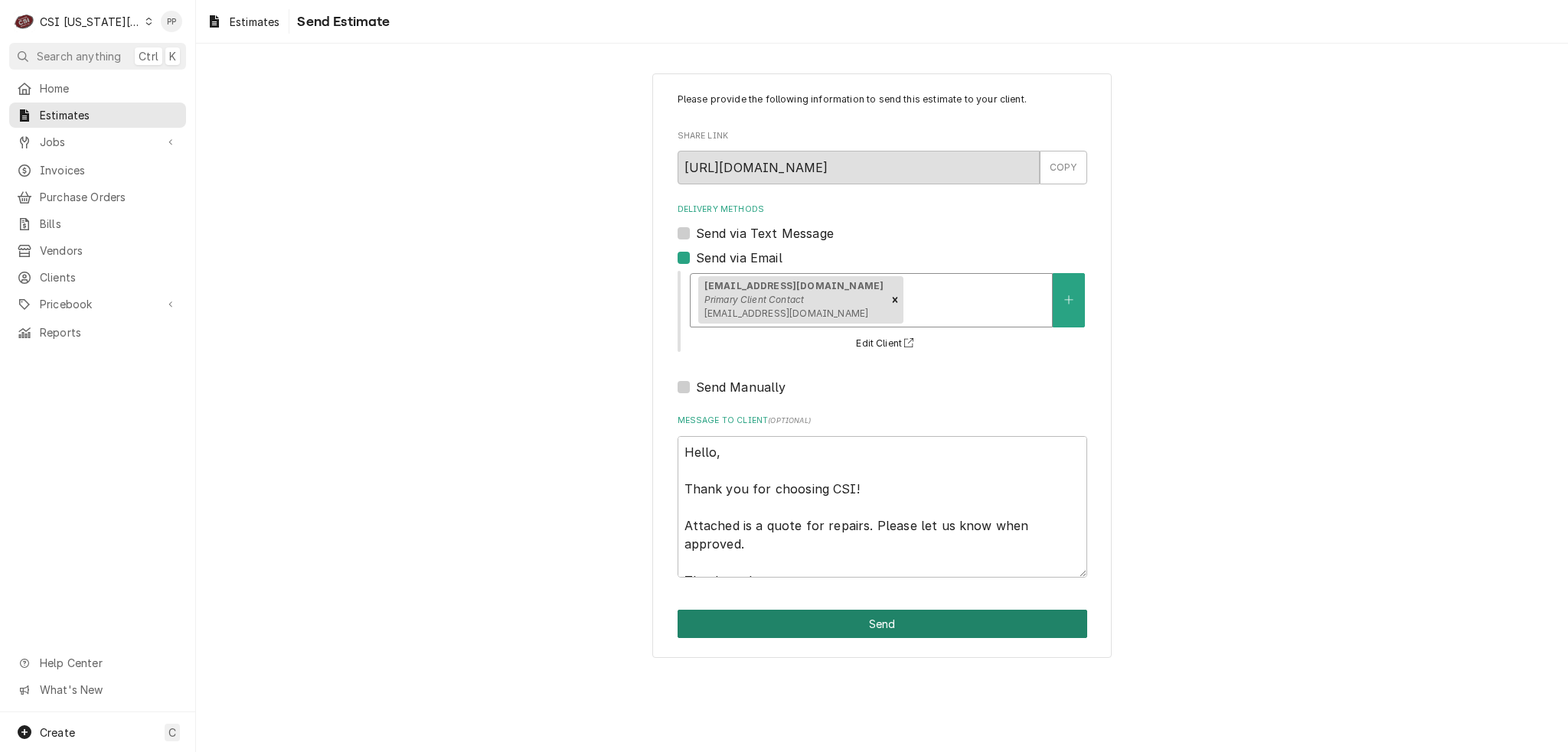
click at [849, 615] on button "Send" at bounding box center [882, 624] width 409 height 28
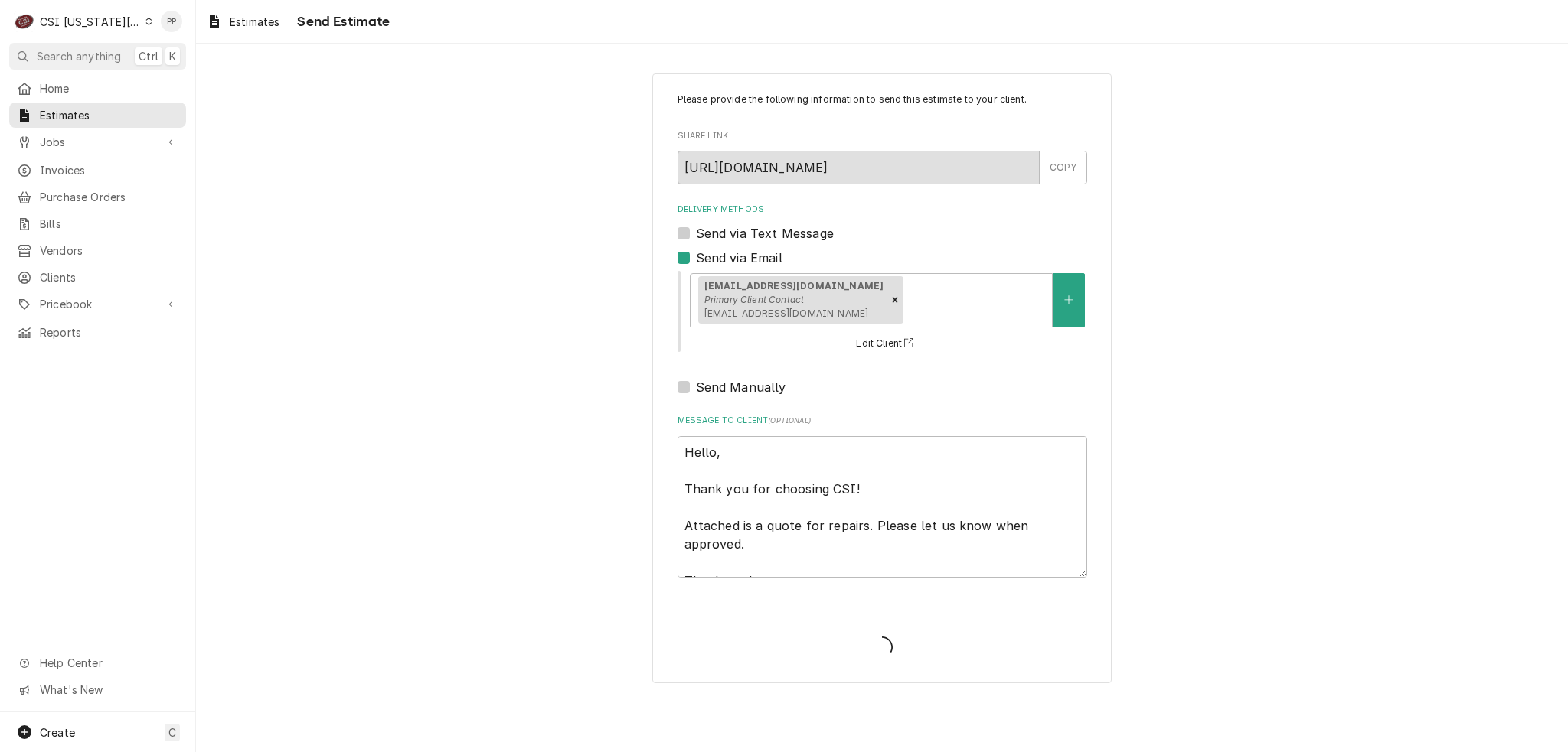
type textarea "x"
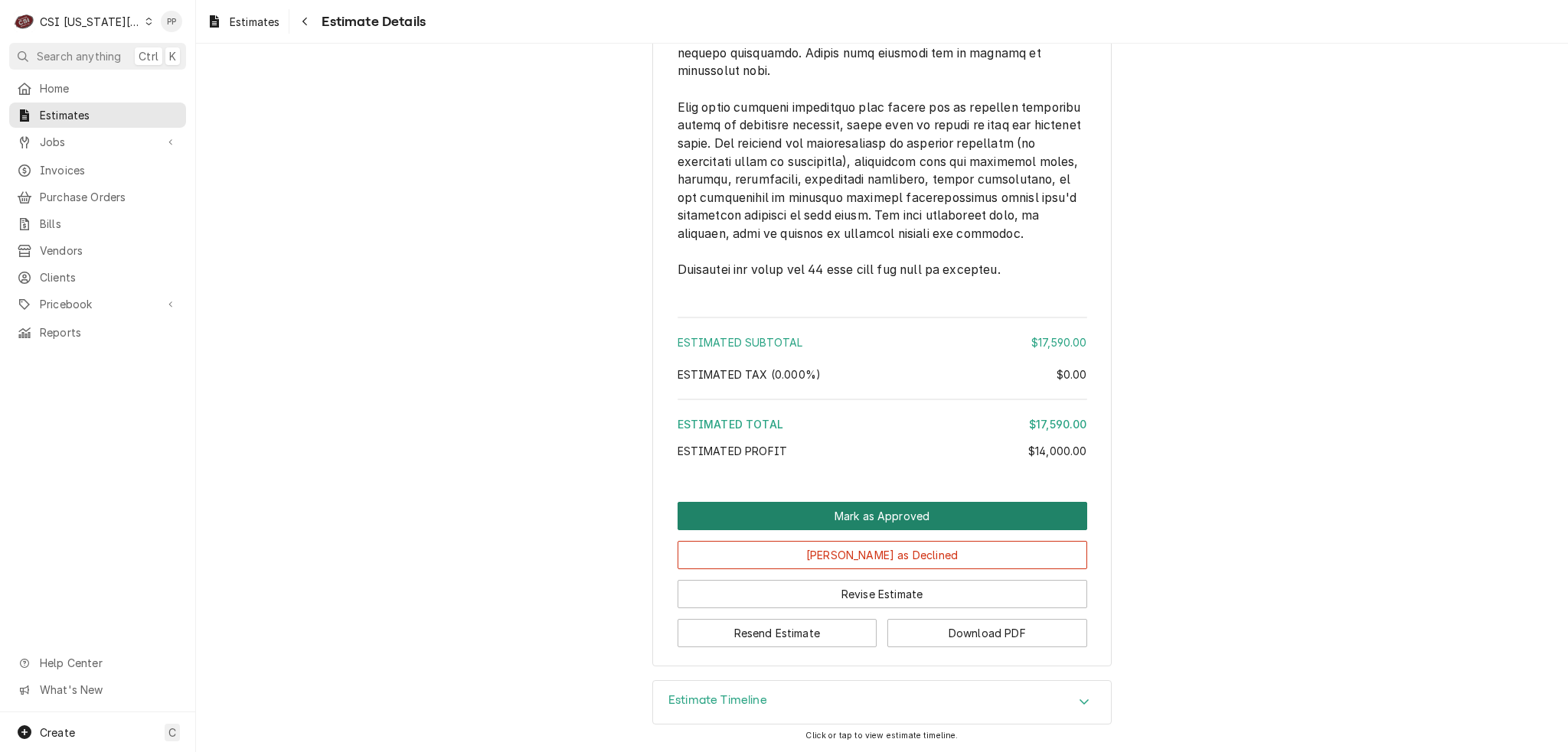
scroll to position [3025, 0]
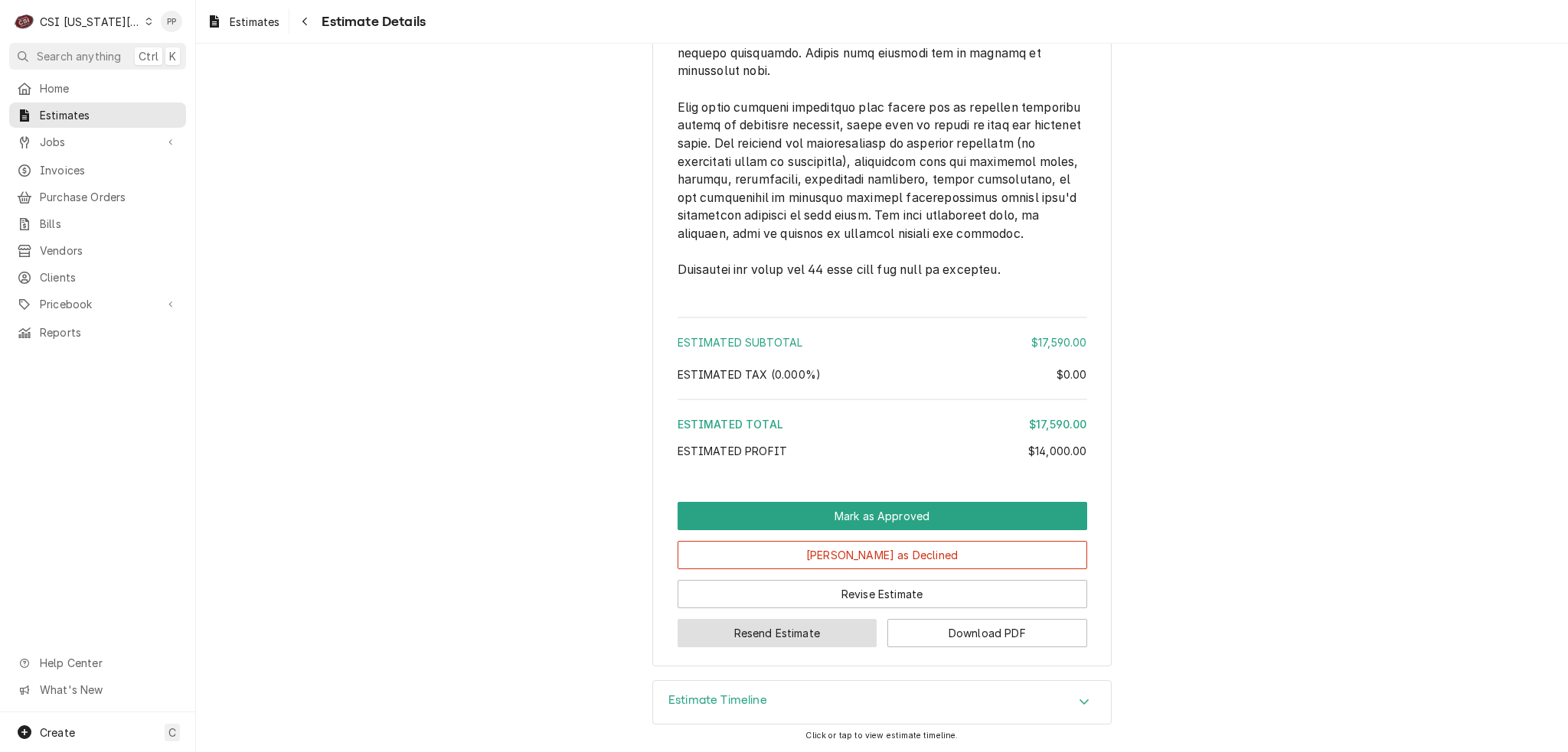
click at [789, 632] on button "Resend Estimate" at bounding box center [778, 633] width 200 height 28
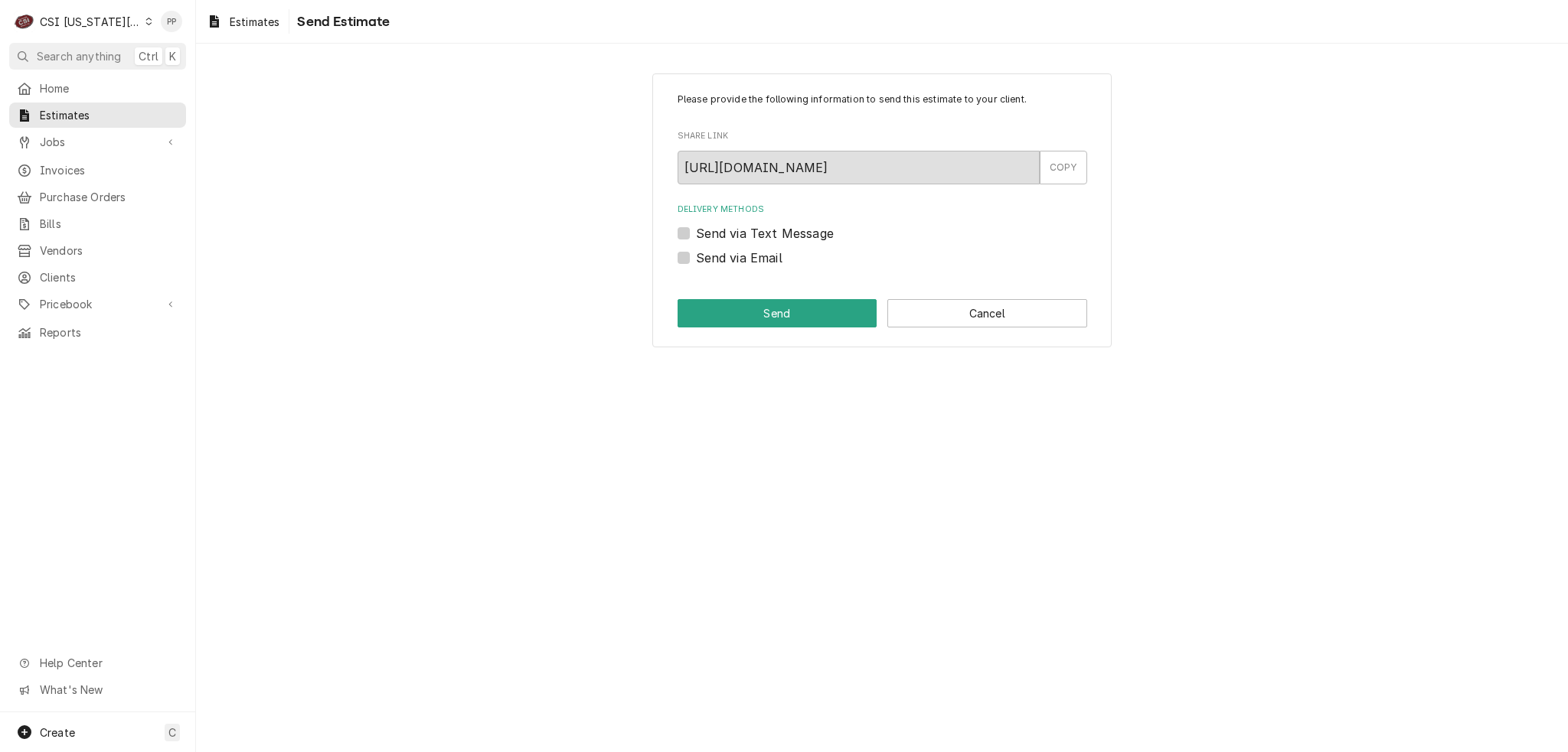
click at [672, 258] on div "Please provide the following information to send this estimate to your client. …" at bounding box center [882, 211] width 459 height 274
click at [696, 257] on label "Send via Email" at bounding box center [739, 258] width 86 height 18
click at [696, 257] on input "Send via Email" at bounding box center [901, 265] width 409 height 34
checkbox input "true"
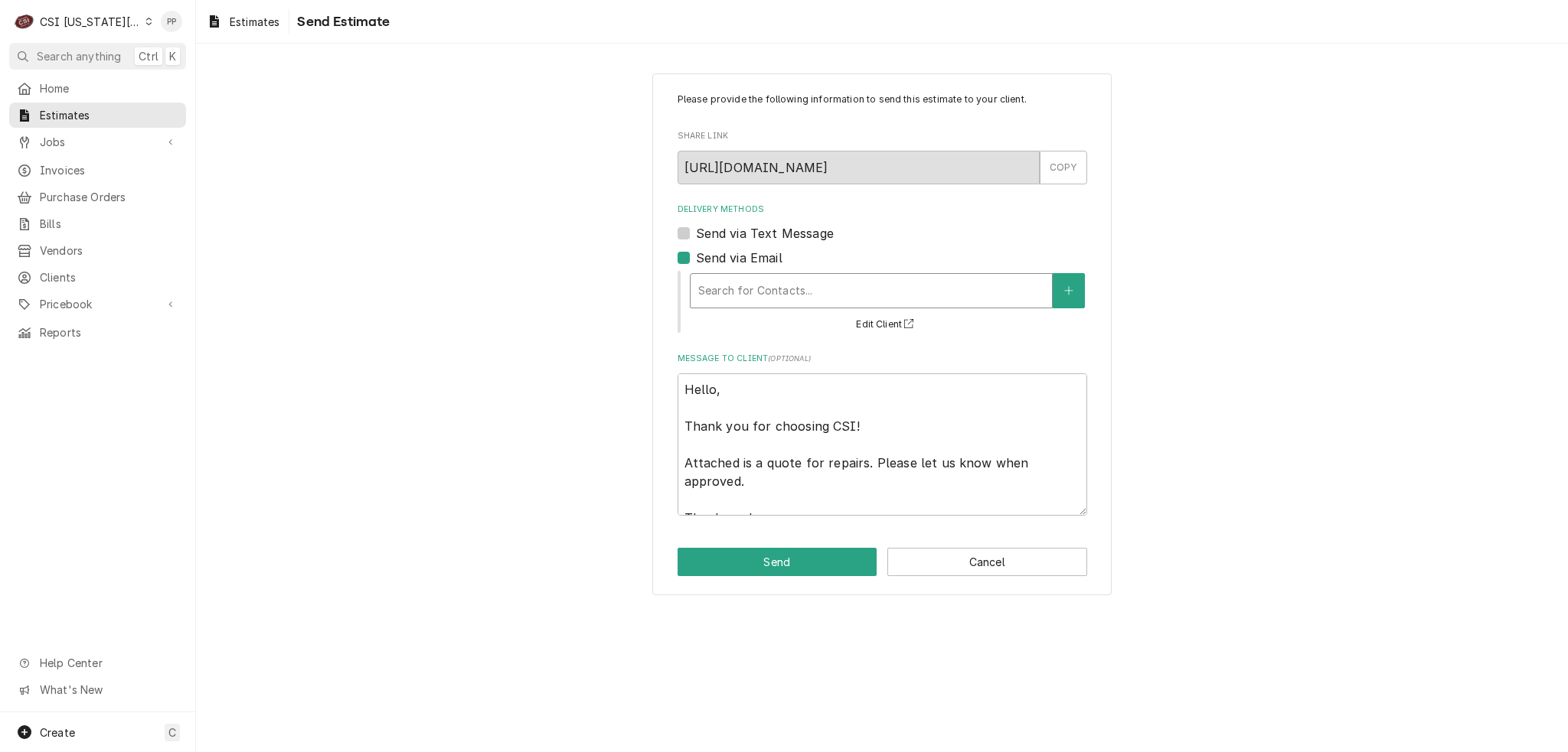
click at [766, 288] on div "Delivery Methods" at bounding box center [872, 291] width 346 height 28
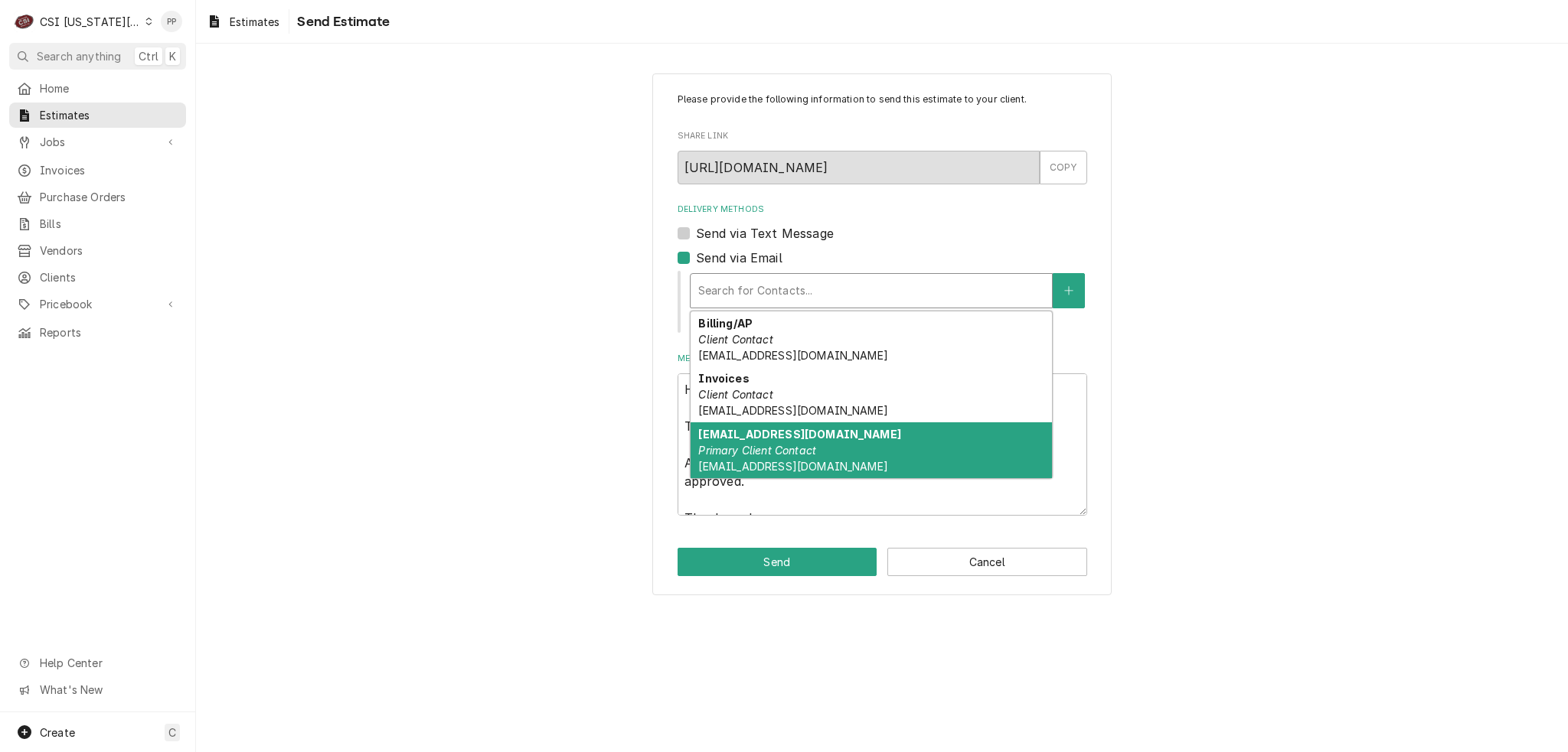
click at [796, 444] on em "Primary Client Contact" at bounding box center [757, 450] width 118 height 13
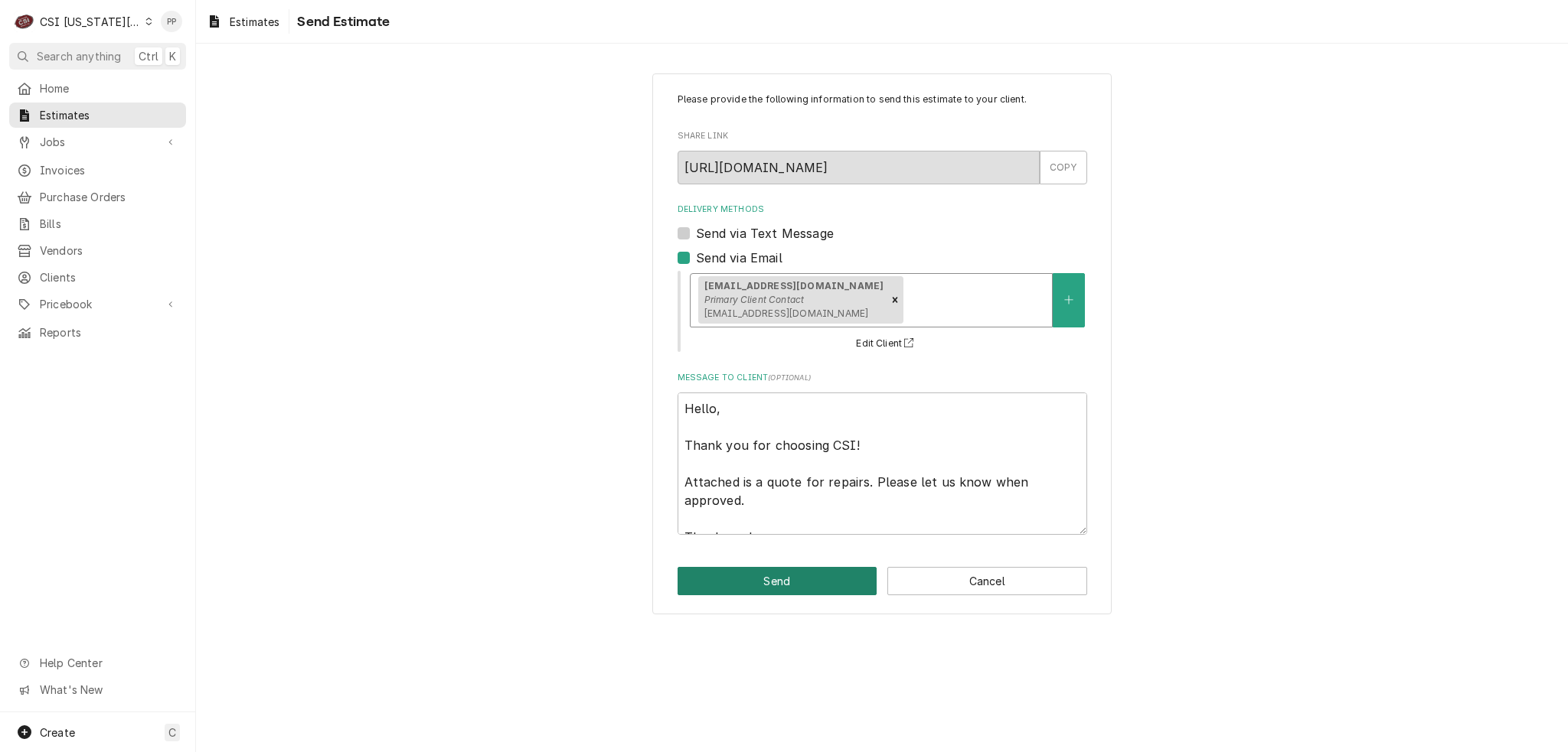
click at [782, 583] on button "Send" at bounding box center [778, 581] width 200 height 28
type textarea "x"
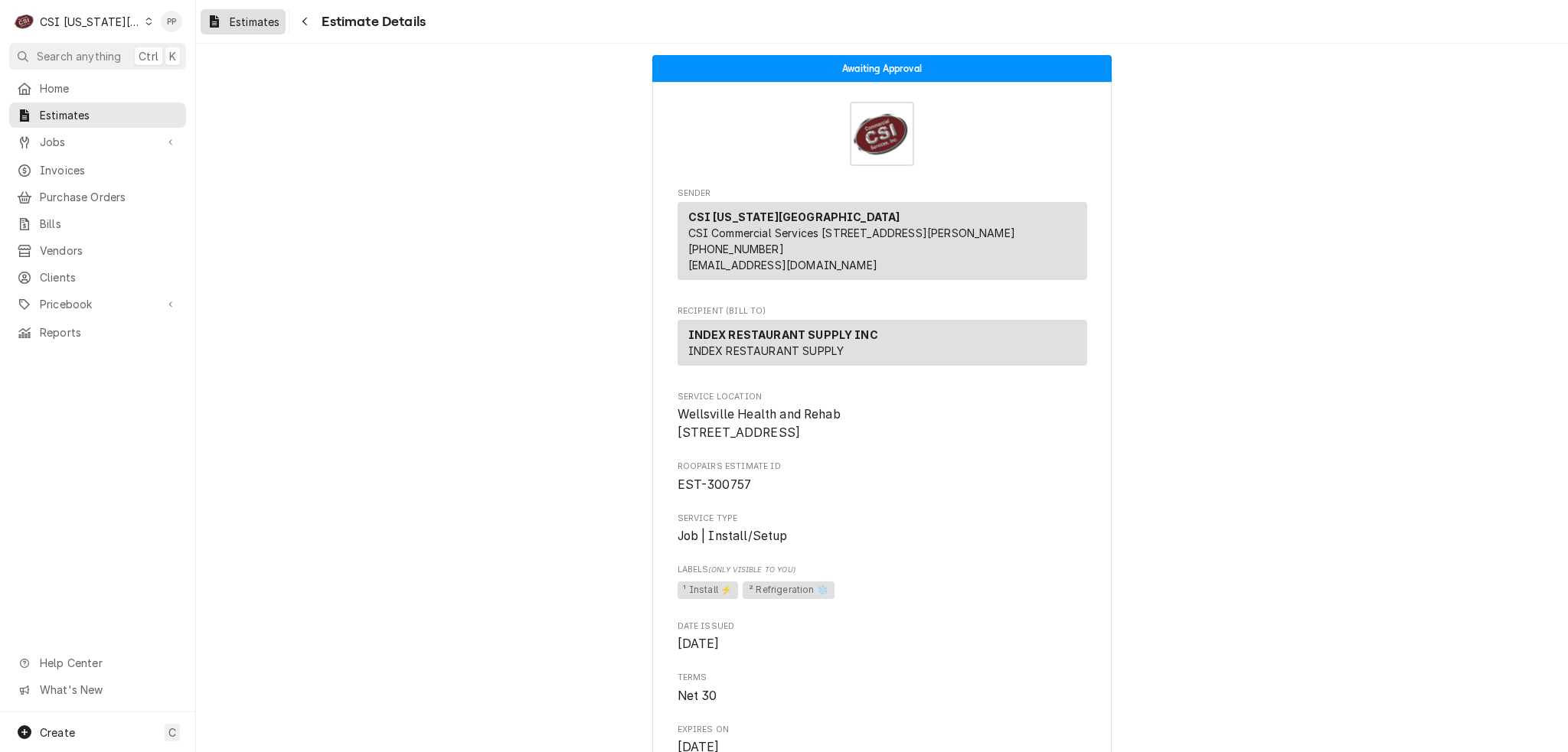
click at [271, 18] on span "Estimates" at bounding box center [255, 22] width 50 height 16
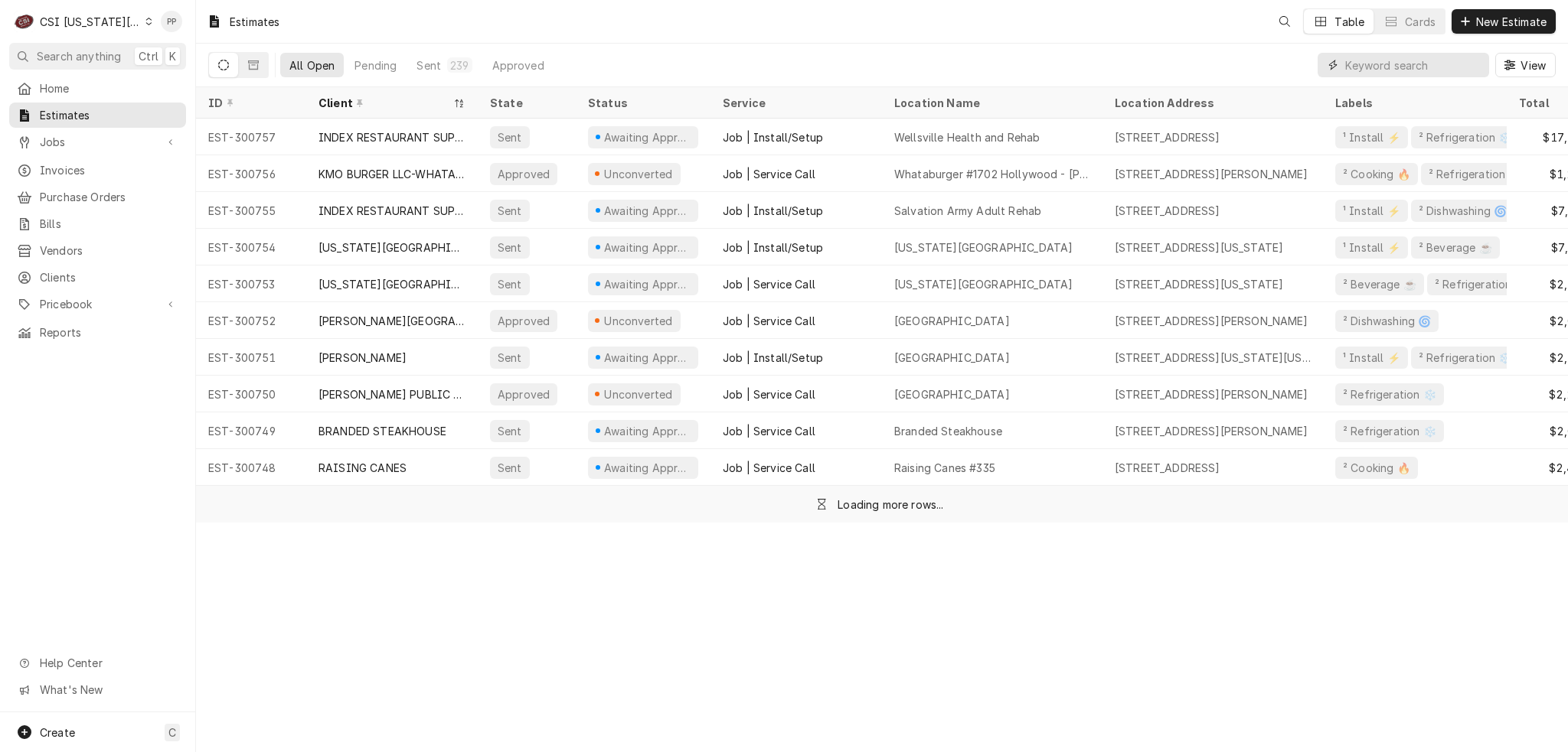
click at [1368, 67] on input "Dynamic Content Wrapper" at bounding box center [1413, 65] width 136 height 25
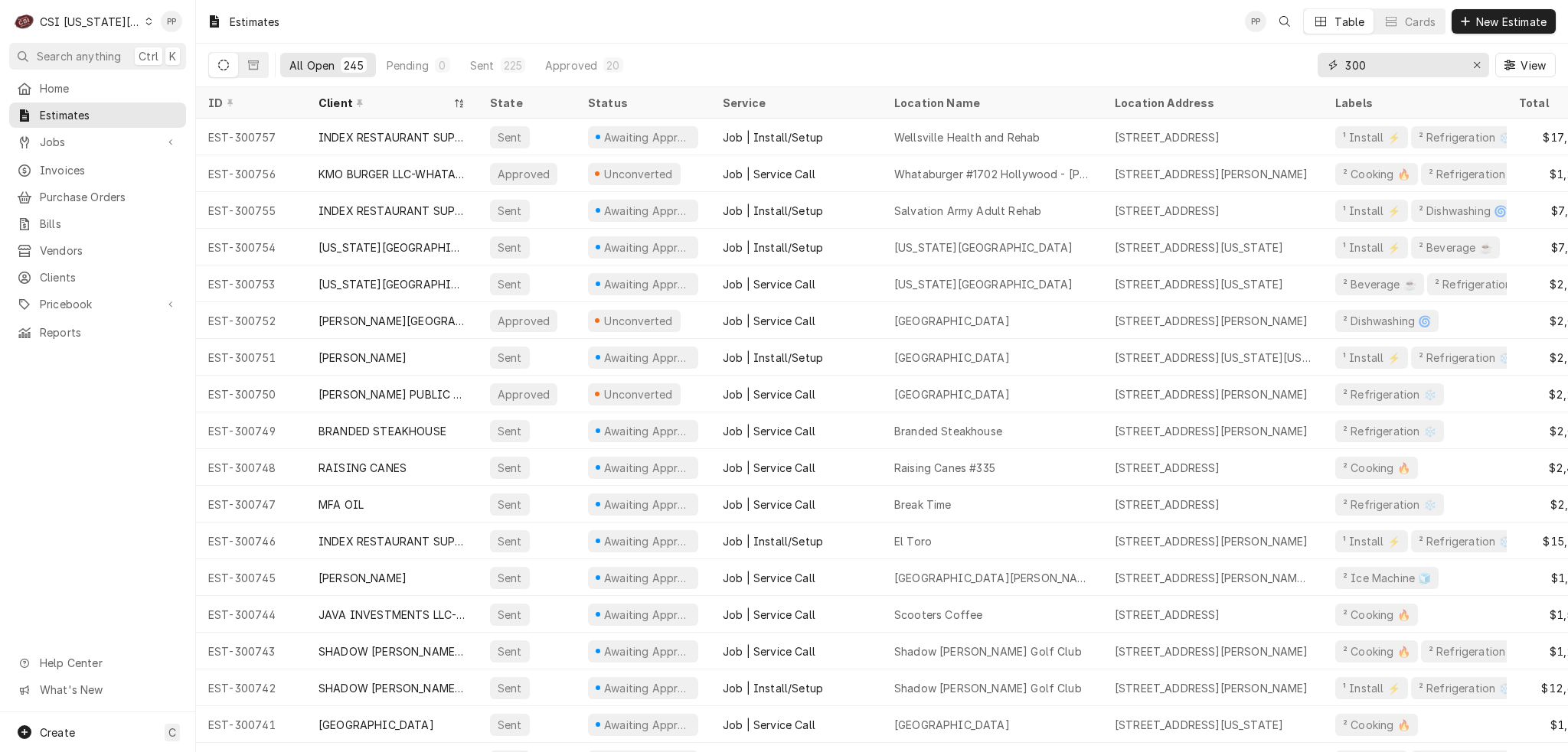
click at [1381, 65] on input "300" at bounding box center [1403, 65] width 115 height 25
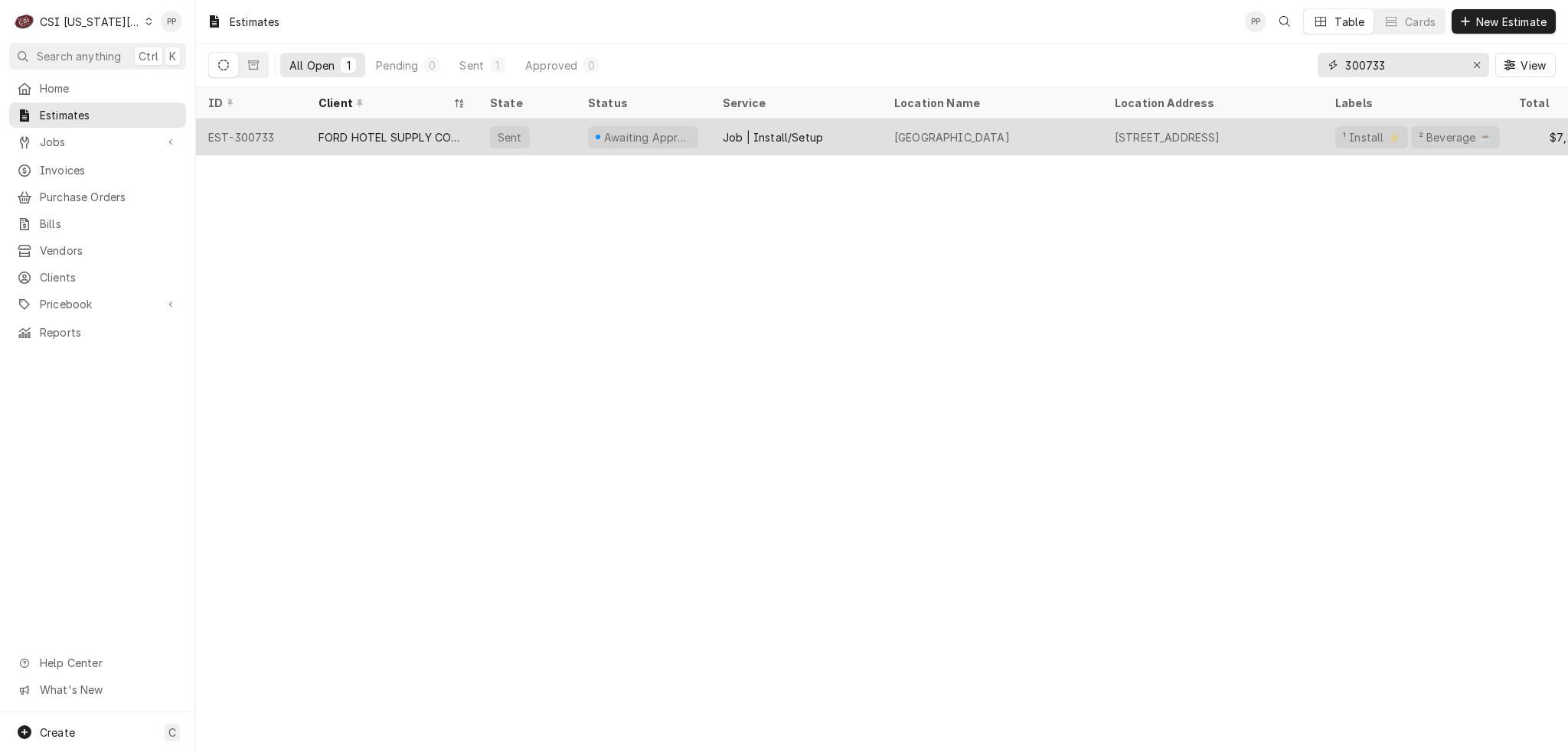
type input "300733"
click at [1093, 134] on div "Argosy Riverside Casino" at bounding box center [993, 137] width 221 height 37
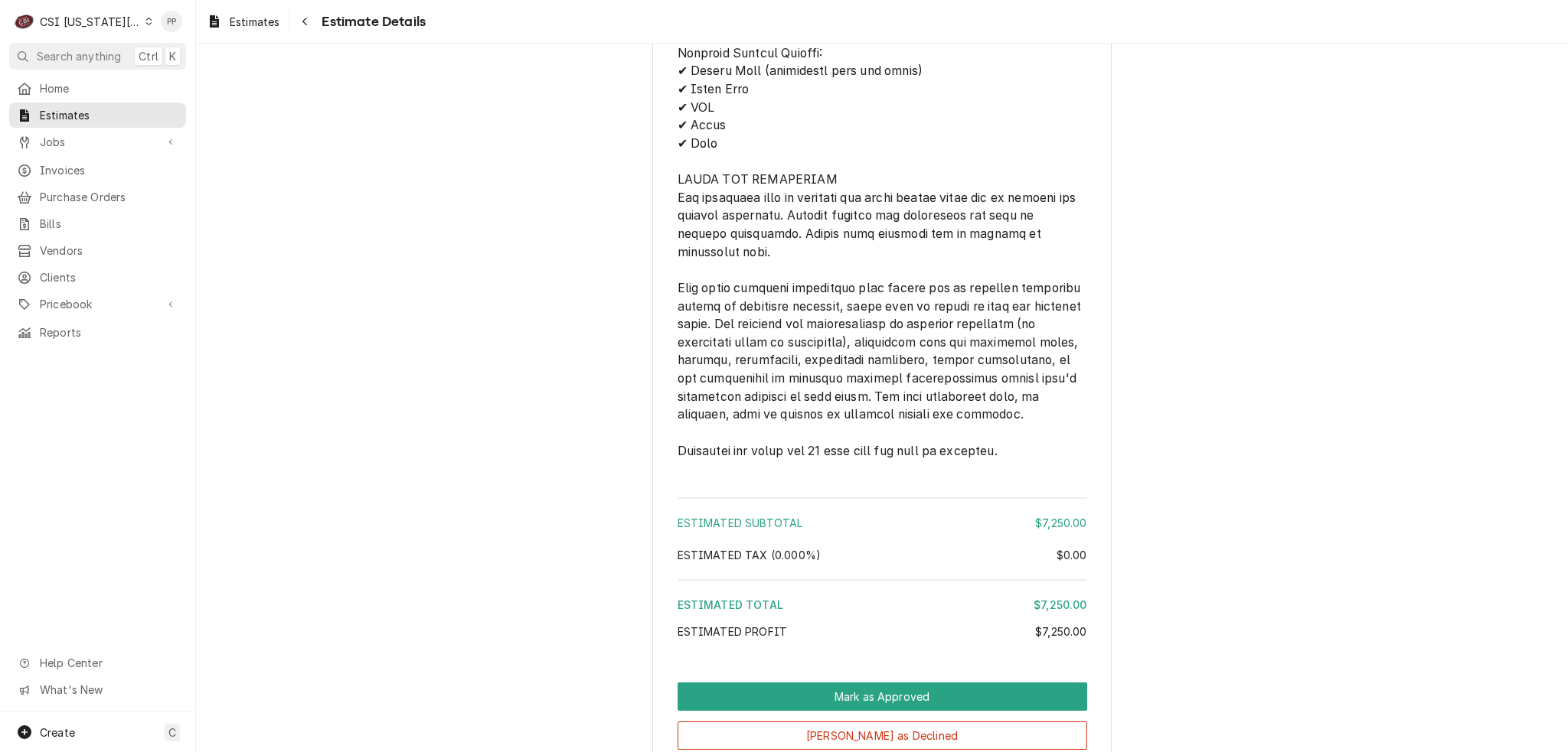
scroll to position [2970, 0]
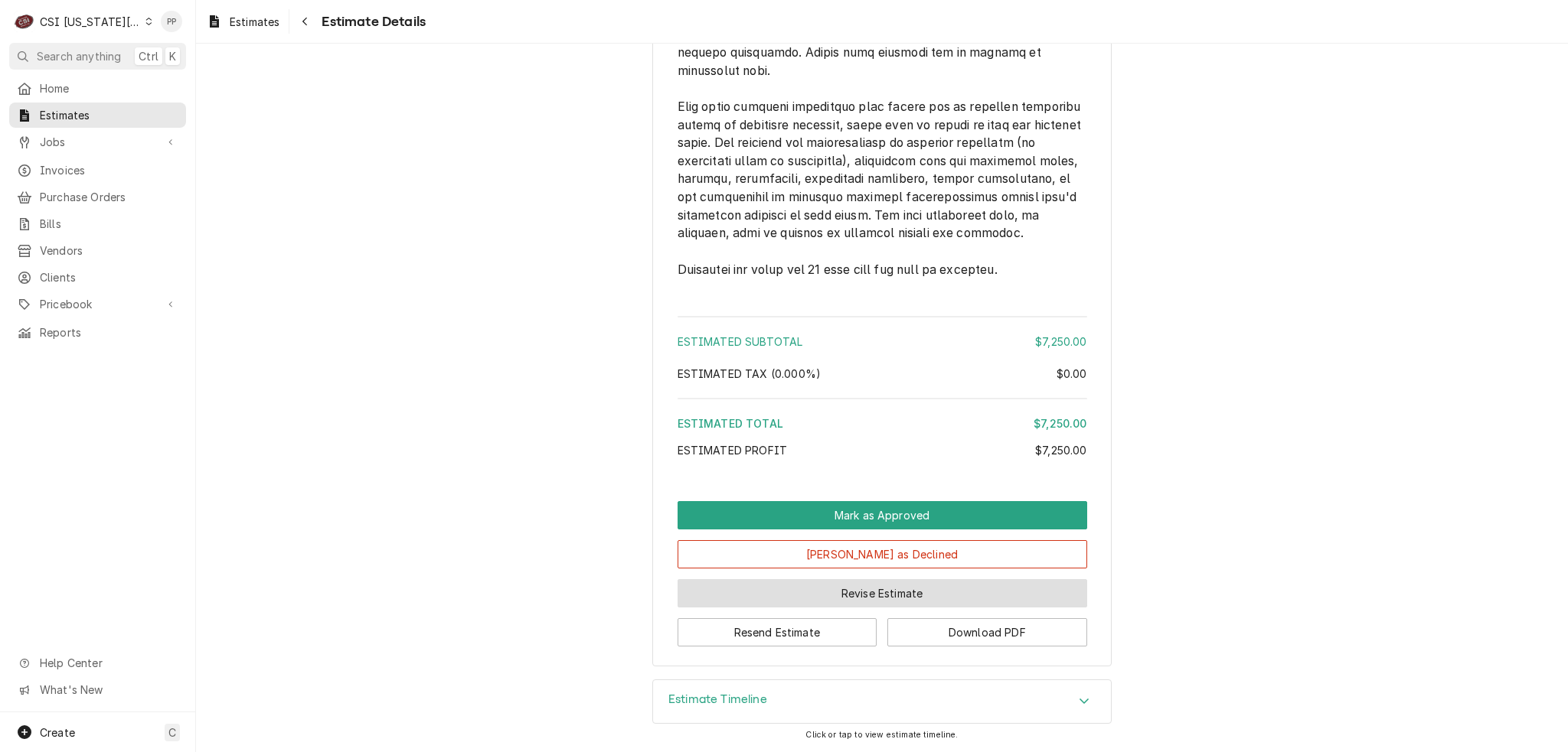
click at [812, 602] on button "Revise Estimate" at bounding box center [882, 593] width 409 height 28
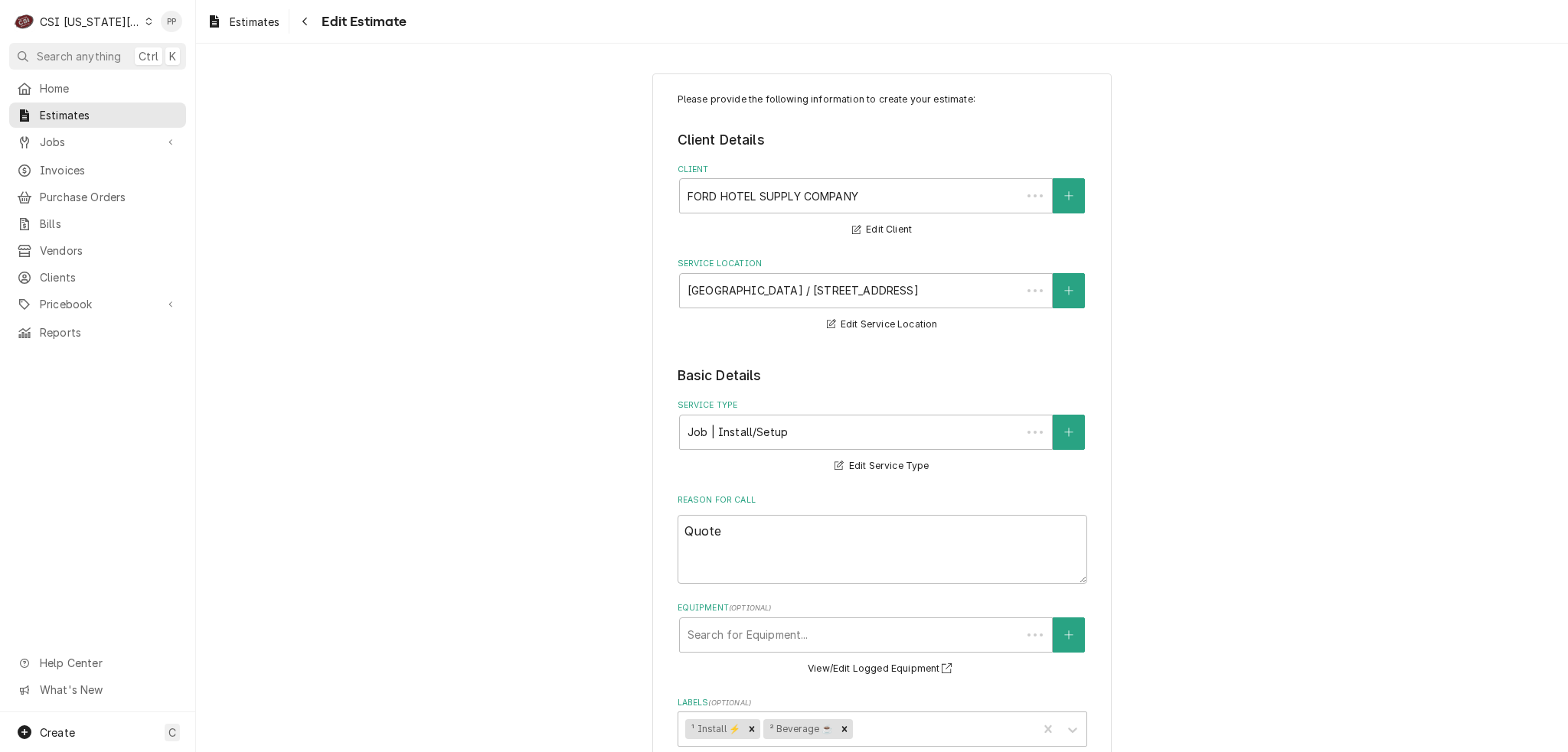
type textarea "x"
